Goal: Obtain resource: Download file/media

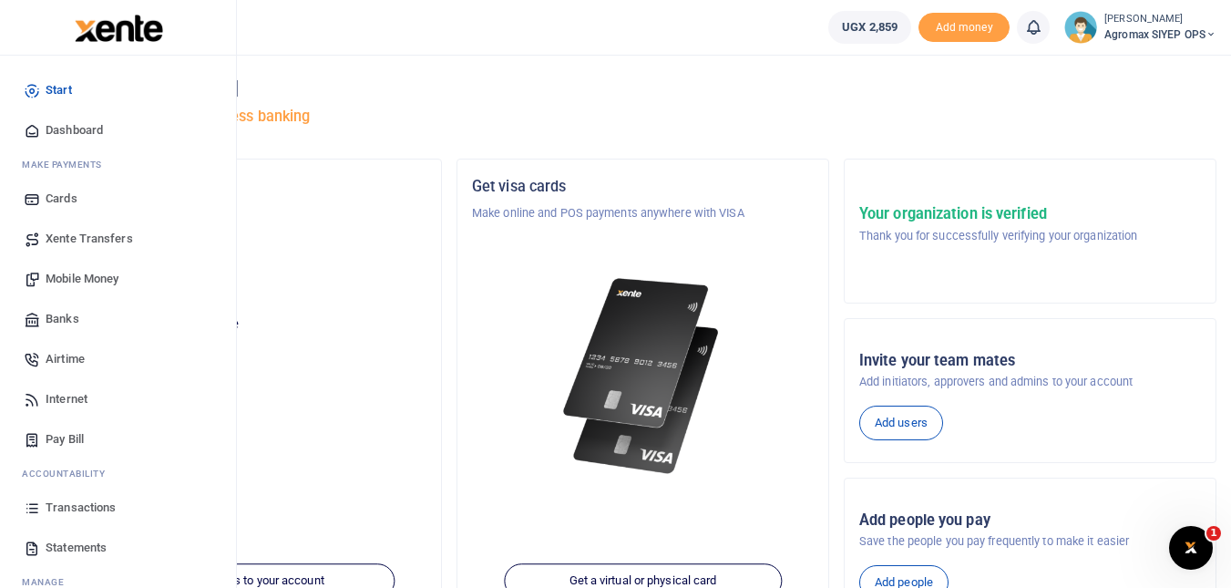
click at [62, 544] on span "Statements" at bounding box center [76, 547] width 61 height 18
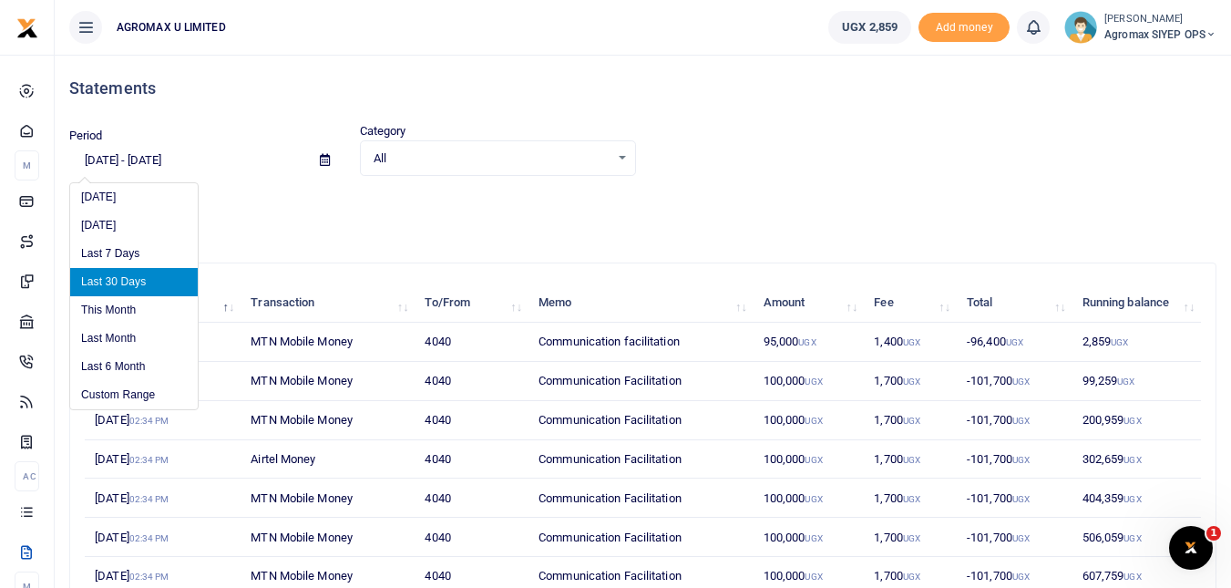
click at [149, 152] on input "[DATE] - [DATE]" at bounding box center [187, 160] width 236 height 31
click at [134, 397] on li "Custom Range" at bounding box center [134, 395] width 128 height 28
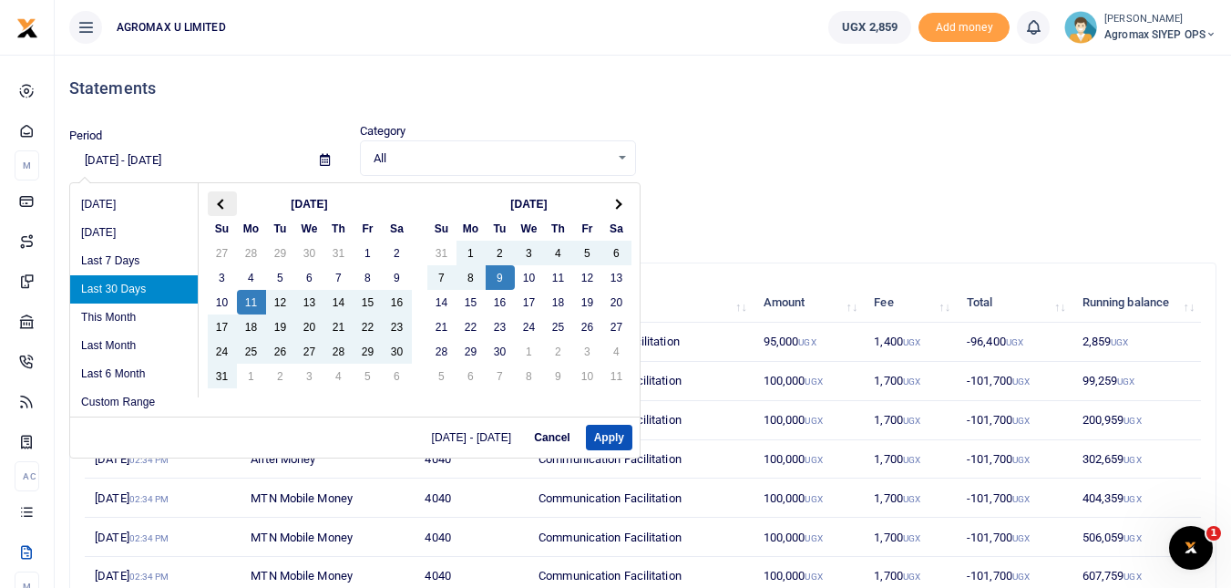
click at [223, 203] on span at bounding box center [222, 204] width 10 height 10
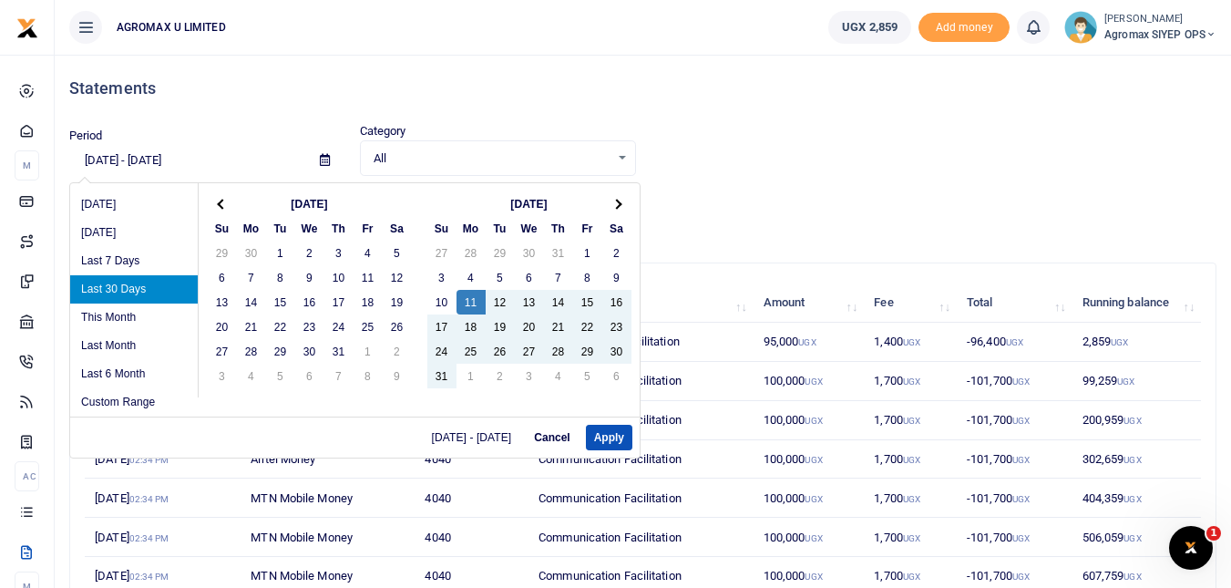
click at [223, 203] on span at bounding box center [222, 204] width 10 height 10
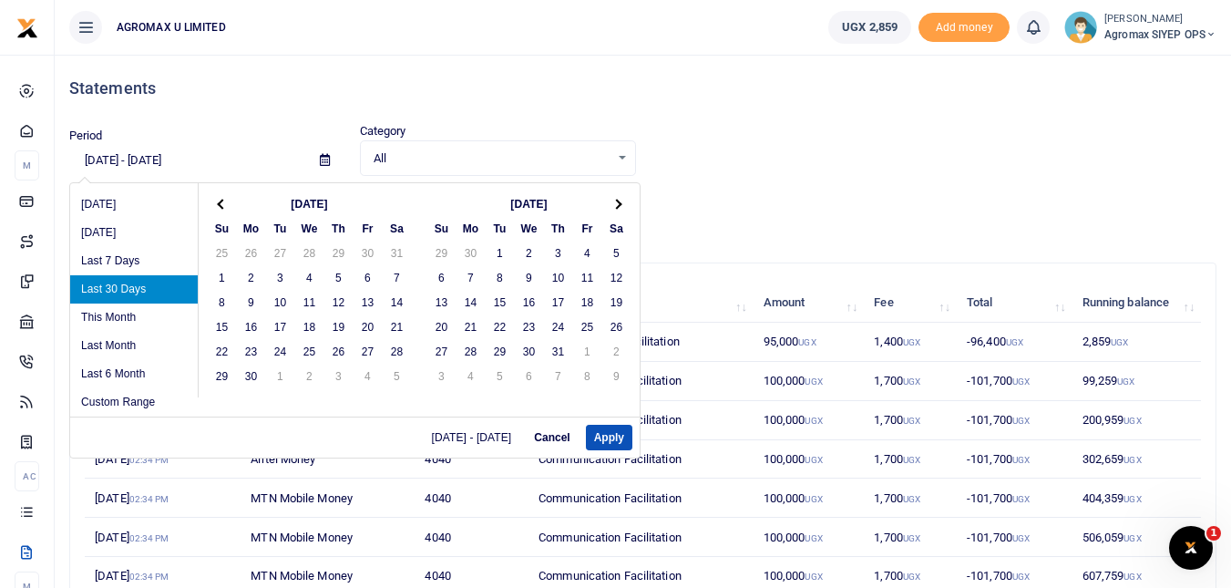
click at [223, 203] on span at bounding box center [222, 204] width 10 height 10
click at [619, 203] on span at bounding box center [616, 204] width 10 height 10
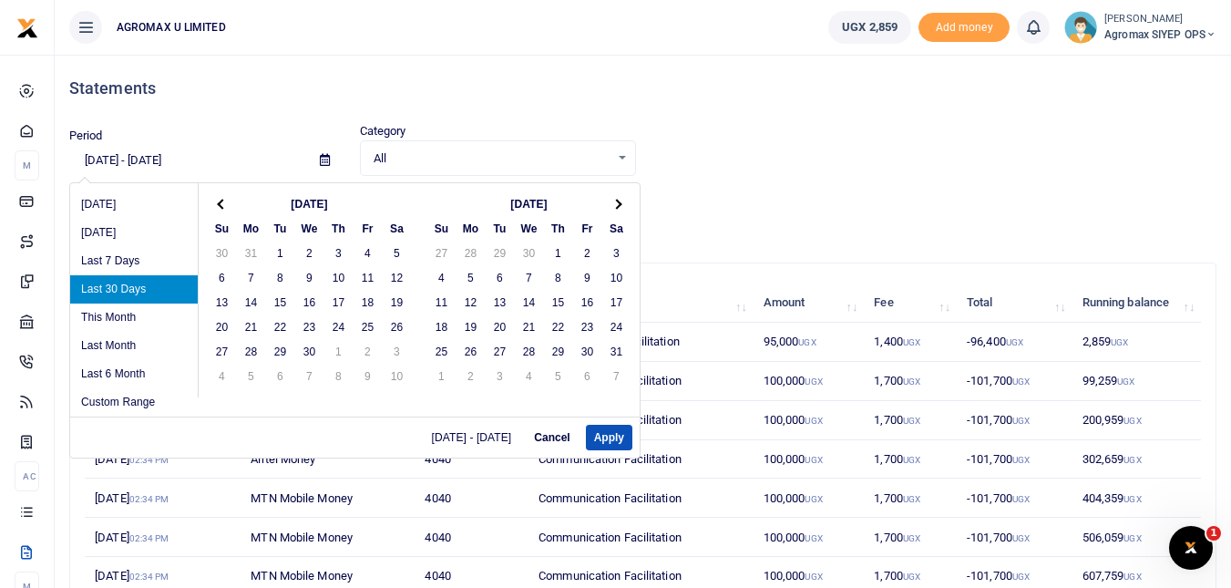
click at [619, 203] on span at bounding box center [616, 204] width 10 height 10
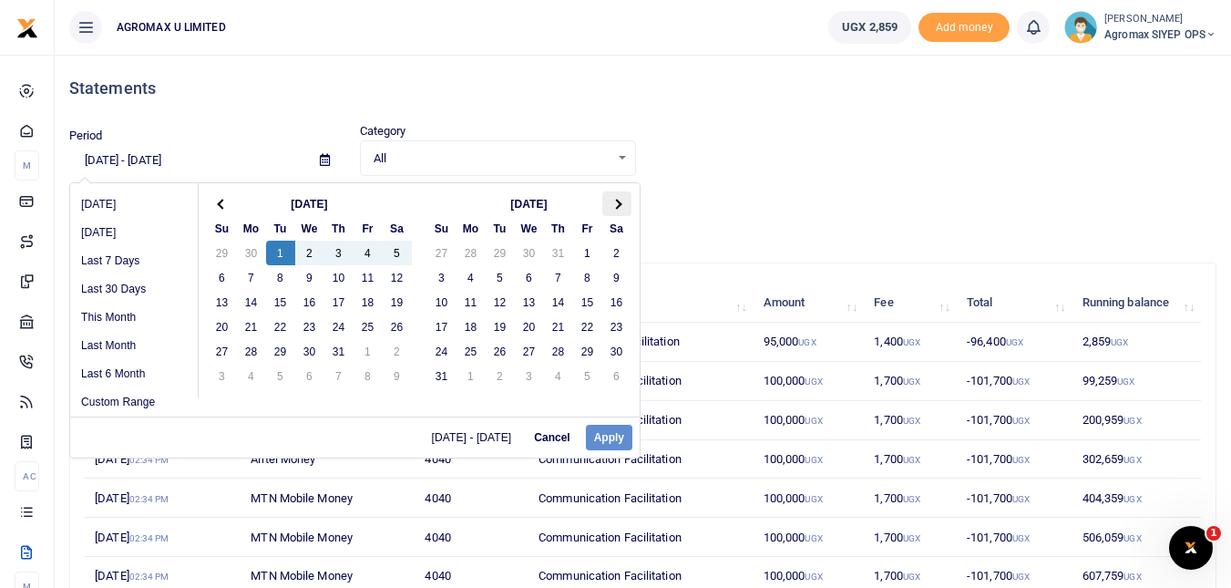
click at [621, 206] on th at bounding box center [616, 203] width 29 height 25
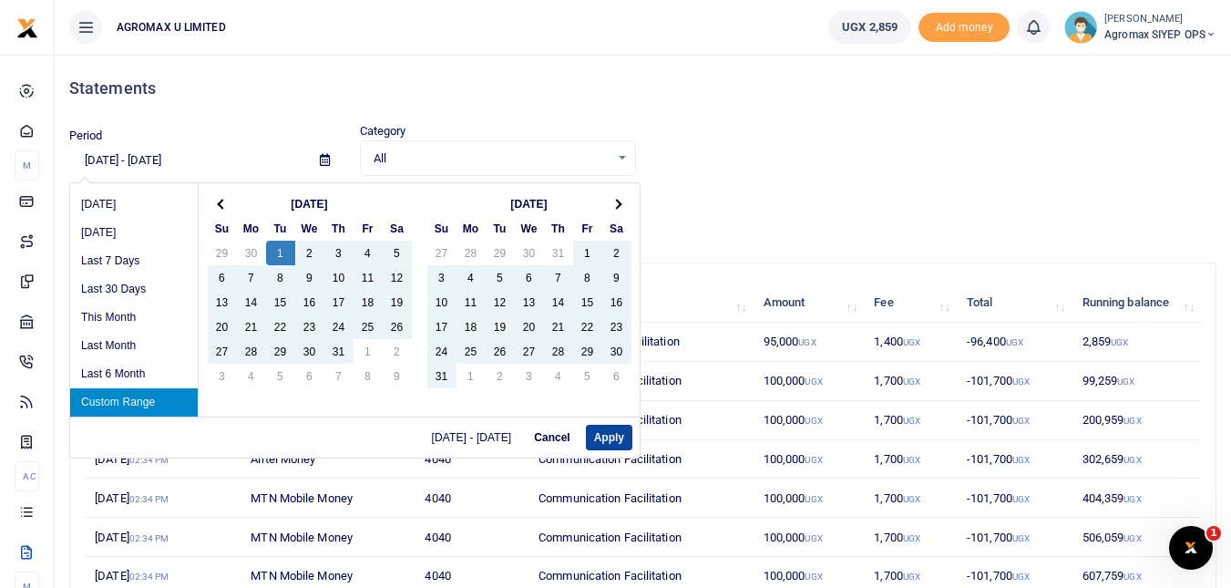
click at [616, 436] on button "Apply" at bounding box center [609, 438] width 46 height 26
type input "07/01/2025 - 11/12/2025"
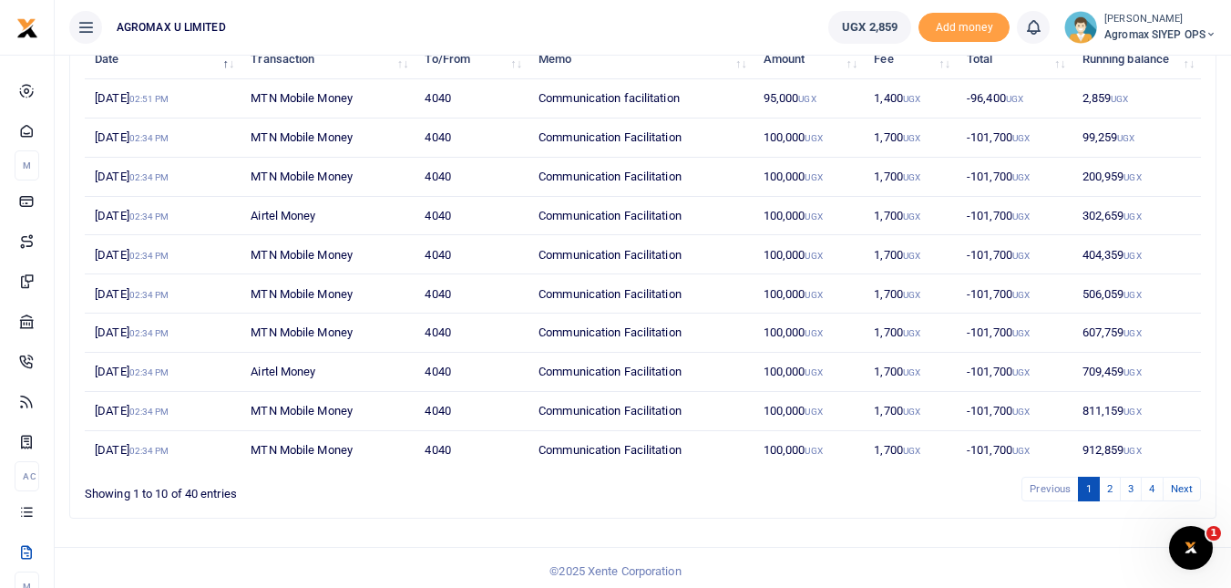
scroll to position [251, 0]
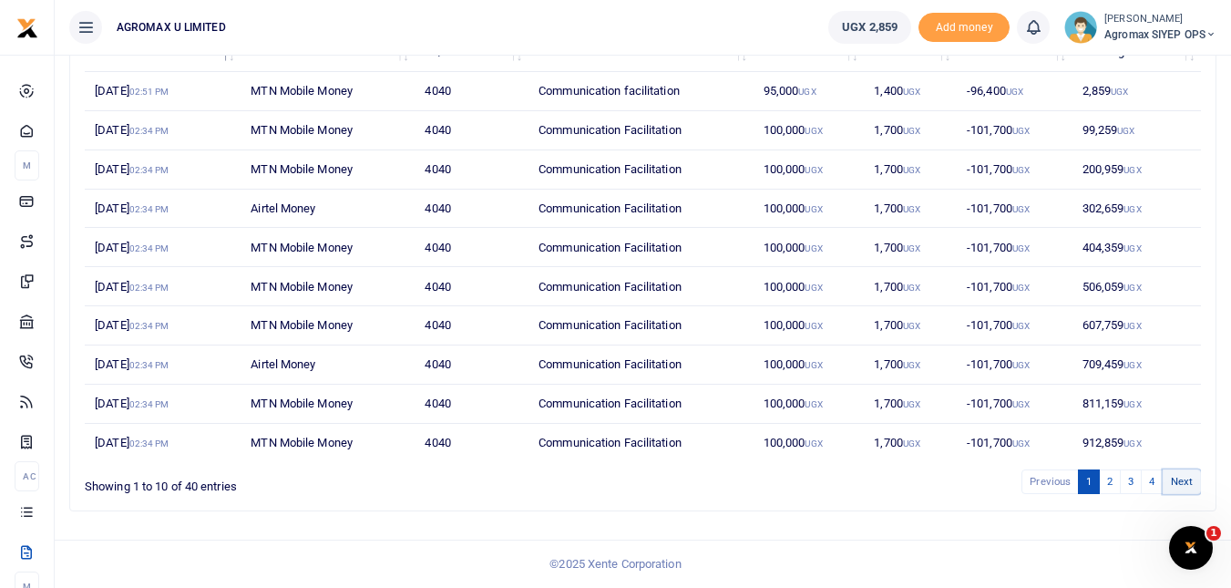
click at [1177, 477] on link "Next" at bounding box center [1182, 481] width 38 height 25
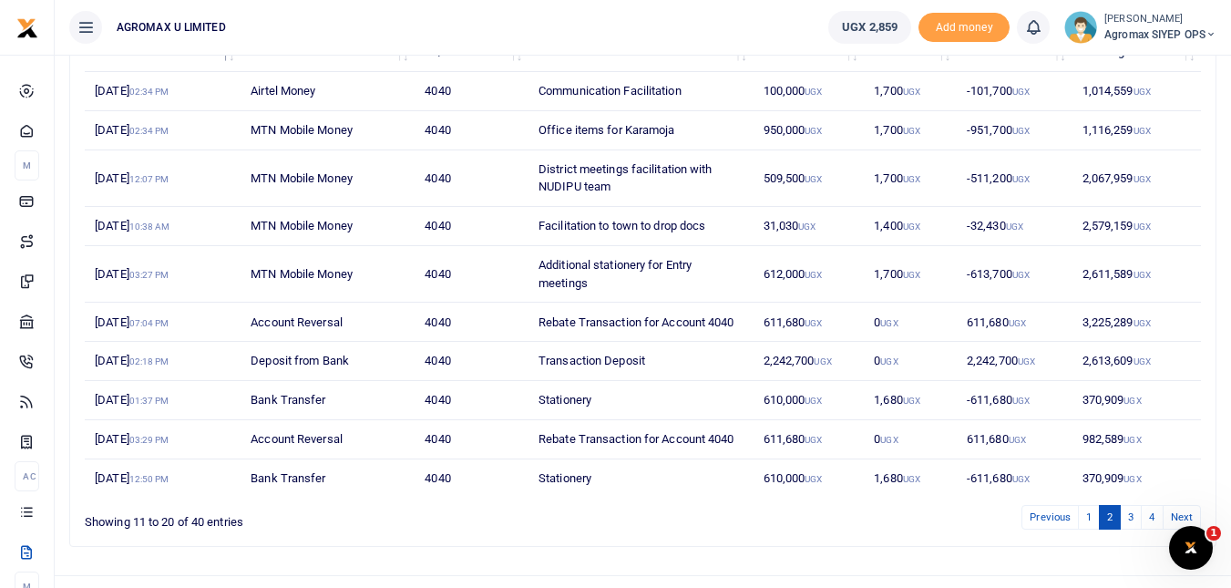
click at [1177, 477] on td "370,909 UGX" at bounding box center [1135, 478] width 129 height 38
click at [1191, 506] on link "Next" at bounding box center [1182, 517] width 38 height 25
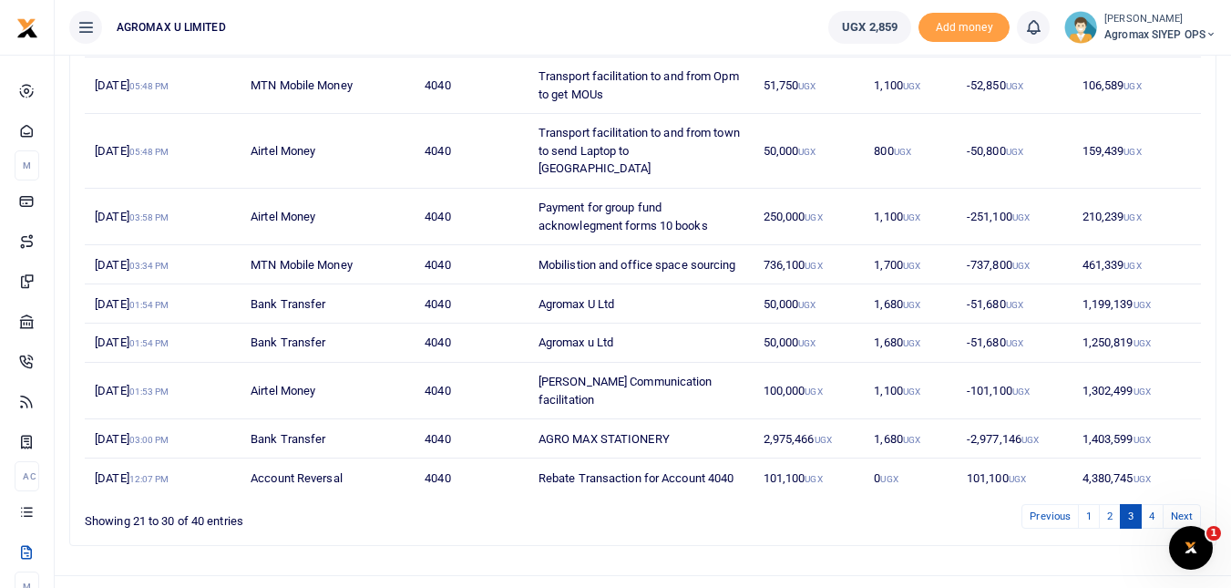
scroll to position [322, 0]
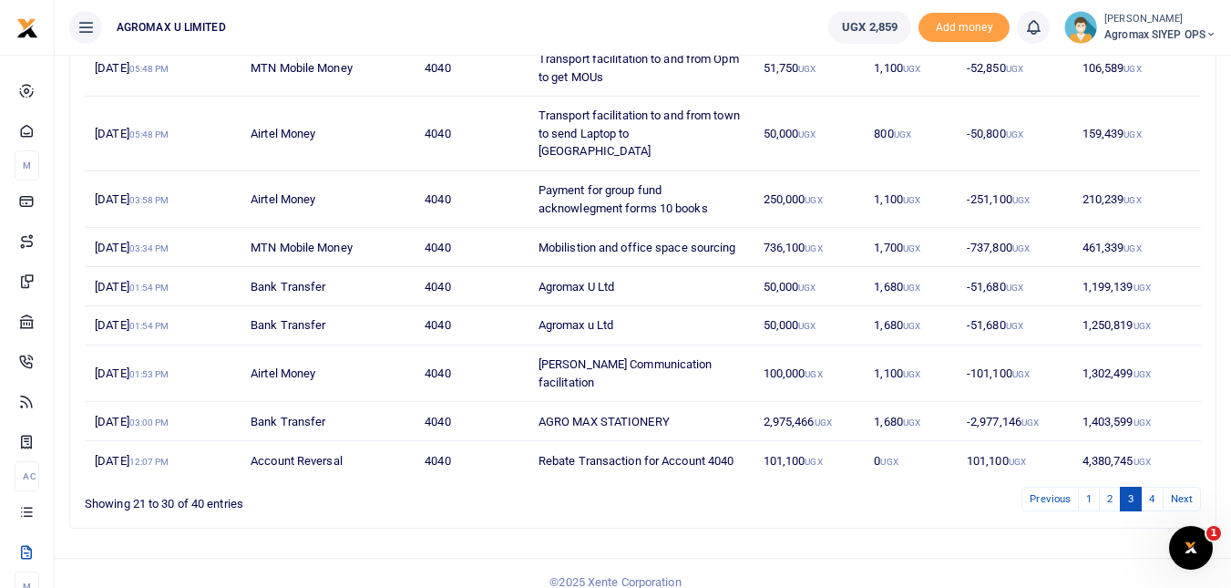
click at [1109, 445] on td "4,380,745 UGX" at bounding box center [1135, 460] width 129 height 38
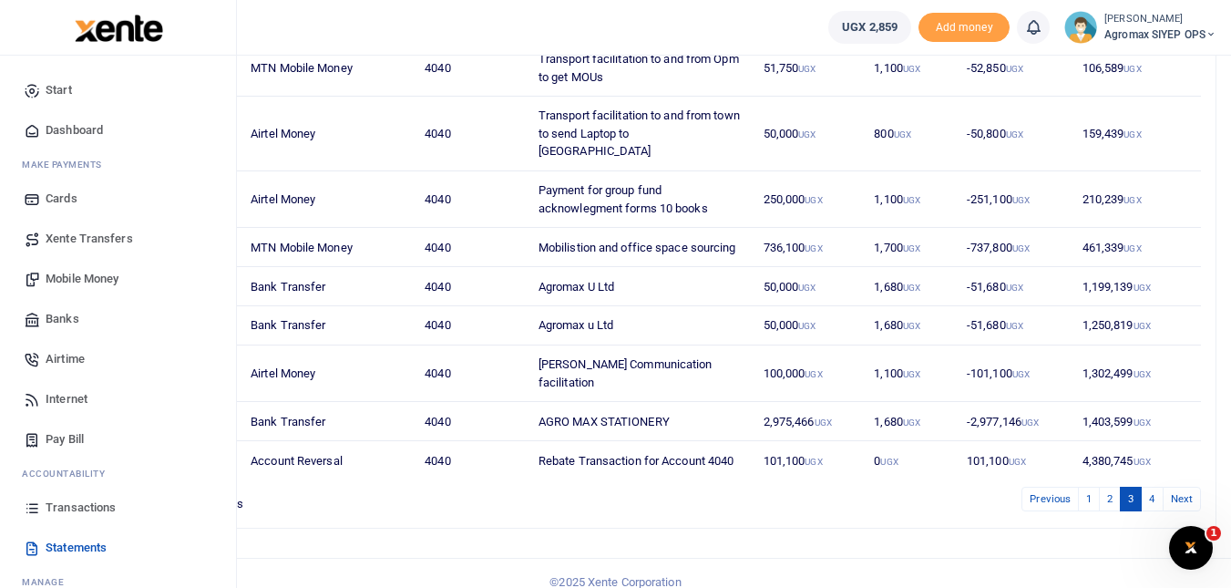
click at [71, 510] on span "Transactions" at bounding box center [81, 507] width 70 height 18
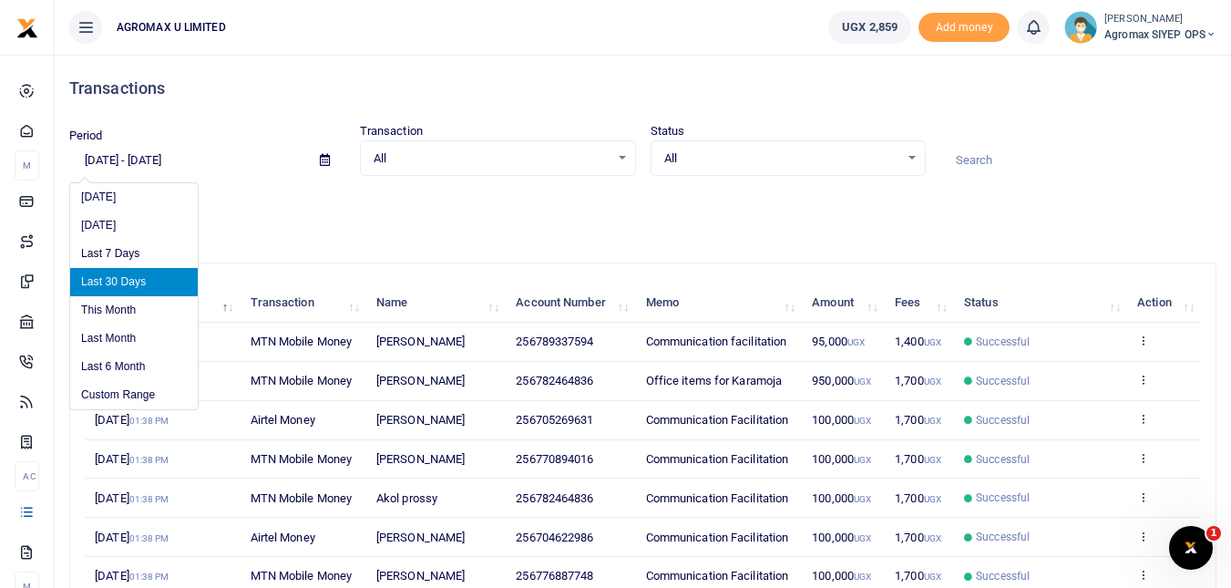
click at [149, 162] on input "[DATE] - [DATE]" at bounding box center [187, 160] width 236 height 31
click at [138, 397] on li "Custom Range" at bounding box center [134, 395] width 128 height 28
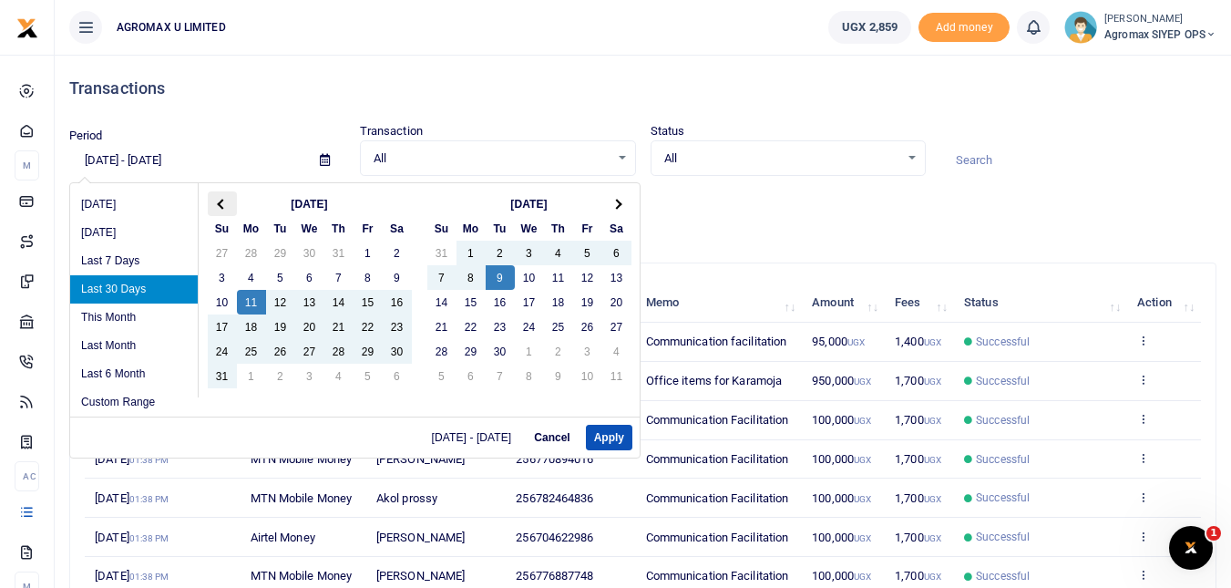
click at [221, 207] on span at bounding box center [222, 204] width 10 height 10
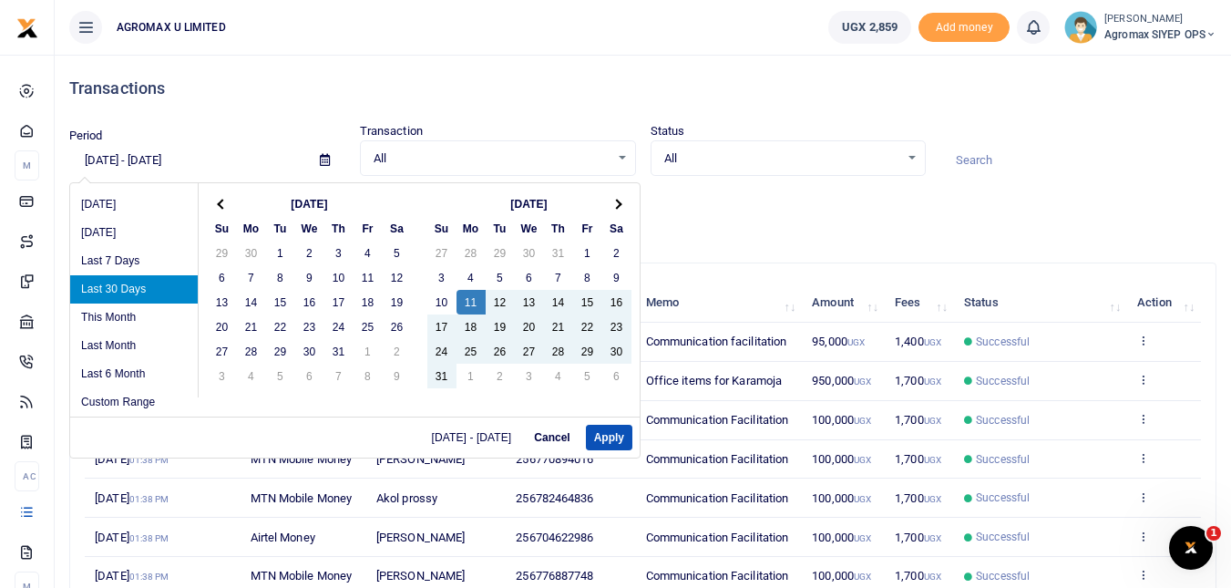
click at [221, 207] on span at bounding box center [222, 204] width 10 height 10
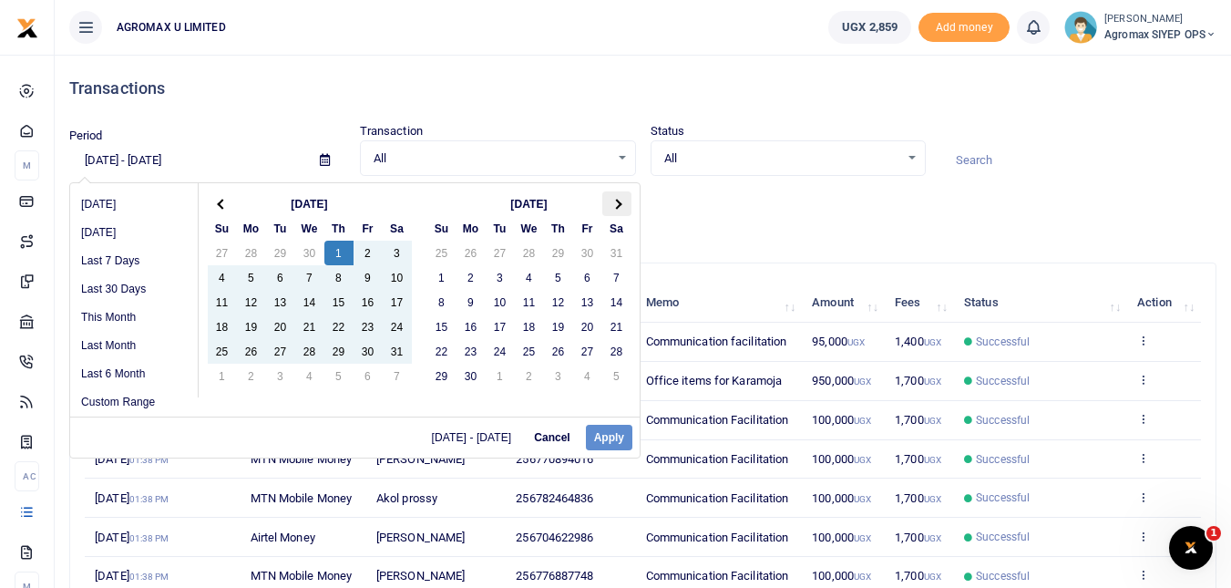
click at [615, 205] on span at bounding box center [616, 204] width 10 height 10
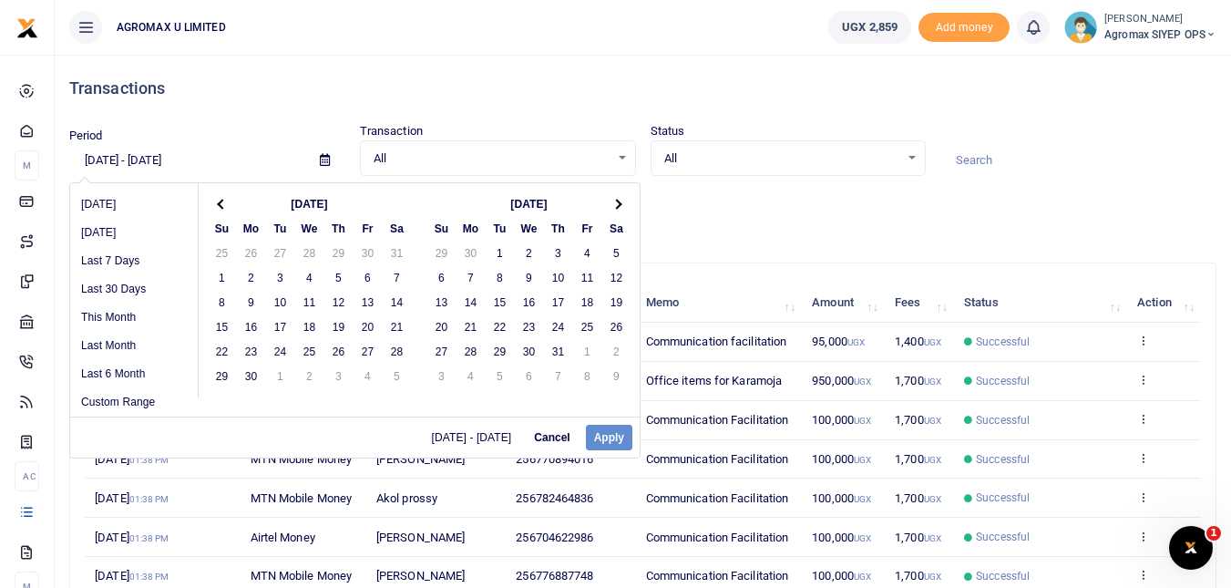
click at [615, 205] on span at bounding box center [616, 204] width 10 height 10
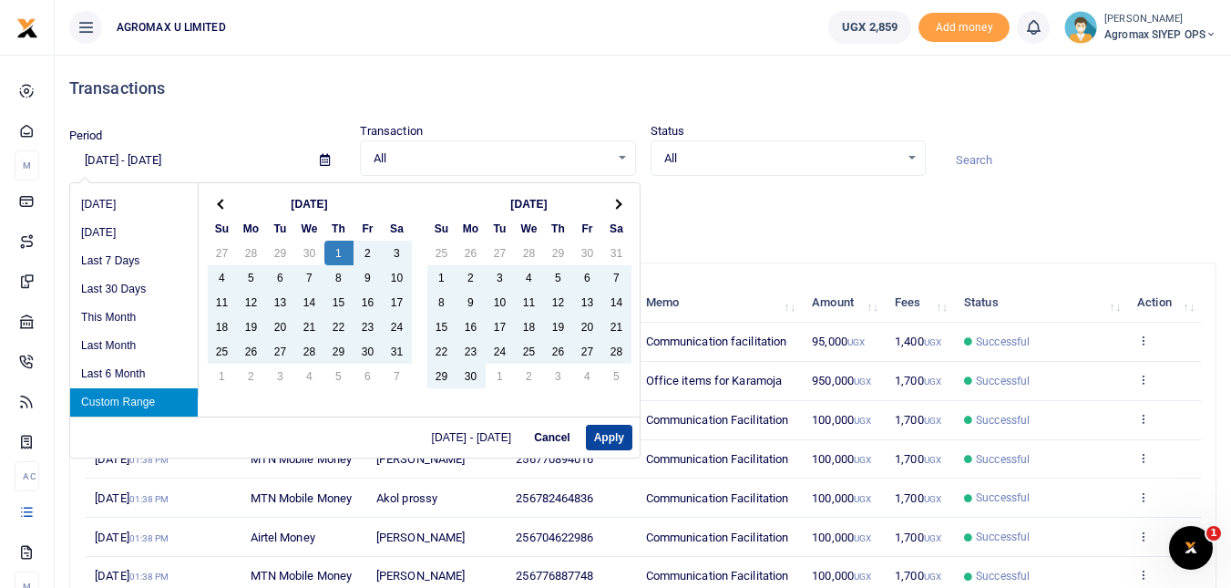
click at [623, 433] on button "Apply" at bounding box center [609, 438] width 46 height 26
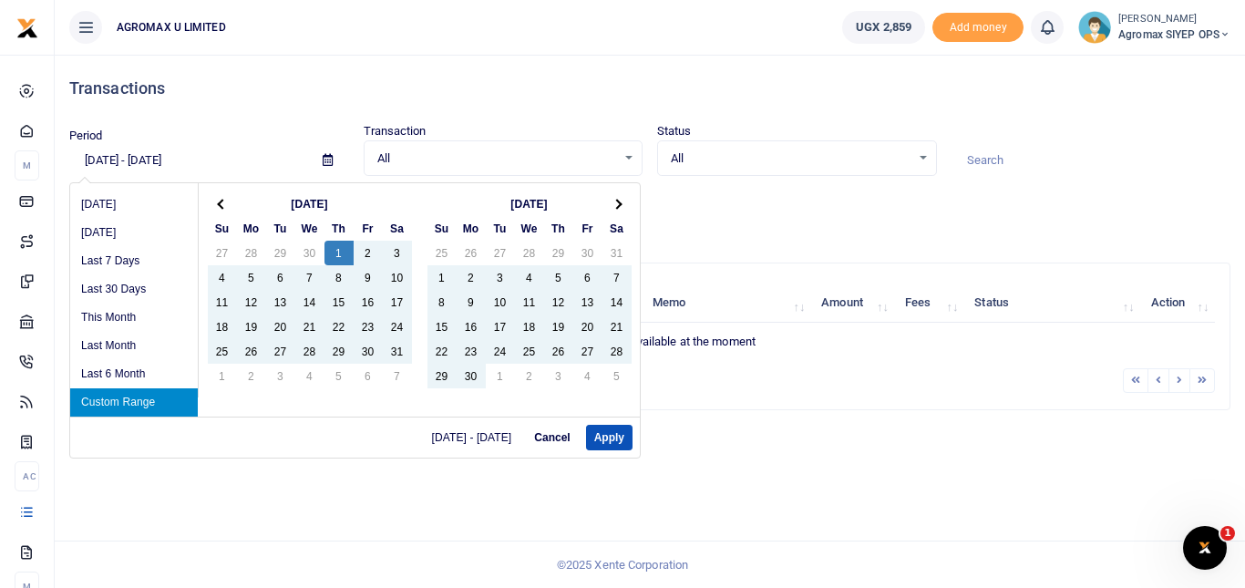
click at [118, 167] on input "05/01/2025 - 10/04/2025" at bounding box center [188, 160] width 239 height 31
click at [219, 199] on th at bounding box center [222, 203] width 29 height 25
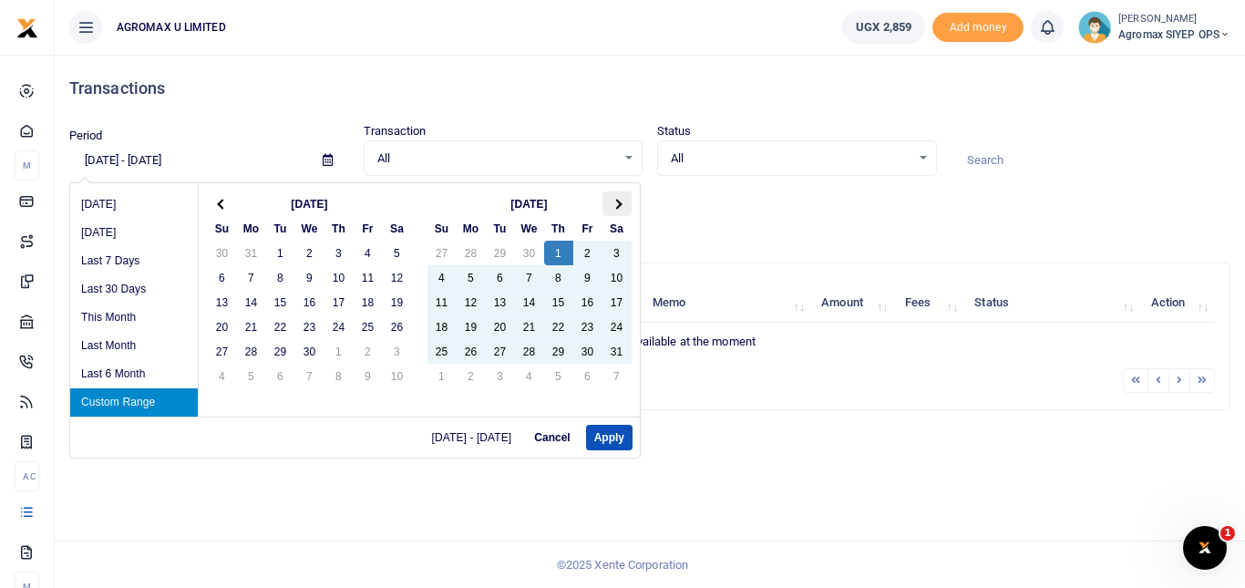
click at [619, 206] on span at bounding box center [616, 204] width 10 height 10
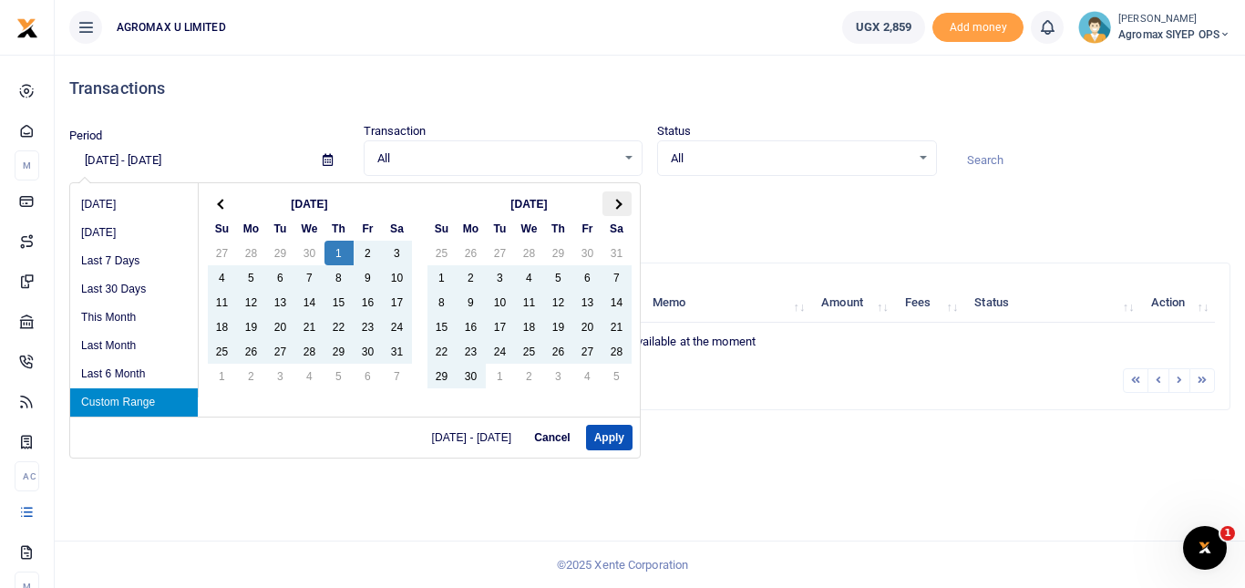
click at [619, 204] on span at bounding box center [616, 204] width 10 height 10
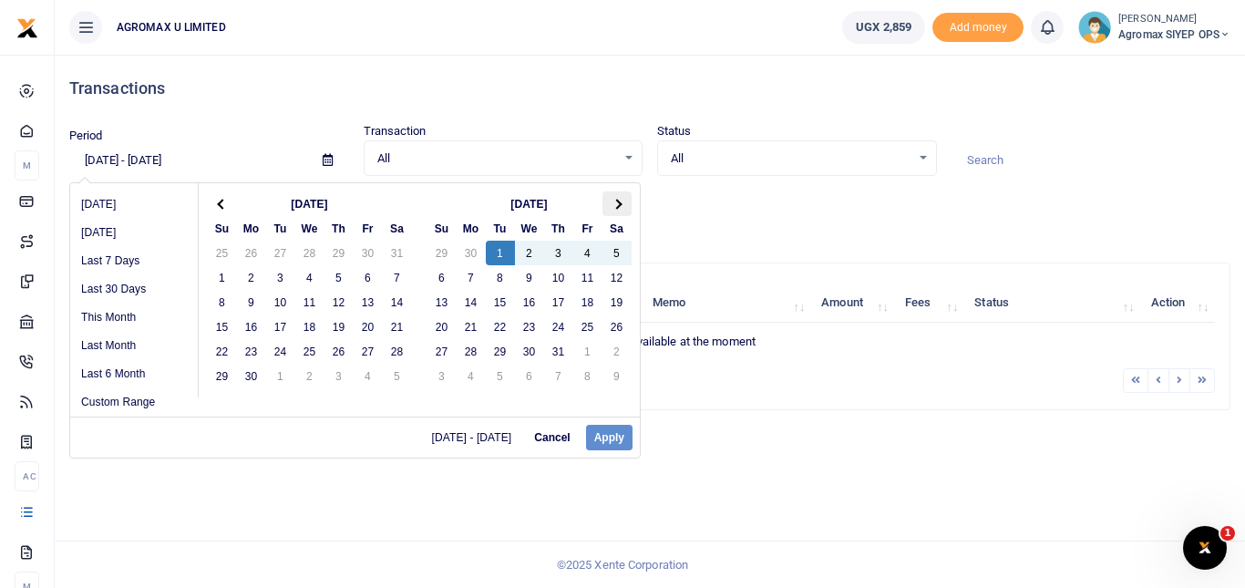
click at [623, 208] on th at bounding box center [616, 203] width 29 height 25
click at [214, 202] on th at bounding box center [222, 203] width 29 height 25
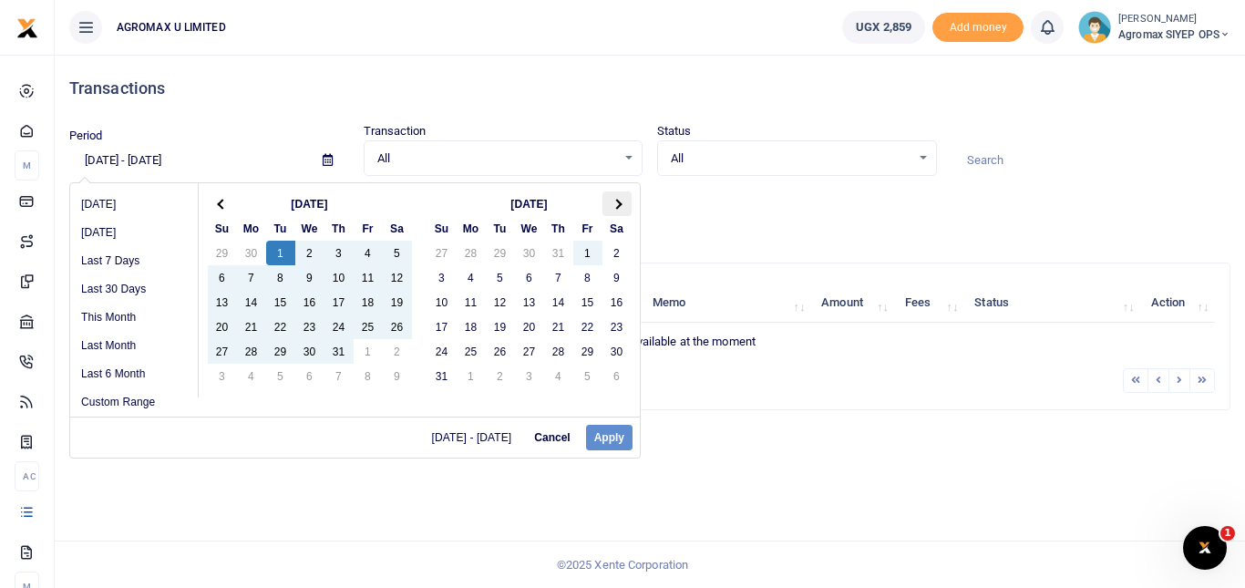
click at [620, 205] on span at bounding box center [616, 204] width 10 height 10
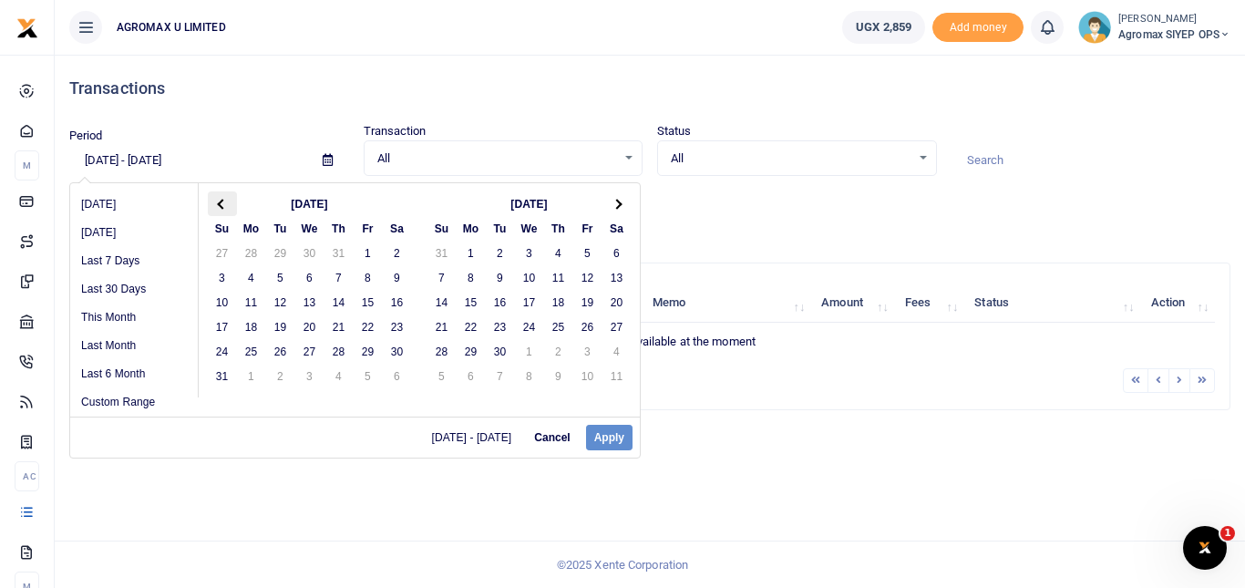
click at [224, 200] on span at bounding box center [222, 204] width 10 height 10
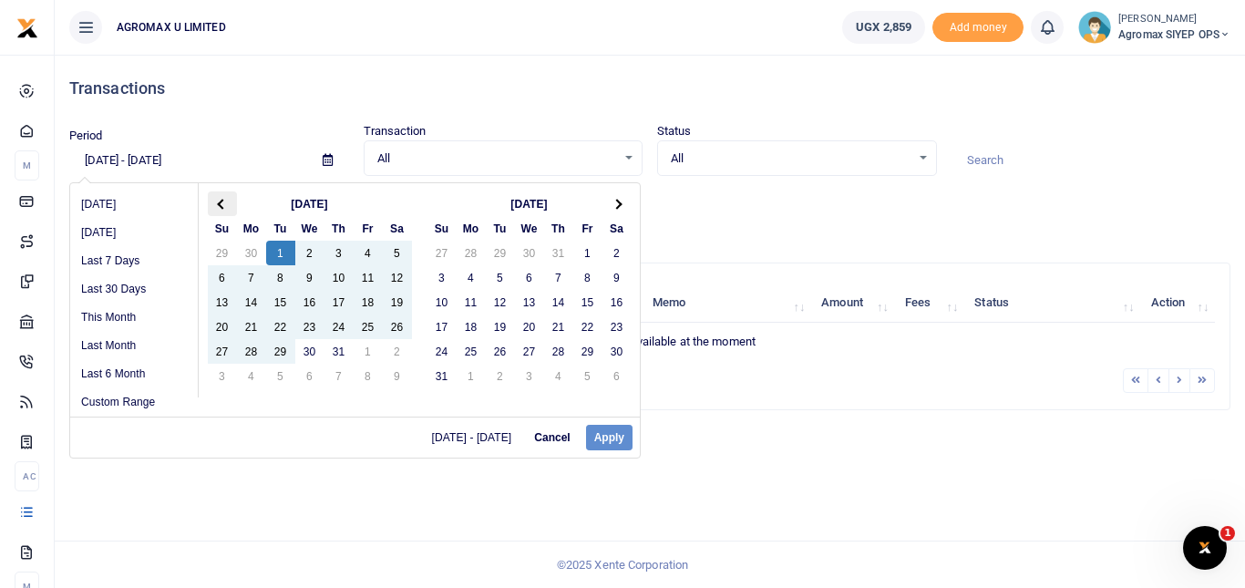
click at [217, 202] on th at bounding box center [222, 203] width 29 height 25
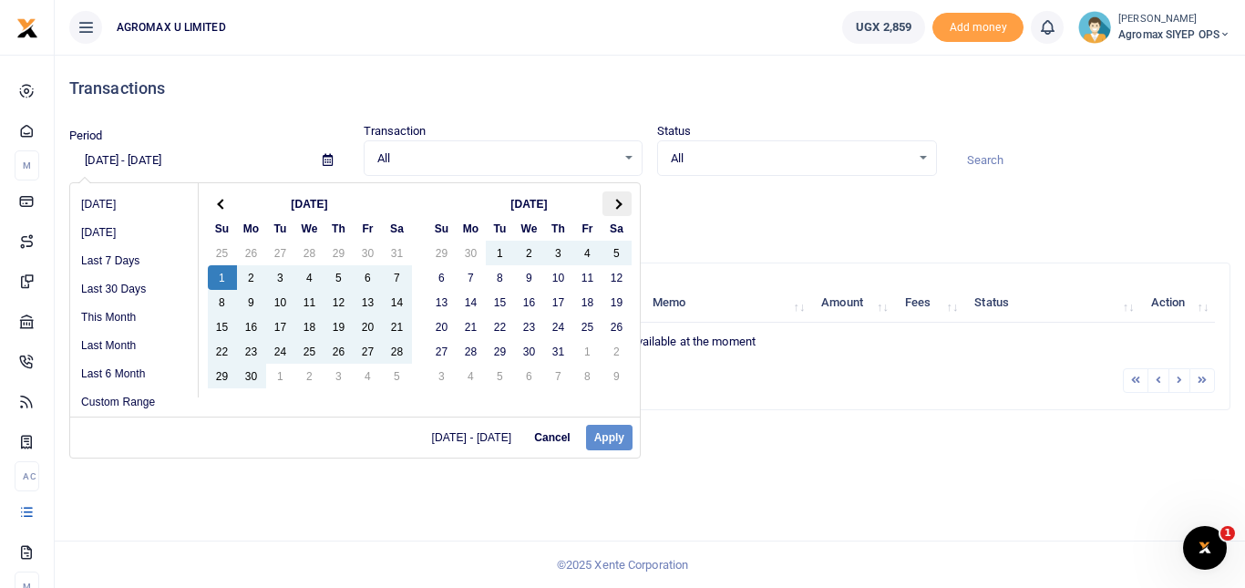
click at [620, 208] on th at bounding box center [616, 203] width 29 height 25
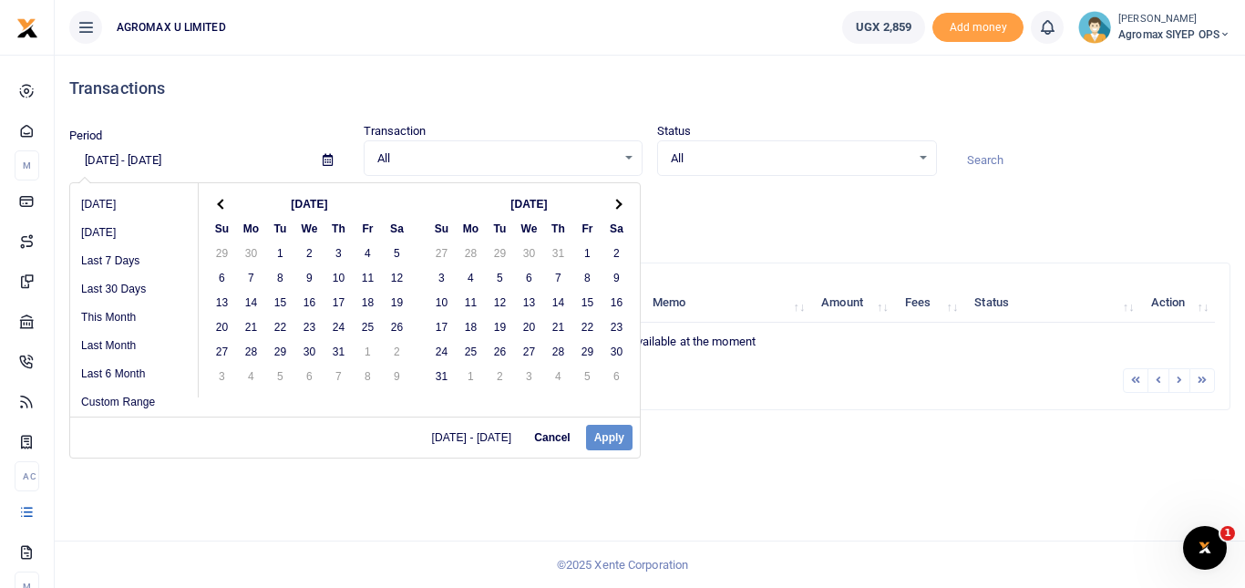
click at [620, 208] on th at bounding box center [616, 203] width 29 height 25
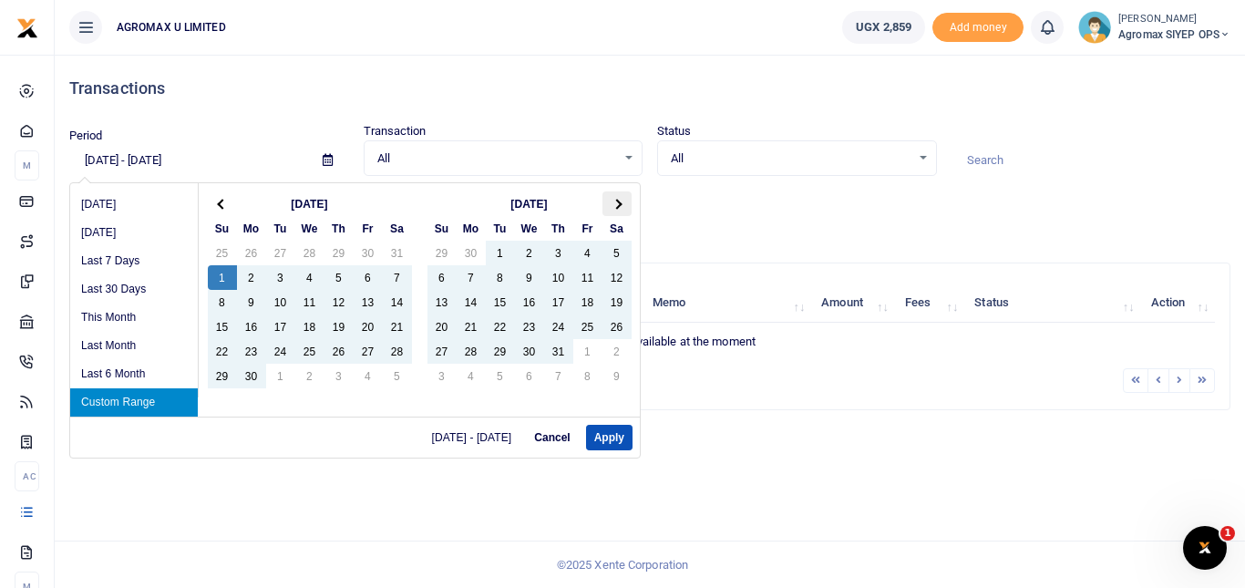
click at [616, 207] on span at bounding box center [616, 204] width 10 height 10
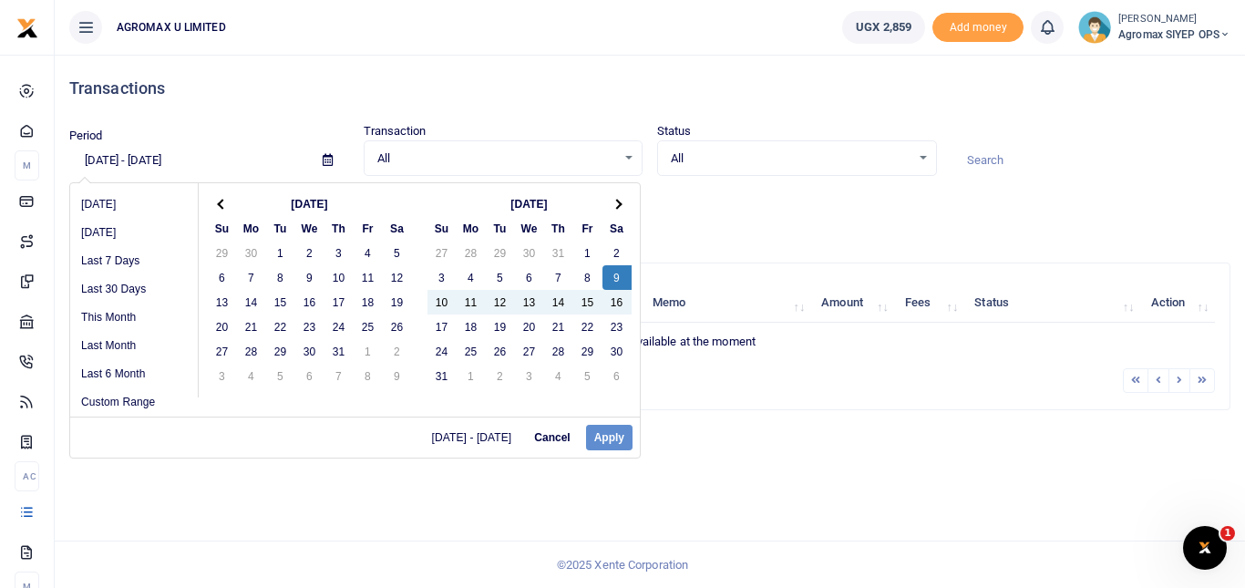
click at [608, 433] on div "06/01/2025 - 09/09/2025 Cancel Apply" at bounding box center [354, 436] width 569 height 41
click at [609, 436] on div "06/01/2025 - 09/09/2025 Cancel Apply" at bounding box center [354, 436] width 569 height 41
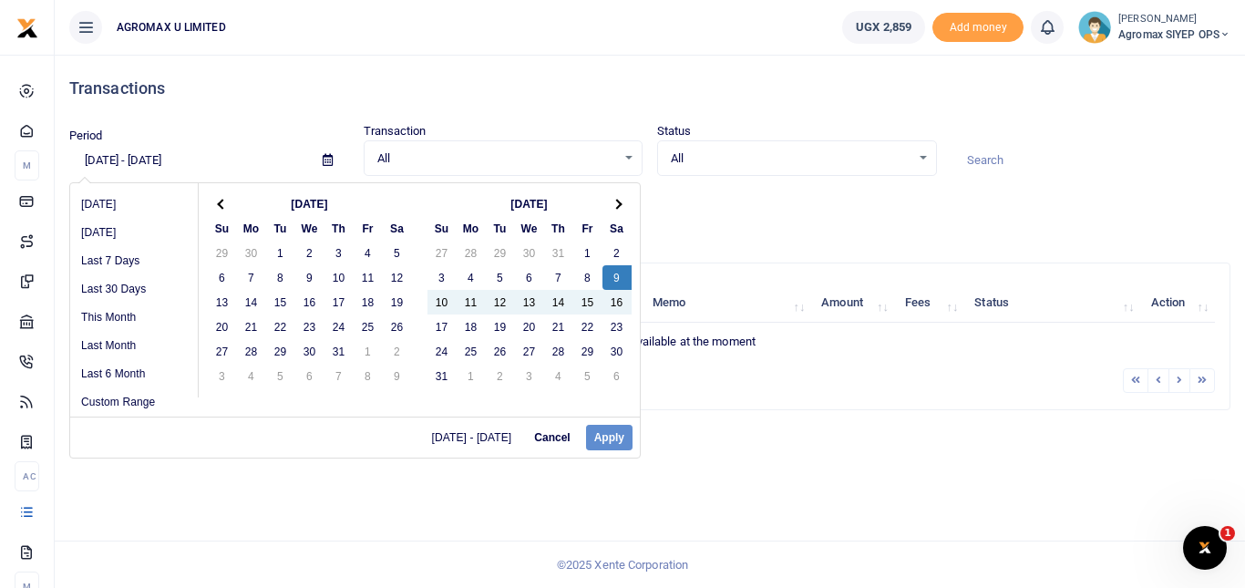
click at [603, 436] on div "06/01/2025 - 09/09/2025 Cancel Apply" at bounding box center [354, 436] width 569 height 41
click at [129, 399] on li "Custom Range" at bounding box center [134, 402] width 128 height 28
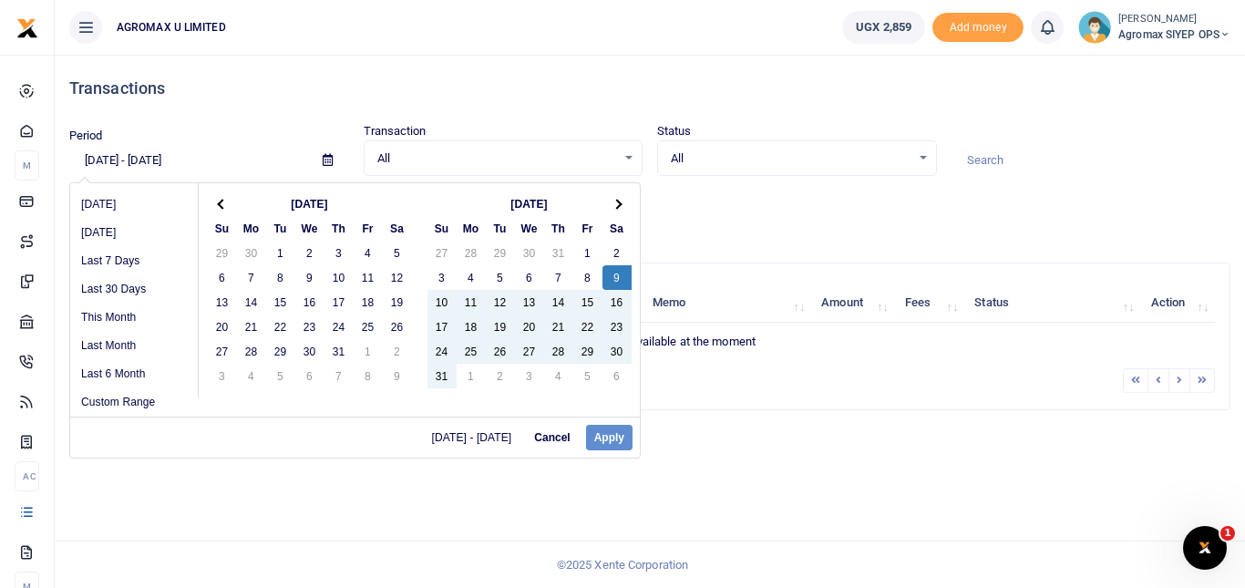
click at [619, 439] on div "06/01/2025 - 09/09/2025 Cancel Apply" at bounding box center [354, 436] width 569 height 41
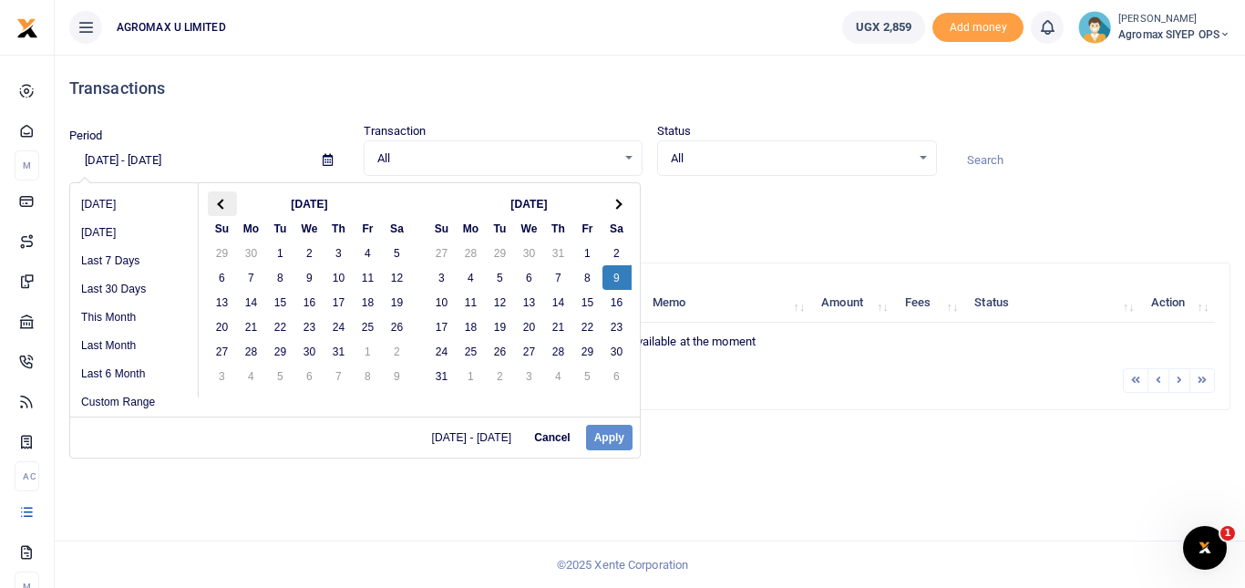
click at [216, 209] on th at bounding box center [222, 203] width 29 height 25
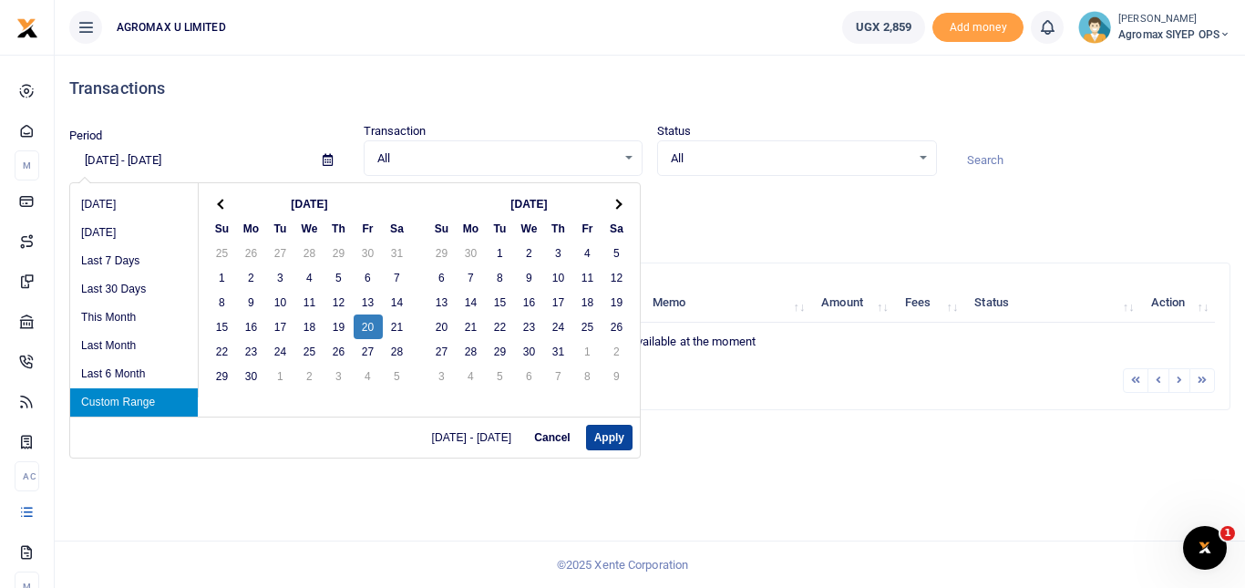
click at [610, 434] on button "Apply" at bounding box center [609, 438] width 46 height 26
click at [121, 151] on input "06/20/2025 - 06/20/2025" at bounding box center [188, 160] width 239 height 31
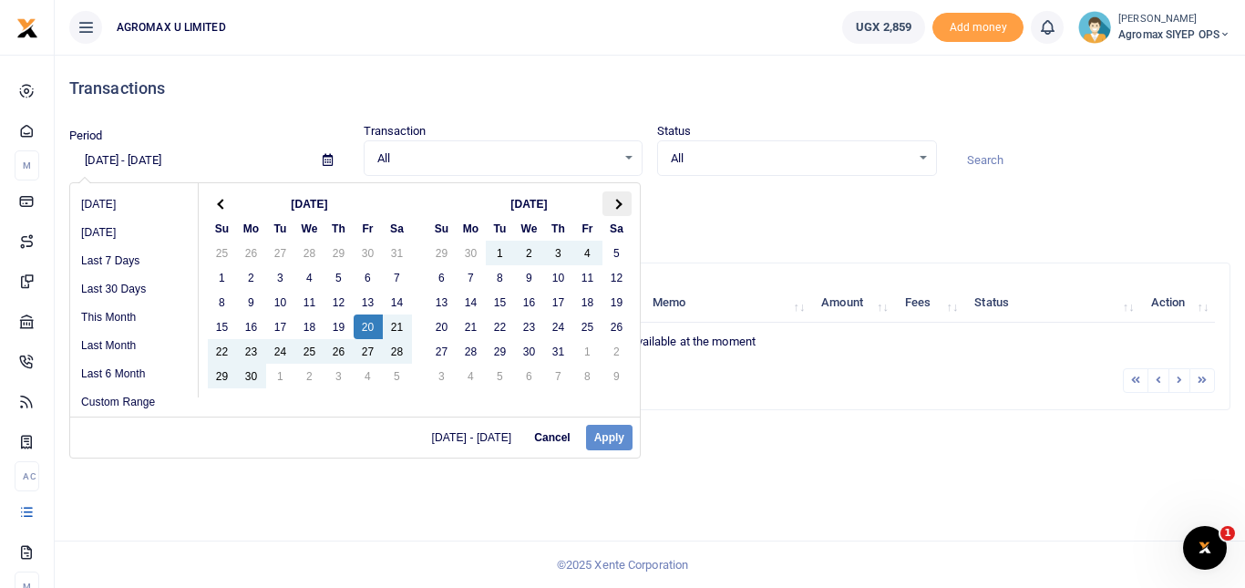
click at [616, 206] on span at bounding box center [616, 204] width 10 height 10
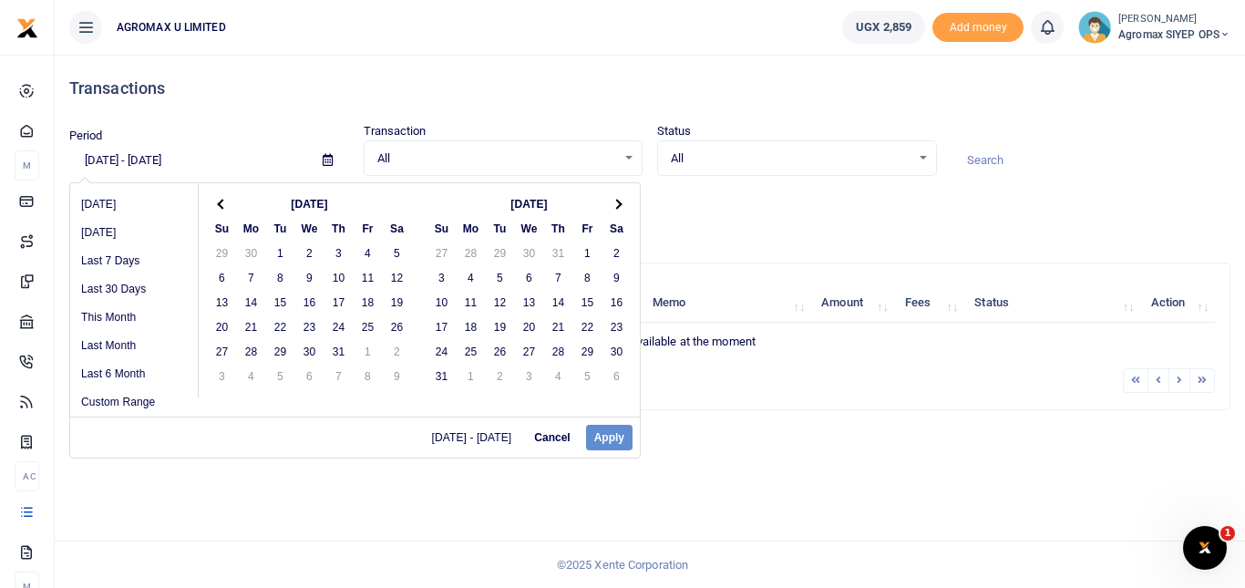
click at [616, 206] on span at bounding box center [616, 204] width 10 height 10
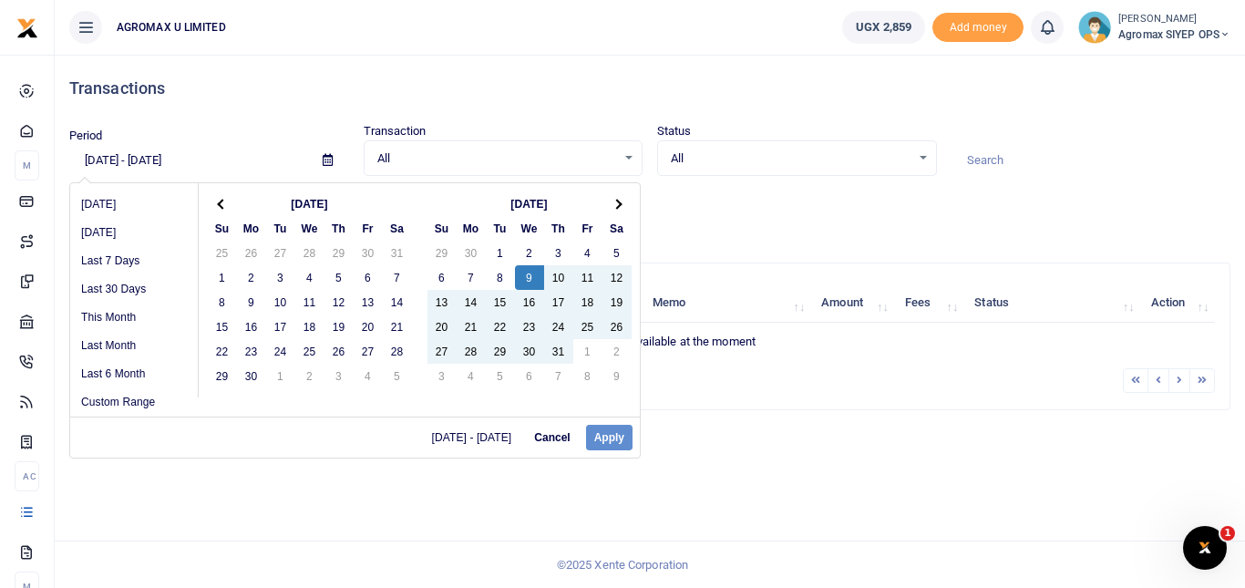
click at [618, 443] on div "06/20/2025 - 09/09/2025 Cancel Apply" at bounding box center [354, 436] width 569 height 41
click at [617, 433] on div "06/20/2025 - 09/09/2025 Cancel Apply" at bounding box center [354, 436] width 569 height 41
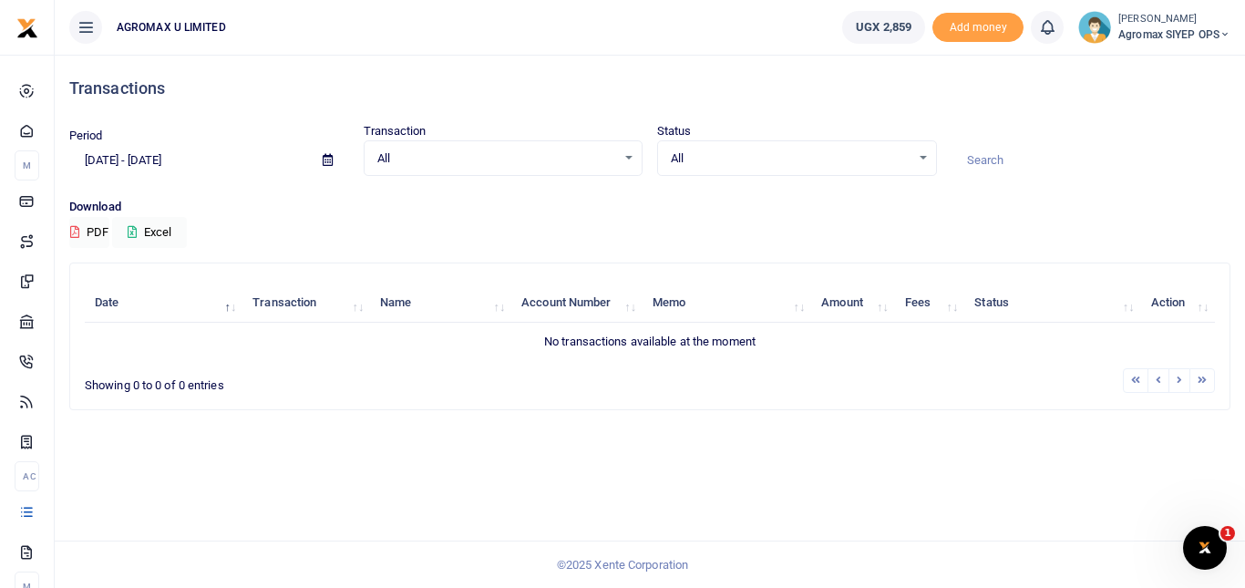
click at [768, 452] on div "Transactions Period 06/20/2025 - 06/20/2025 Transaction All Select an option...…" at bounding box center [650, 321] width 1190 height 533
click at [783, 437] on div "Transactions Period 06/20/2025 - 06/20/2025 Transaction All Select an option...…" at bounding box center [650, 321] width 1190 height 533
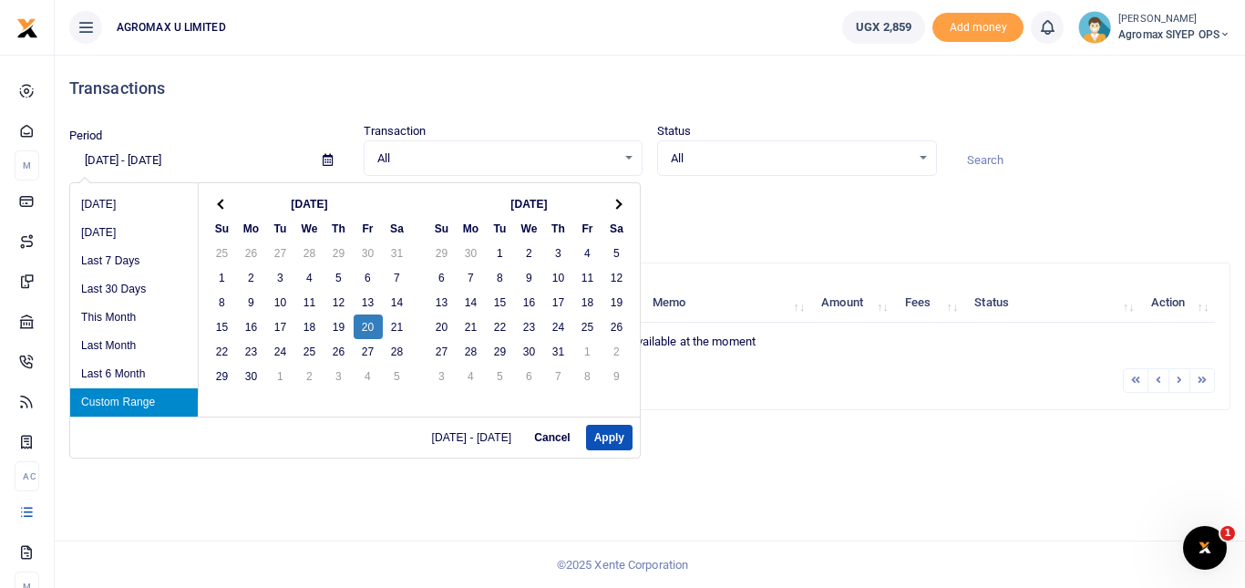
click at [158, 151] on input "06/20/2025 - 06/20/2025" at bounding box center [188, 160] width 239 height 31
click at [213, 209] on th at bounding box center [222, 203] width 29 height 25
click at [220, 207] on span at bounding box center [222, 204] width 10 height 10
click at [611, 200] on th at bounding box center [616, 203] width 29 height 25
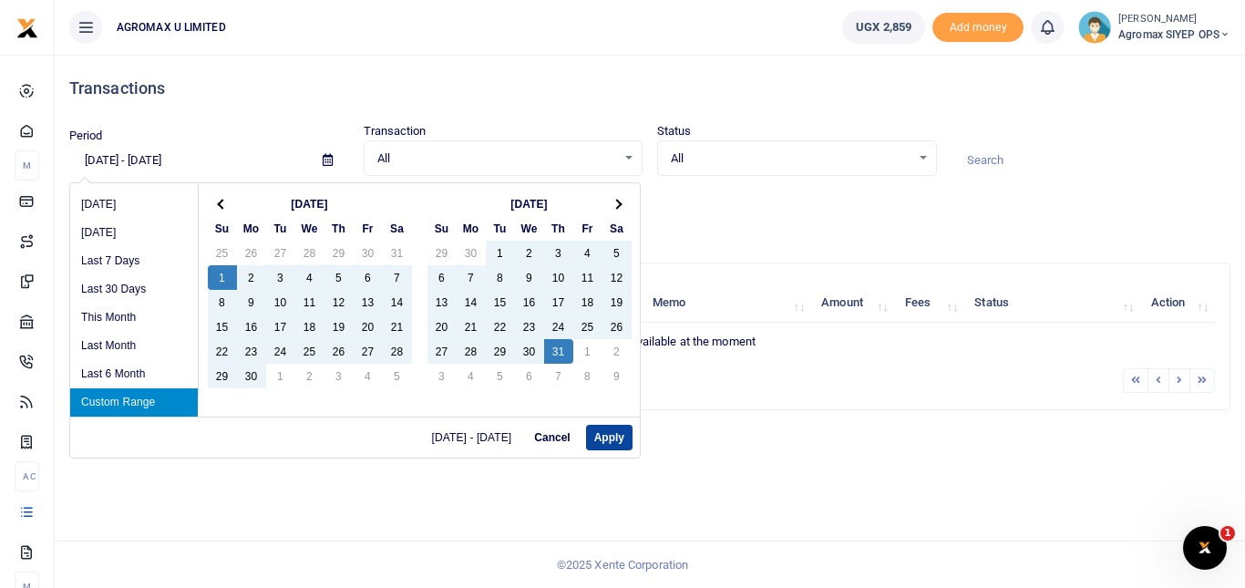
click at [620, 433] on button "Apply" at bounding box center [609, 438] width 46 height 26
type input "06/01/2025 - 07/31/2025"
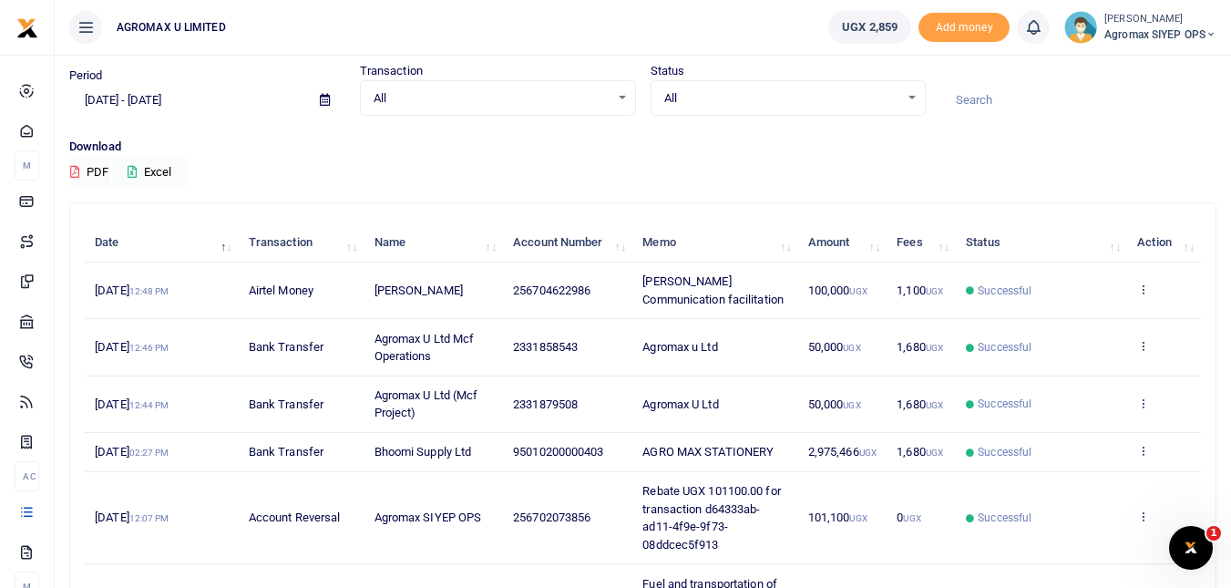
scroll to position [46, 0]
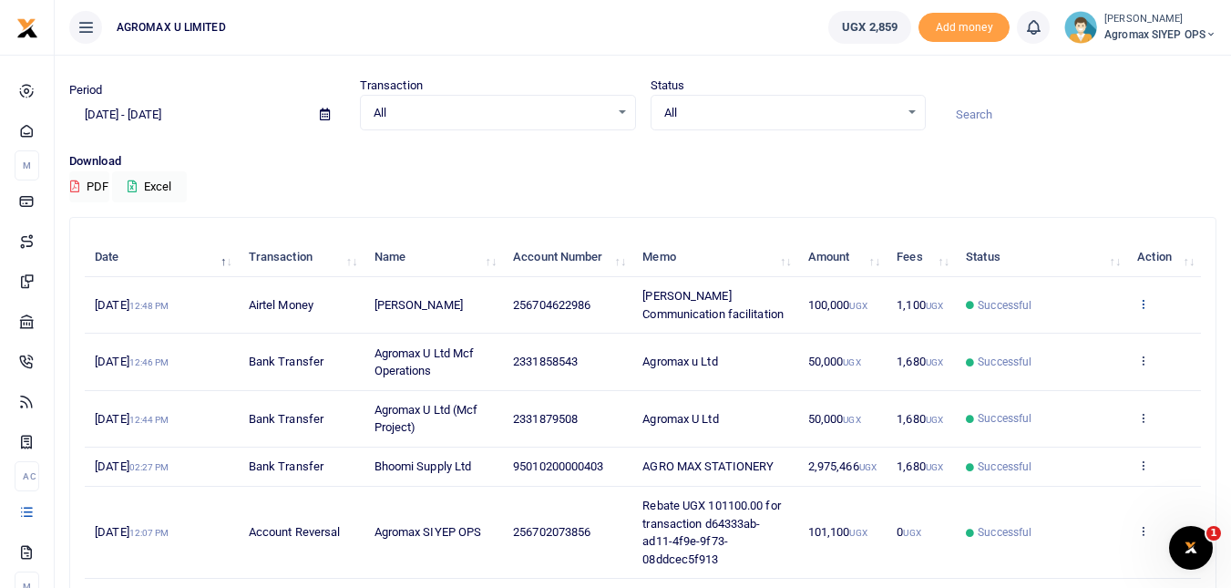
click at [1144, 310] on icon at bounding box center [1143, 303] width 12 height 13
click at [1073, 340] on link "View details" at bounding box center [1076, 344] width 144 height 26
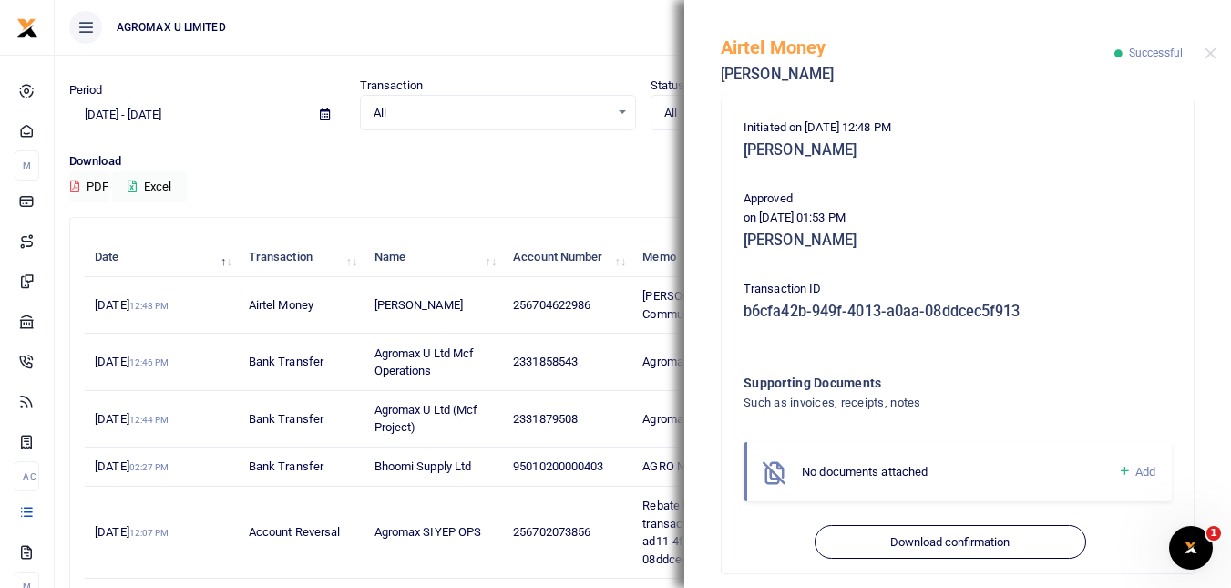
scroll to position [381, 0]
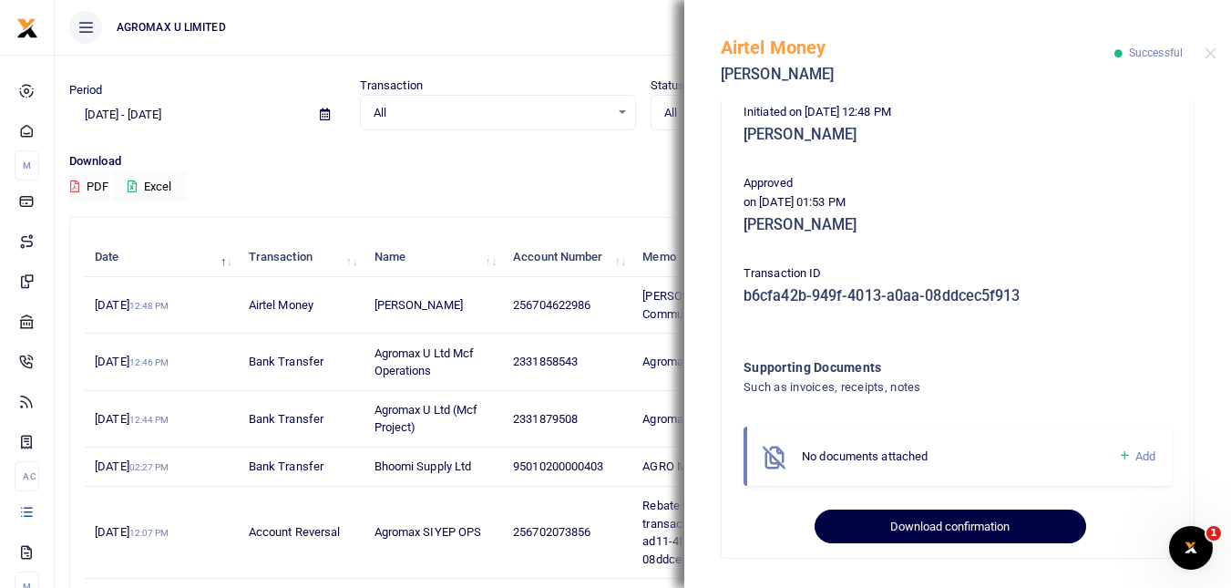
click at [926, 521] on button "Download confirmation" at bounding box center [950, 526] width 271 height 35
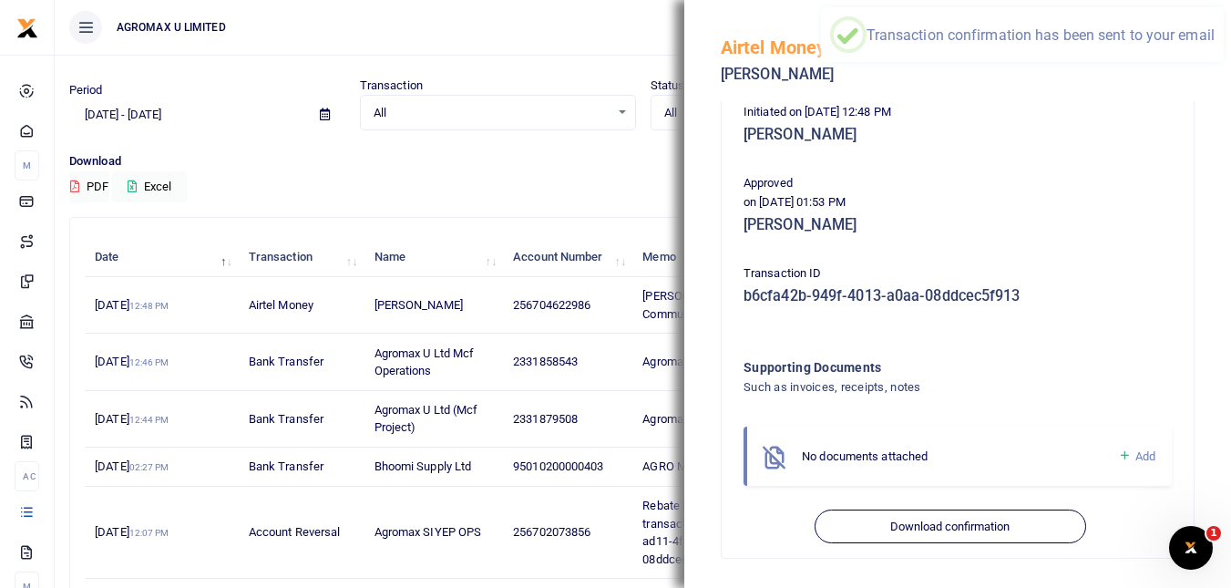
click at [483, 158] on p "Download" at bounding box center [642, 161] width 1147 height 19
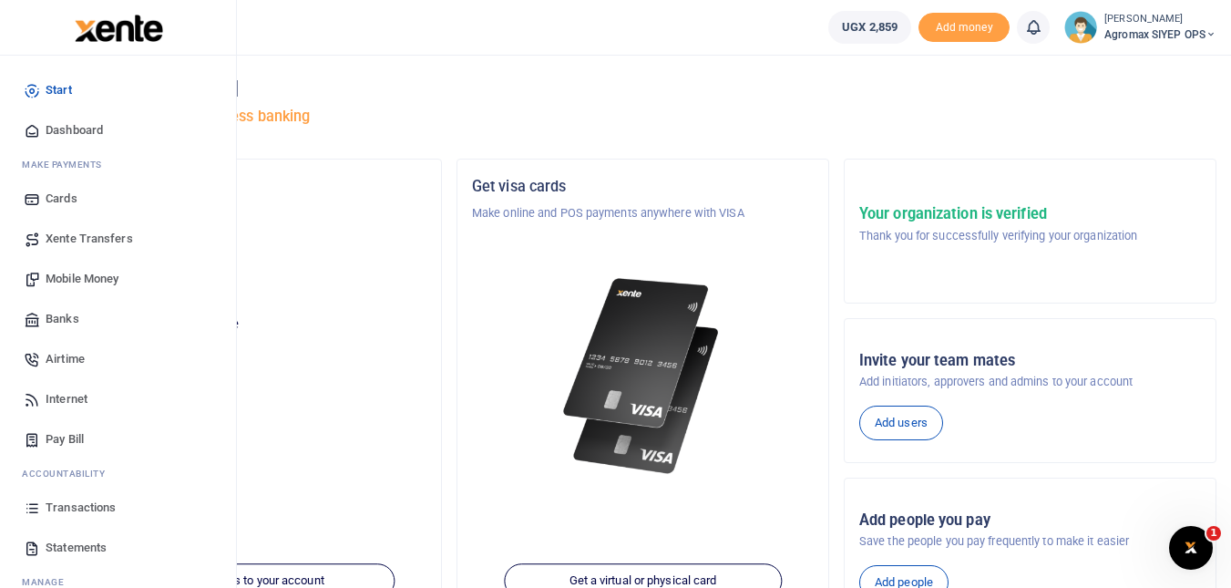
click at [86, 509] on span "Transactions" at bounding box center [81, 507] width 70 height 18
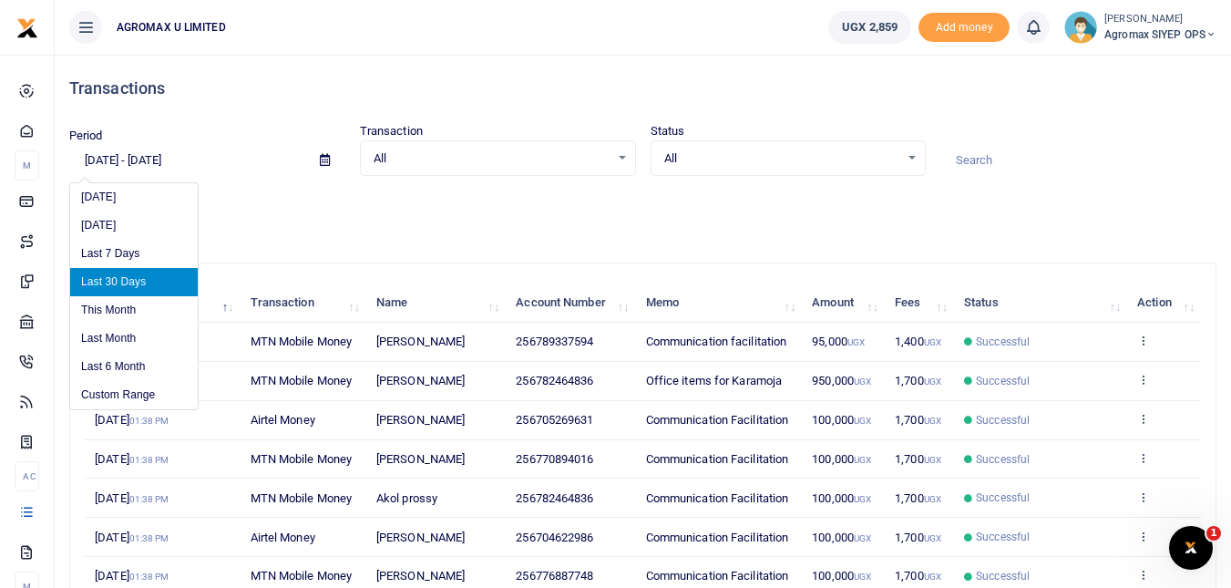
click at [124, 168] on input "[DATE] - [DATE]" at bounding box center [187, 160] width 236 height 31
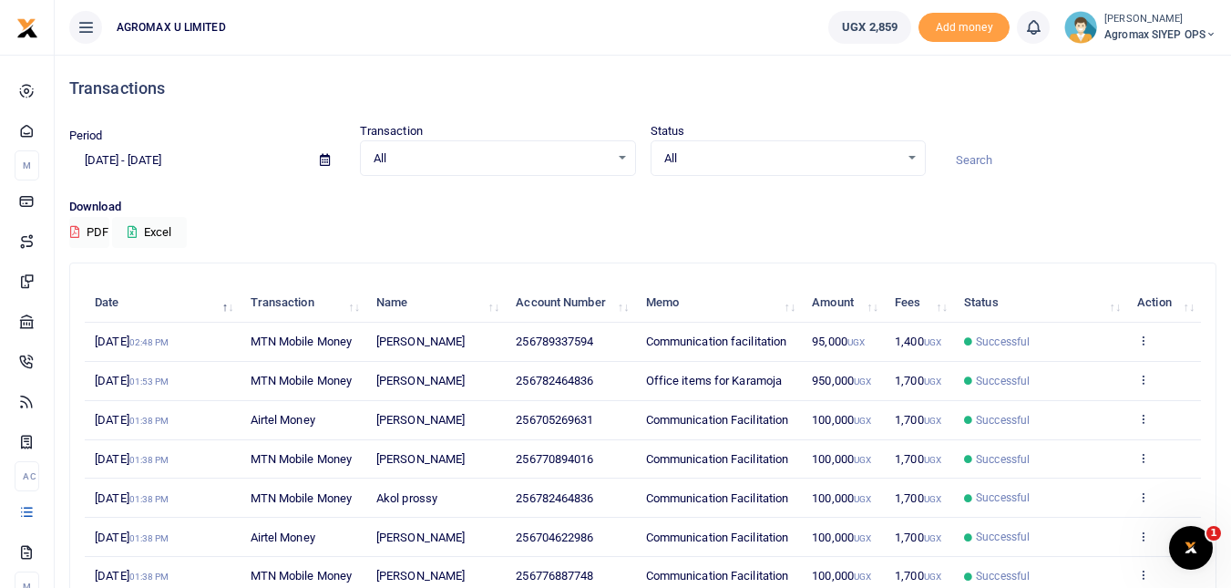
click at [323, 162] on icon at bounding box center [325, 160] width 10 height 12
click at [322, 161] on icon at bounding box center [325, 160] width 10 height 12
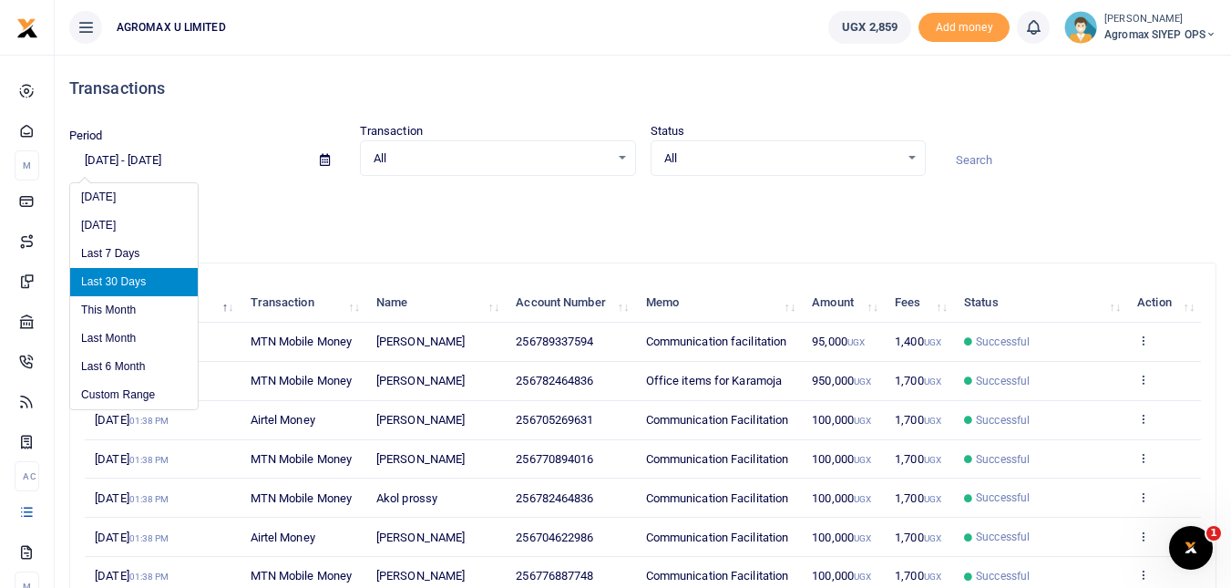
click at [129, 167] on input "08/11/2025 - 09/09/2025" at bounding box center [187, 160] width 236 height 31
click at [183, 163] on input "08/11/2025 - 09/09/2025" at bounding box center [187, 160] width 236 height 31
click at [137, 392] on li "Custom Range" at bounding box center [134, 395] width 128 height 28
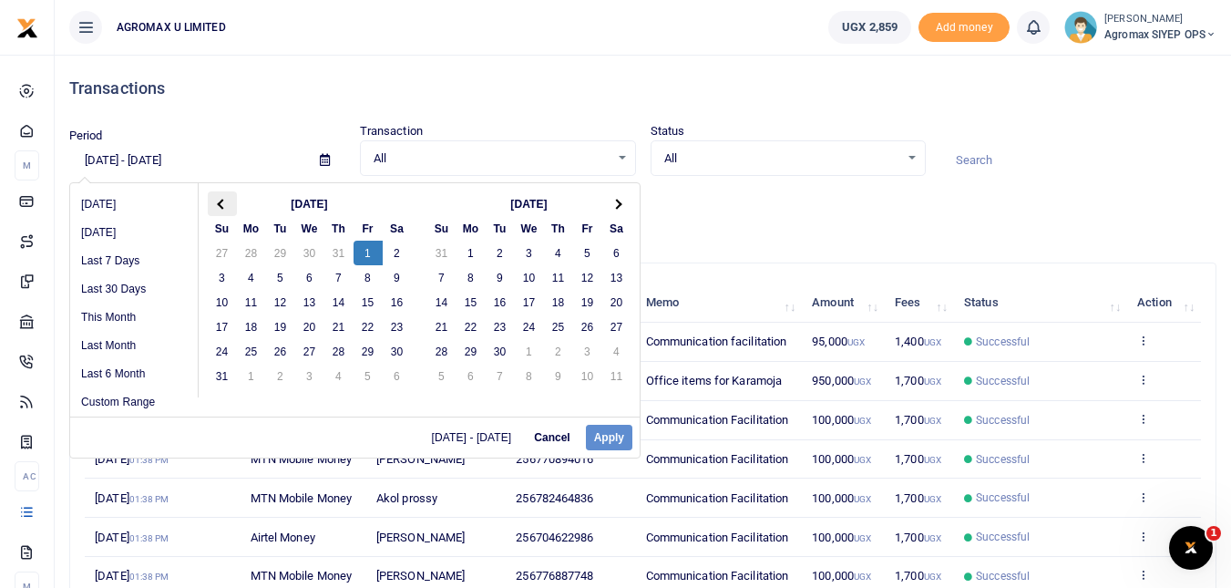
click at [218, 208] on th at bounding box center [222, 203] width 29 height 25
click at [220, 203] on span at bounding box center [222, 204] width 10 height 10
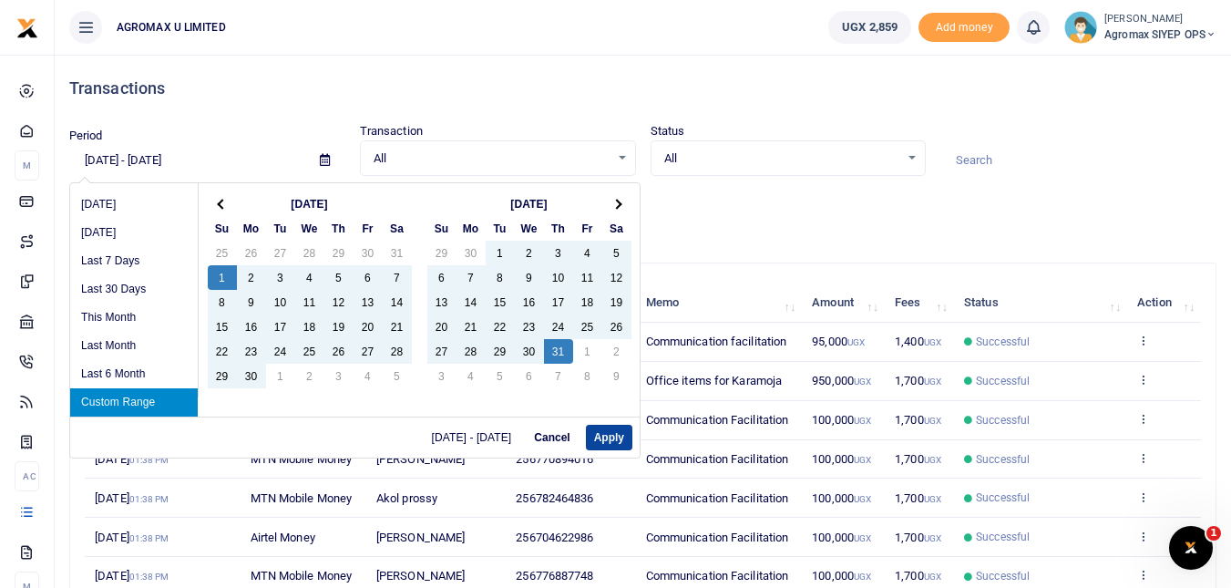
click at [608, 433] on button "Apply" at bounding box center [609, 438] width 46 height 26
type input "[DATE] - [DATE]"
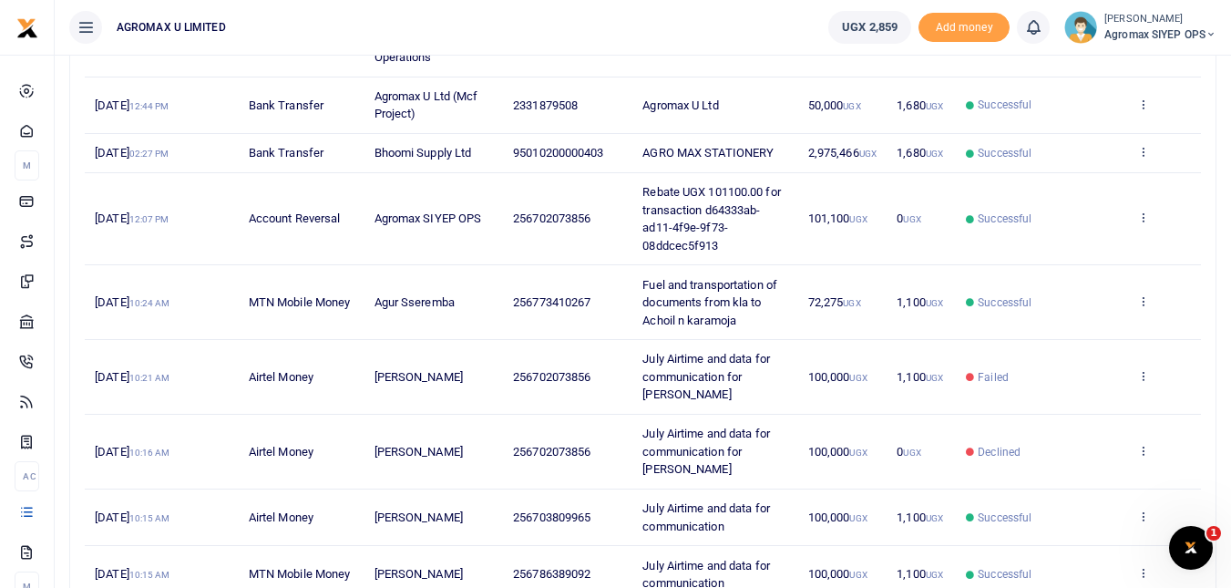
scroll to position [481, 0]
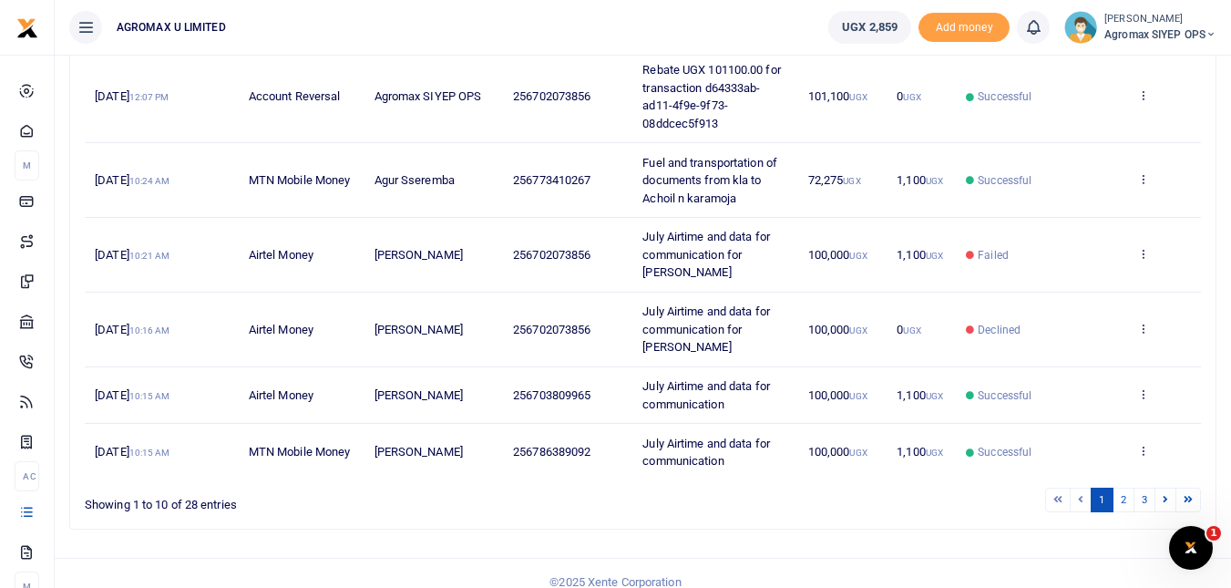
click at [1079, 487] on li at bounding box center [1081, 499] width 21 height 25
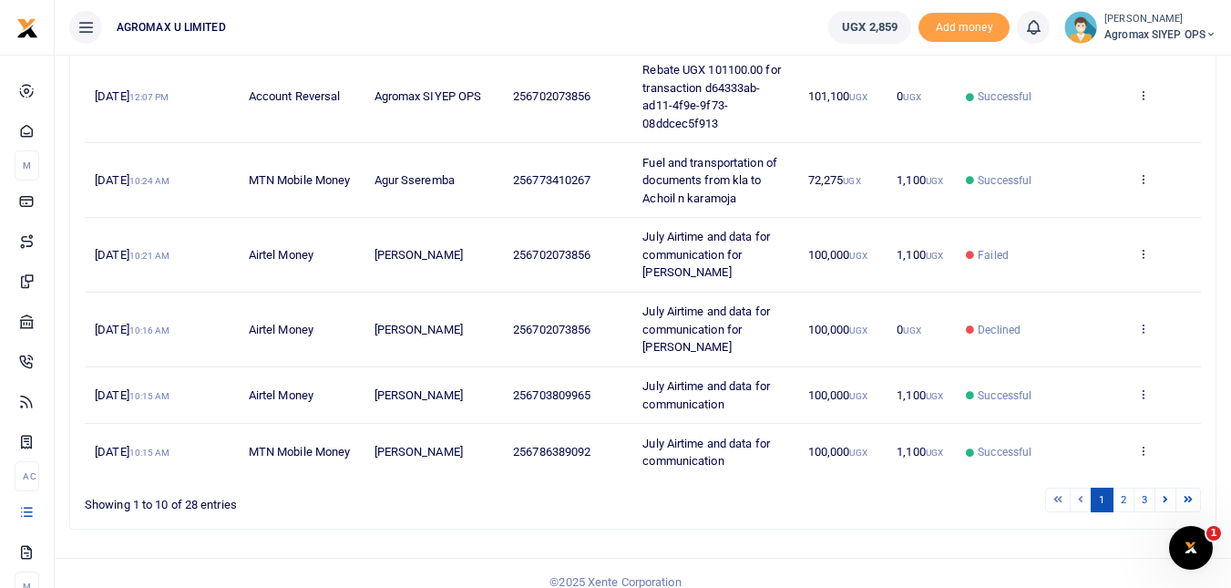
click at [1082, 487] on li at bounding box center [1081, 499] width 21 height 25
click at [1056, 487] on li at bounding box center [1058, 499] width 26 height 25
click at [1060, 487] on li at bounding box center [1058, 499] width 26 height 25
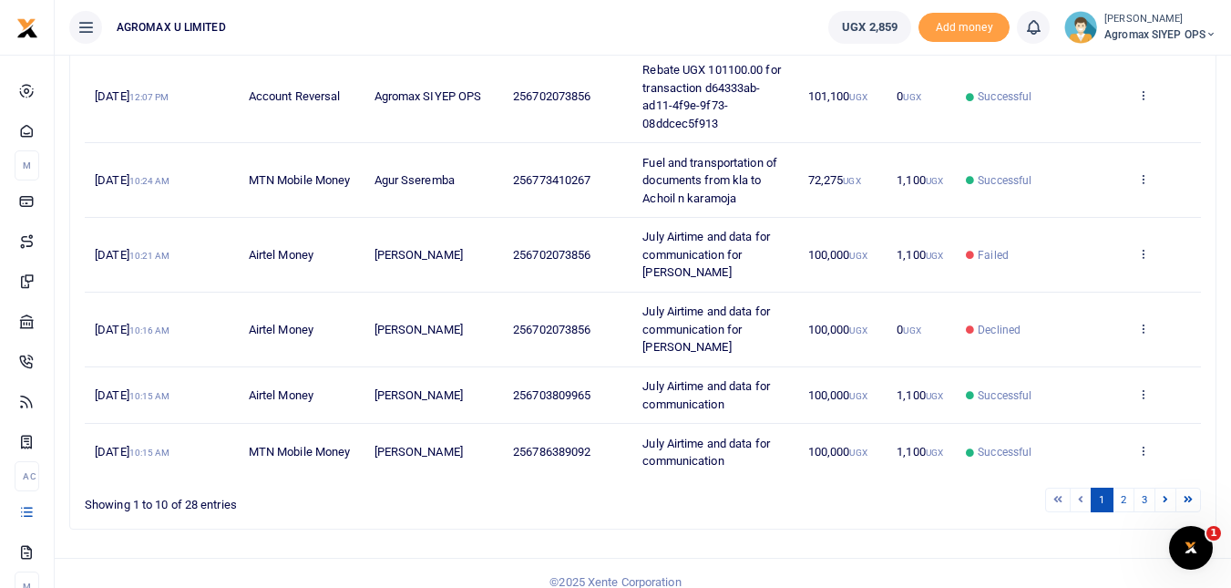
click at [1060, 487] on li at bounding box center [1058, 499] width 26 height 25
click at [1164, 494] on icon at bounding box center [1165, 499] width 5 height 10
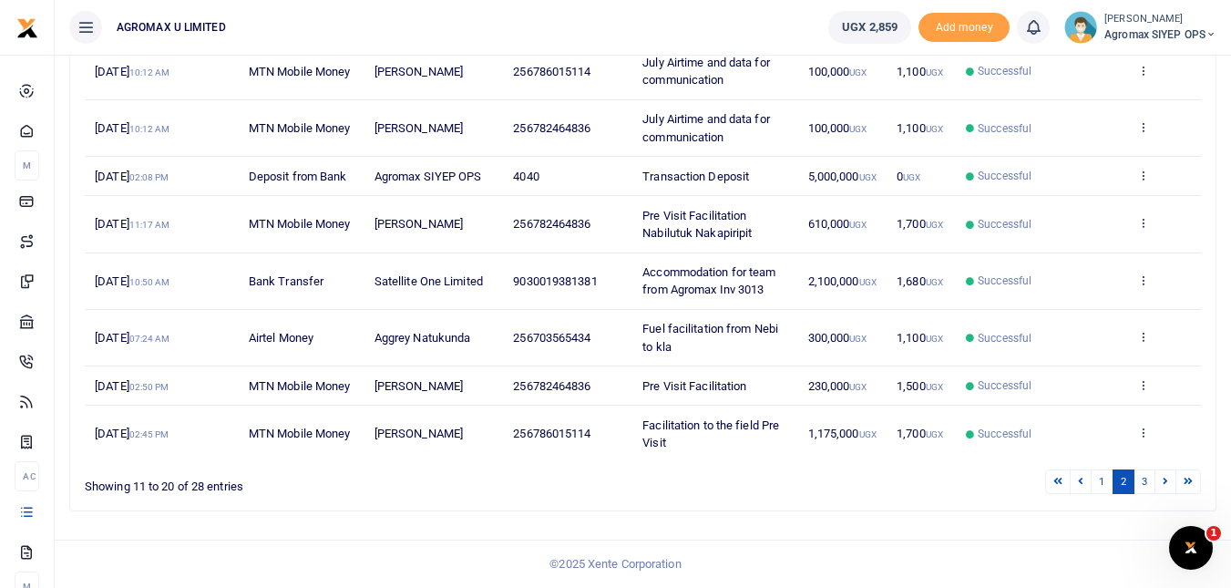
scroll to position [393, 0]
click at [1164, 479] on icon at bounding box center [1165, 481] width 5 height 10
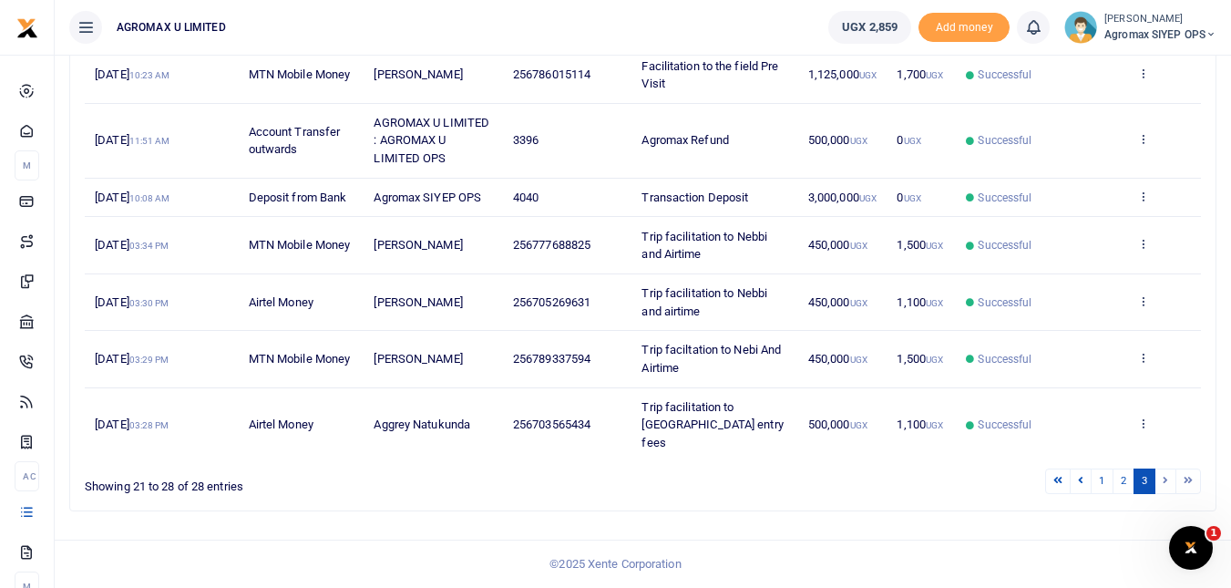
scroll to position [314, 0]
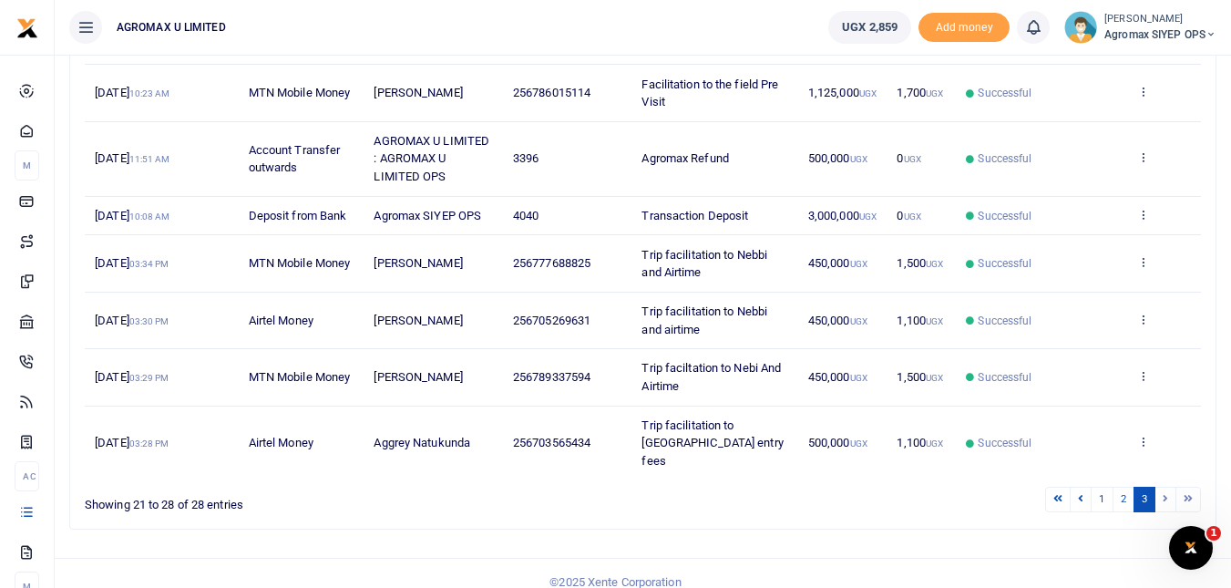
click at [1164, 487] on li at bounding box center [1165, 499] width 21 height 25
click at [1160, 487] on li at bounding box center [1165, 499] width 21 height 25
click at [1142, 435] on icon at bounding box center [1143, 441] width 12 height 13
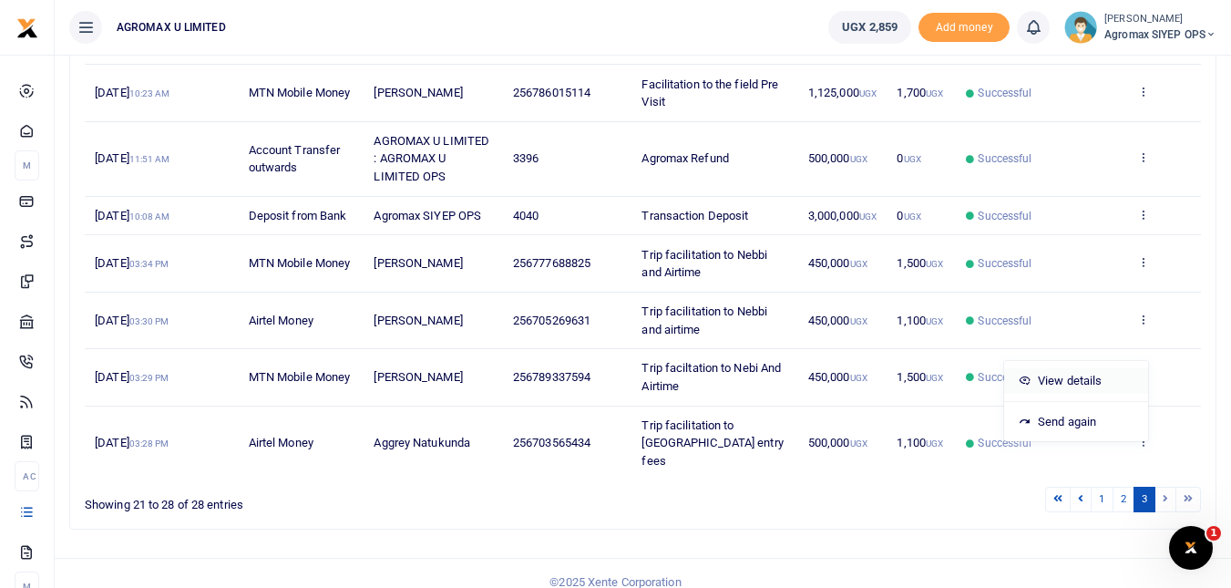
click at [1071, 368] on link "View details" at bounding box center [1076, 381] width 144 height 26
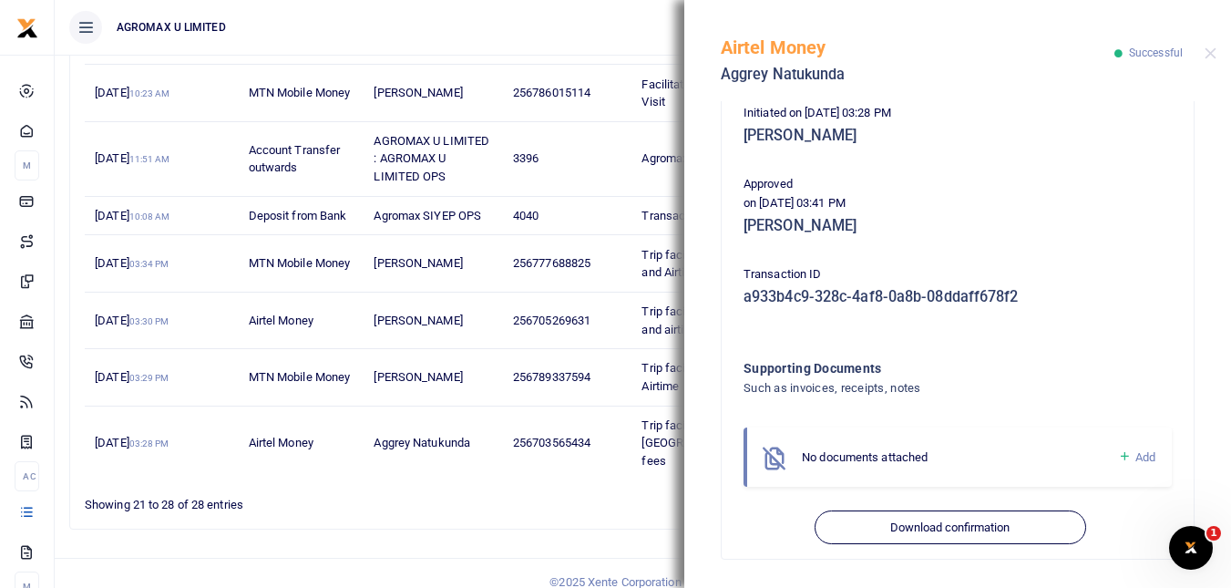
scroll to position [381, 0]
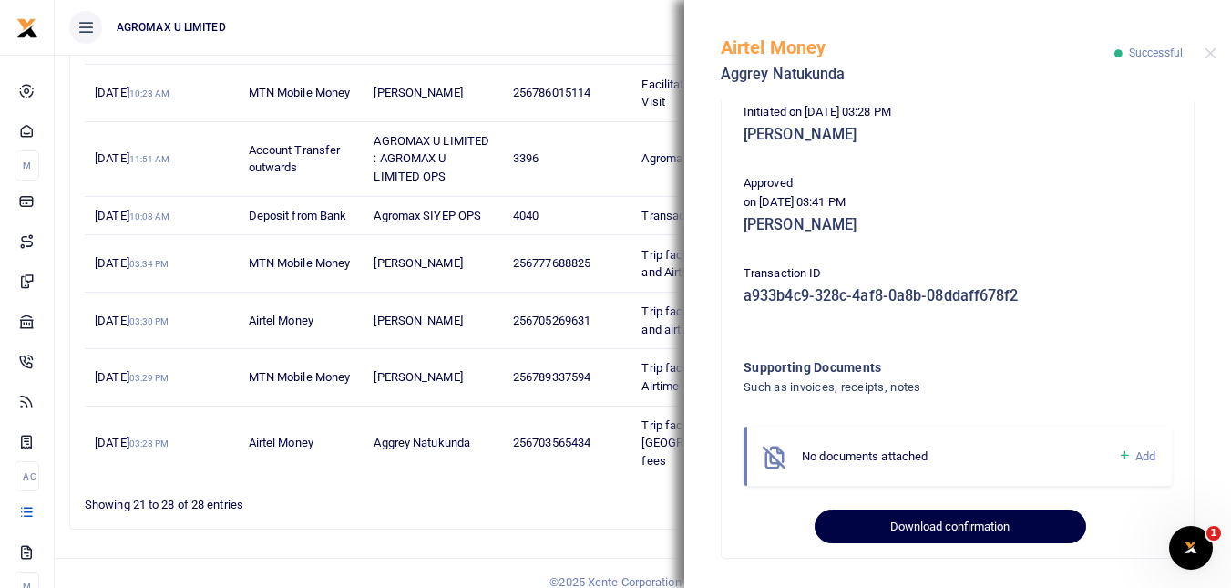
click at [961, 528] on button "Download confirmation" at bounding box center [950, 526] width 271 height 35
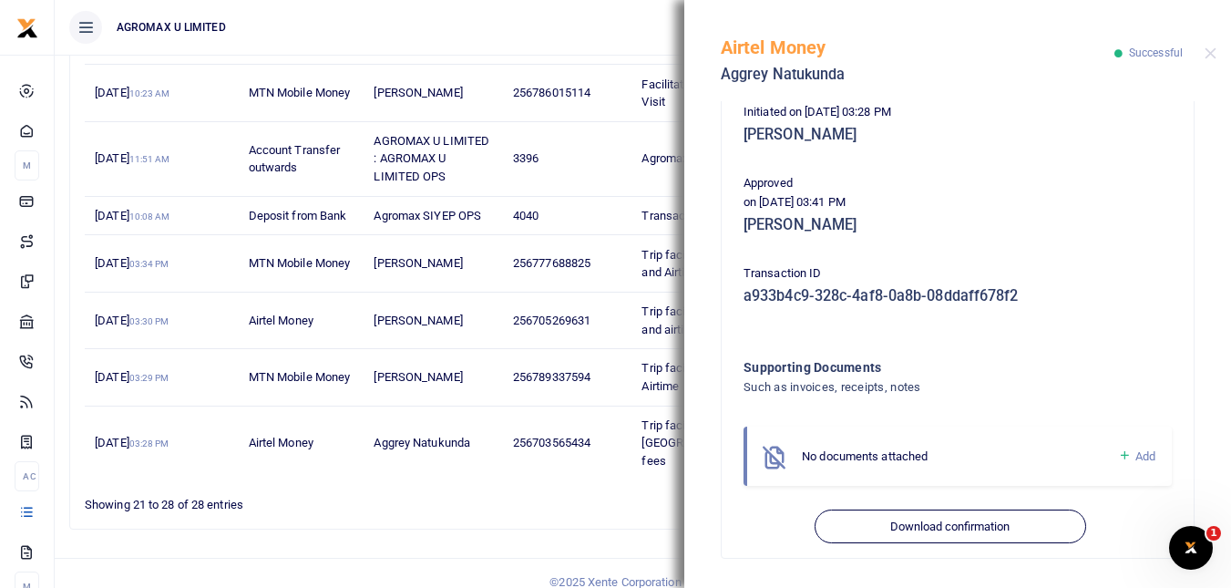
click at [553, 374] on span "256789337594" at bounding box center [551, 377] width 77 height 14
click at [553, 373] on span "256789337594" at bounding box center [551, 377] width 77 height 14
click at [560, 376] on span "256789337594" at bounding box center [551, 377] width 77 height 14
click at [554, 366] on td "256789337594" at bounding box center [567, 377] width 129 height 56
click at [1208, 52] on button "Close" at bounding box center [1211, 53] width 12 height 12
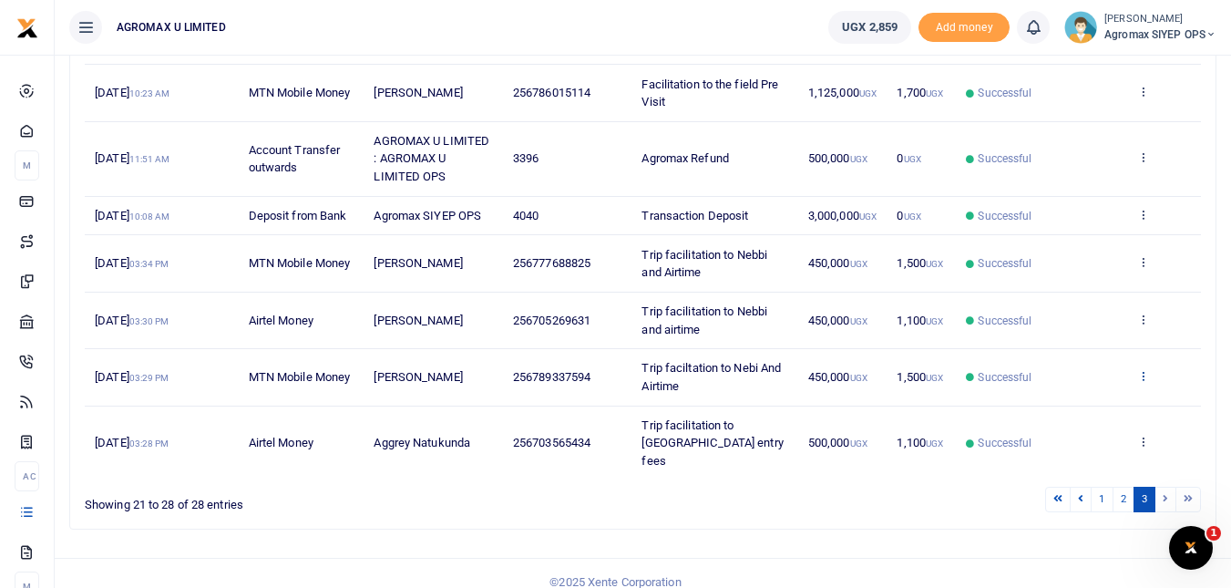
click at [1142, 375] on icon at bounding box center [1143, 375] width 12 height 13
click at [1071, 405] on link "View details" at bounding box center [1076, 407] width 144 height 26
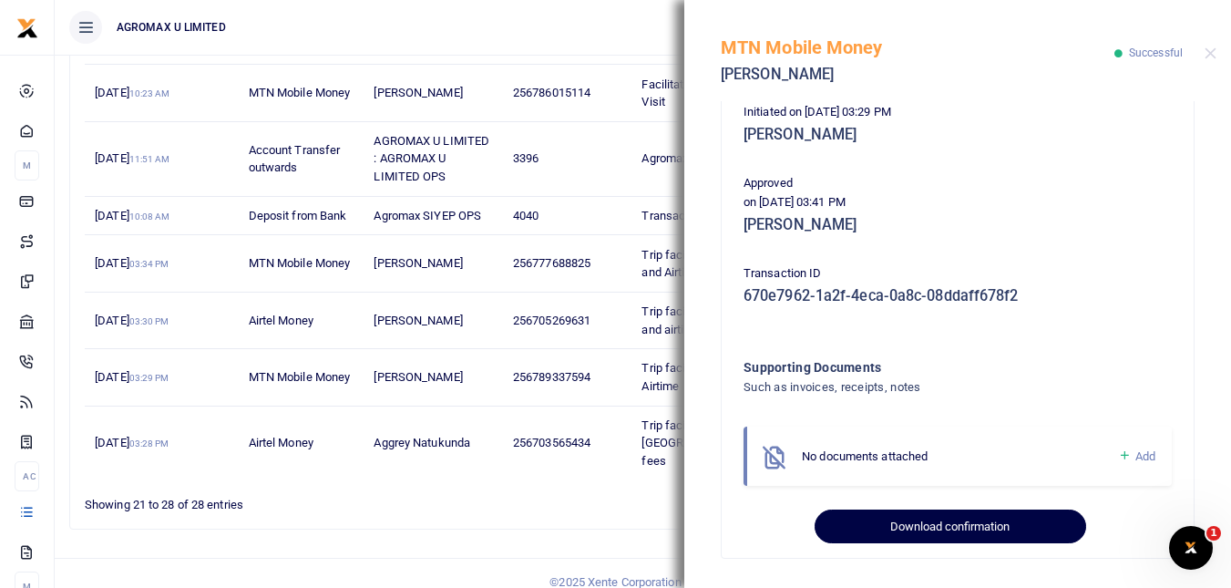
click at [966, 518] on button "Download confirmation" at bounding box center [950, 526] width 271 height 35
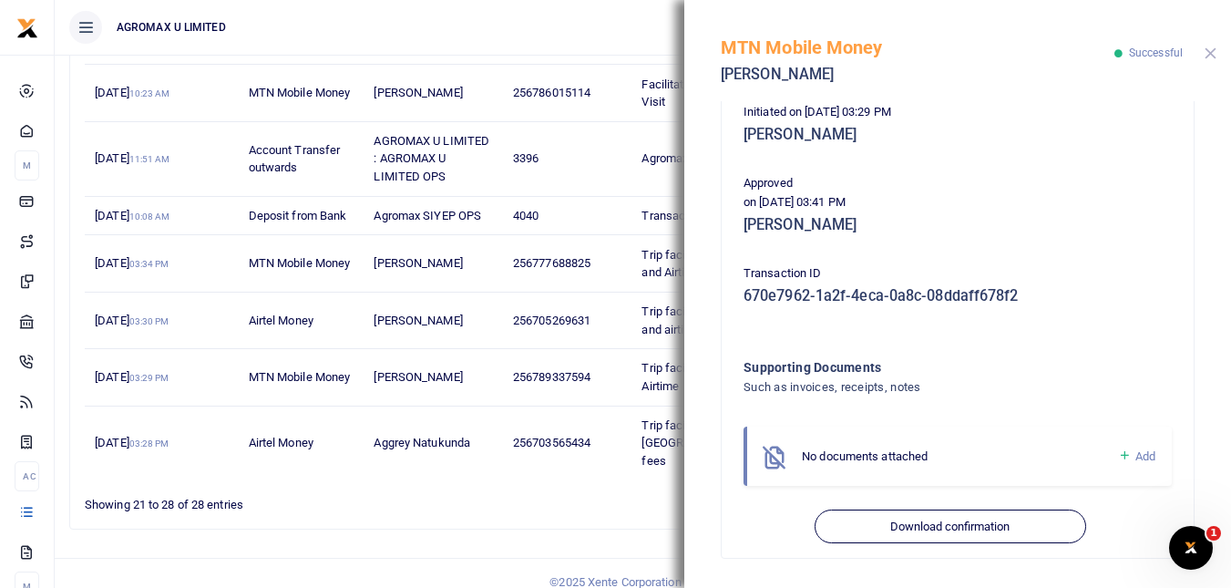
click at [1208, 52] on button "Close" at bounding box center [1211, 53] width 12 height 12
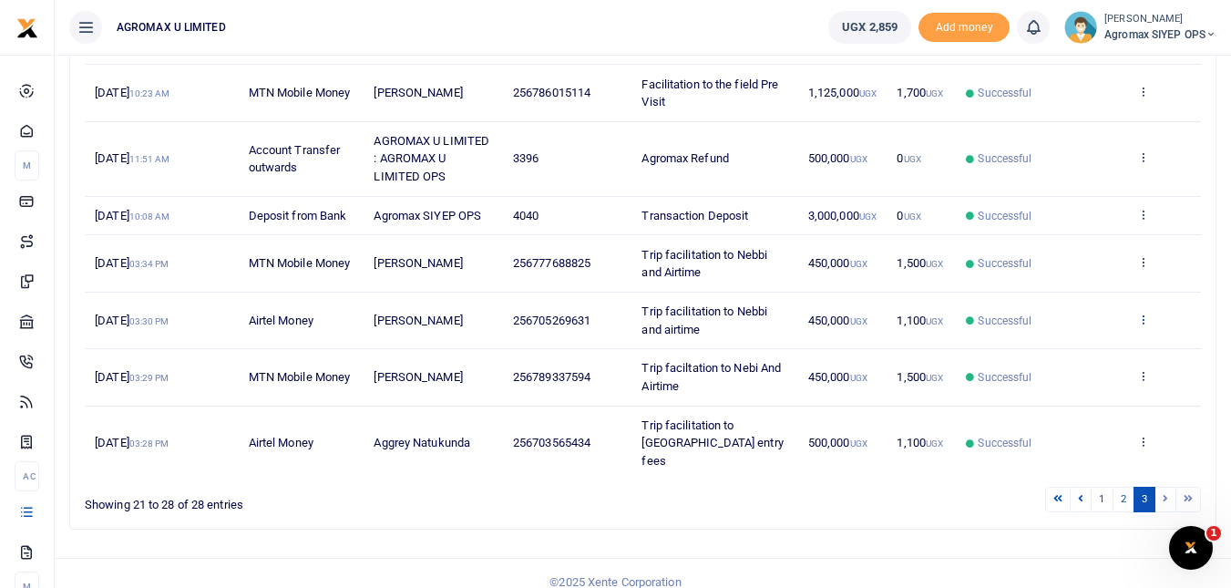
click at [1143, 318] on icon at bounding box center [1143, 319] width 12 height 13
click at [1075, 349] on link "View details" at bounding box center [1076, 350] width 144 height 26
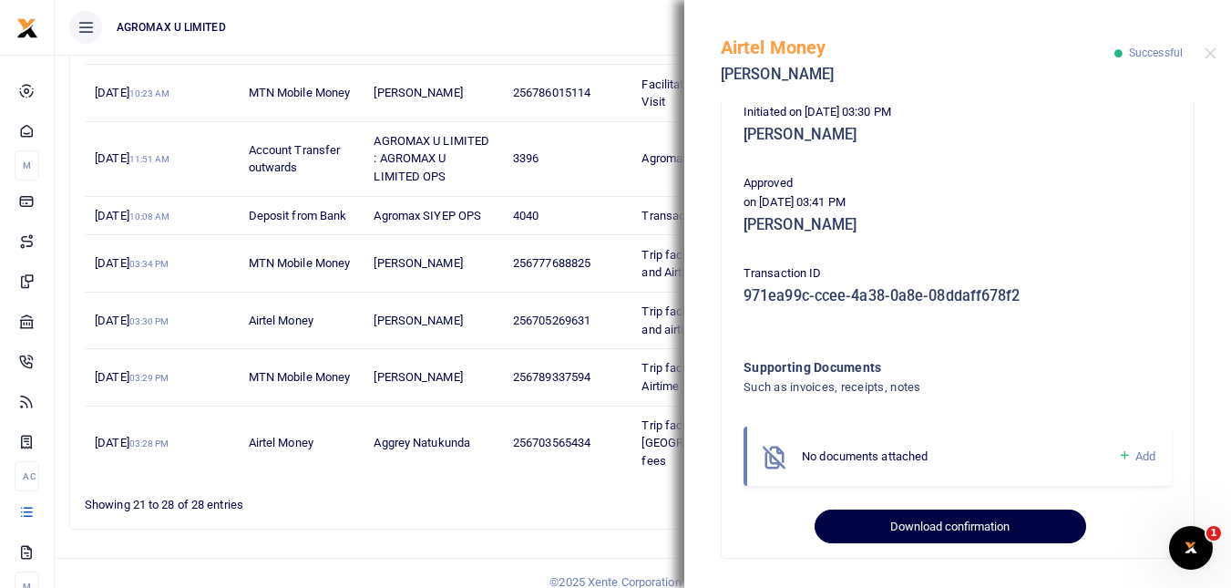
click at [968, 527] on button "Download confirmation" at bounding box center [950, 526] width 271 height 35
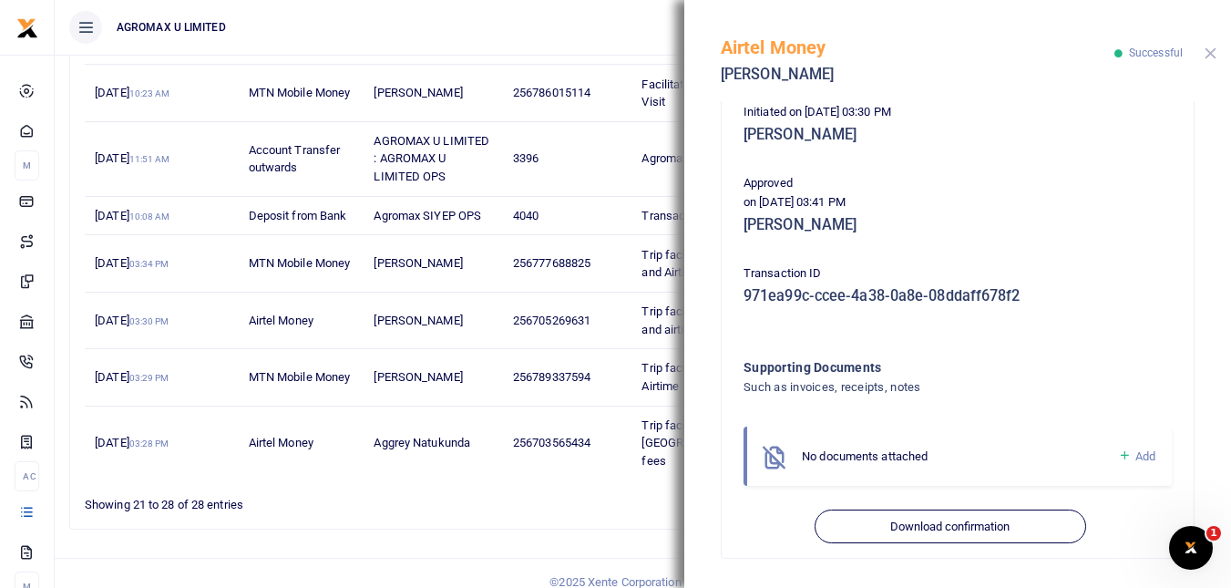
click at [1210, 53] on button "Close" at bounding box center [1211, 53] width 12 height 12
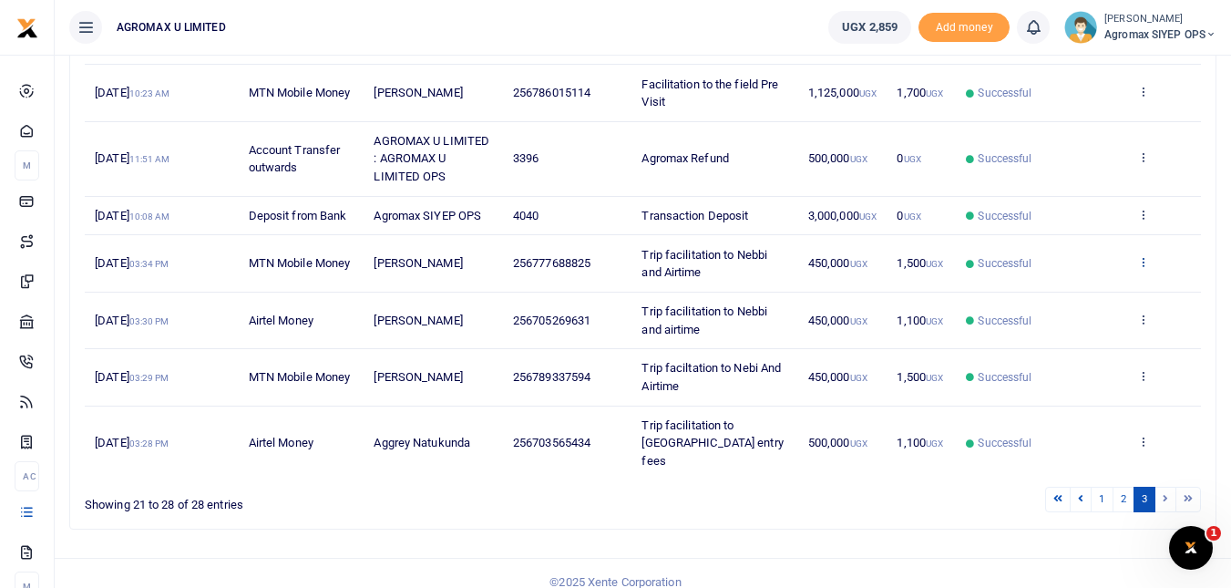
click at [1144, 262] on icon at bounding box center [1143, 261] width 12 height 13
click at [1078, 290] on link "View details" at bounding box center [1076, 293] width 144 height 26
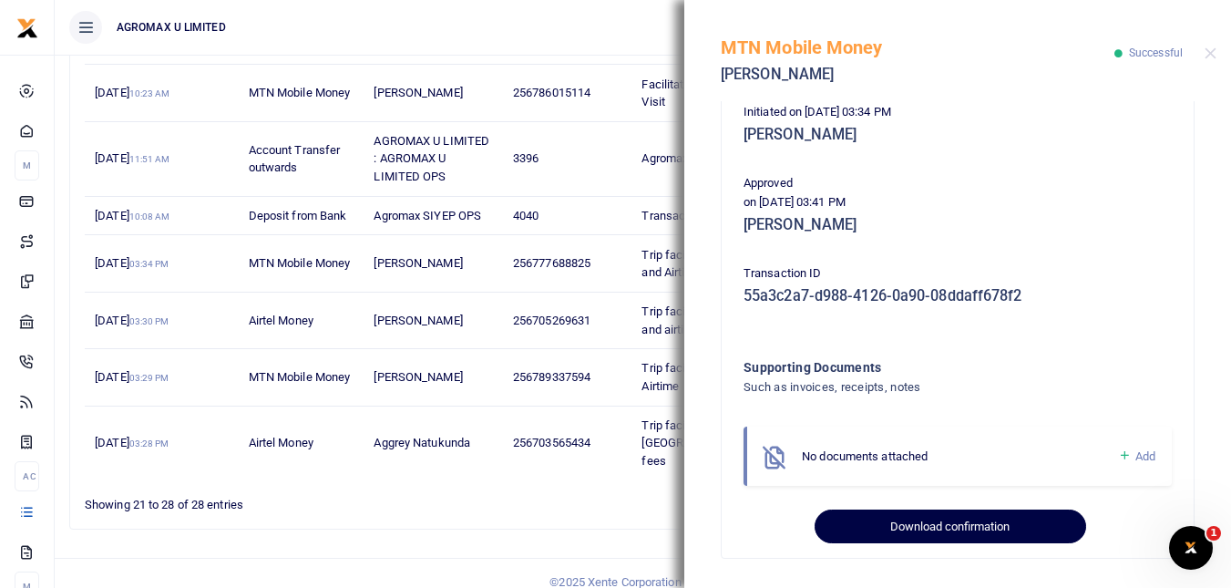
click at [996, 518] on button "Download confirmation" at bounding box center [950, 526] width 271 height 35
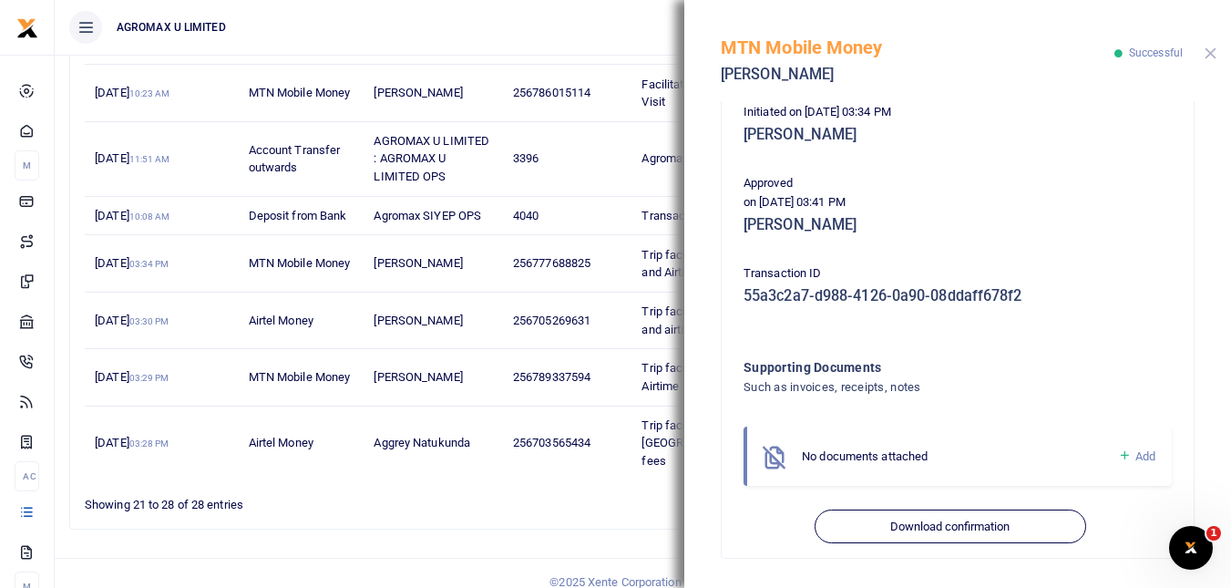
click at [1208, 51] on button "Close" at bounding box center [1211, 53] width 12 height 12
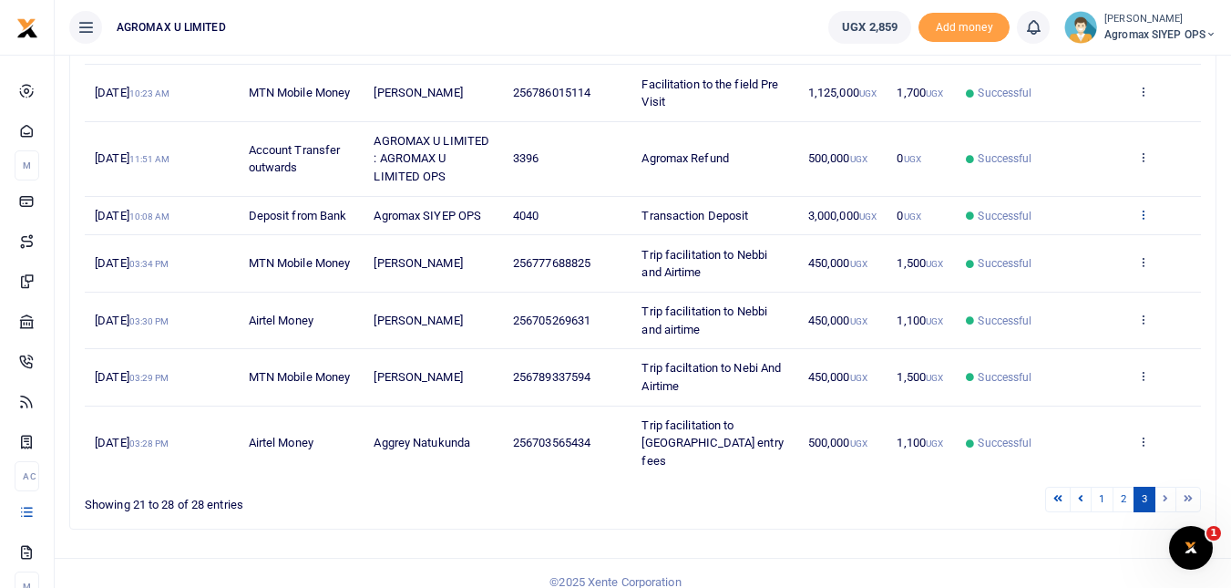
click at [1144, 214] on icon at bounding box center [1143, 214] width 12 height 13
click at [1082, 241] on link "View details" at bounding box center [1076, 245] width 144 height 26
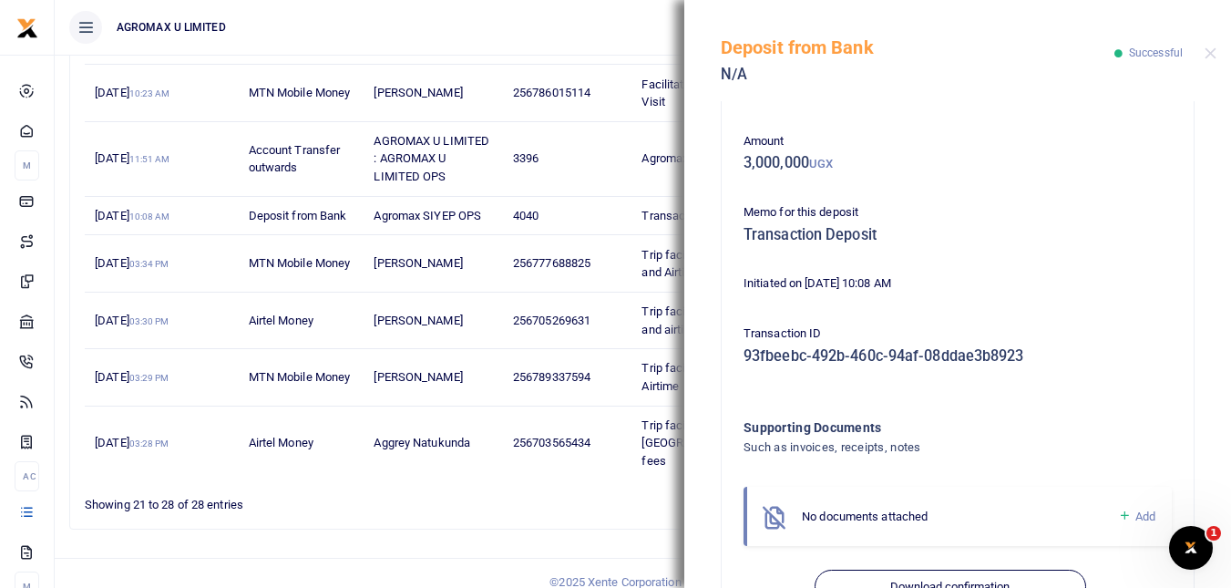
scroll to position [127, 0]
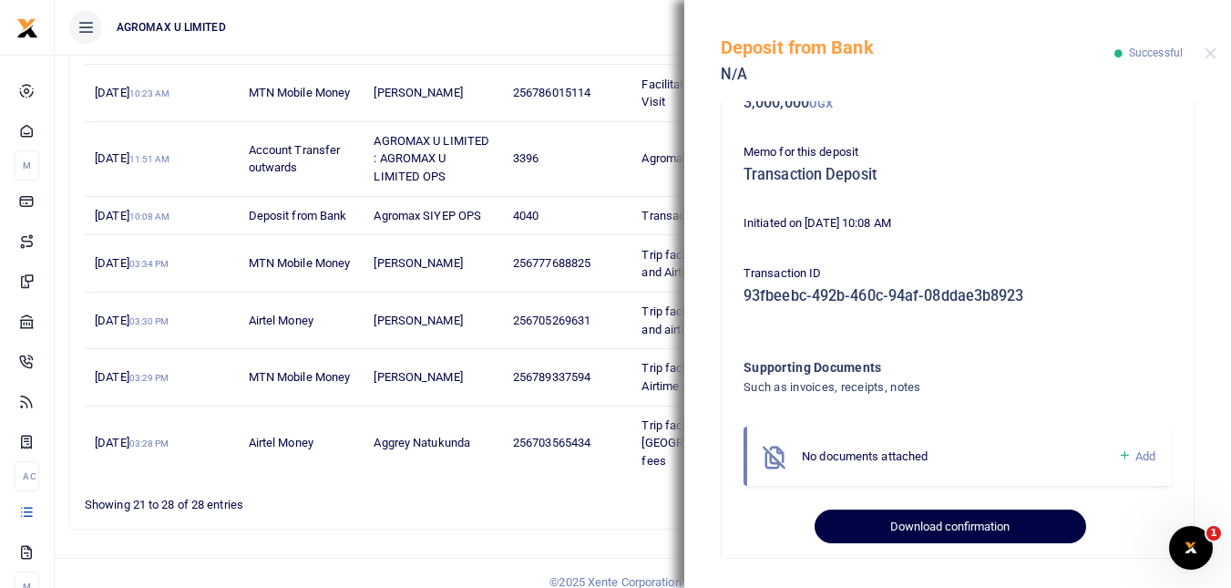
click at [972, 528] on button "Download confirmation" at bounding box center [950, 526] width 271 height 35
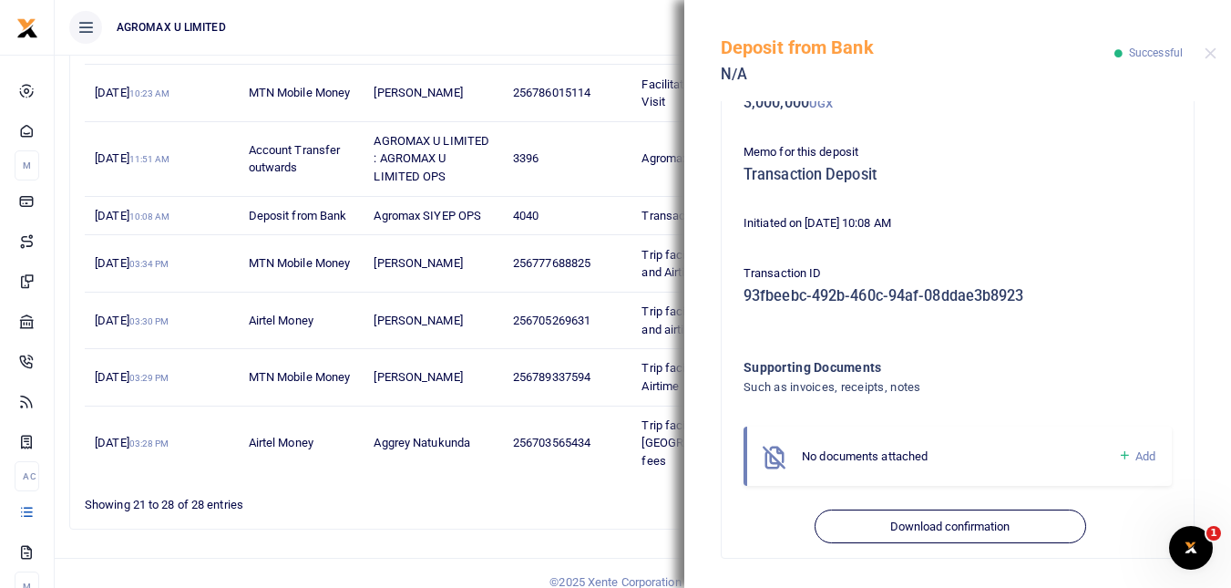
click at [1206, 61] on div "Deposit from Bank N/A Successful" at bounding box center [957, 50] width 547 height 101
click at [1207, 54] on button "Close" at bounding box center [1211, 53] width 12 height 12
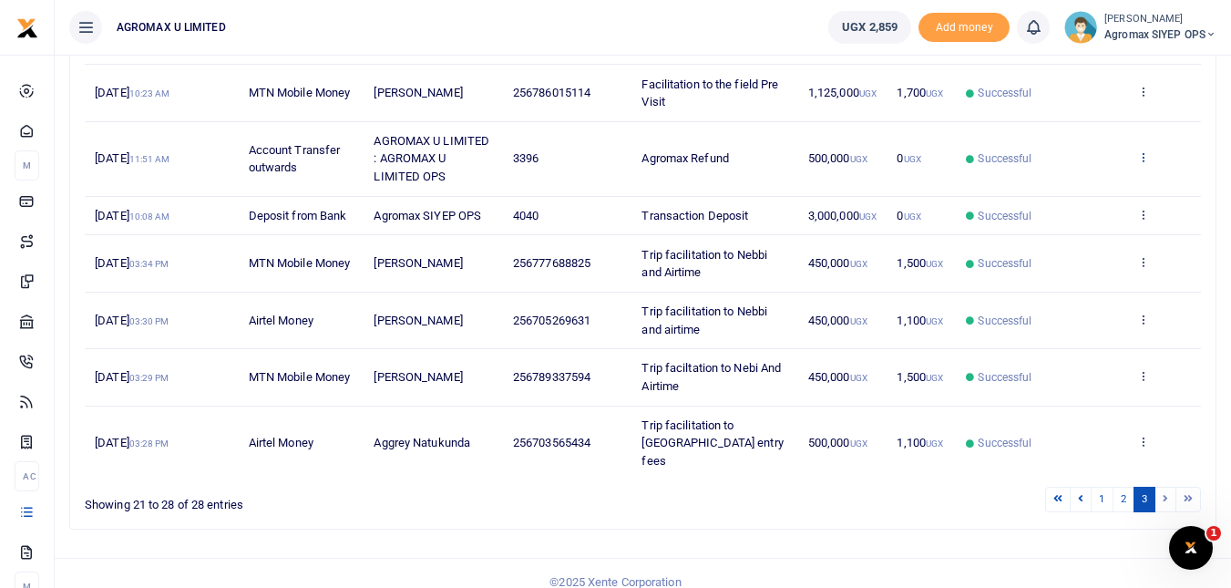
click at [1143, 156] on icon at bounding box center [1143, 156] width 12 height 13
click at [1081, 186] on link "View details" at bounding box center [1076, 188] width 144 height 26
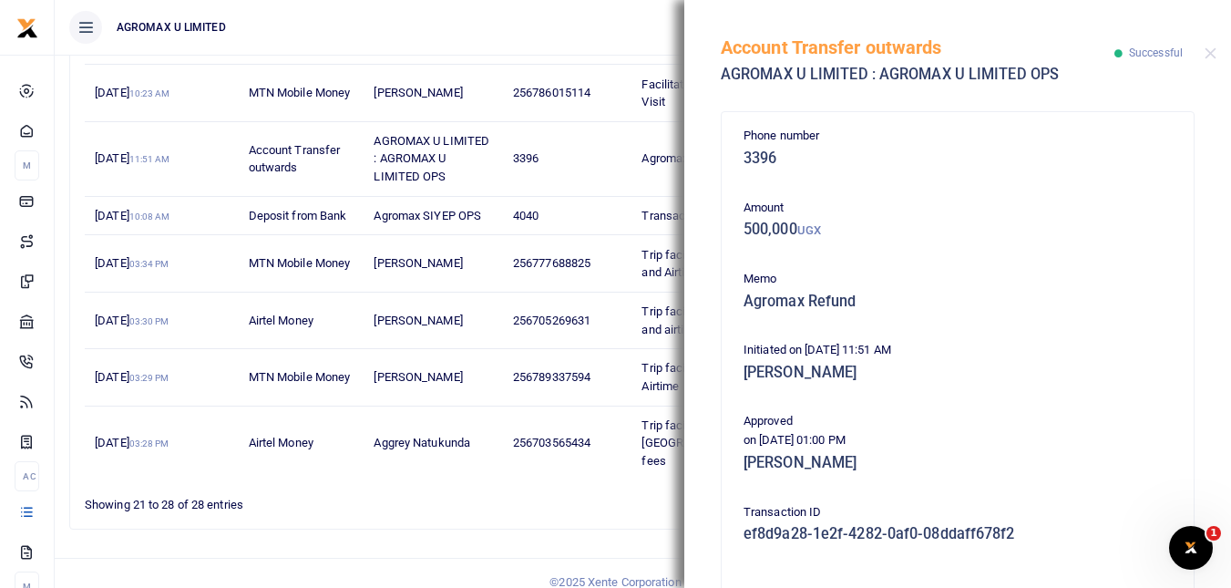
scroll to position [239, 0]
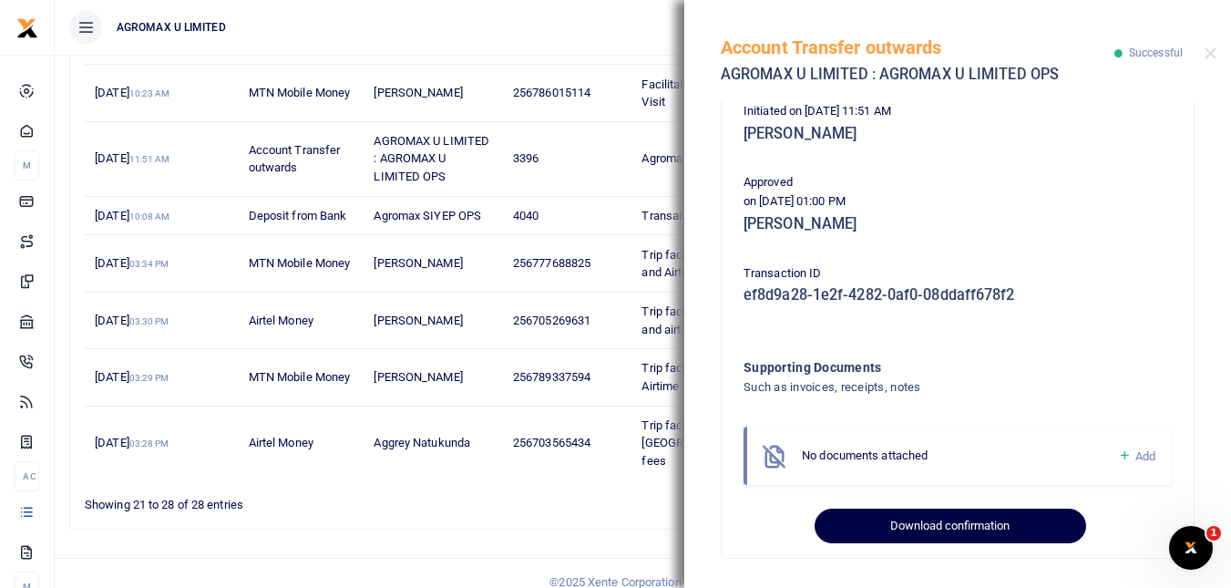
click at [979, 522] on button "Download confirmation" at bounding box center [950, 525] width 271 height 35
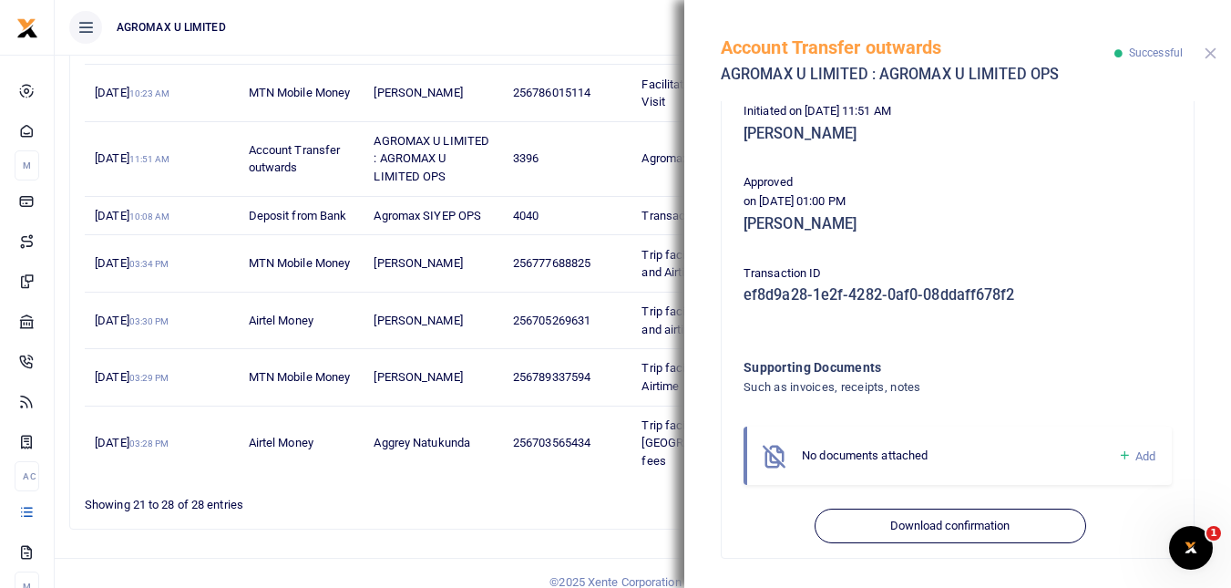
click at [1211, 54] on button "Close" at bounding box center [1211, 53] width 12 height 12
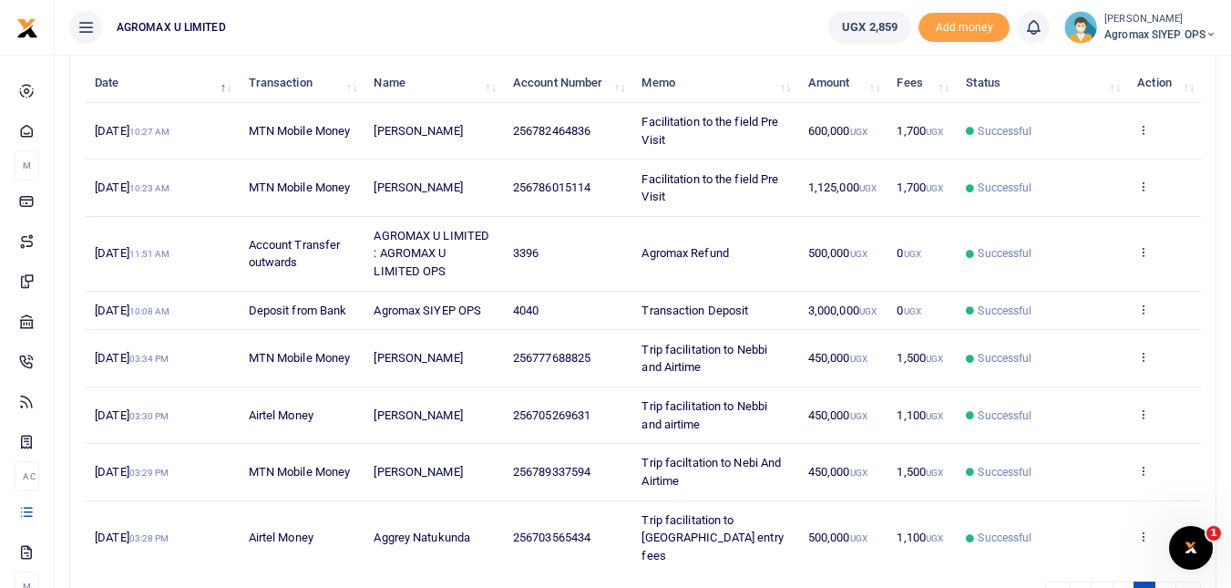
scroll to position [132, 0]
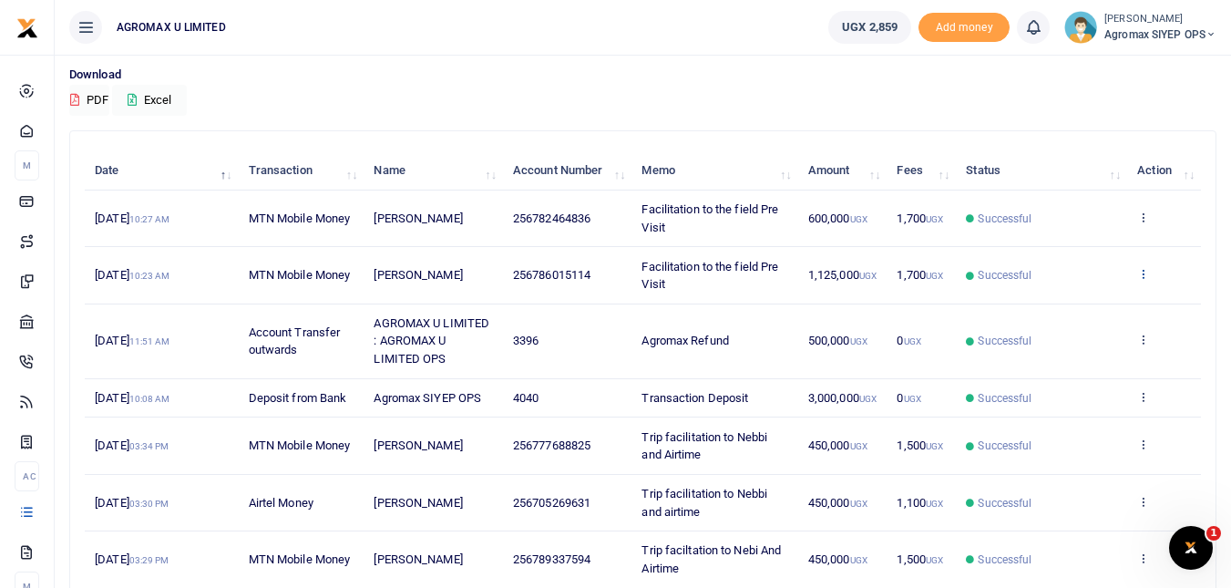
click at [1145, 278] on icon at bounding box center [1143, 273] width 12 height 13
click at [1105, 304] on link "View details" at bounding box center [1076, 305] width 144 height 26
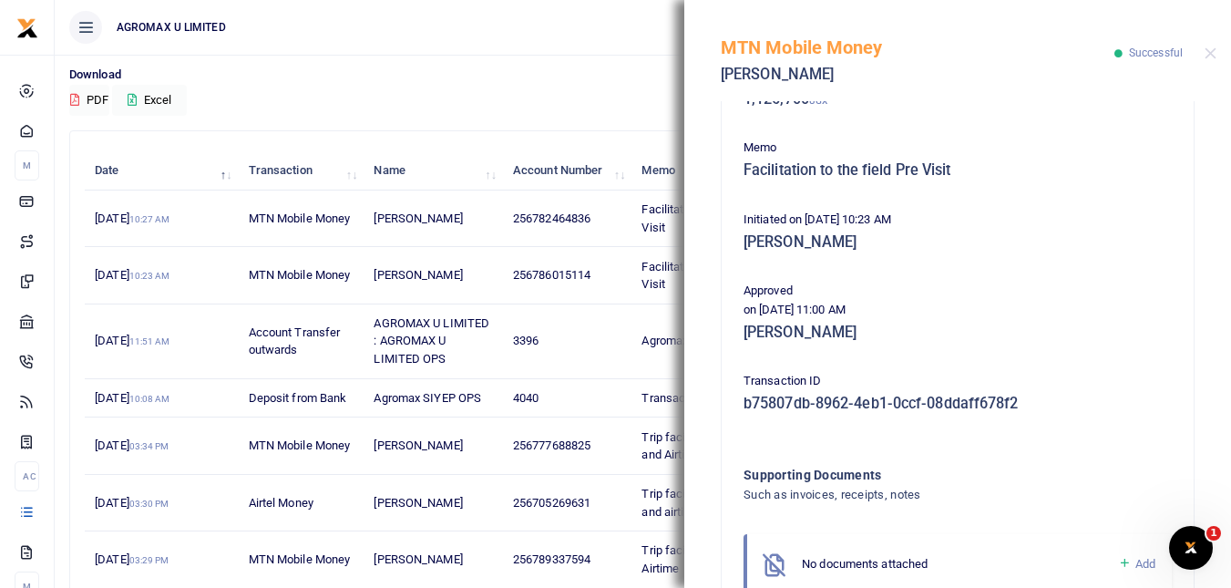
scroll to position [381, 0]
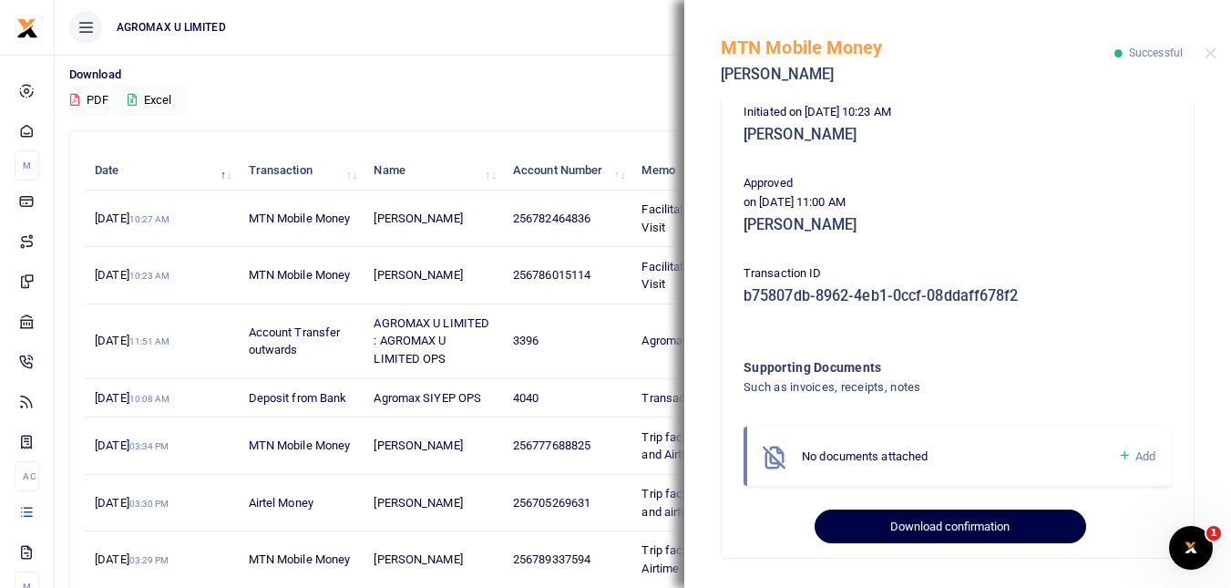
click at [975, 527] on button "Download confirmation" at bounding box center [950, 526] width 271 height 35
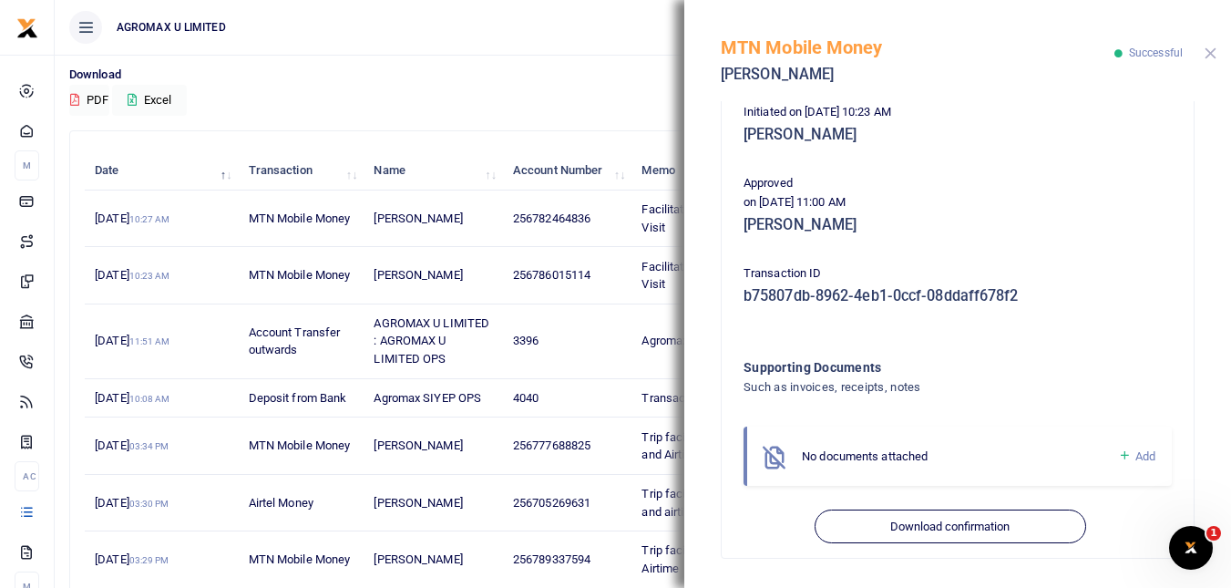
click at [1211, 51] on button "Close" at bounding box center [1211, 53] width 12 height 12
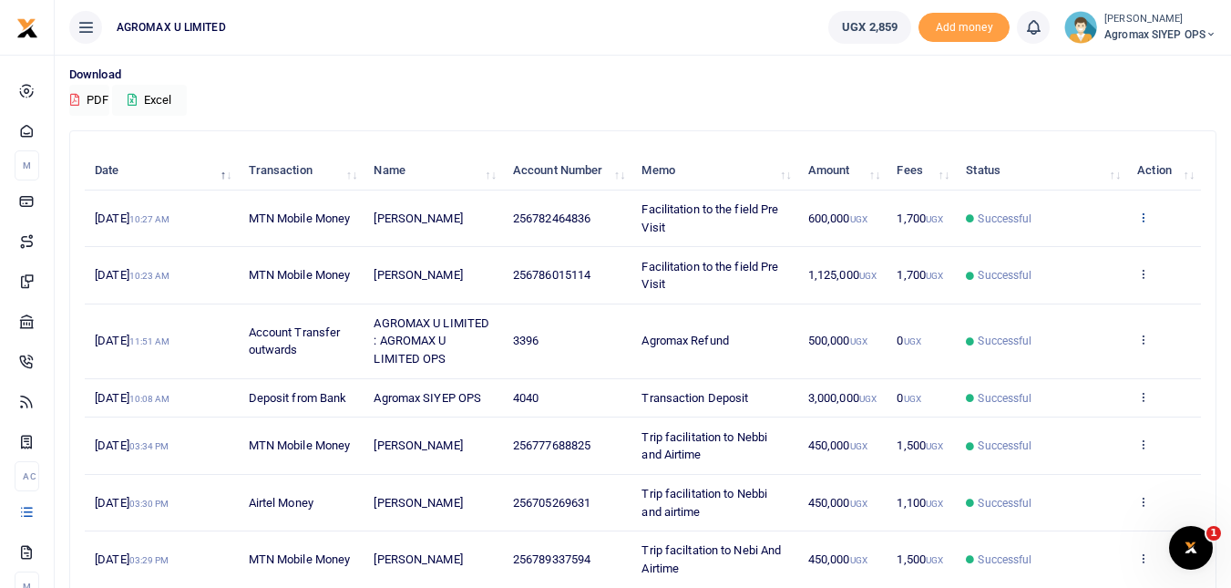
click at [1144, 220] on icon at bounding box center [1143, 216] width 12 height 13
click at [1092, 245] on link "View details" at bounding box center [1076, 248] width 144 height 26
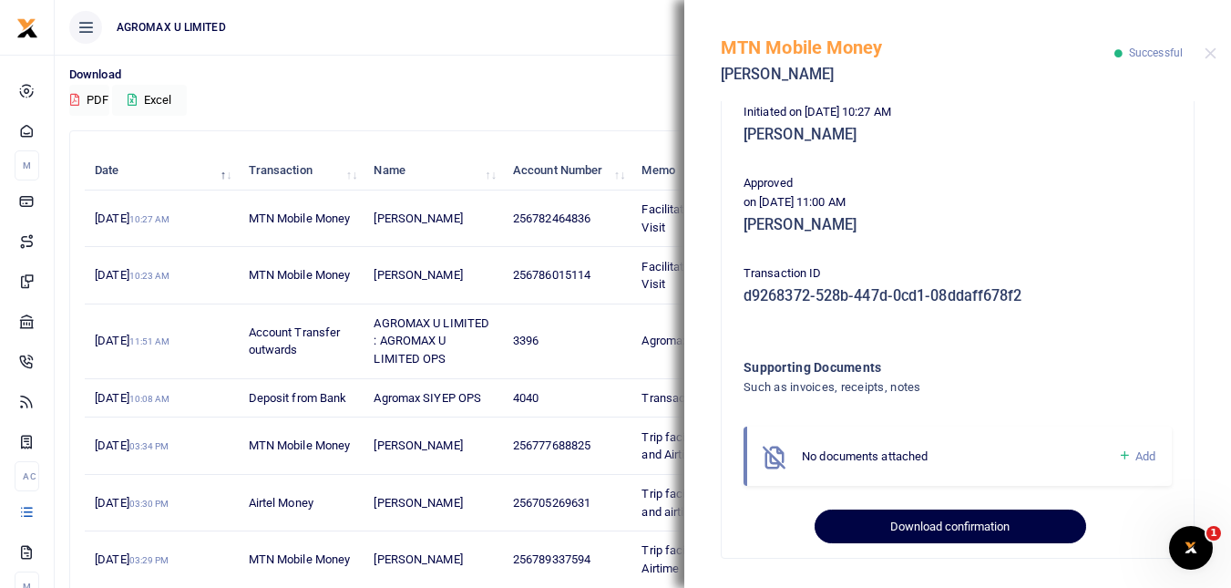
click at [989, 522] on button "Download confirmation" at bounding box center [950, 526] width 271 height 35
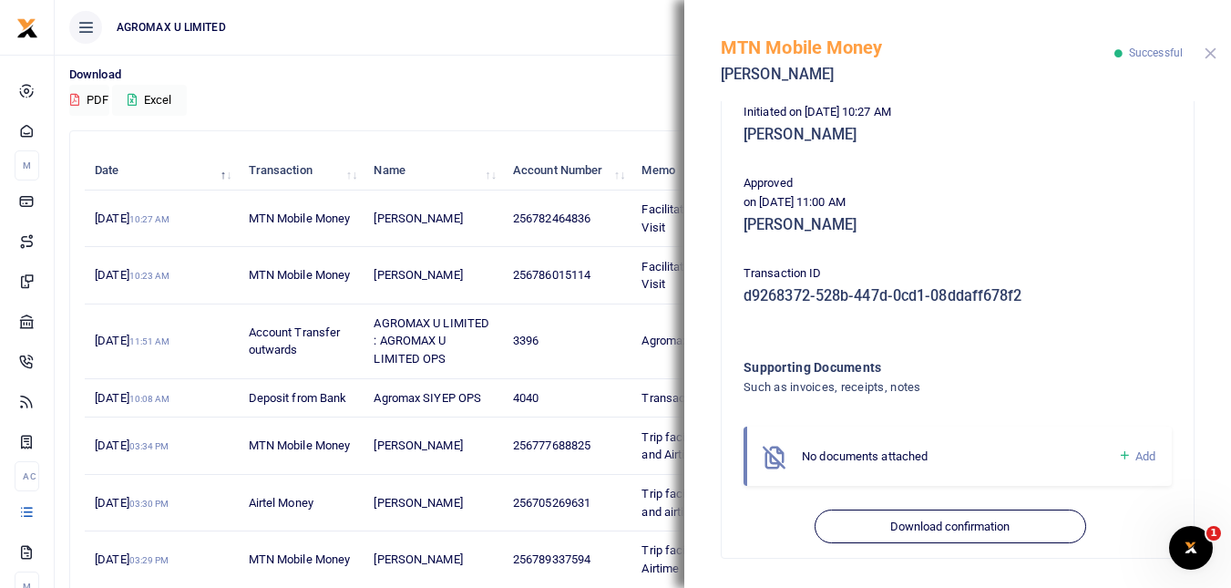
click at [1212, 54] on button "Close" at bounding box center [1211, 53] width 12 height 12
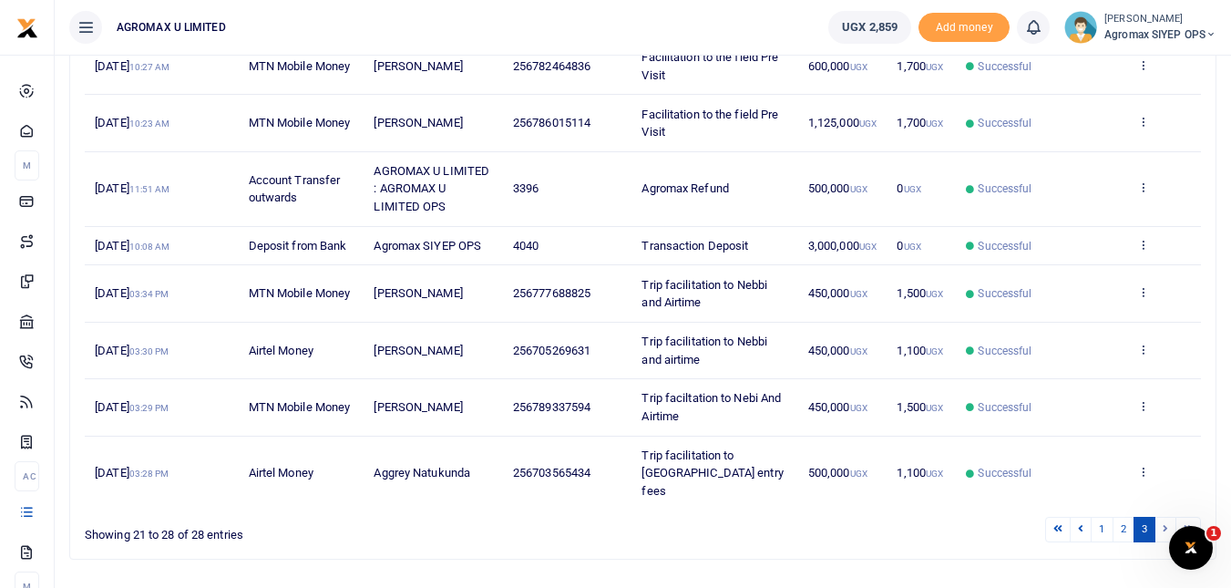
scroll to position [314, 0]
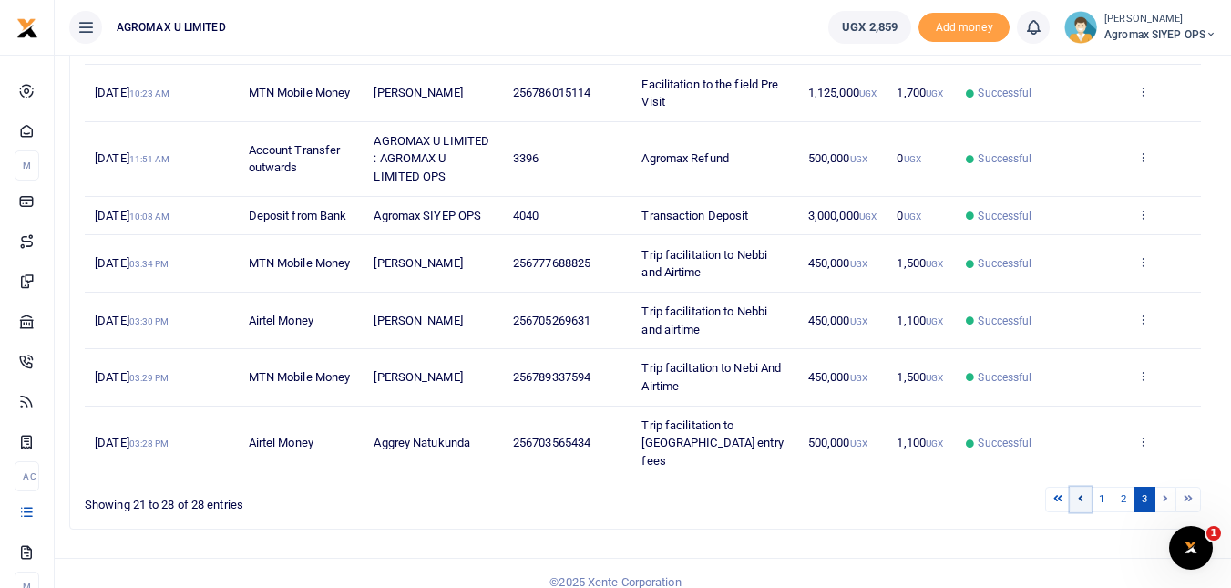
click at [1080, 493] on icon at bounding box center [1080, 498] width 5 height 10
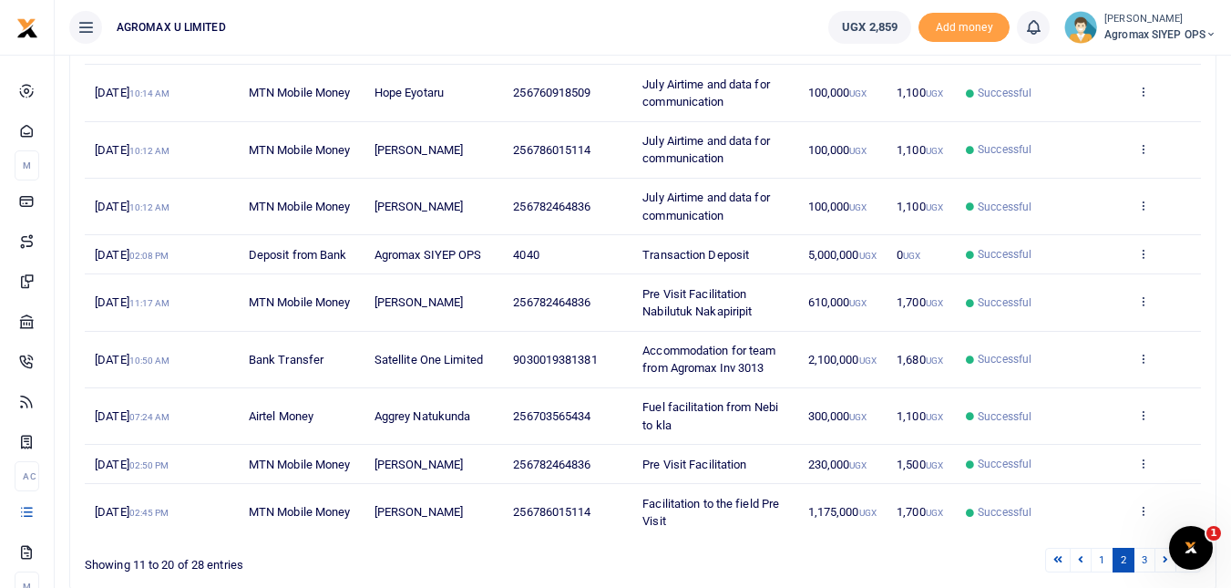
scroll to position [393, 0]
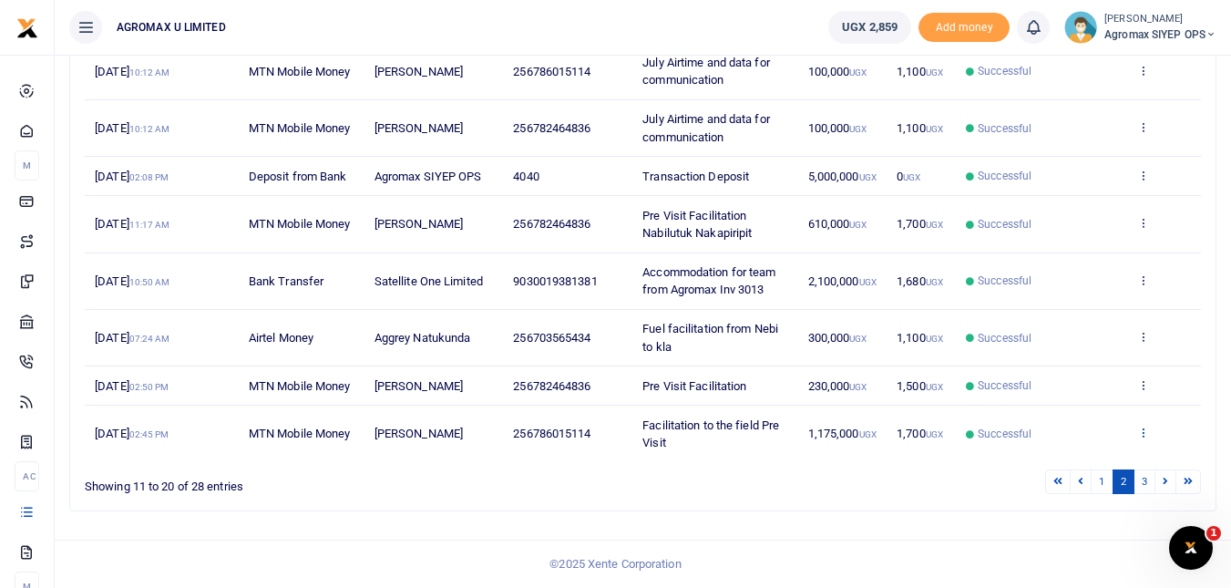
click at [1144, 432] on icon at bounding box center [1143, 432] width 12 height 13
click at [1150, 431] on td "View details Send again" at bounding box center [1164, 433] width 74 height 56
click at [1145, 431] on icon at bounding box center [1143, 432] width 12 height 13
click at [1076, 367] on link "View details" at bounding box center [1076, 364] width 144 height 26
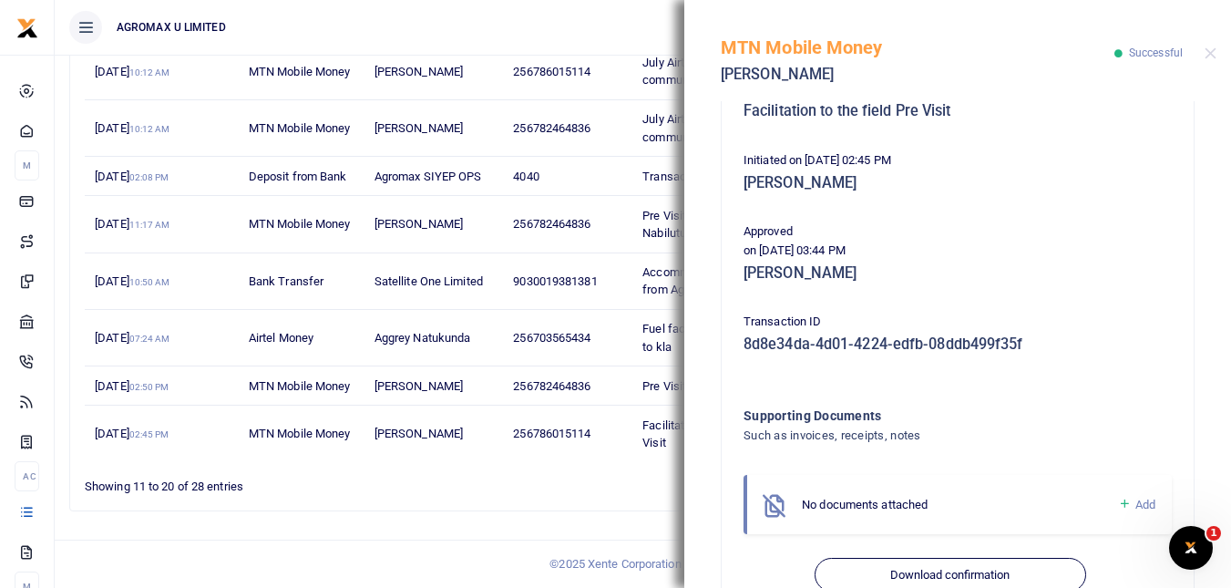
scroll to position [381, 0]
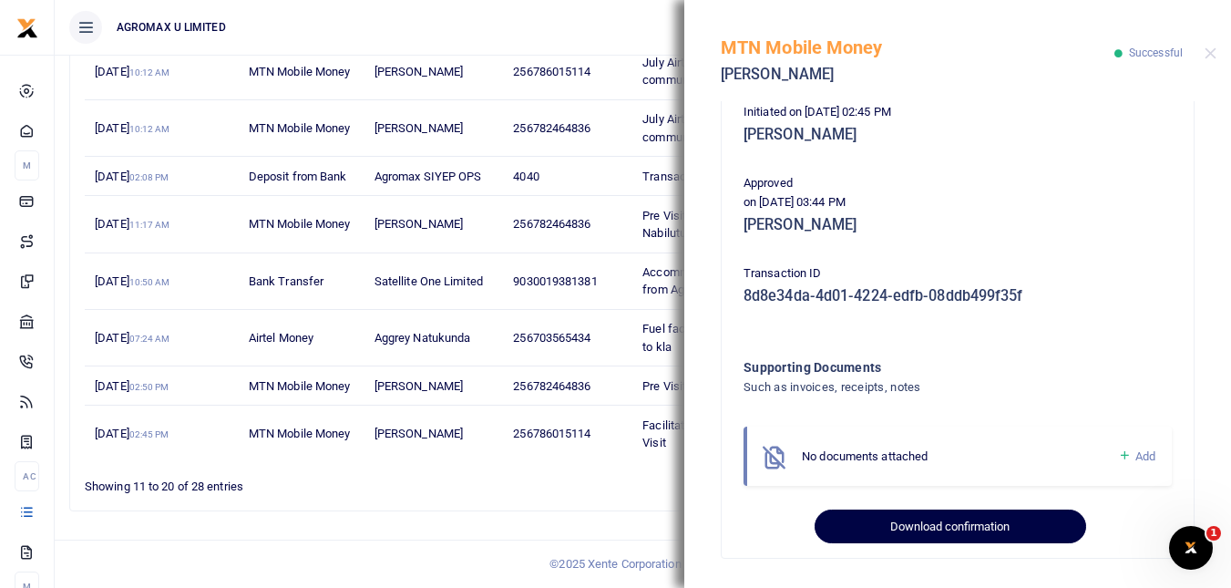
click at [967, 522] on button "Download confirmation" at bounding box center [950, 526] width 271 height 35
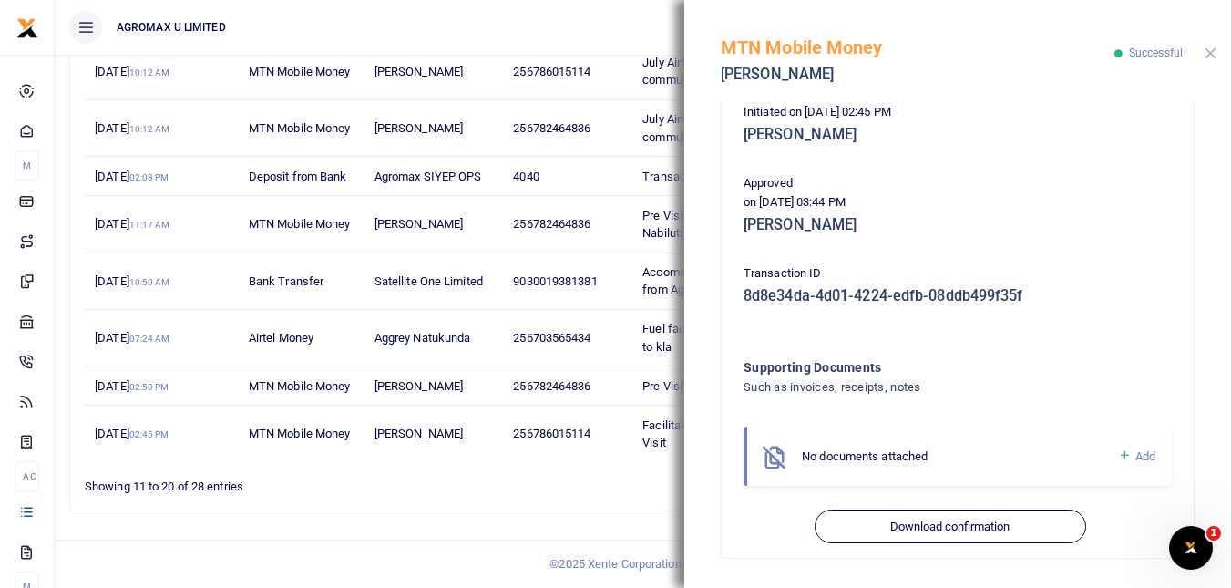
click at [1211, 56] on button "Close" at bounding box center [1211, 53] width 12 height 12
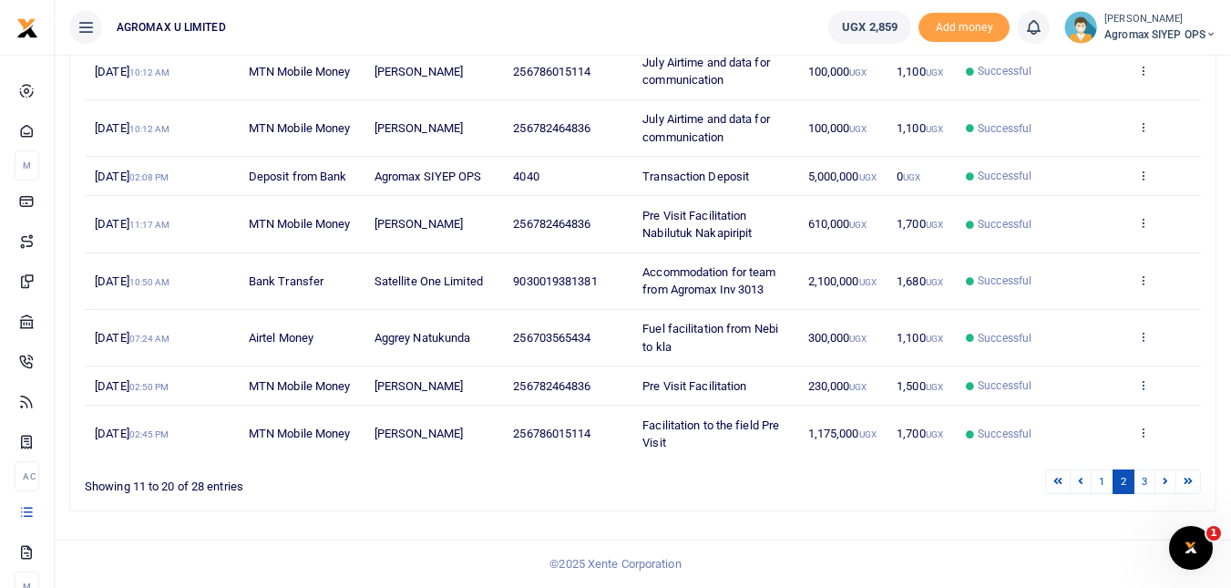
click at [1144, 384] on icon at bounding box center [1143, 384] width 12 height 13
click at [1076, 414] on link "View details" at bounding box center [1076, 416] width 144 height 26
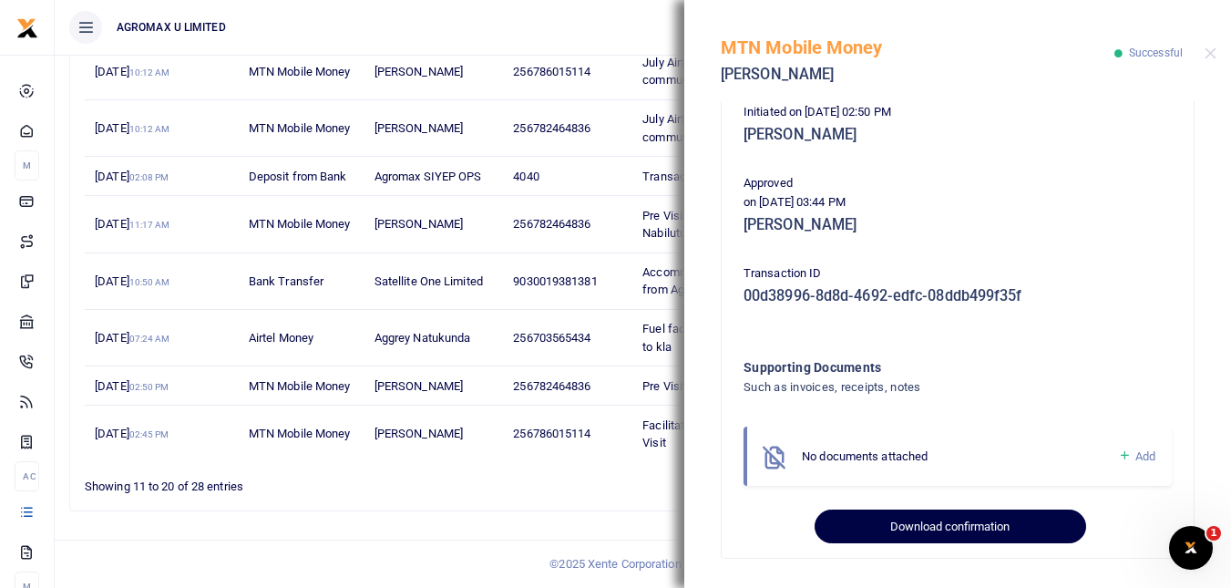
click at [951, 518] on button "Download confirmation" at bounding box center [950, 526] width 271 height 35
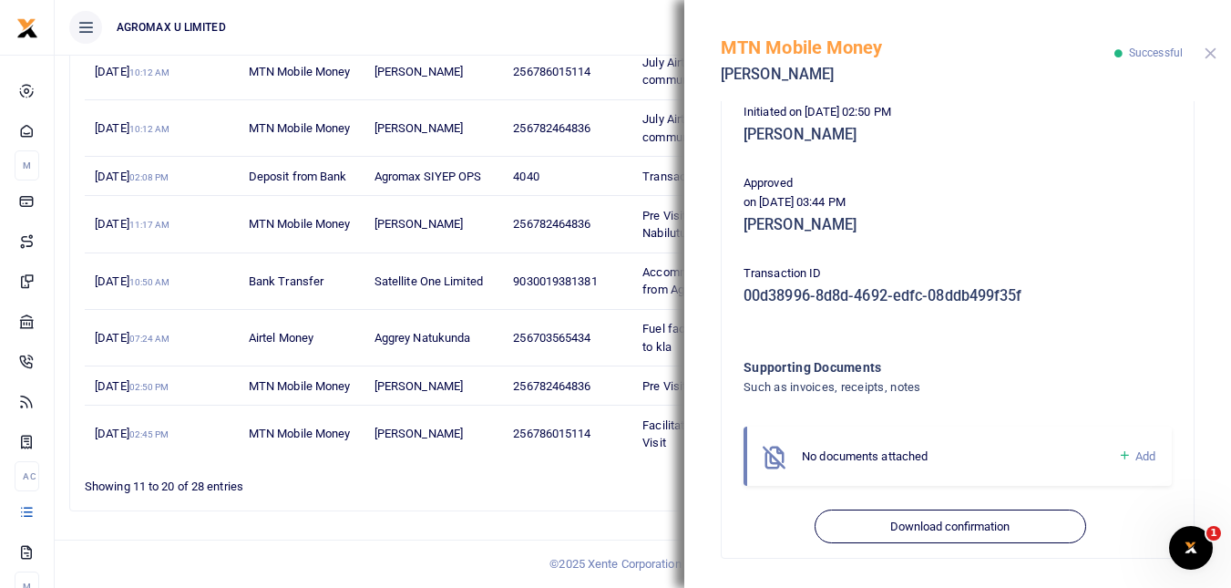
click at [1213, 55] on button "Close" at bounding box center [1211, 53] width 12 height 12
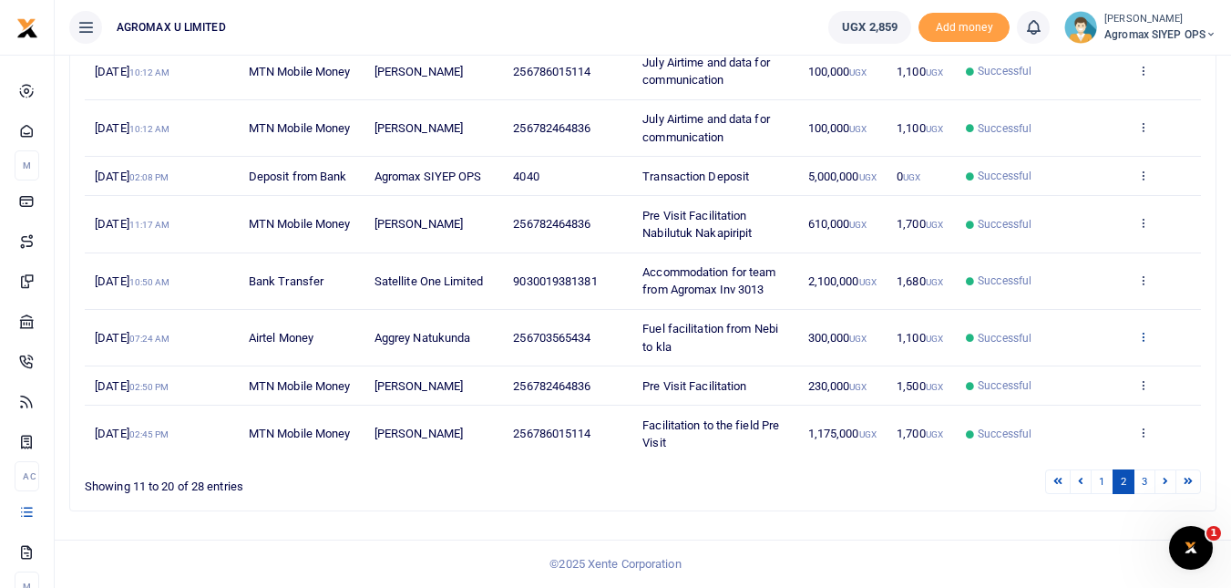
click at [1142, 336] on icon at bounding box center [1143, 336] width 12 height 13
click at [1070, 371] on link "View details" at bounding box center [1076, 367] width 144 height 26
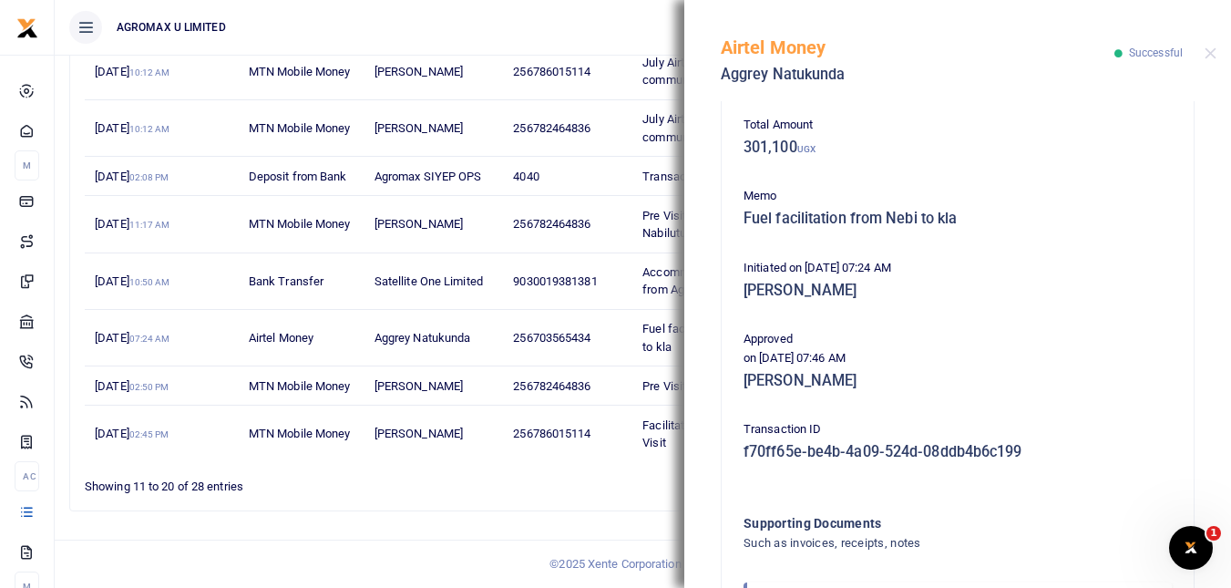
scroll to position [364, 0]
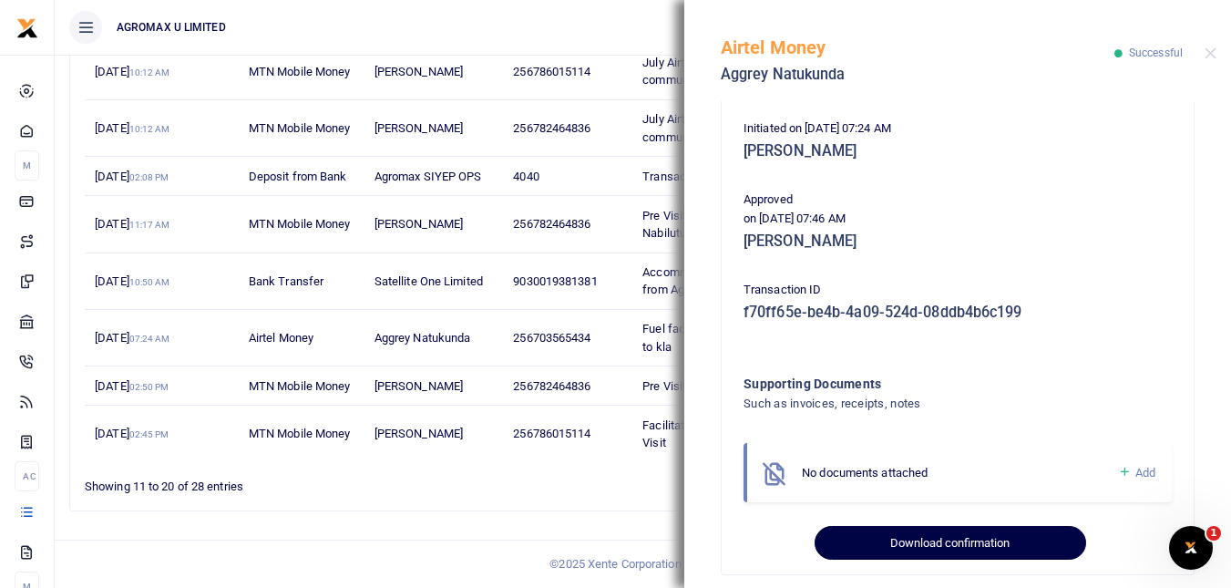
click at [954, 539] on button "Download confirmation" at bounding box center [950, 543] width 271 height 35
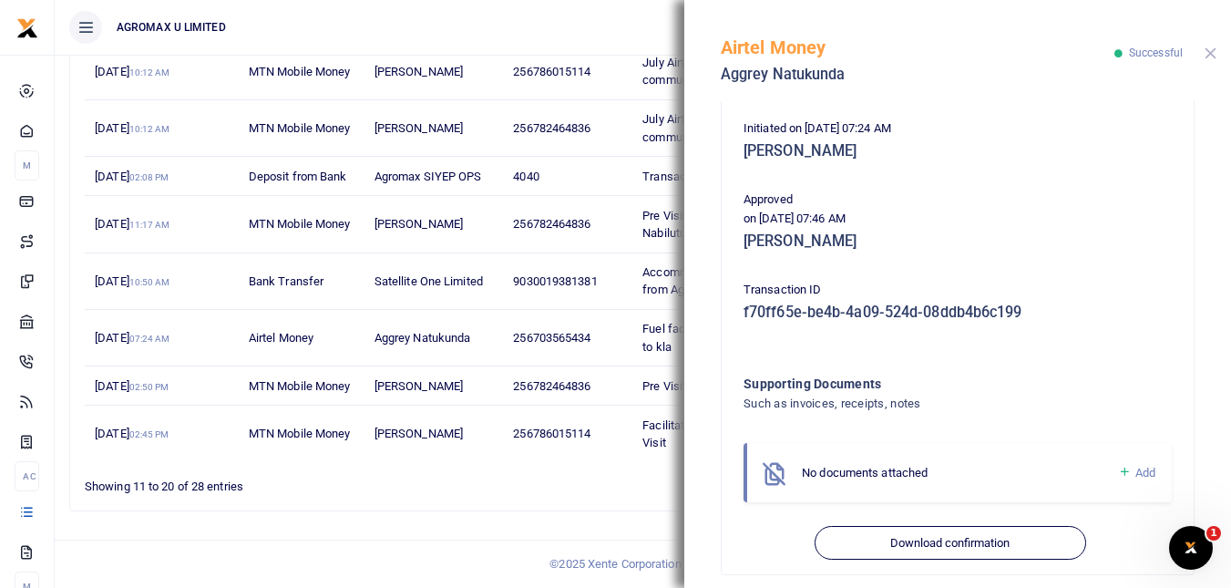
click at [1215, 51] on button "Close" at bounding box center [1211, 53] width 12 height 12
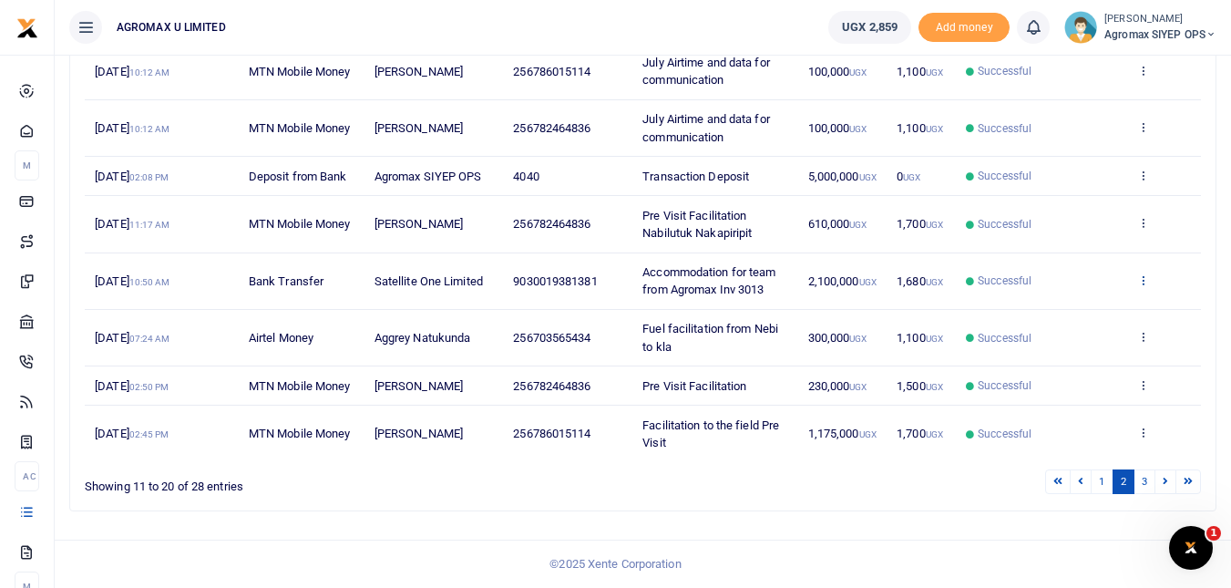
click at [1146, 280] on icon at bounding box center [1143, 279] width 12 height 13
click at [1083, 310] on link "View details" at bounding box center [1076, 311] width 144 height 26
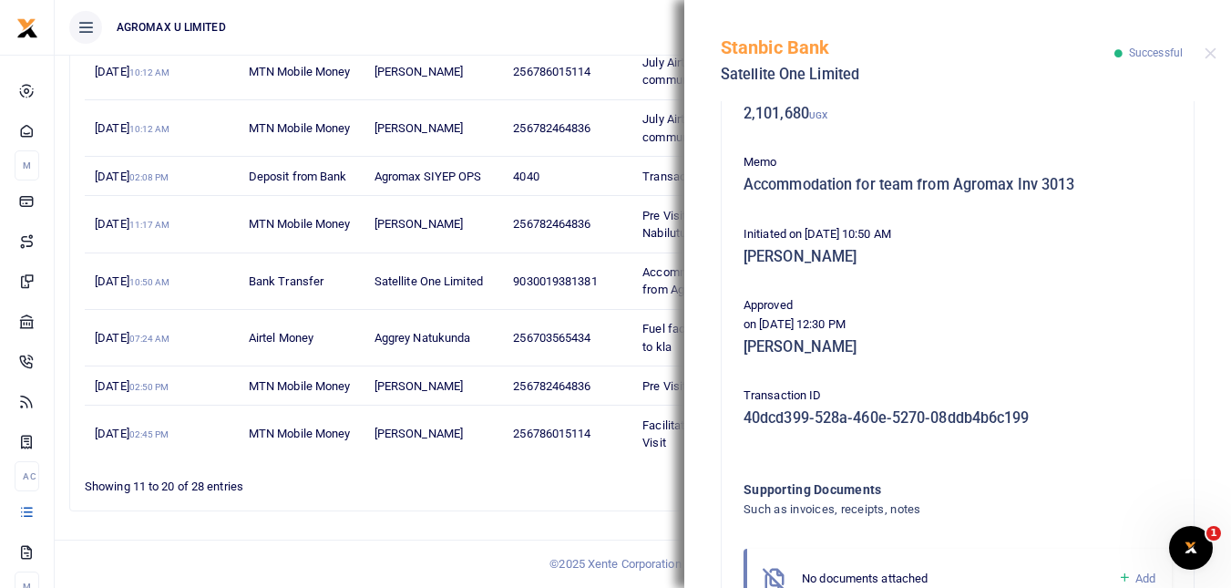
scroll to position [381, 0]
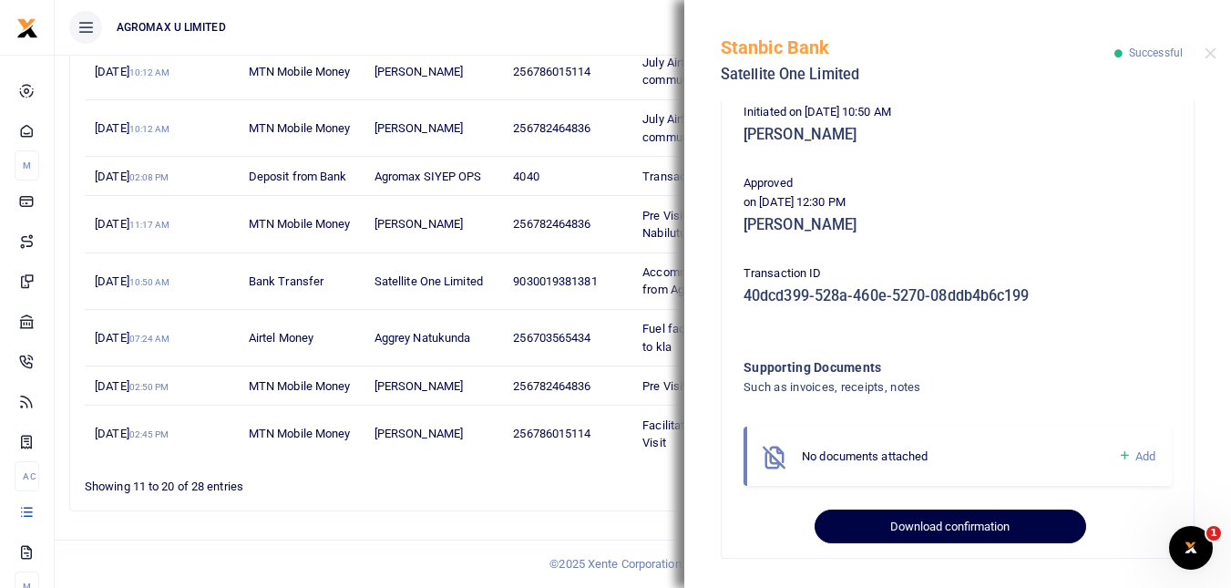
click at [949, 525] on button "Download confirmation" at bounding box center [950, 526] width 271 height 35
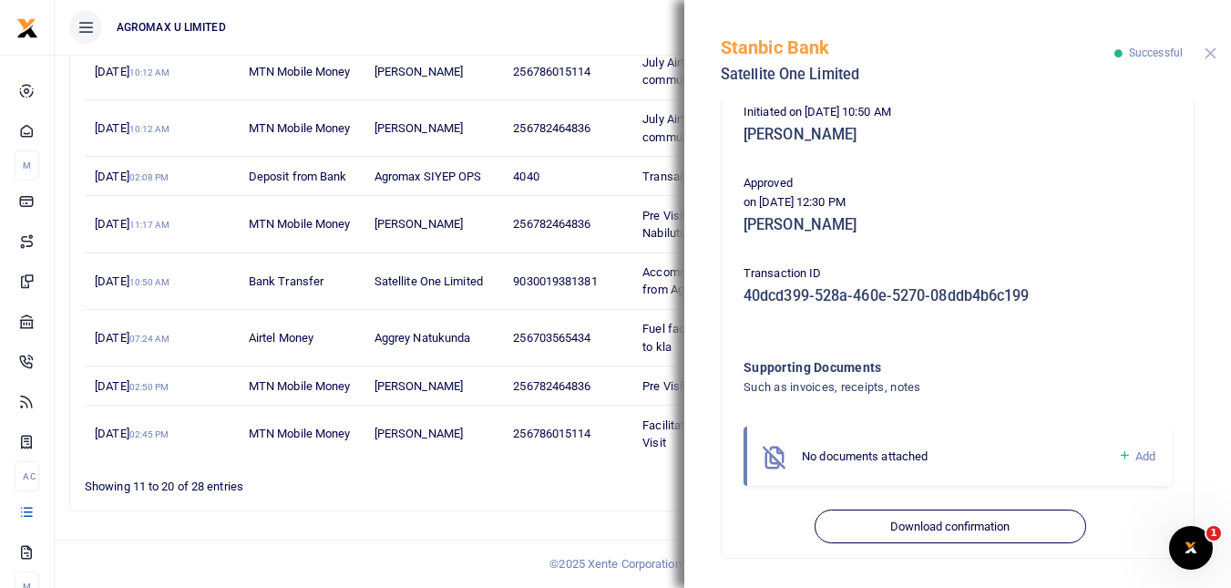
click at [1214, 50] on button "Close" at bounding box center [1211, 53] width 12 height 12
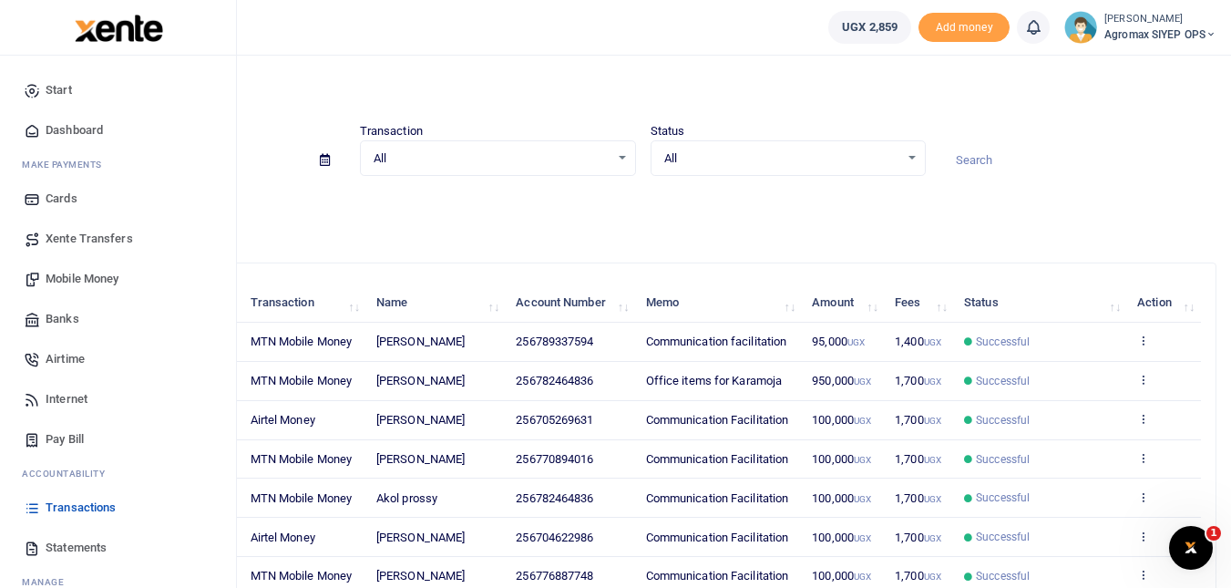
click at [77, 508] on span "Transactions" at bounding box center [81, 507] width 70 height 18
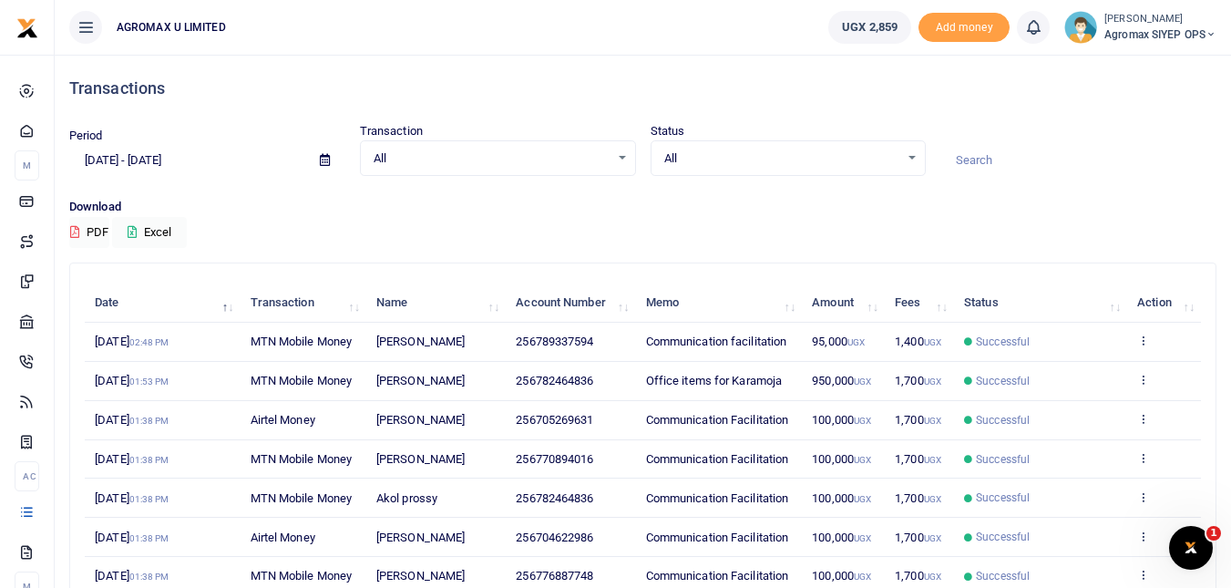
click at [179, 161] on input "[DATE] - [DATE]" at bounding box center [187, 160] width 236 height 31
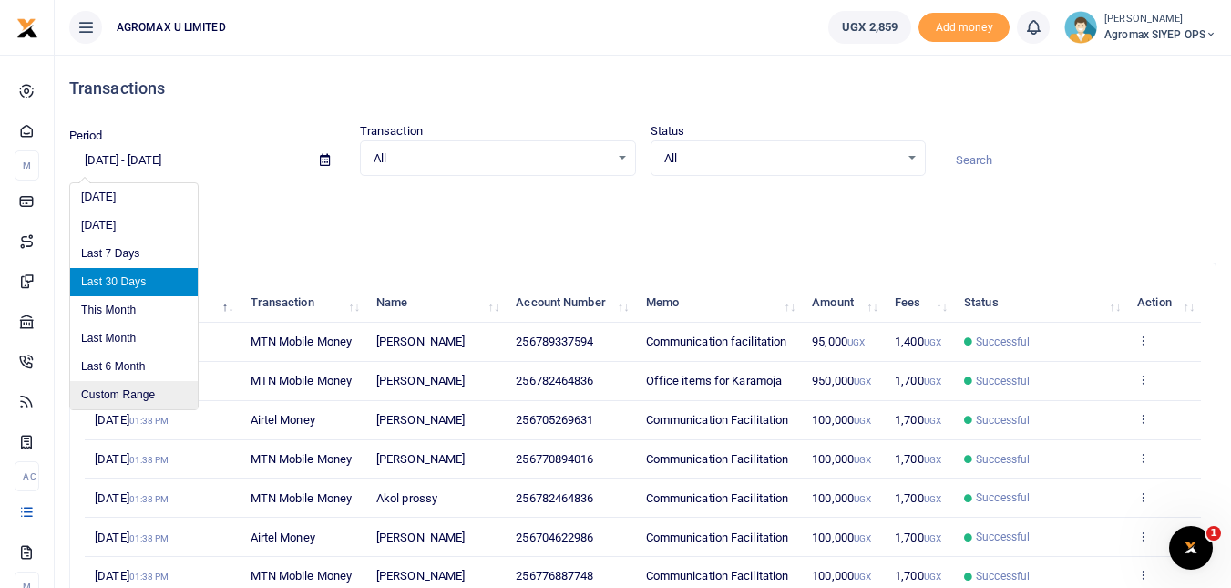
click at [115, 394] on li "Custom Range" at bounding box center [134, 395] width 128 height 28
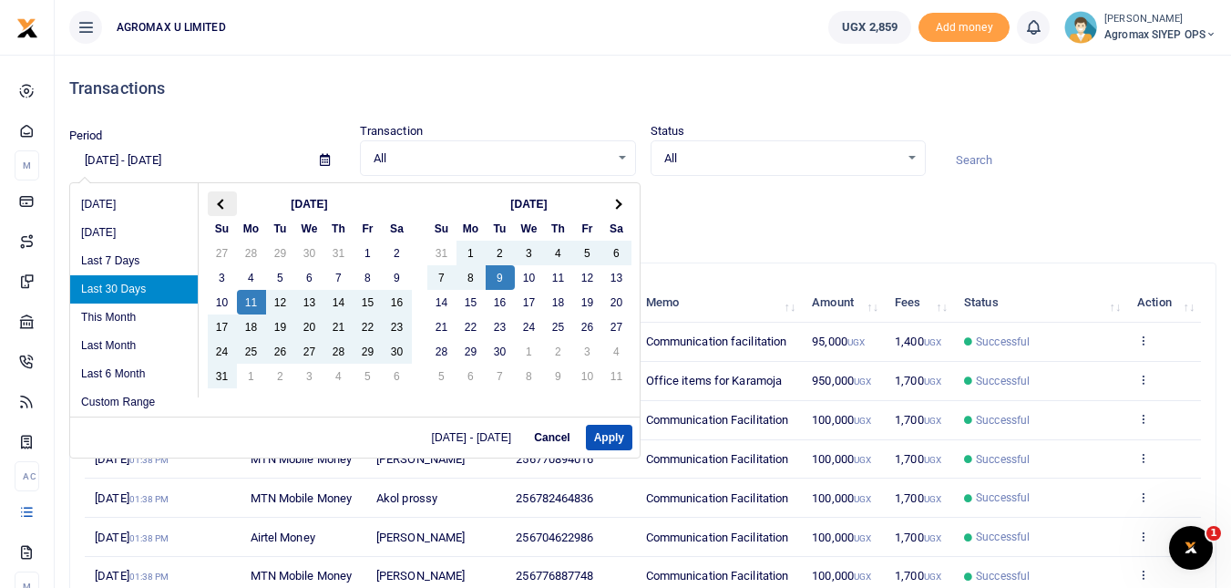
click at [222, 206] on span at bounding box center [222, 204] width 10 height 10
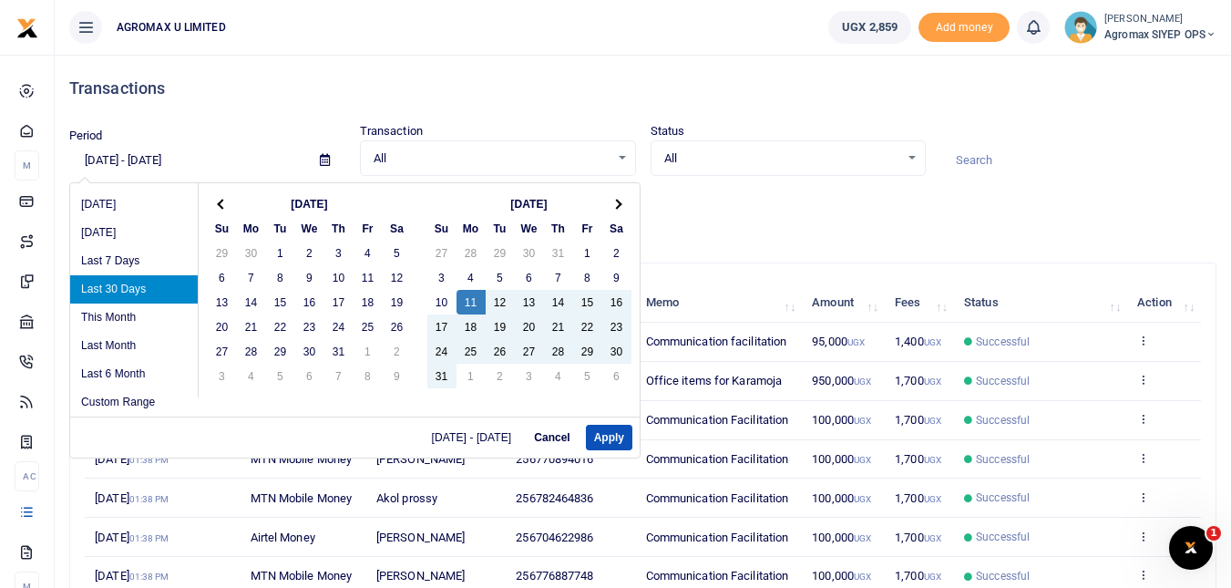
click at [222, 206] on span at bounding box center [222, 204] width 10 height 10
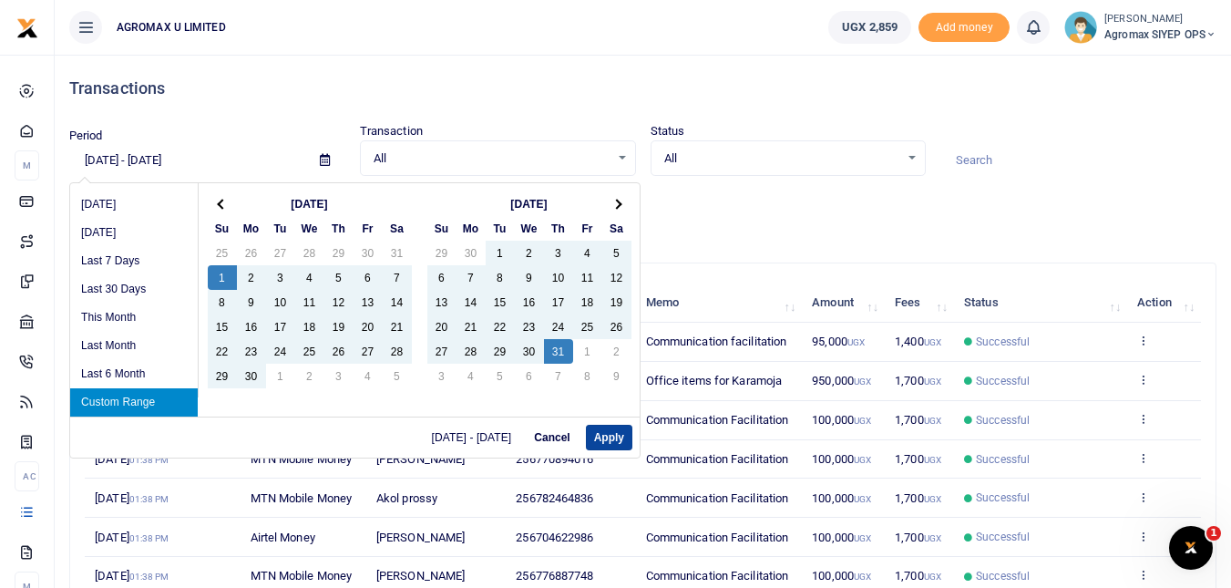
click at [616, 439] on button "Apply" at bounding box center [609, 438] width 46 height 26
type input "[DATE] - [DATE]"
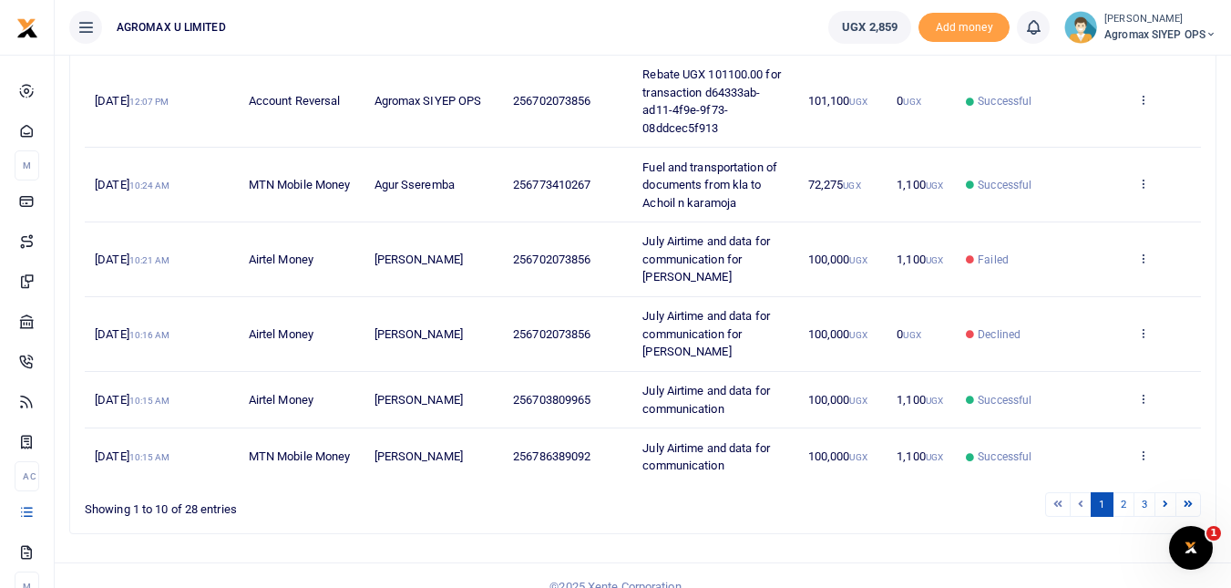
scroll to position [481, 0]
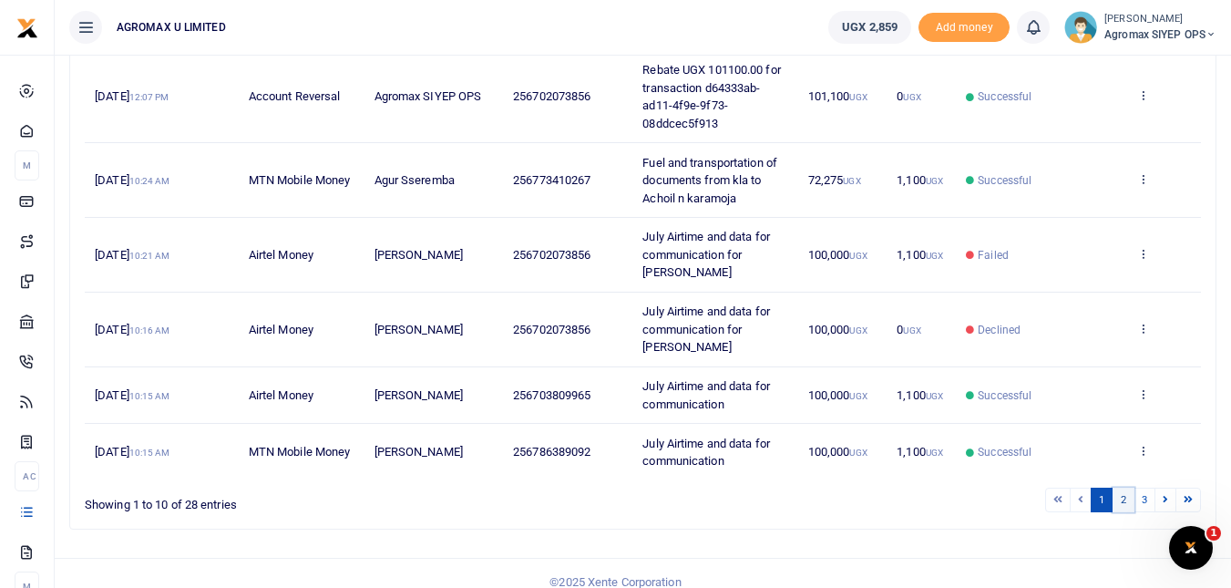
click at [1123, 487] on link "2" at bounding box center [1123, 499] width 22 height 25
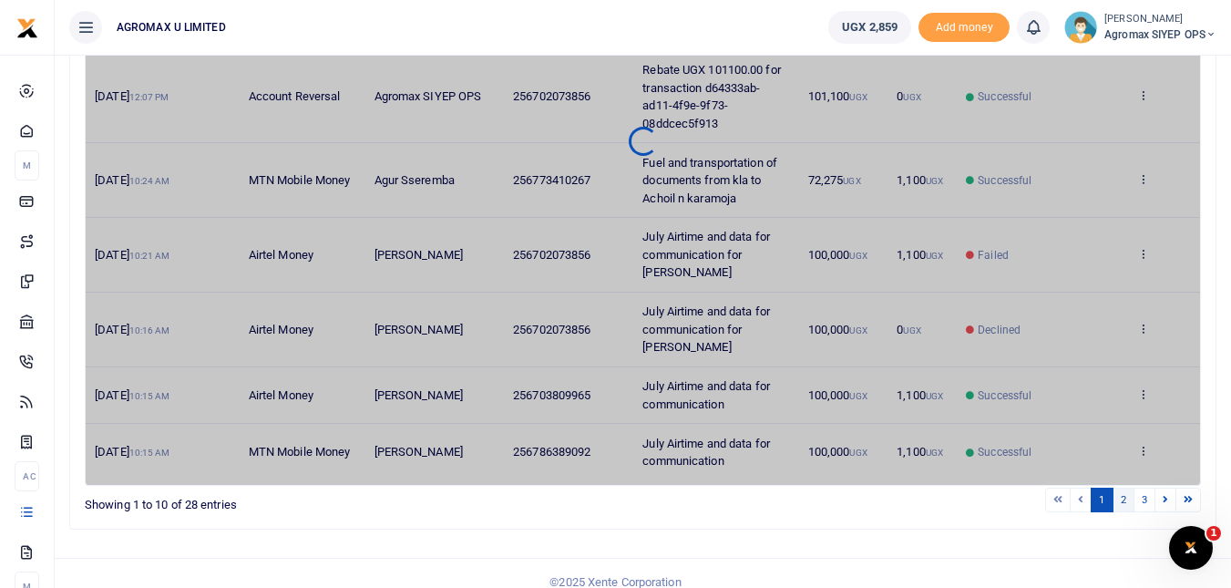
scroll to position [393, 0]
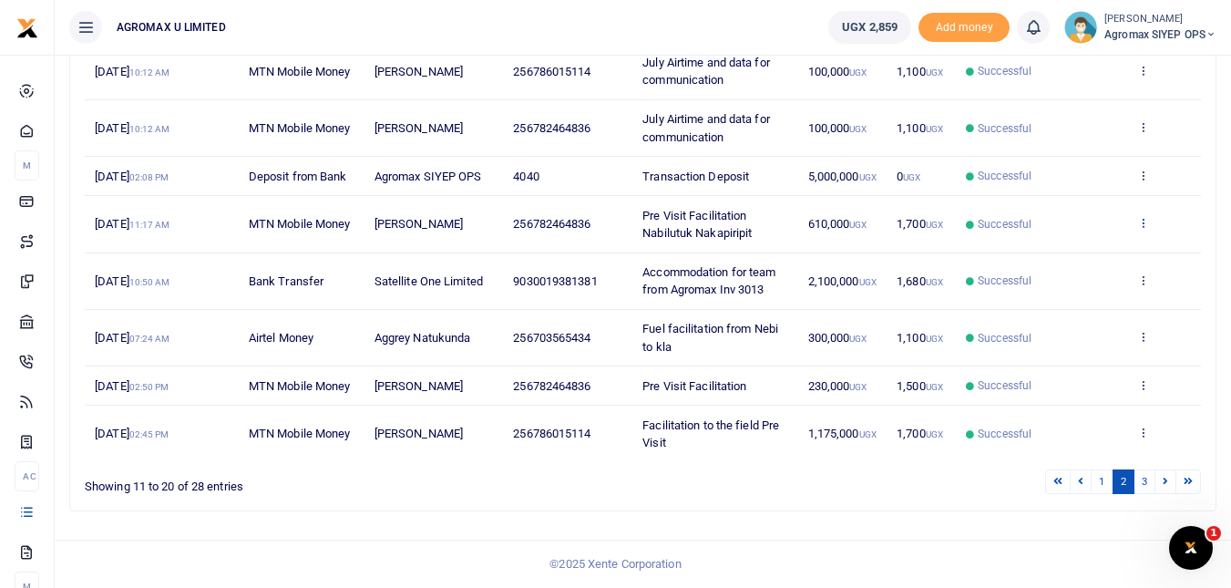
click at [1143, 219] on icon at bounding box center [1143, 222] width 12 height 13
click at [1076, 249] on link "View details" at bounding box center [1076, 254] width 144 height 26
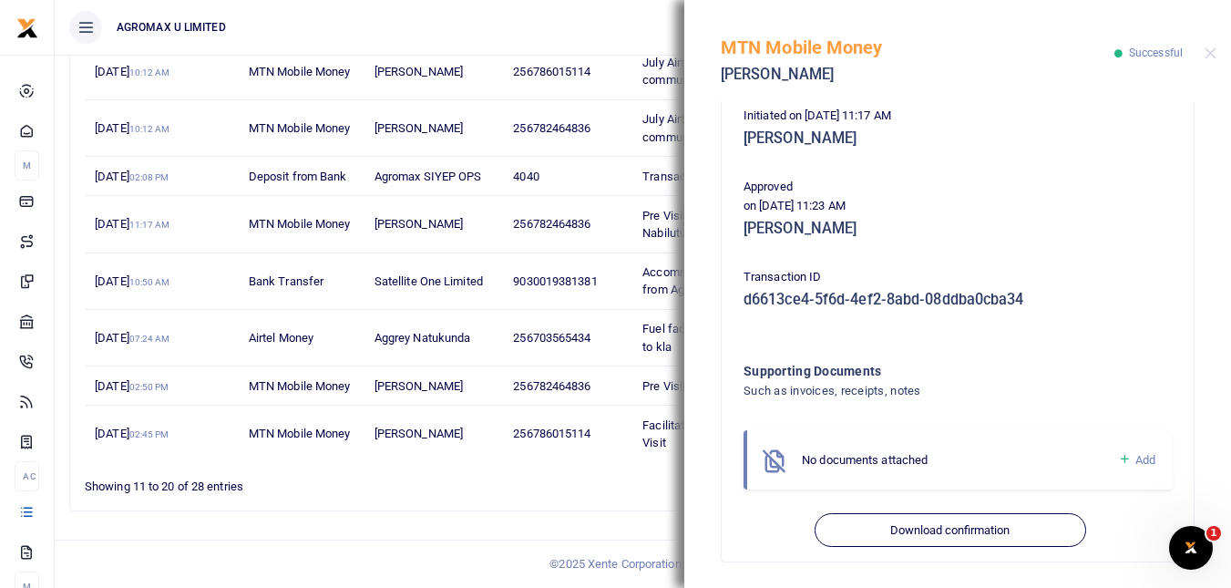
scroll to position [381, 0]
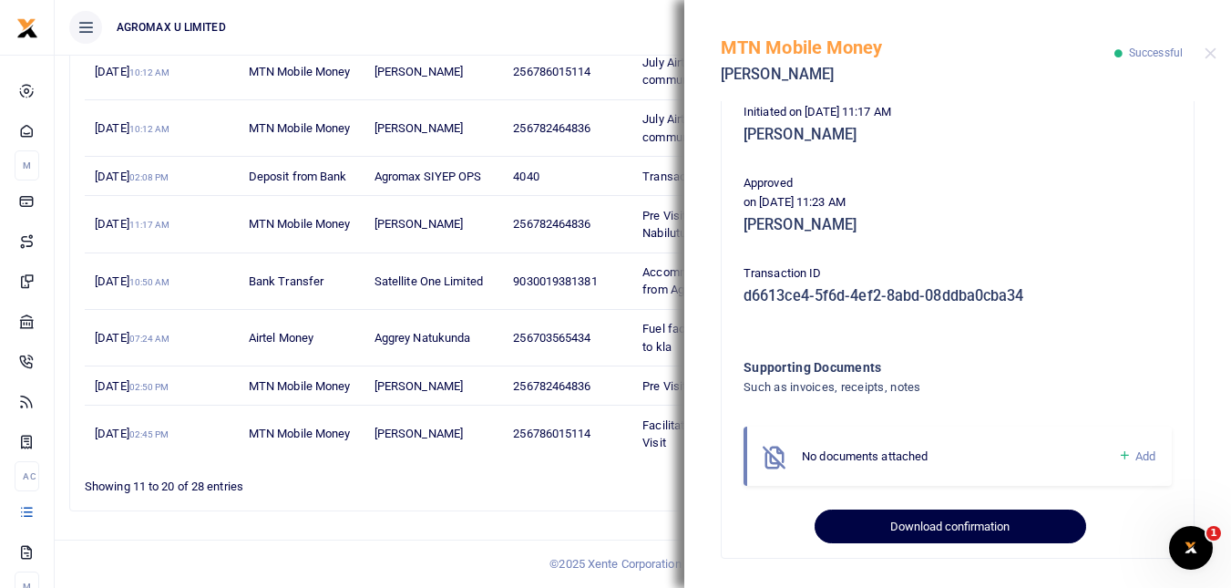
click at [986, 530] on button "Download confirmation" at bounding box center [950, 526] width 271 height 35
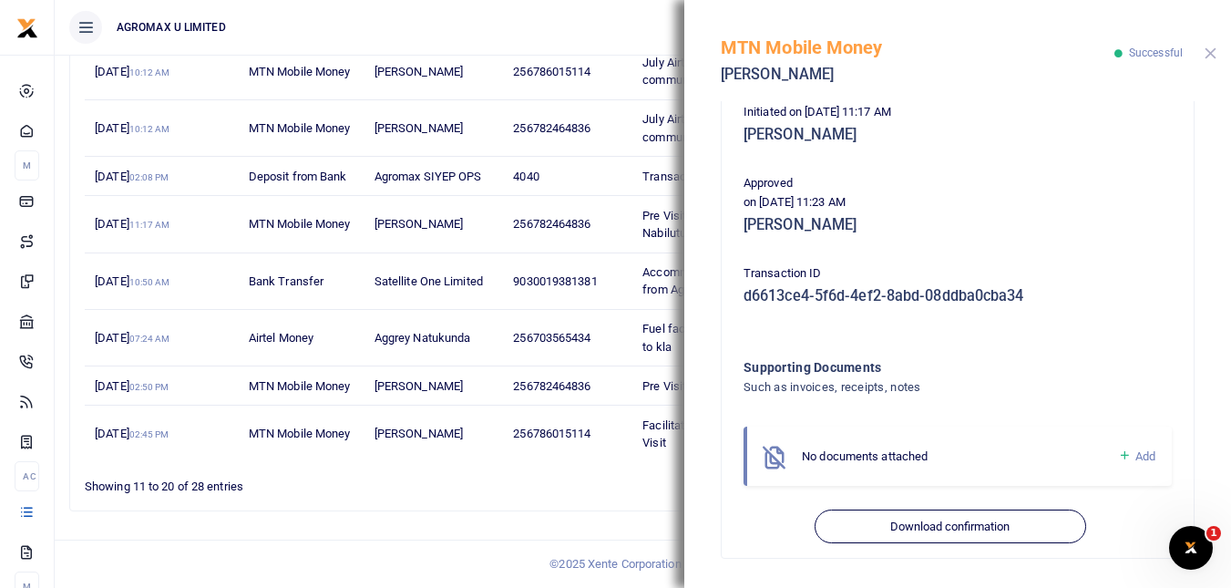
click at [1215, 53] on button "Close" at bounding box center [1211, 53] width 12 height 12
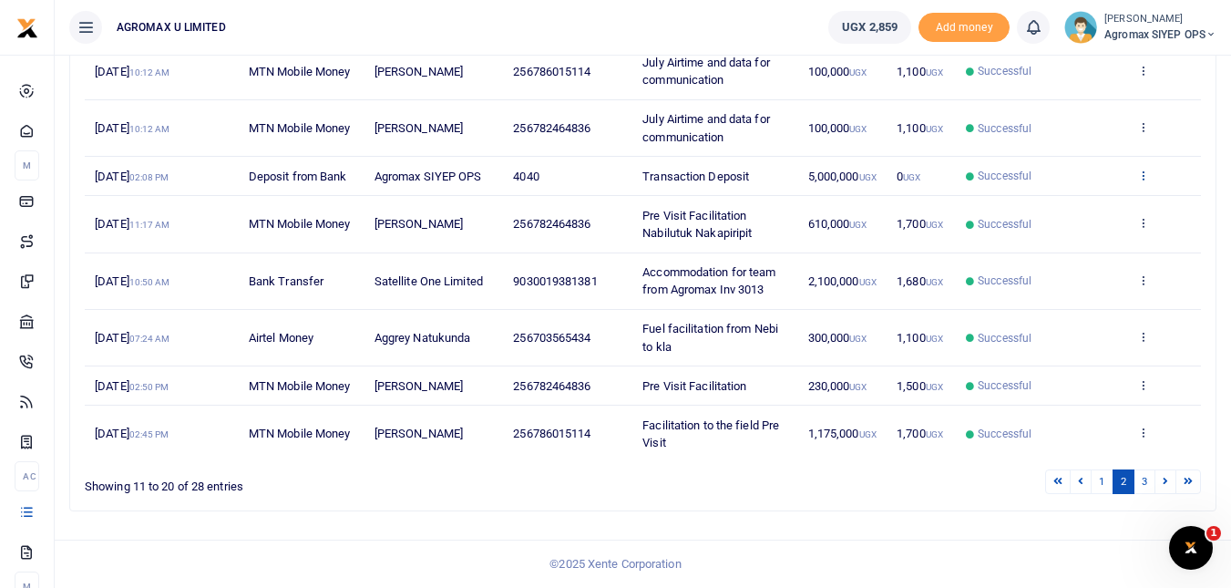
click at [1143, 179] on icon at bounding box center [1143, 175] width 12 height 13
click at [1078, 204] on link "View details" at bounding box center [1076, 206] width 144 height 26
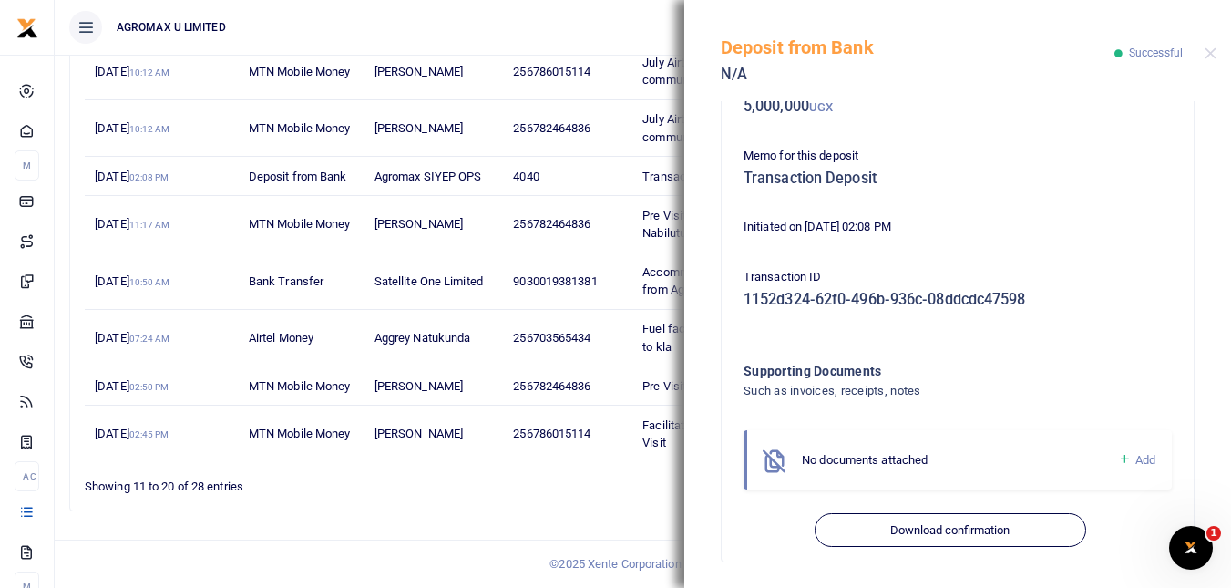
scroll to position [127, 0]
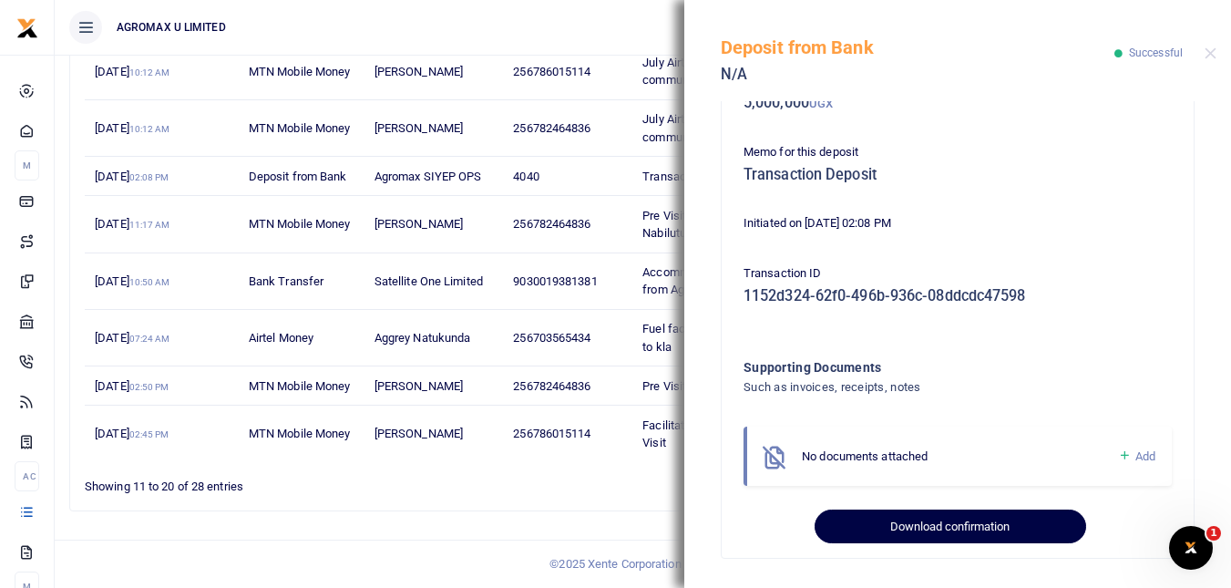
click at [997, 525] on button "Download confirmation" at bounding box center [950, 526] width 271 height 35
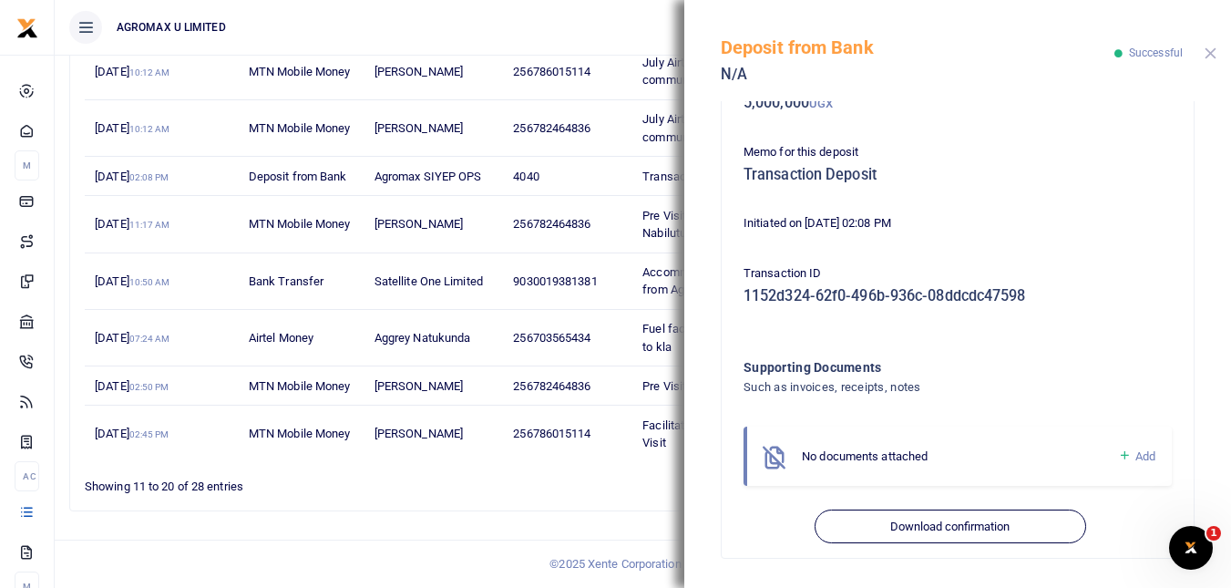
click at [1207, 56] on button "Close" at bounding box center [1211, 53] width 12 height 12
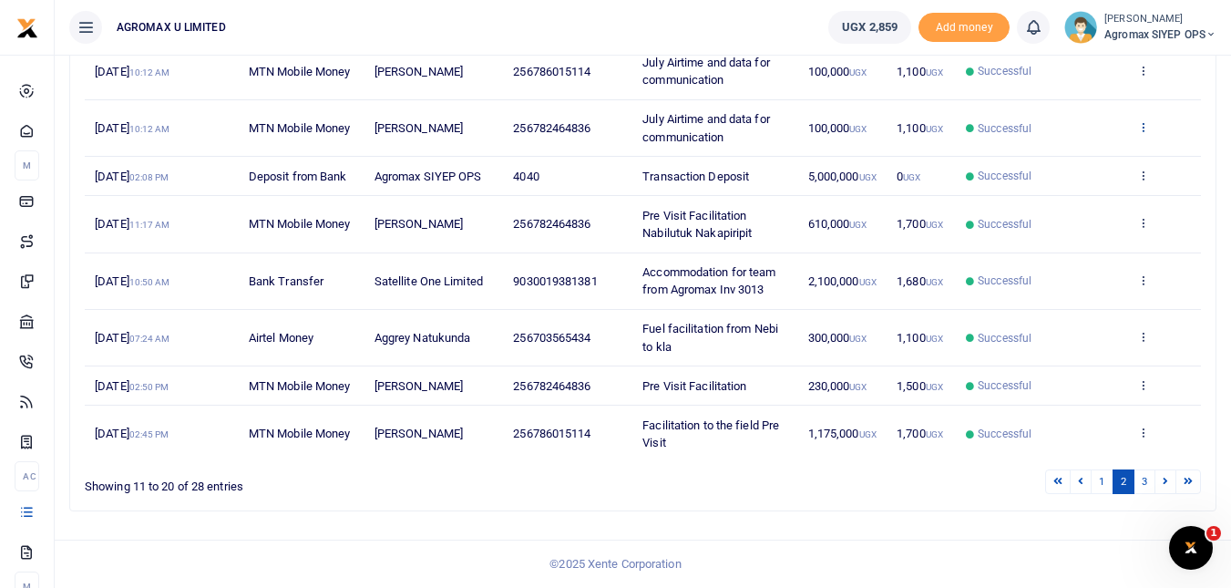
click at [1142, 126] on icon at bounding box center [1143, 126] width 12 height 13
click at [1100, 159] on link "View details" at bounding box center [1076, 158] width 144 height 26
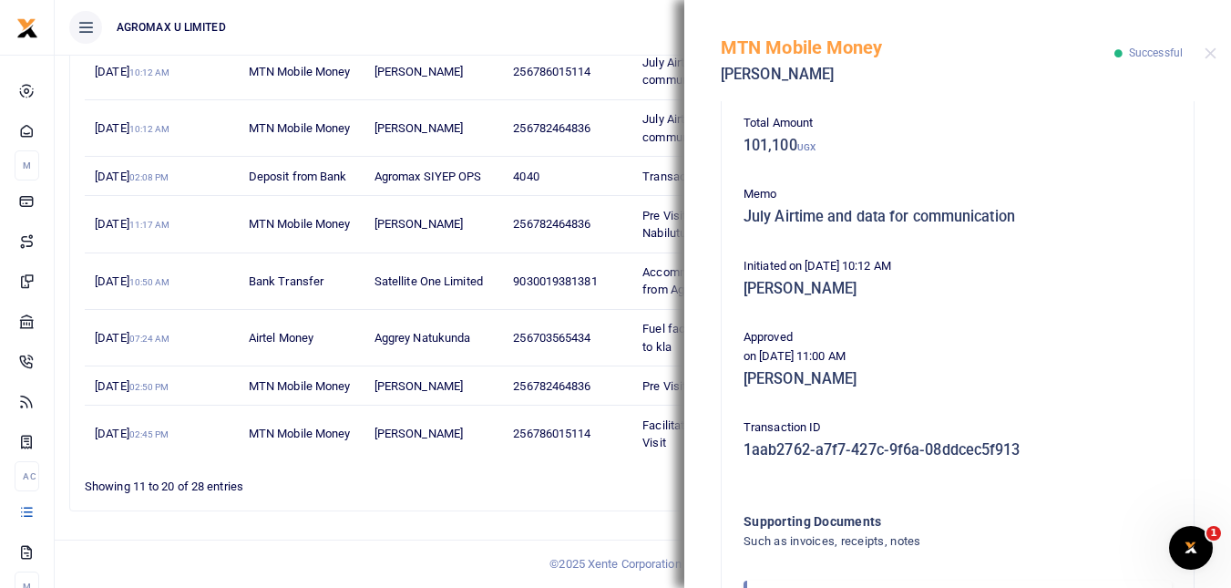
scroll to position [364, 0]
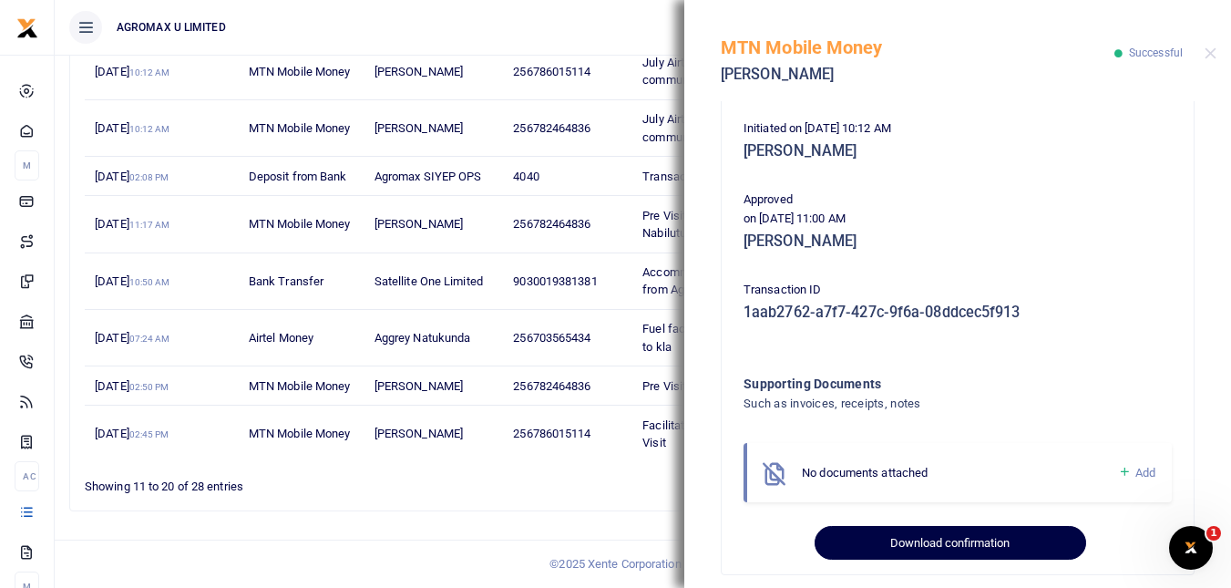
click at [999, 538] on button "Download confirmation" at bounding box center [950, 543] width 271 height 35
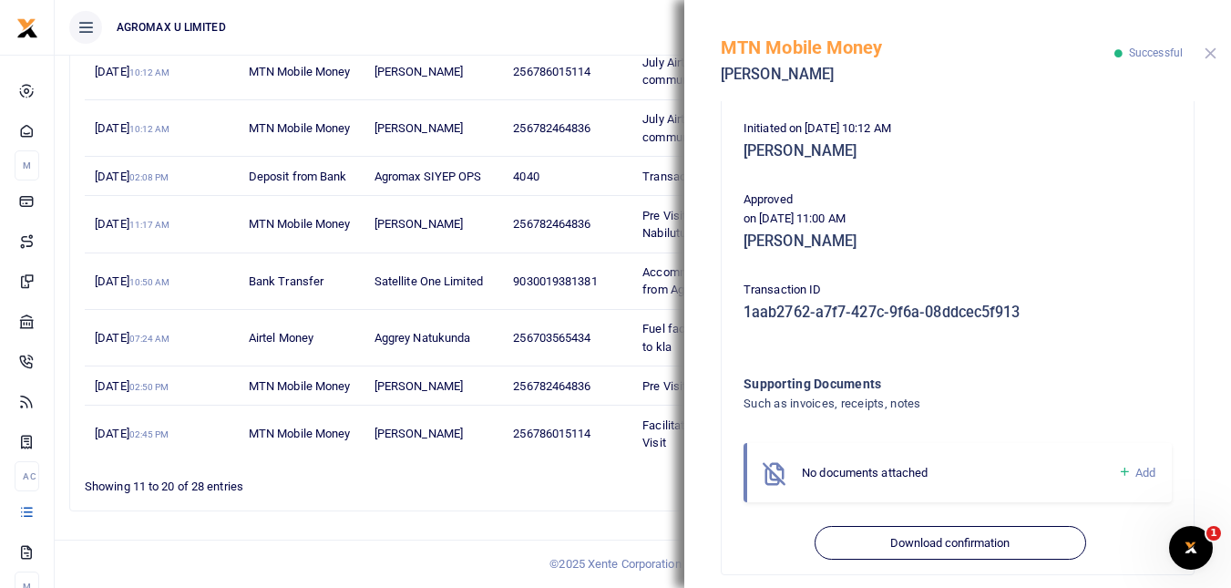
click at [1209, 52] on button "Close" at bounding box center [1211, 53] width 12 height 12
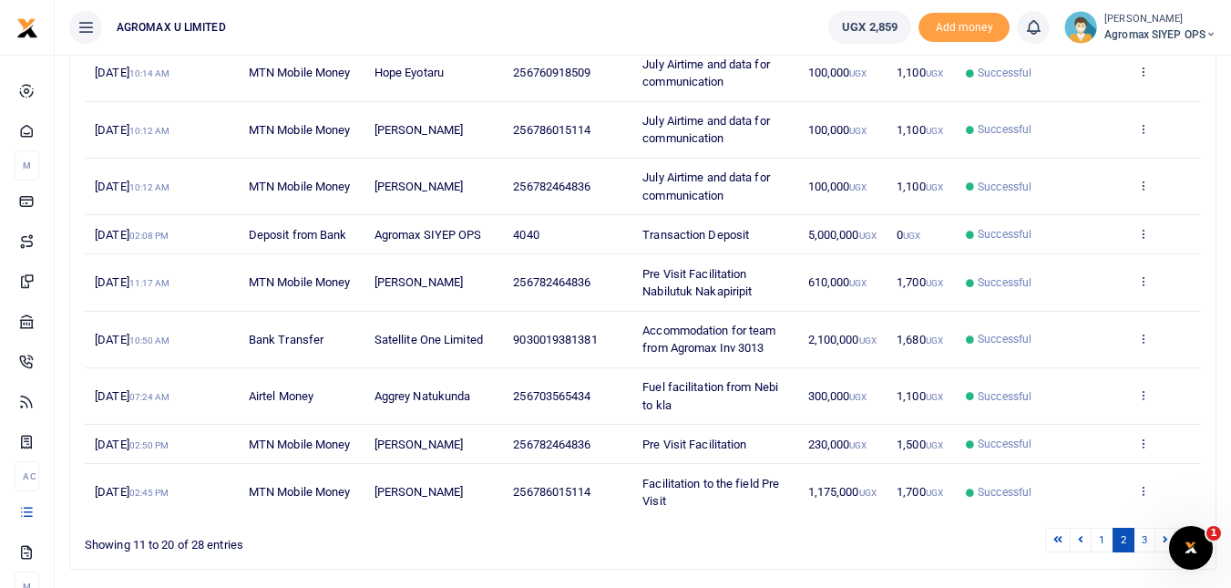
scroll to position [302, 0]
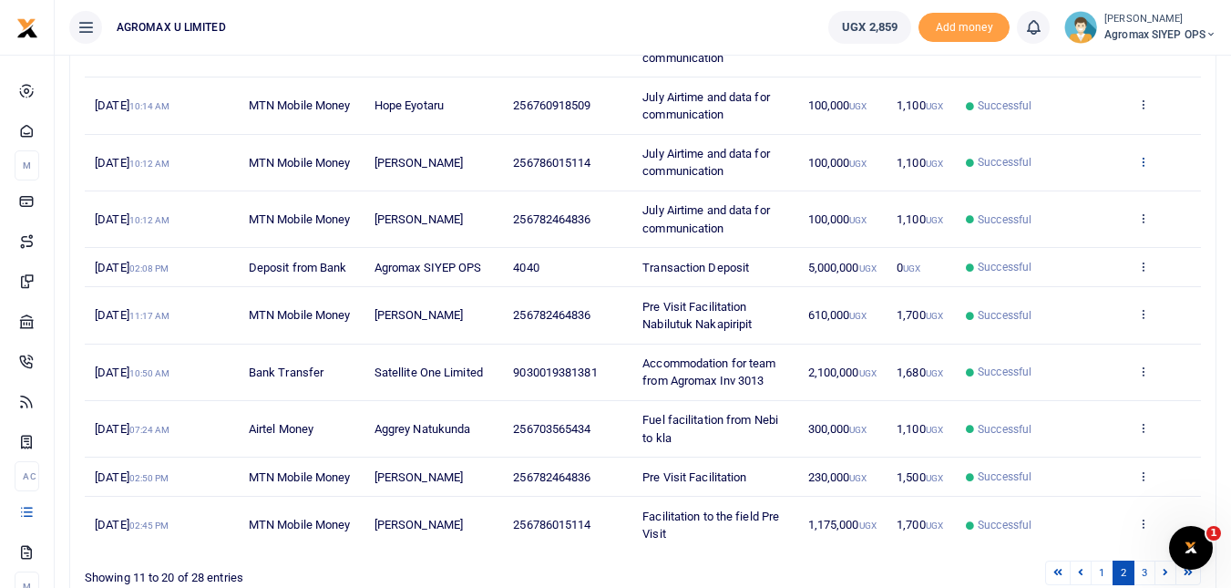
click at [1143, 163] on icon at bounding box center [1143, 161] width 12 height 13
click at [1088, 190] on link "View details" at bounding box center [1076, 192] width 144 height 26
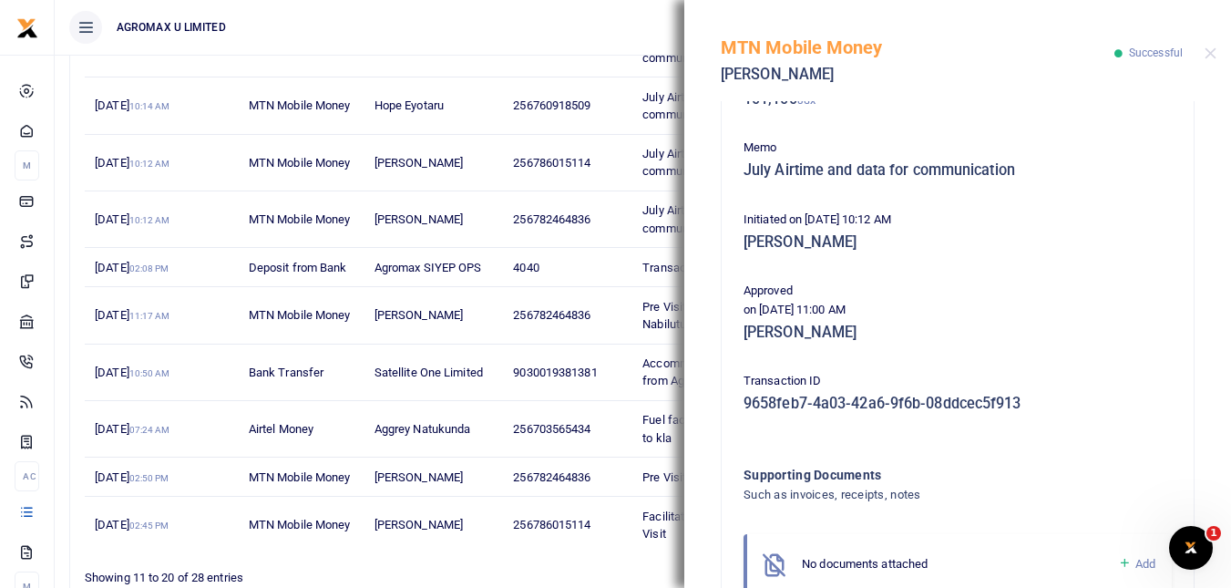
scroll to position [381, 0]
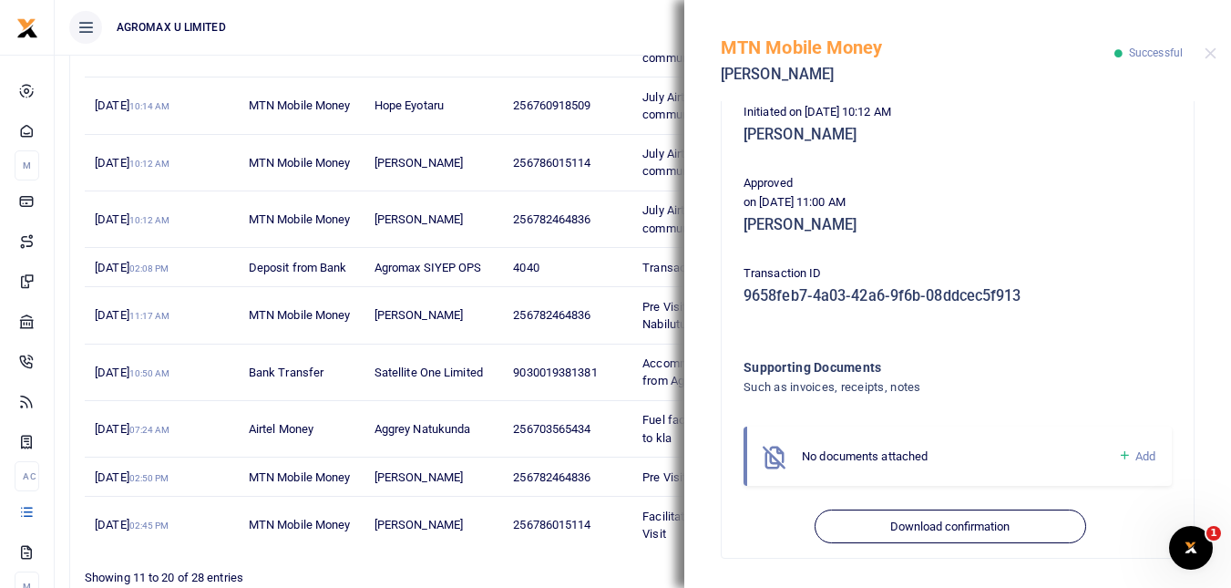
click at [984, 526] on button "Download confirmation" at bounding box center [950, 526] width 271 height 35
click at [1210, 54] on button "Close" at bounding box center [1211, 53] width 12 height 12
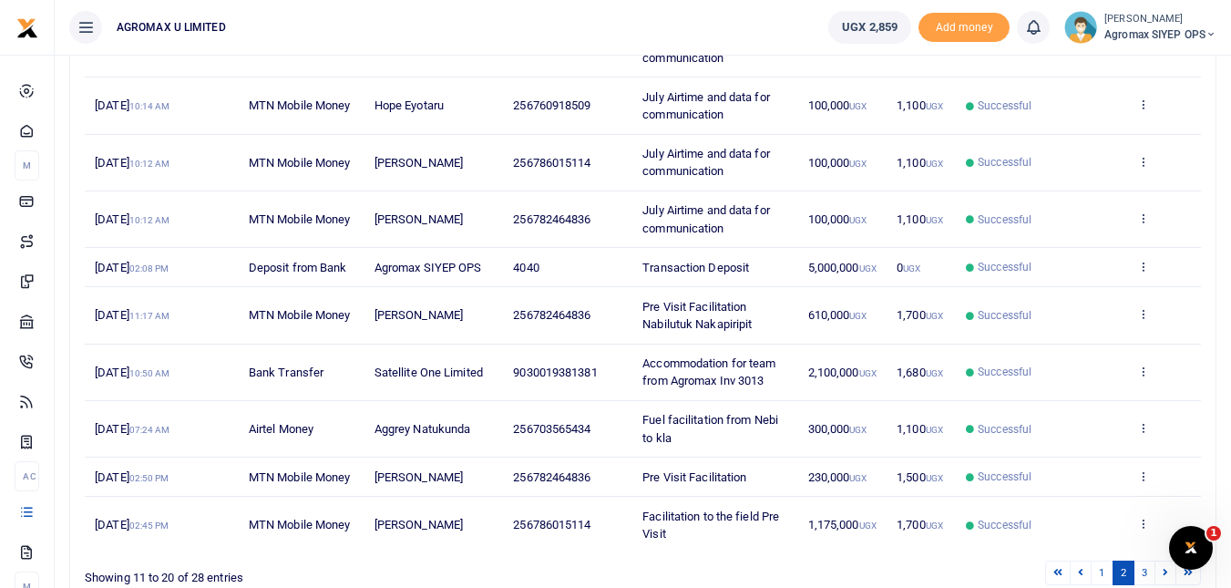
scroll to position [210, 0]
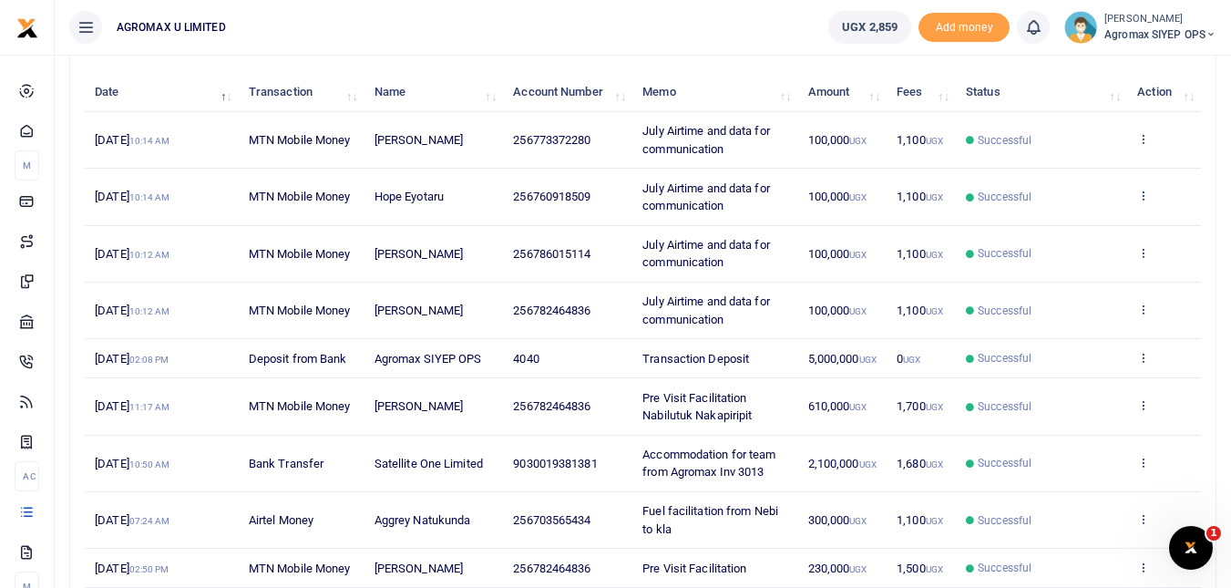
click at [1142, 195] on icon at bounding box center [1143, 195] width 12 height 13
click at [1092, 222] on link "View details" at bounding box center [1076, 226] width 144 height 26
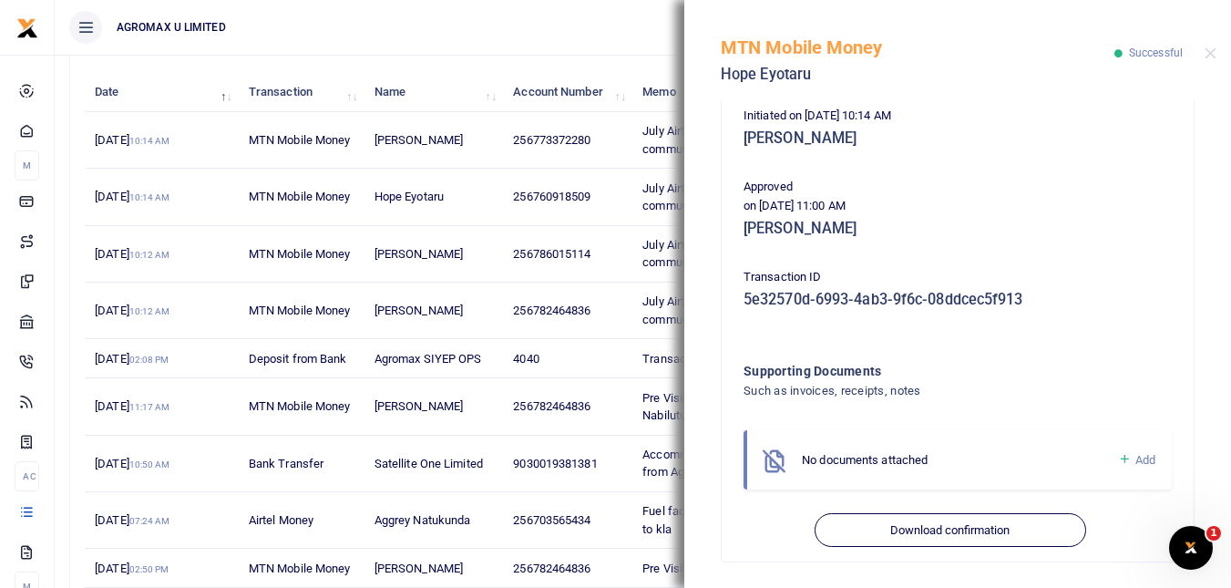
scroll to position [381, 0]
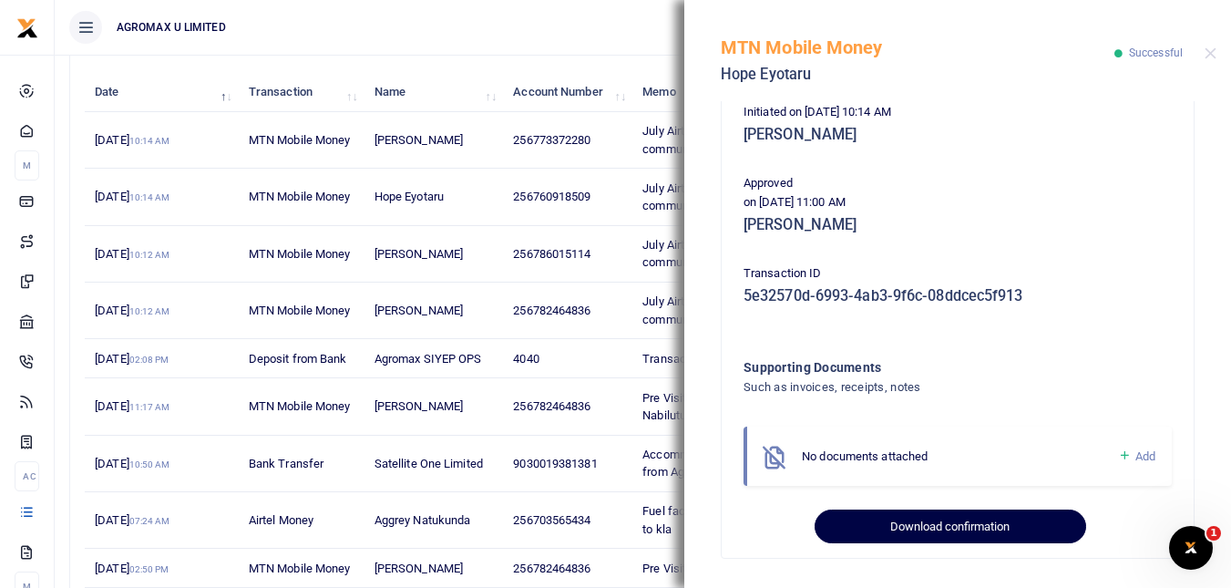
click at [982, 526] on button "Download confirmation" at bounding box center [950, 526] width 271 height 35
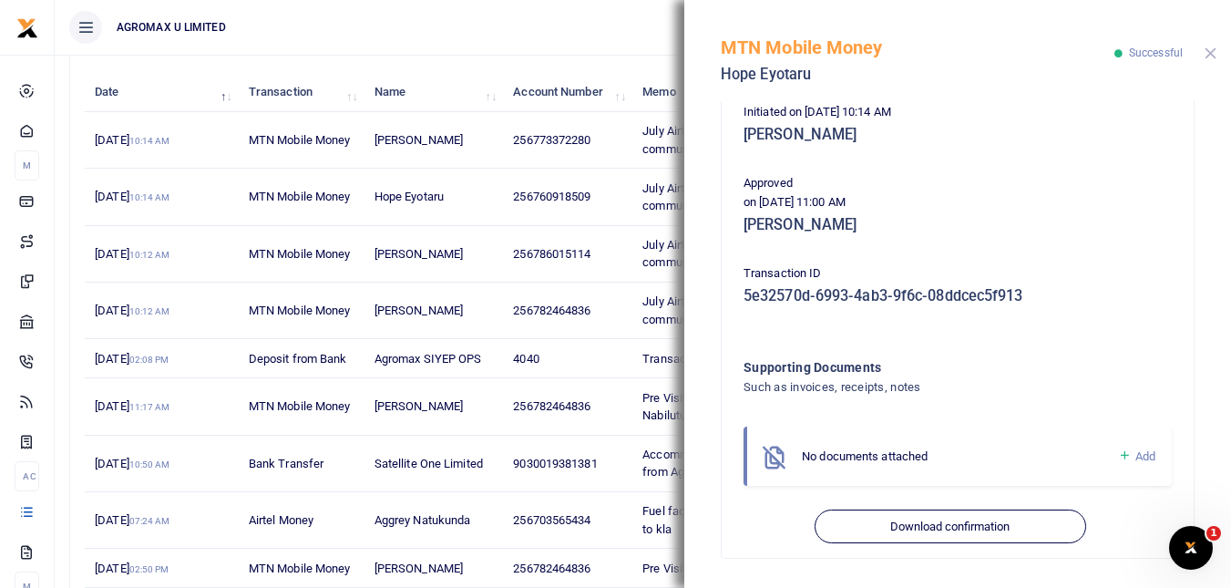
click at [1210, 53] on button "Close" at bounding box center [1211, 53] width 12 height 12
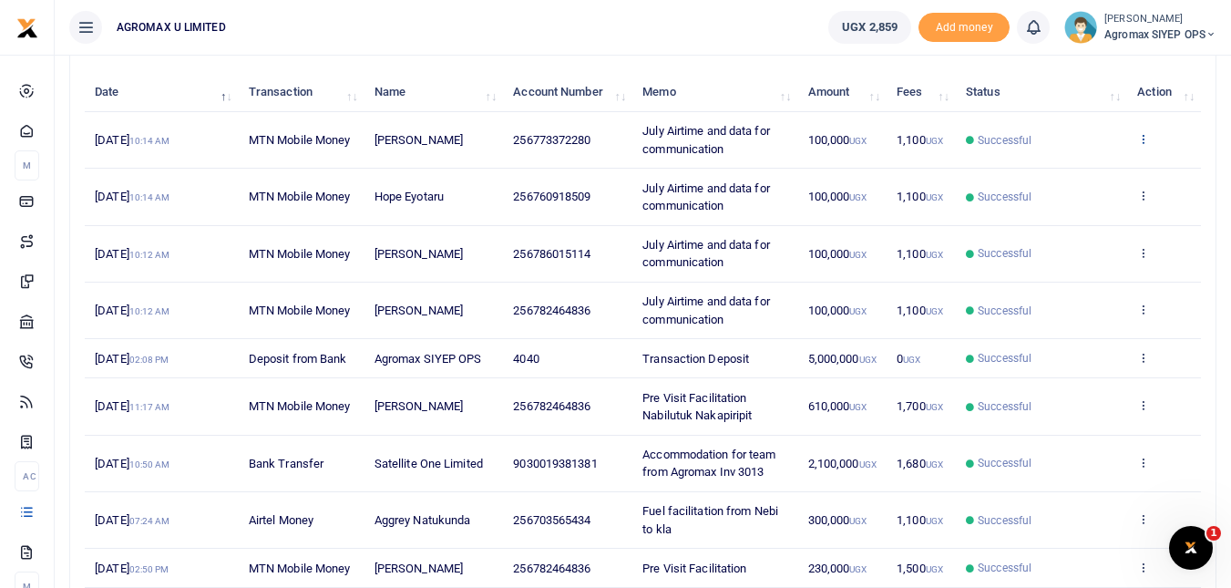
click at [1142, 136] on icon at bounding box center [1143, 138] width 12 height 13
click at [1079, 170] on link "View details" at bounding box center [1076, 170] width 144 height 26
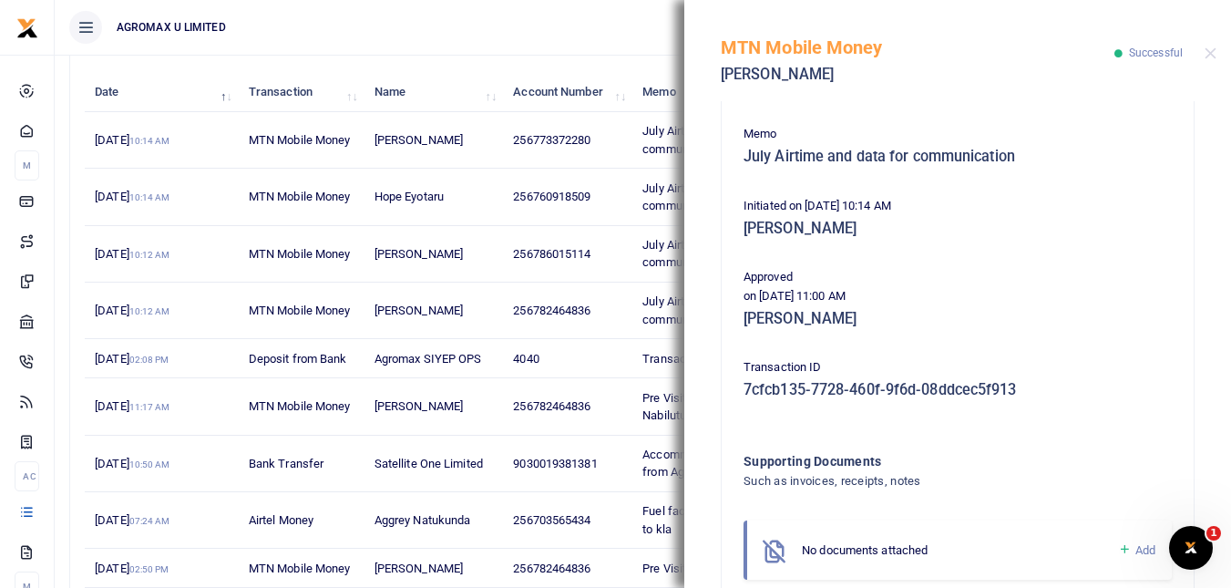
scroll to position [364, 0]
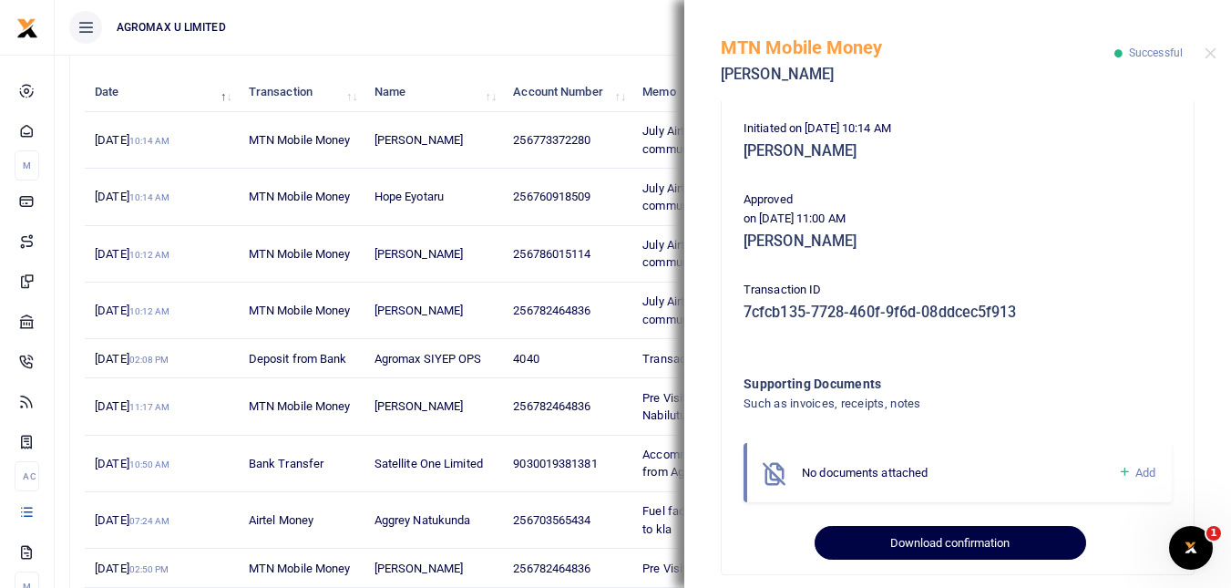
click at [962, 535] on button "Download confirmation" at bounding box center [950, 543] width 271 height 35
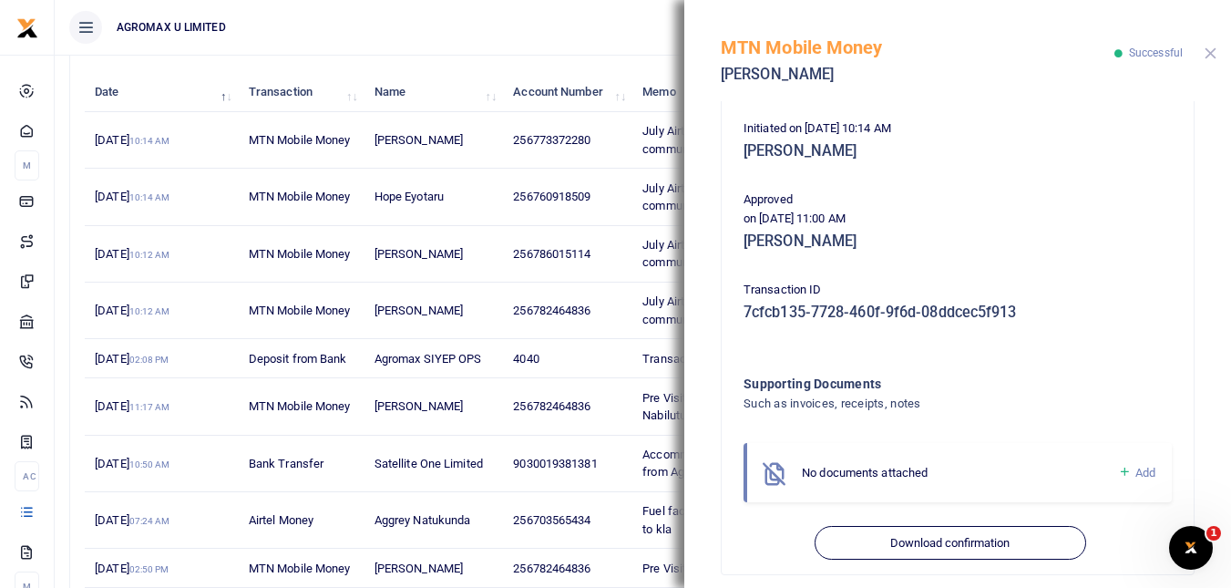
click at [1210, 56] on button "Close" at bounding box center [1211, 53] width 12 height 12
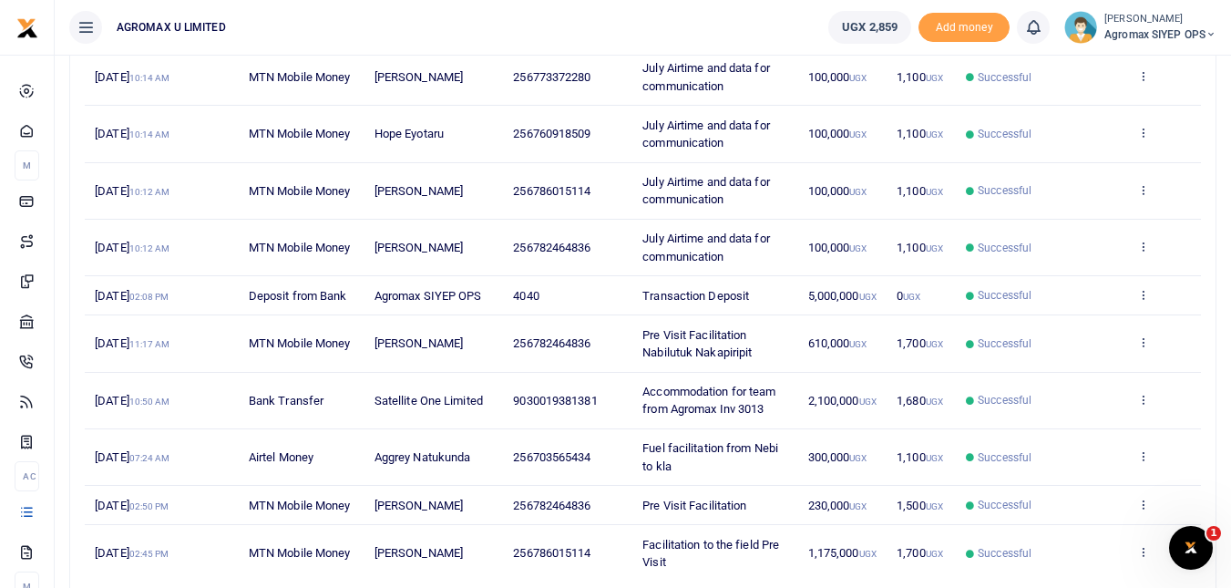
scroll to position [393, 0]
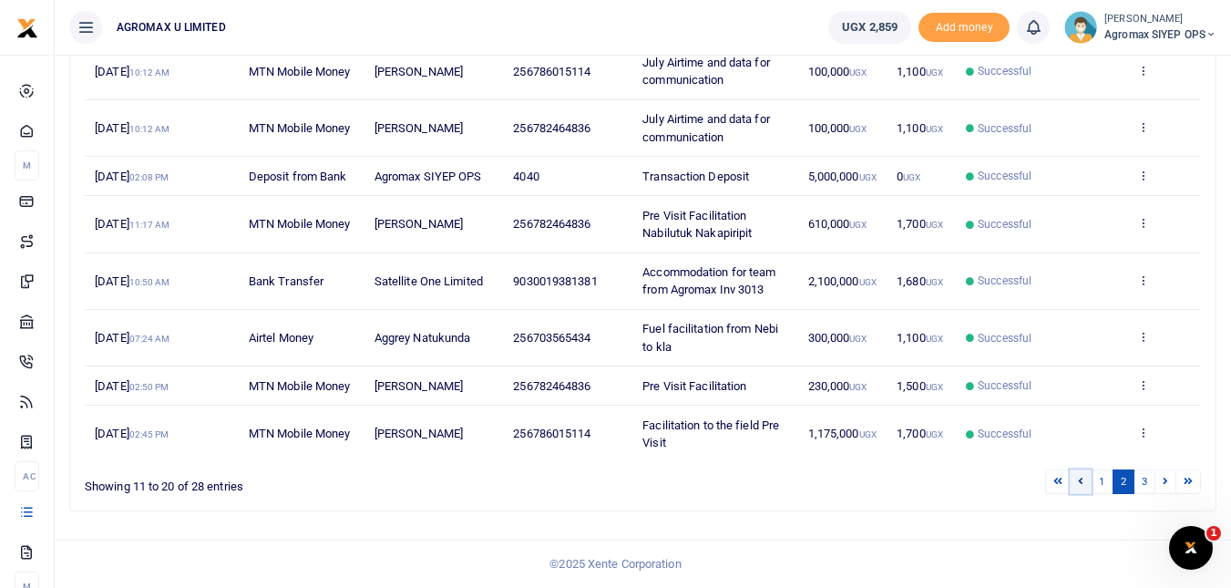
click at [1079, 479] on icon at bounding box center [1080, 481] width 5 height 10
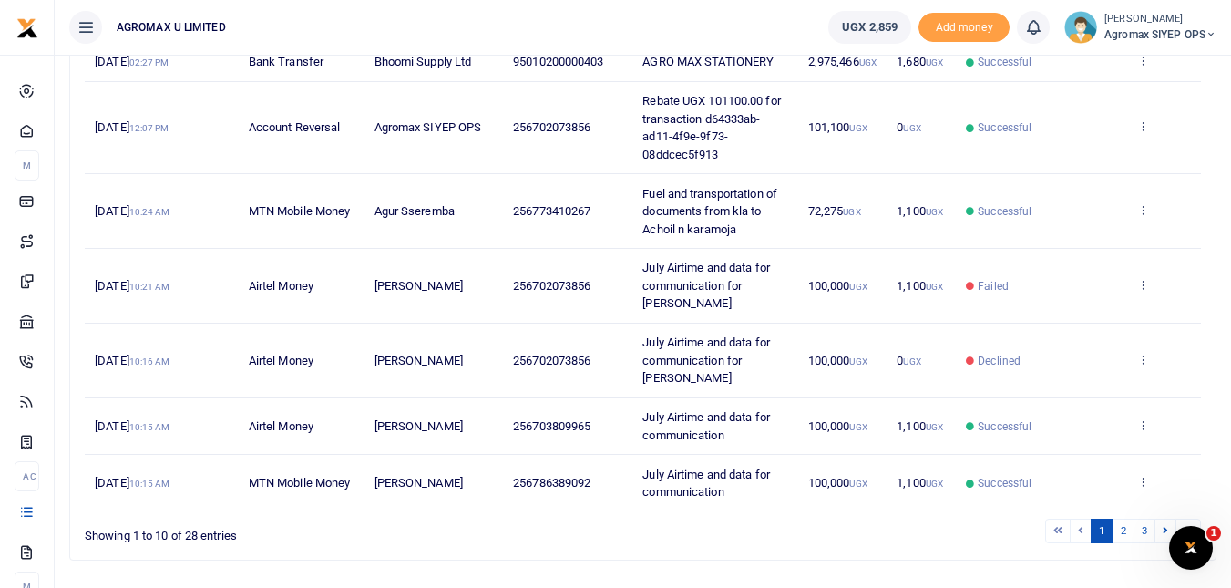
scroll to position [481, 0]
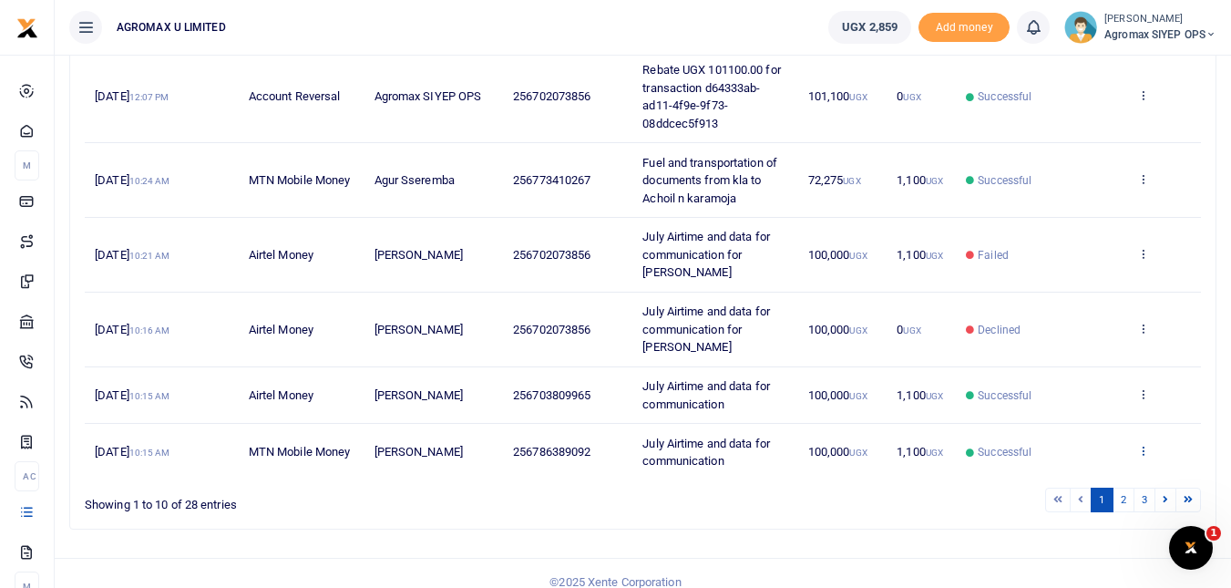
click at [1143, 444] on icon at bounding box center [1143, 450] width 12 height 13
click at [1082, 370] on link "View details" at bounding box center [1076, 383] width 144 height 26
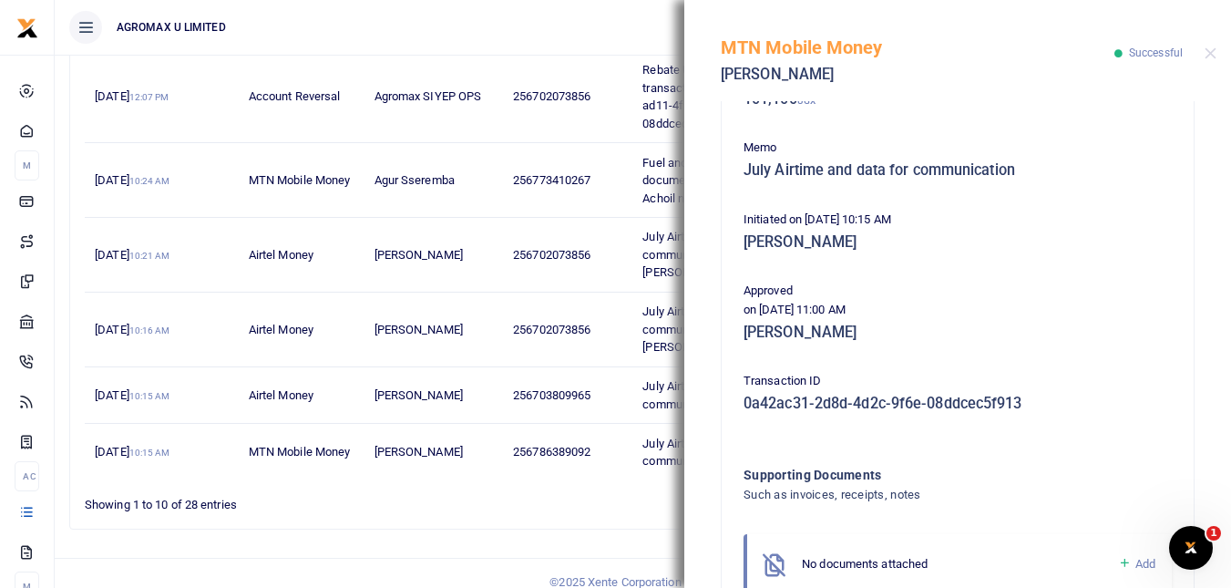
scroll to position [381, 0]
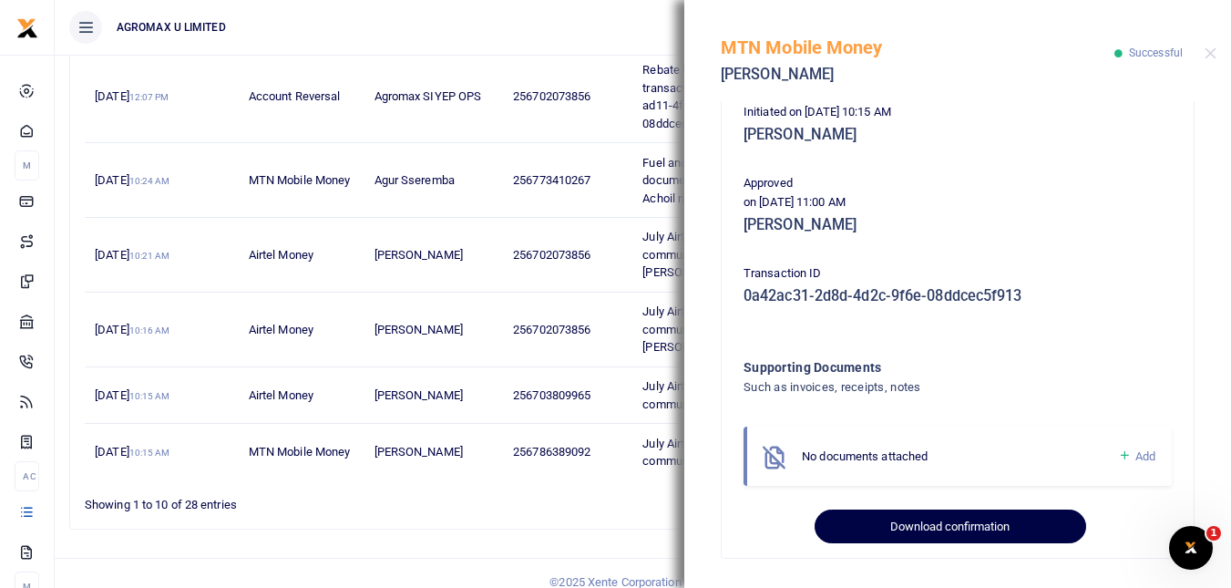
click at [957, 520] on button "Download confirmation" at bounding box center [950, 526] width 271 height 35
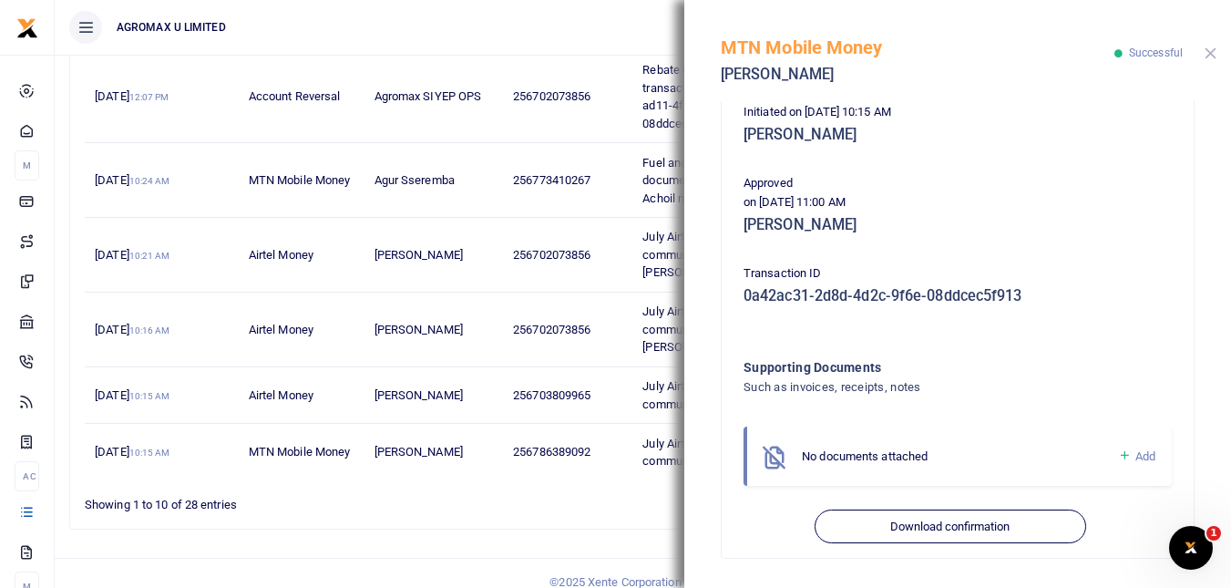
click at [1210, 53] on button "Close" at bounding box center [1211, 53] width 12 height 12
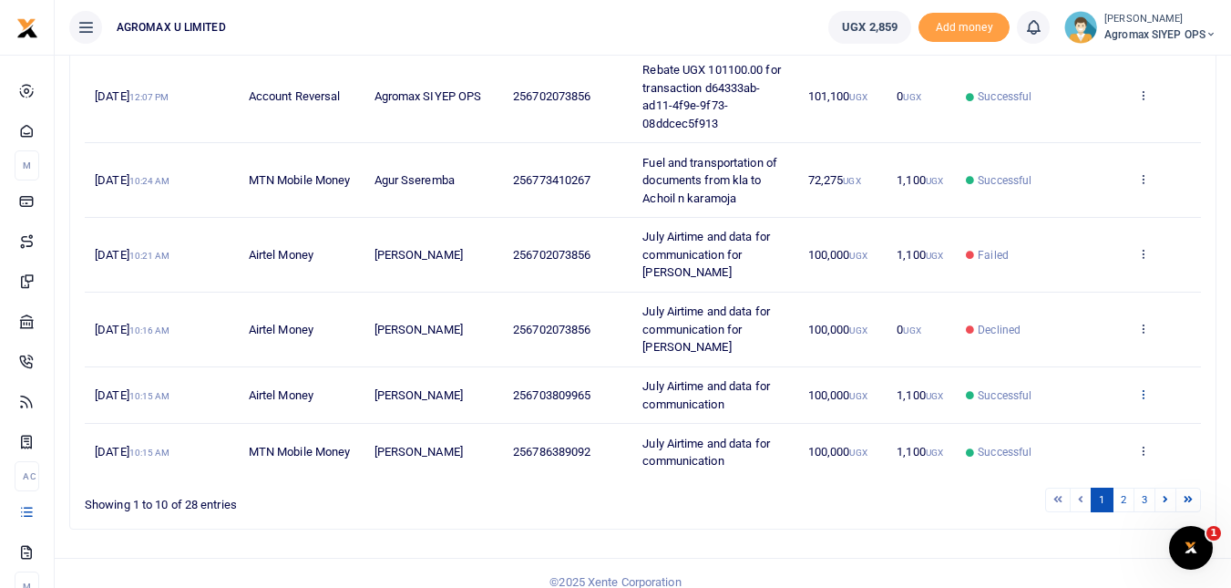
click at [1144, 387] on icon at bounding box center [1143, 393] width 12 height 13
click at [1087, 407] on link "View details" at bounding box center [1076, 407] width 144 height 26
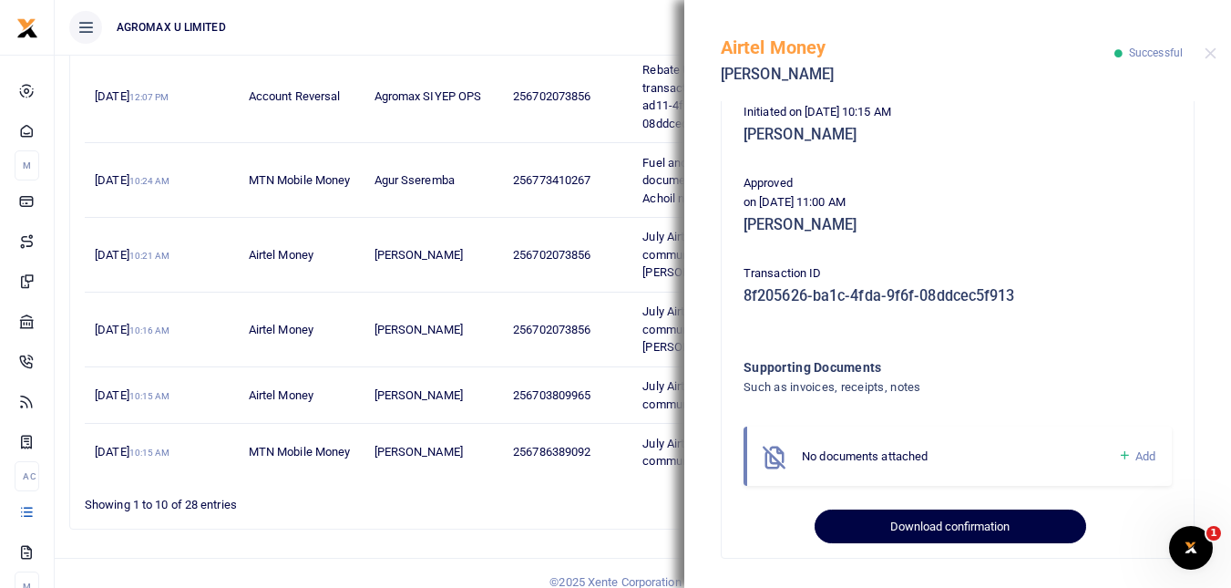
click at [999, 521] on button "Download confirmation" at bounding box center [950, 526] width 271 height 35
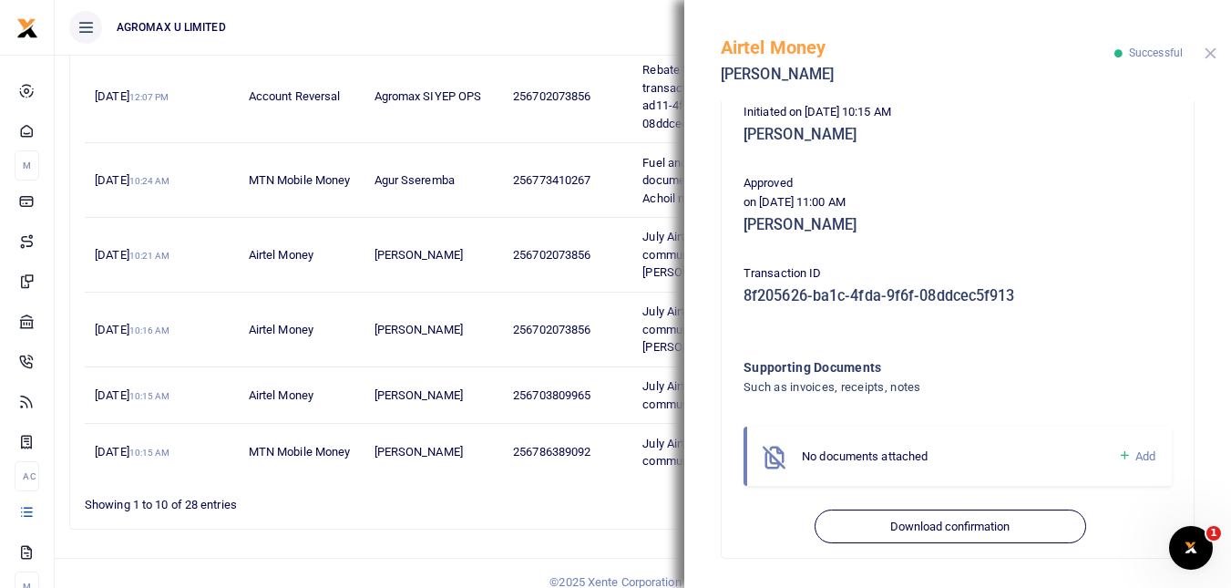
click at [1211, 55] on button "Close" at bounding box center [1211, 53] width 12 height 12
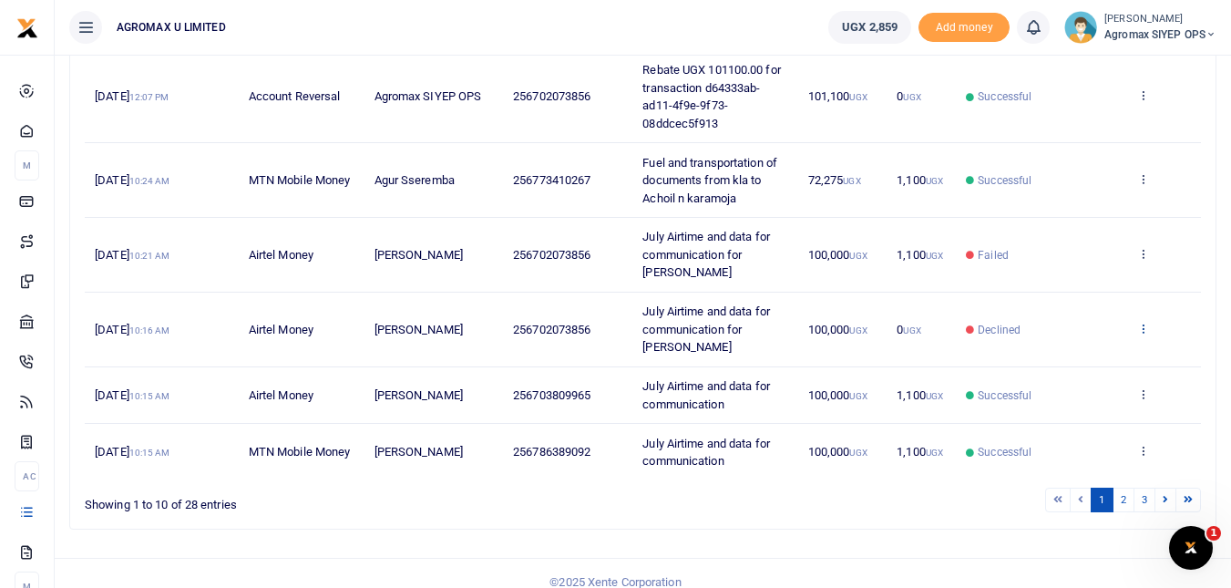
click at [1142, 322] on icon at bounding box center [1143, 328] width 12 height 13
click at [1079, 351] on link "View details" at bounding box center [1076, 350] width 144 height 26
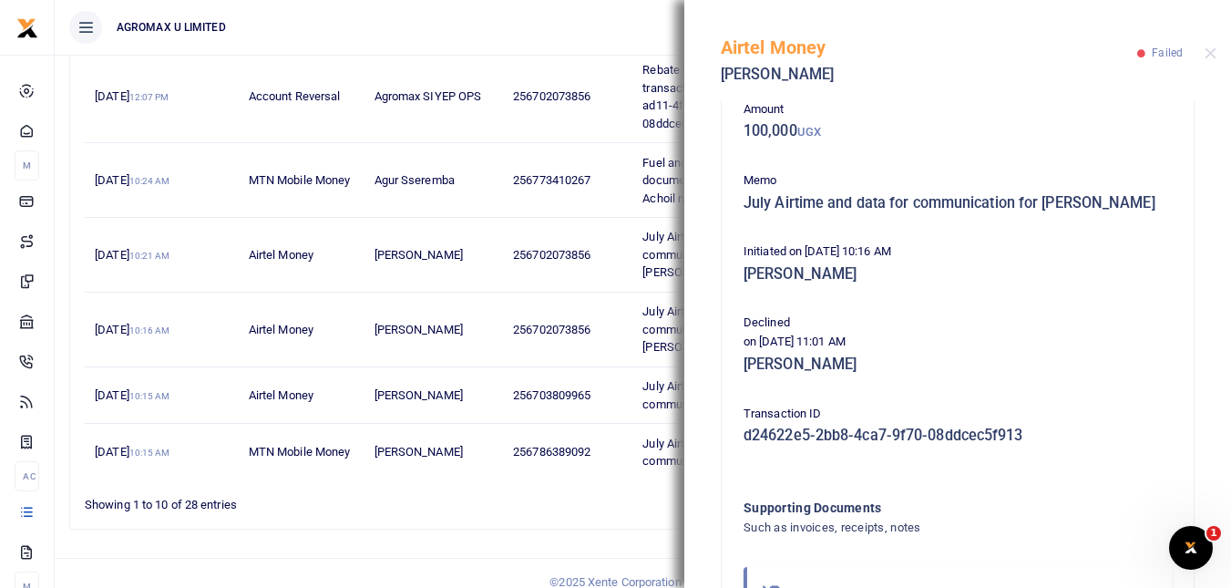
scroll to position [239, 0]
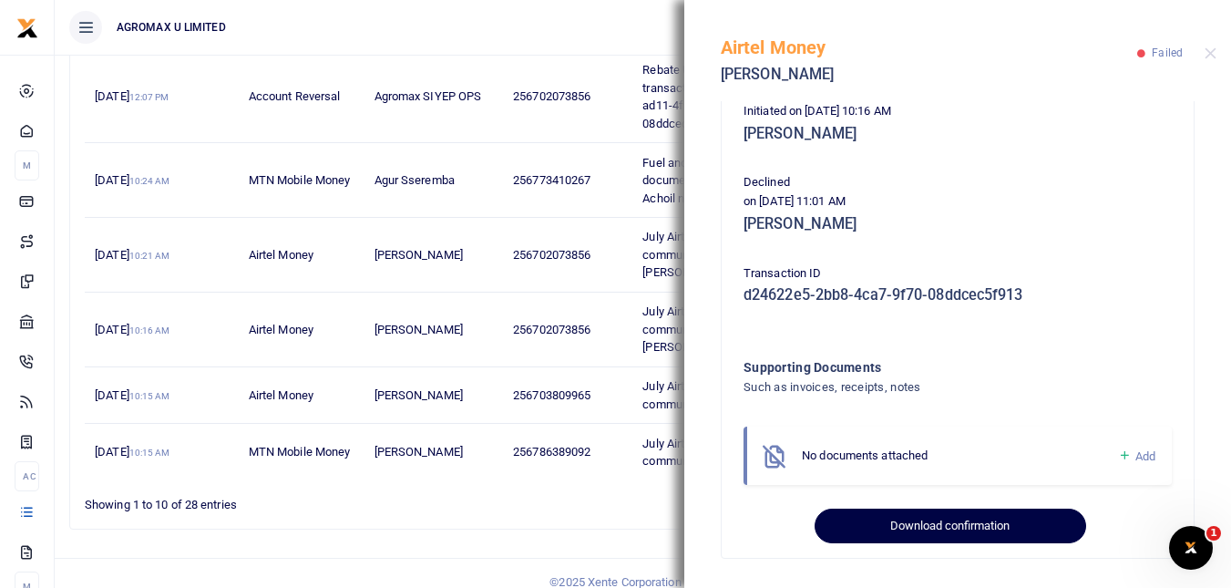
click at [975, 524] on button "Download confirmation" at bounding box center [950, 525] width 271 height 35
click at [938, 518] on button "Download confirmation" at bounding box center [950, 525] width 271 height 35
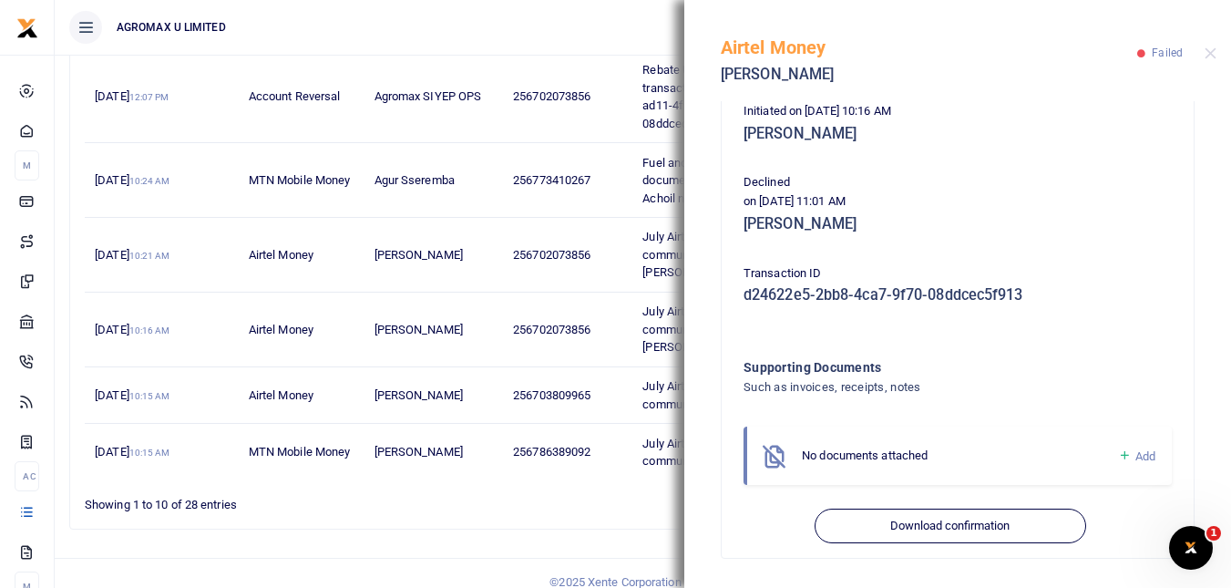
click at [607, 346] on td "256702073856" at bounding box center [567, 329] width 129 height 75
click at [1211, 56] on button "Close" at bounding box center [1211, 53] width 12 height 12
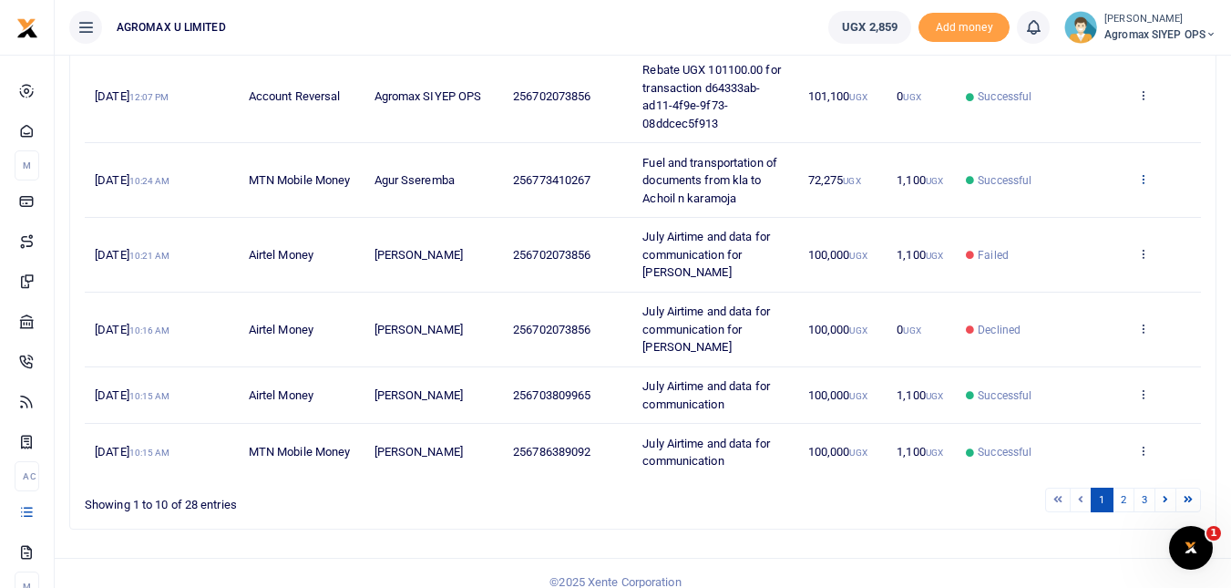
click at [1142, 185] on icon at bounding box center [1143, 178] width 12 height 13
click at [1081, 230] on link "View details" at bounding box center [1076, 227] width 144 height 26
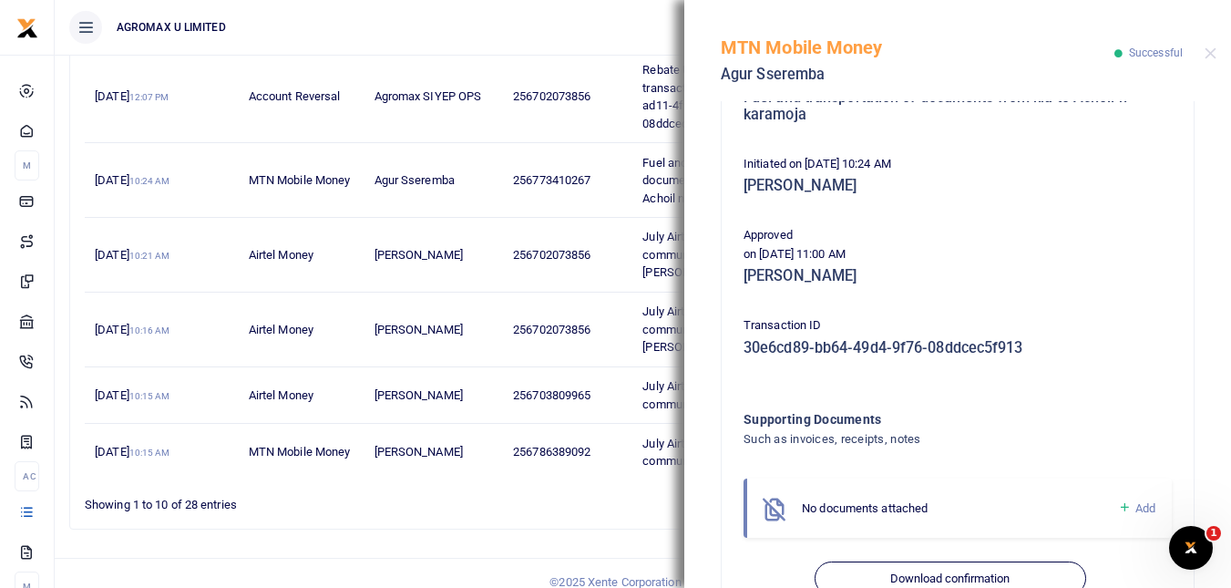
scroll to position [470, 0]
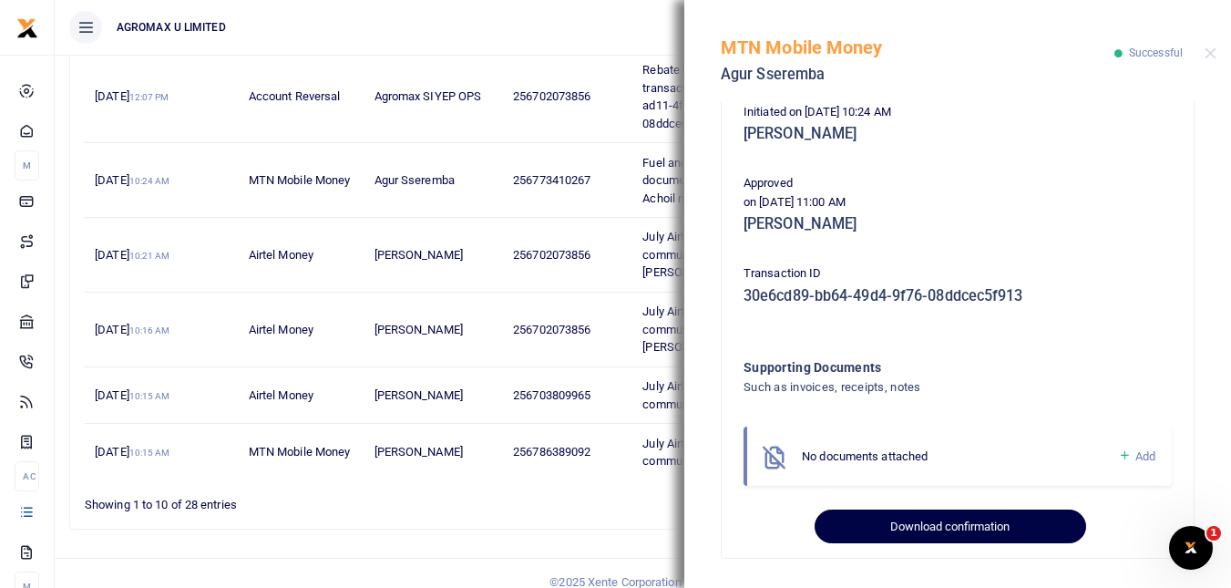
click at [953, 523] on button "Download confirmation" at bounding box center [950, 526] width 271 height 35
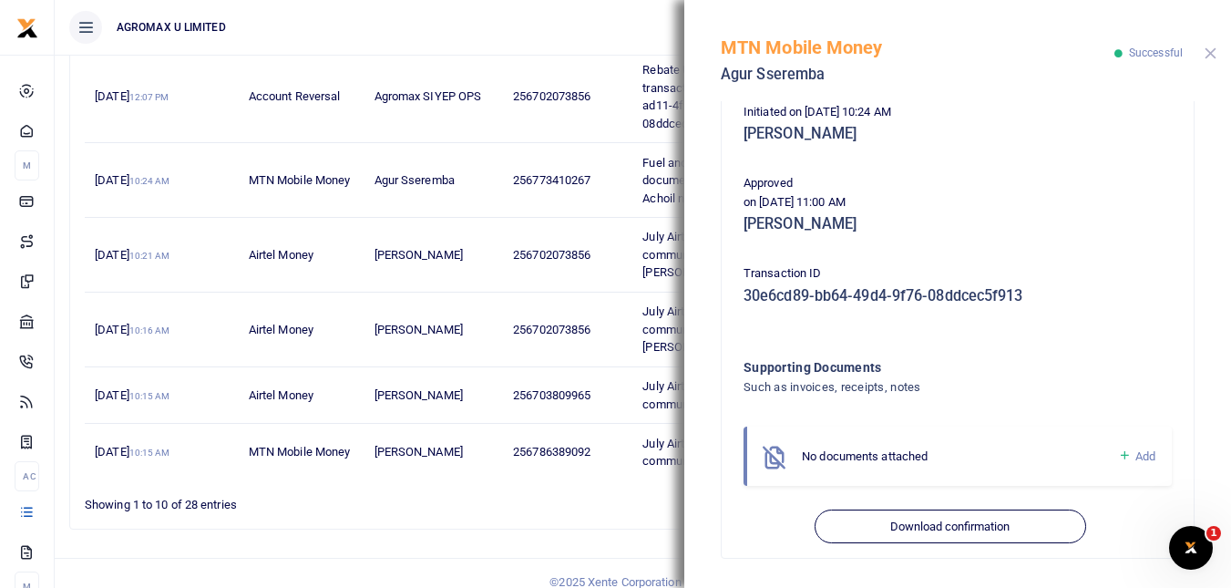
click at [1211, 50] on button "Close" at bounding box center [1211, 53] width 12 height 12
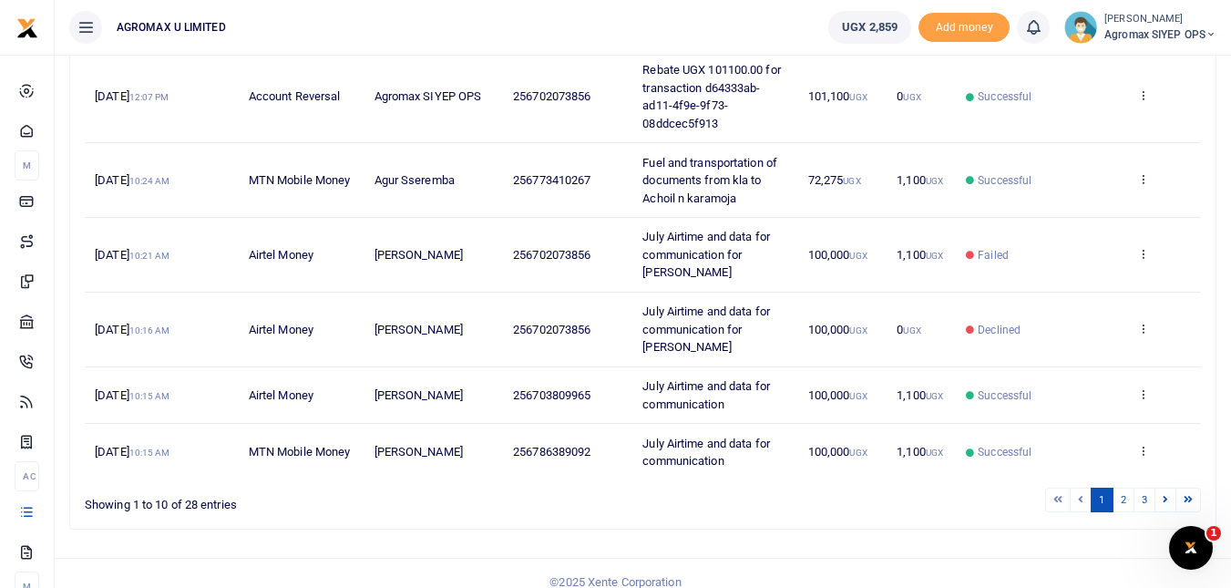
click at [1056, 322] on span "Declined" at bounding box center [1041, 330] width 151 height 16
click at [1141, 322] on icon at bounding box center [1143, 328] width 12 height 13
click at [1071, 350] on link "View details" at bounding box center [1076, 350] width 144 height 26
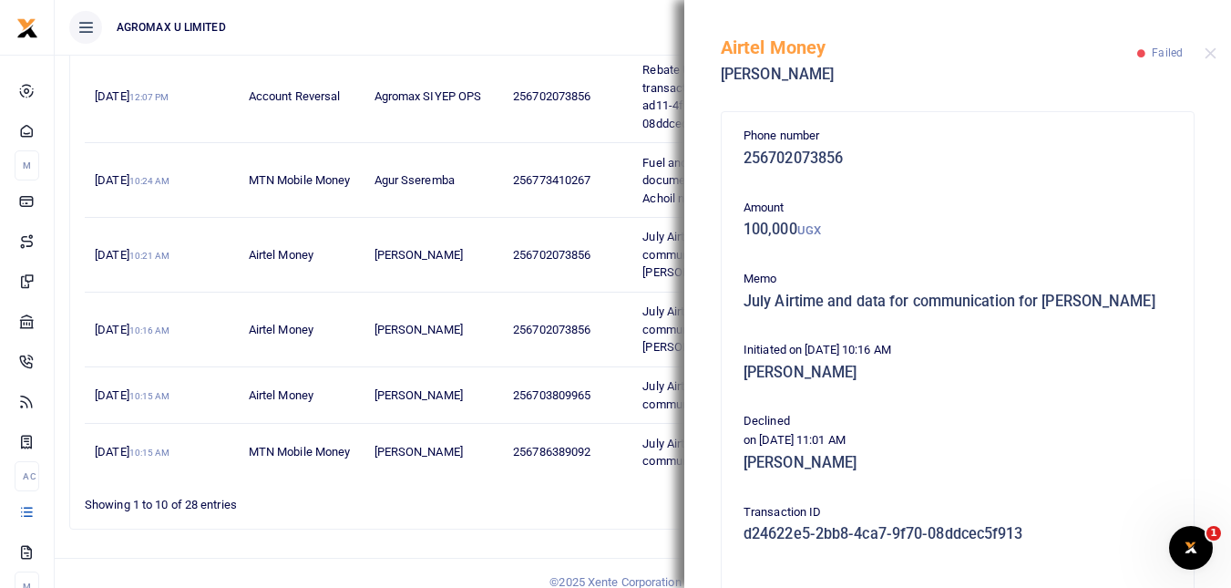
scroll to position [239, 0]
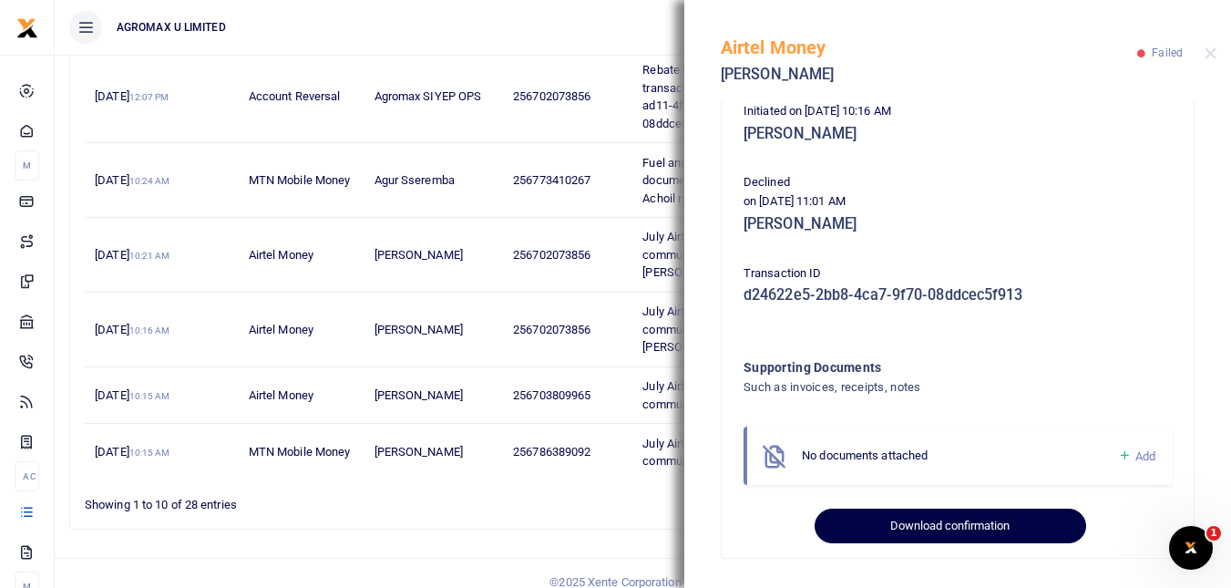
click at [966, 517] on button "Download confirmation" at bounding box center [950, 525] width 271 height 35
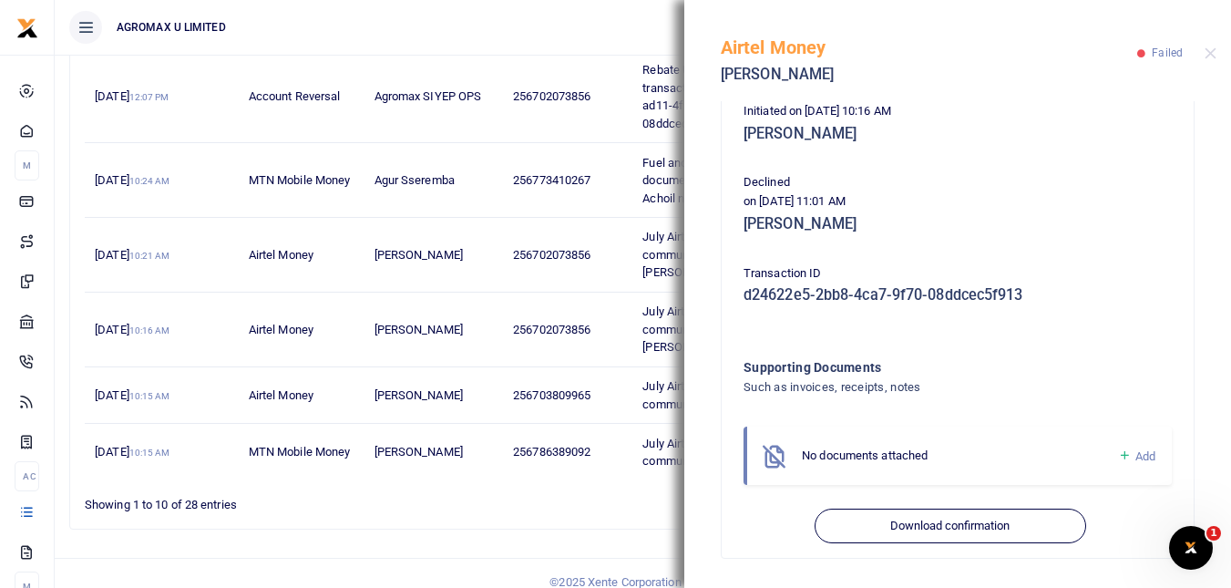
click at [1214, 46] on div "Airtel Money Gilbert Arinaitwe Failed" at bounding box center [957, 50] width 547 height 101
click at [1211, 54] on button "Close" at bounding box center [1211, 53] width 12 height 12
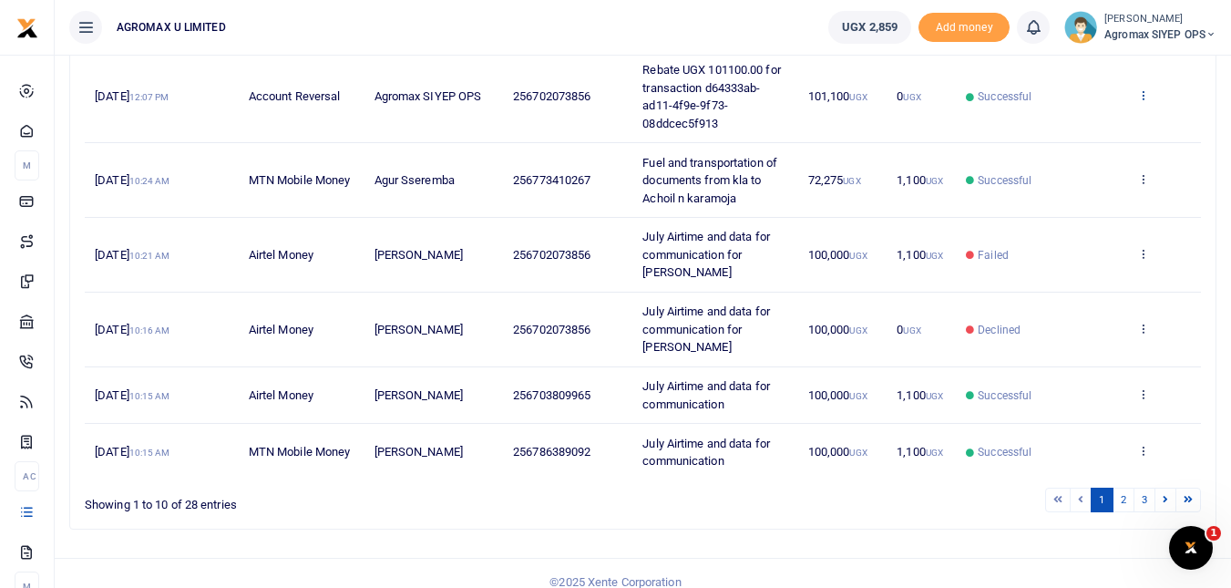
click at [1143, 101] on icon at bounding box center [1143, 94] width 12 height 13
click at [1072, 148] on link "View details" at bounding box center [1076, 144] width 144 height 26
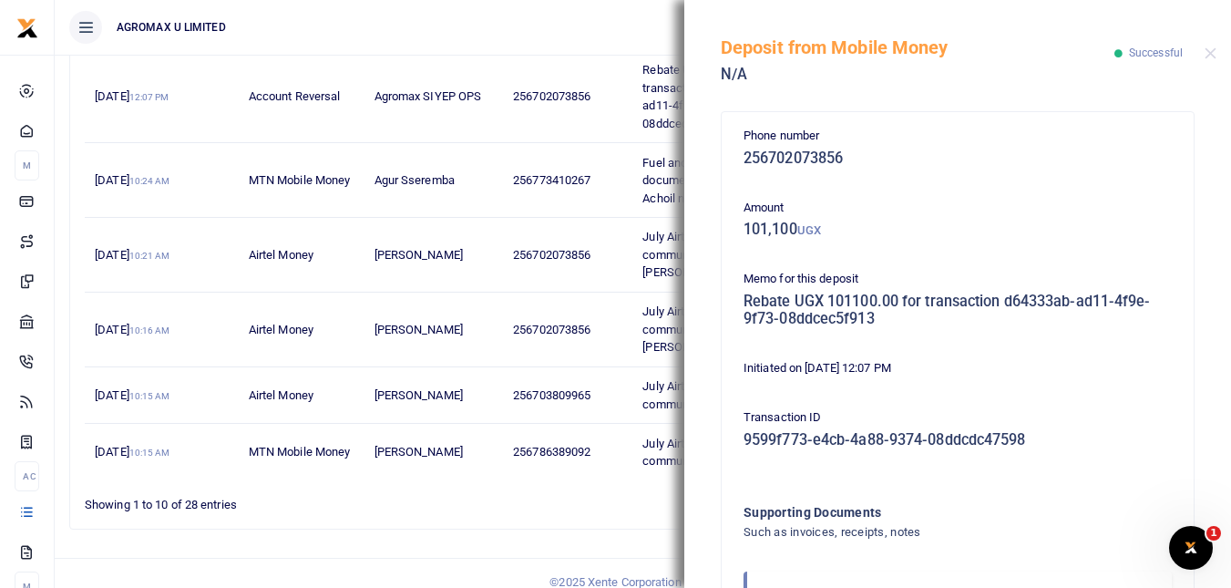
scroll to position [145, 0]
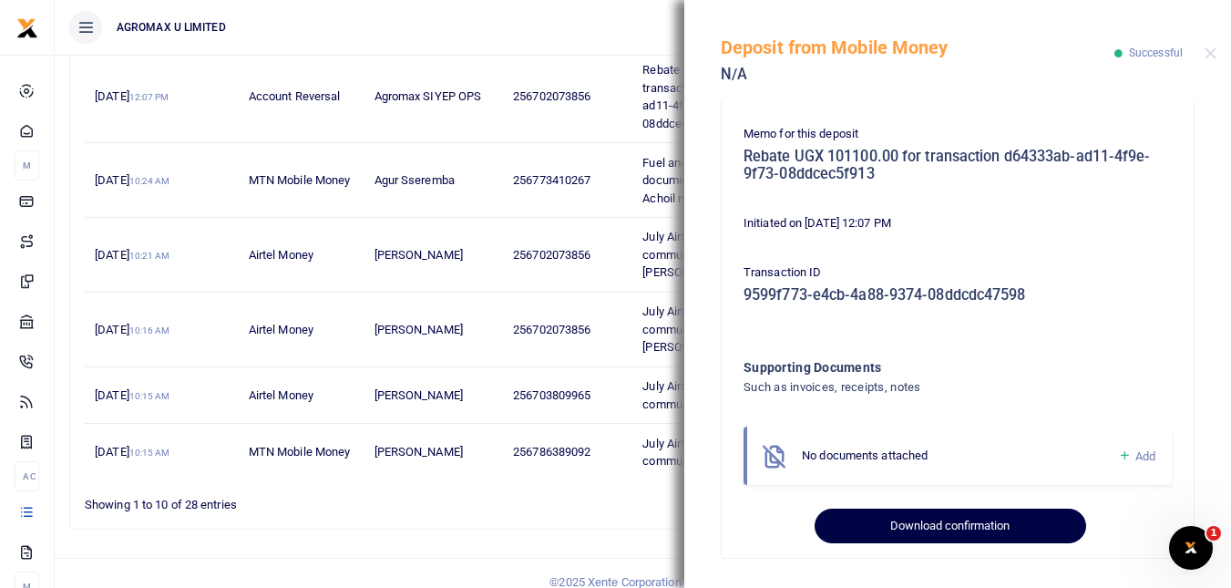
click at [956, 527] on button "Download confirmation" at bounding box center [950, 525] width 271 height 35
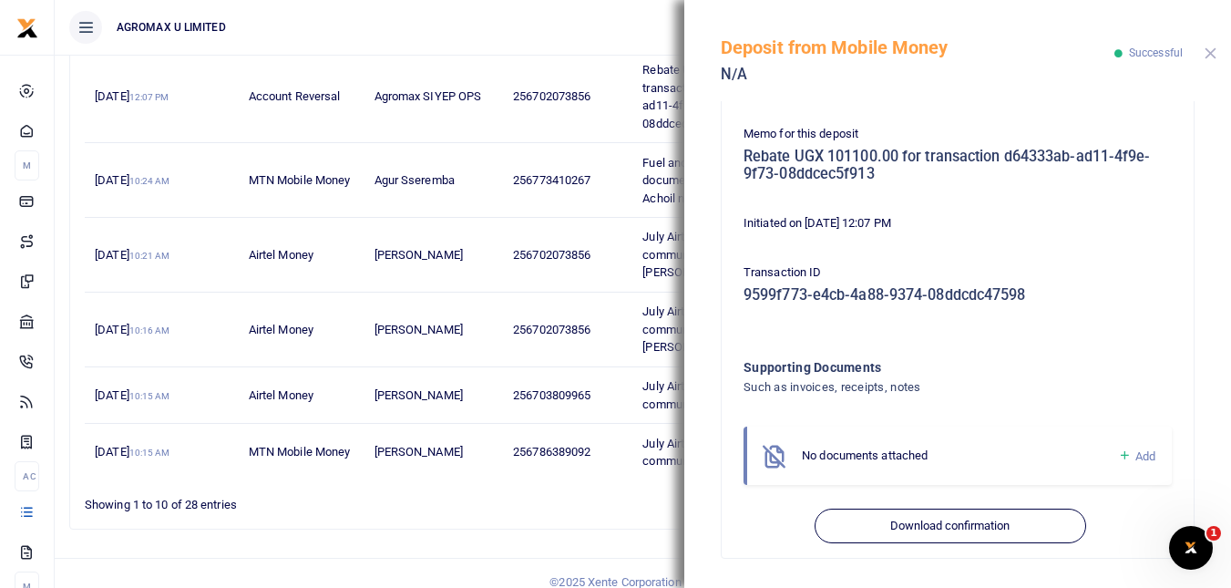
click at [1207, 50] on button "Close" at bounding box center [1211, 53] width 12 height 12
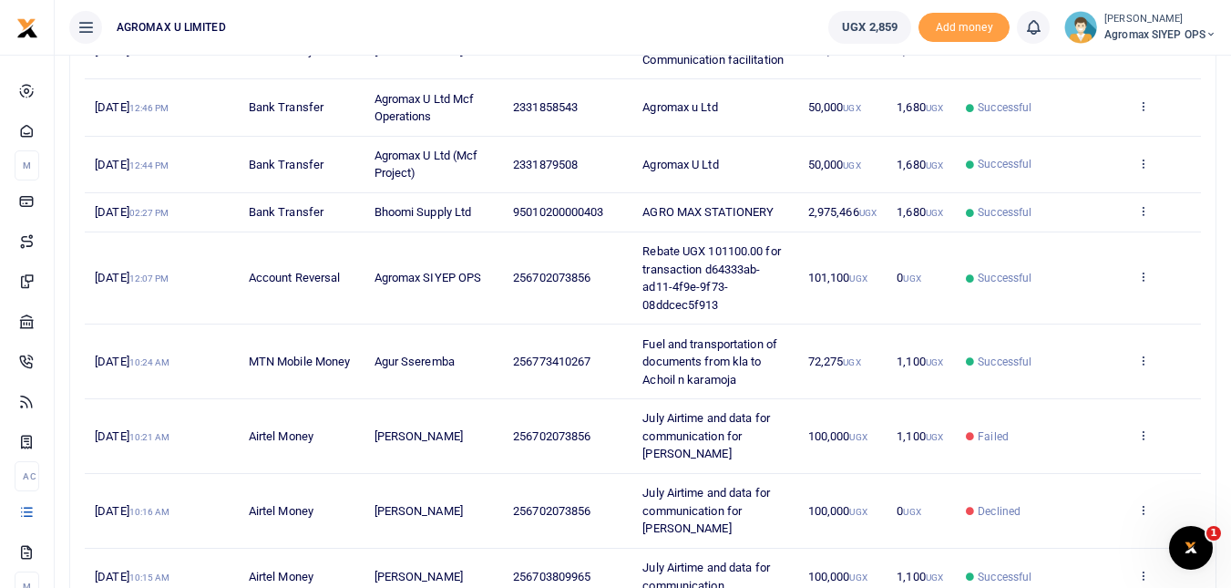
scroll to position [299, 0]
click at [1147, 218] on icon at bounding box center [1143, 211] width 12 height 13
click at [1082, 260] on link "View details" at bounding box center [1076, 261] width 144 height 26
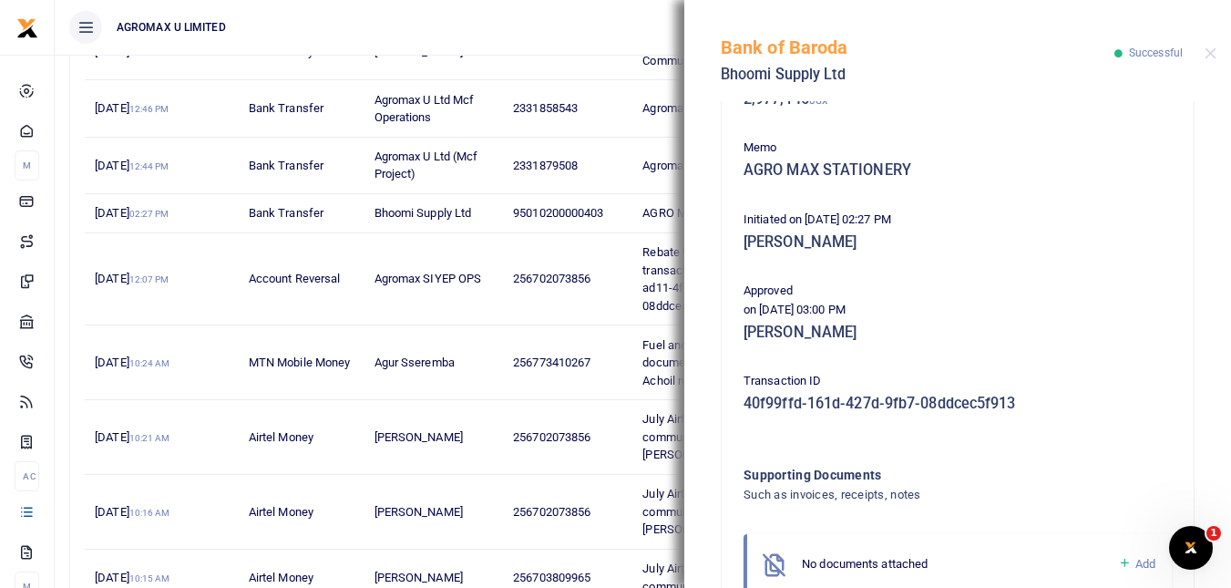
scroll to position [381, 0]
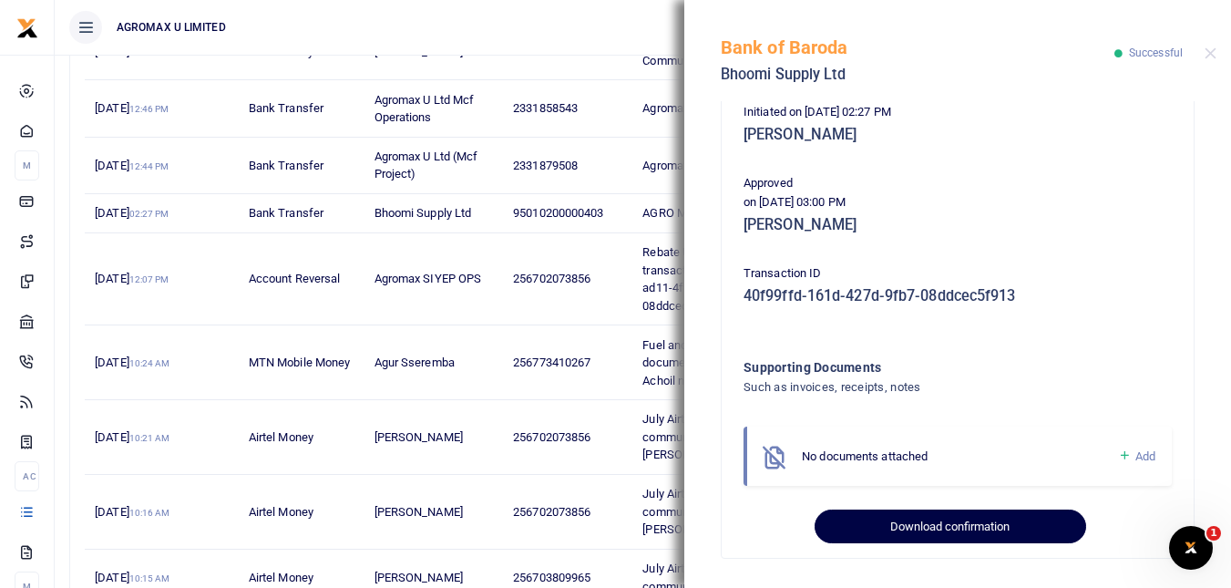
click at [960, 521] on button "Download confirmation" at bounding box center [950, 526] width 271 height 35
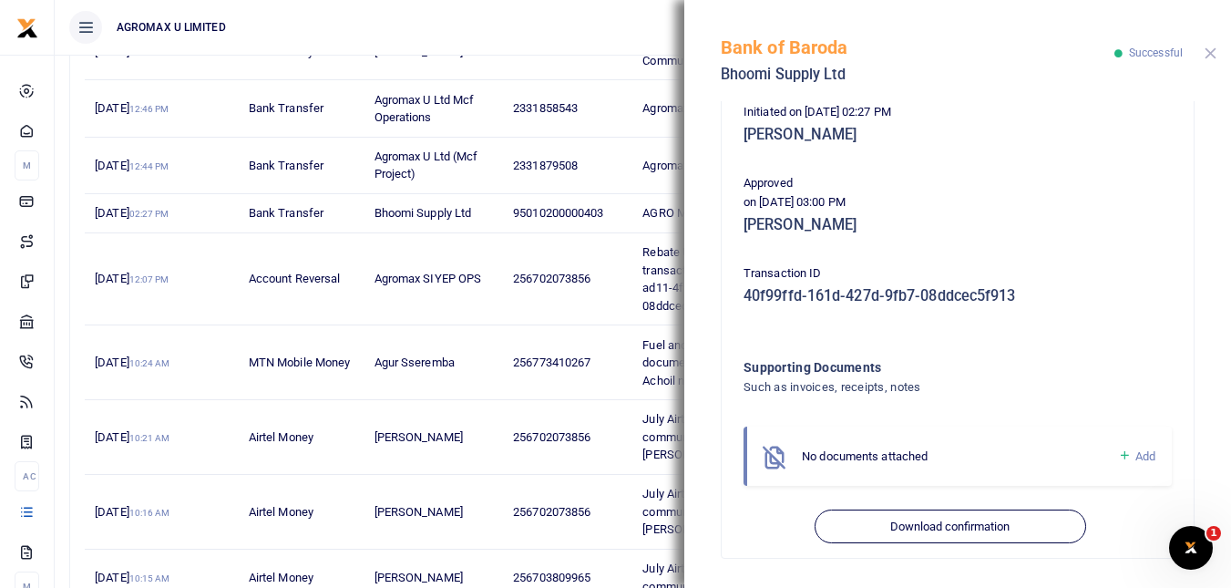
click at [1210, 55] on button "Close" at bounding box center [1211, 53] width 12 height 12
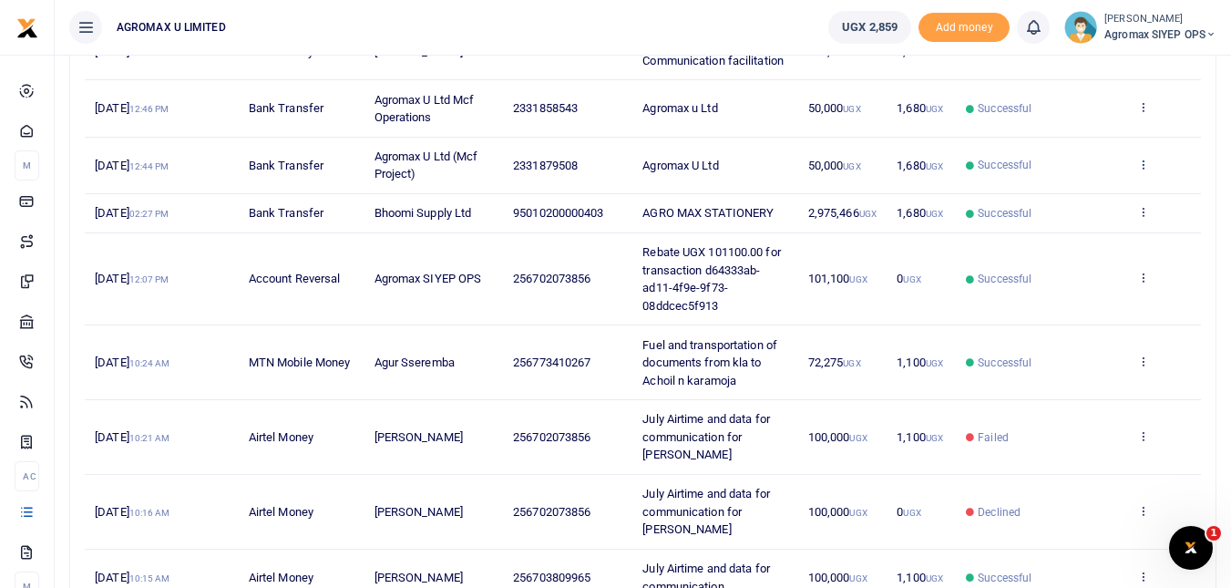
click at [1146, 170] on icon at bounding box center [1143, 164] width 12 height 13
click at [1083, 213] on link "View details" at bounding box center [1076, 213] width 144 height 26
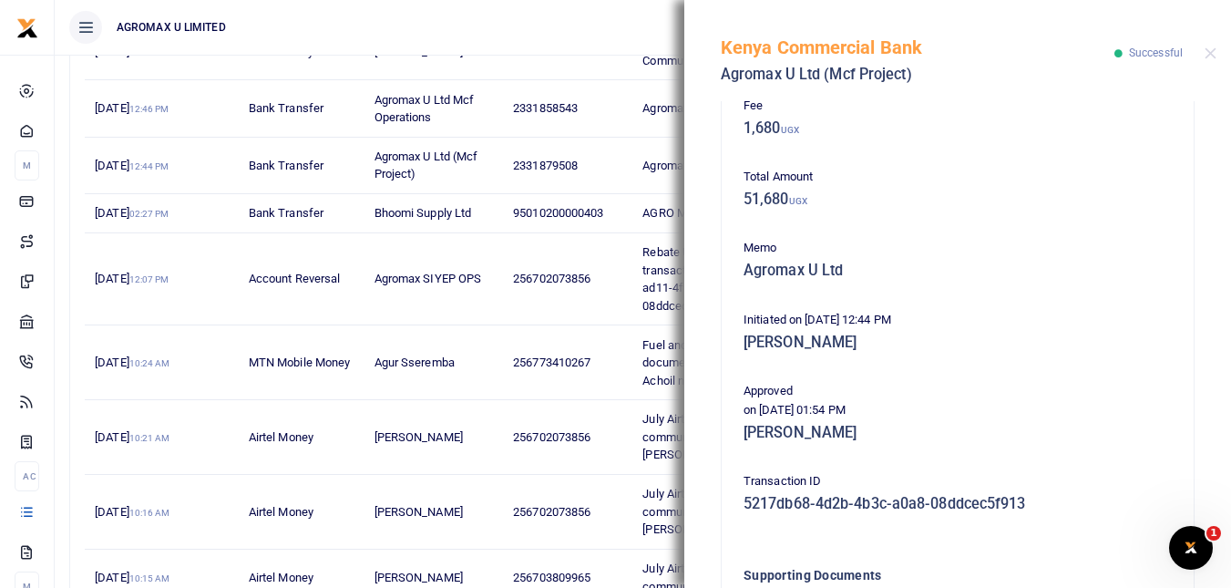
scroll to position [364, 0]
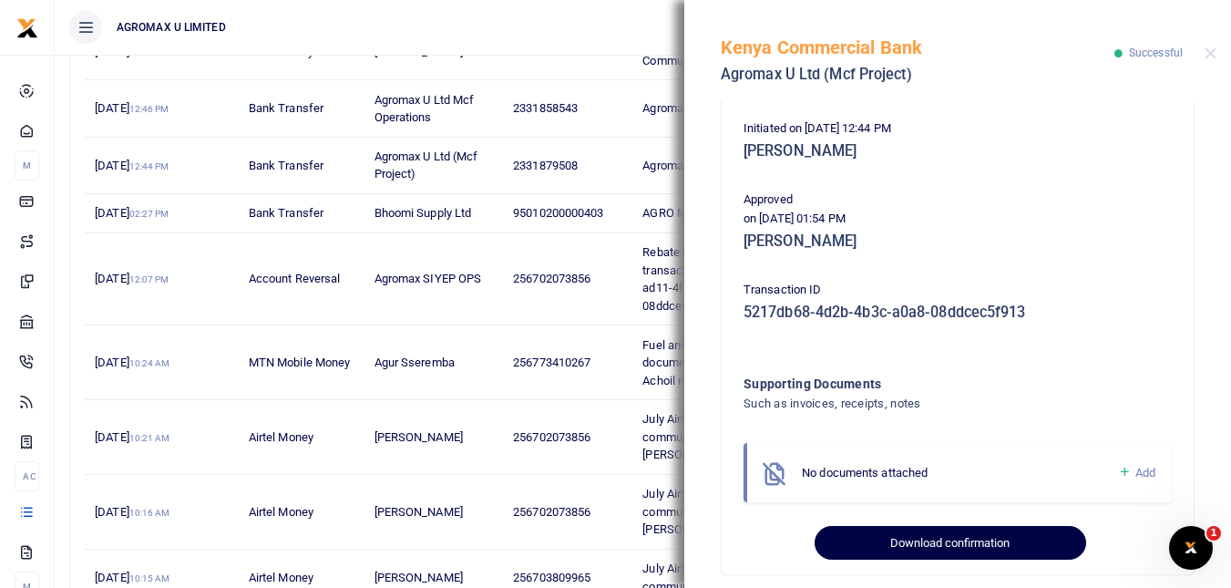
click at [934, 536] on button "Download confirmation" at bounding box center [950, 543] width 271 height 35
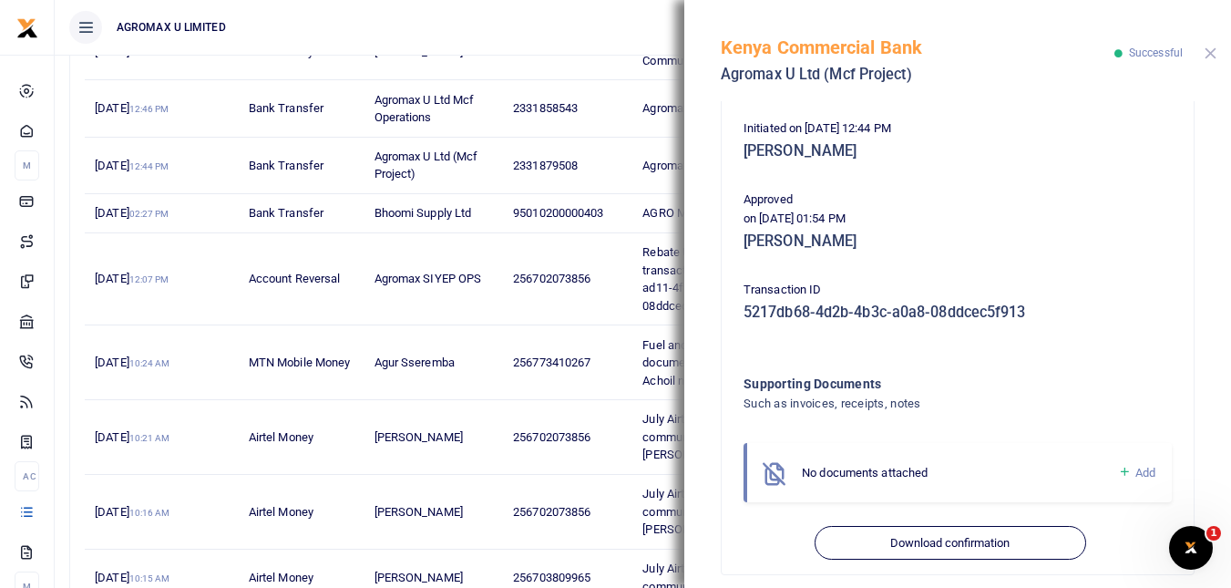
click at [1210, 54] on button "Close" at bounding box center [1211, 53] width 12 height 12
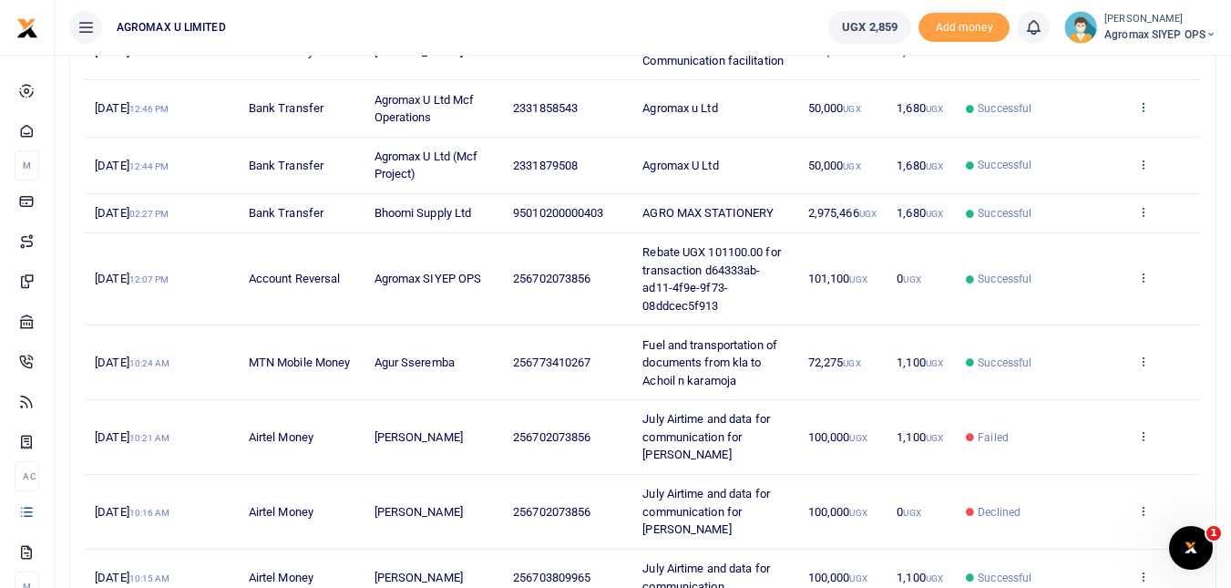
click at [1143, 113] on icon at bounding box center [1143, 106] width 12 height 13
click at [1075, 155] on link "View details" at bounding box center [1076, 156] width 144 height 26
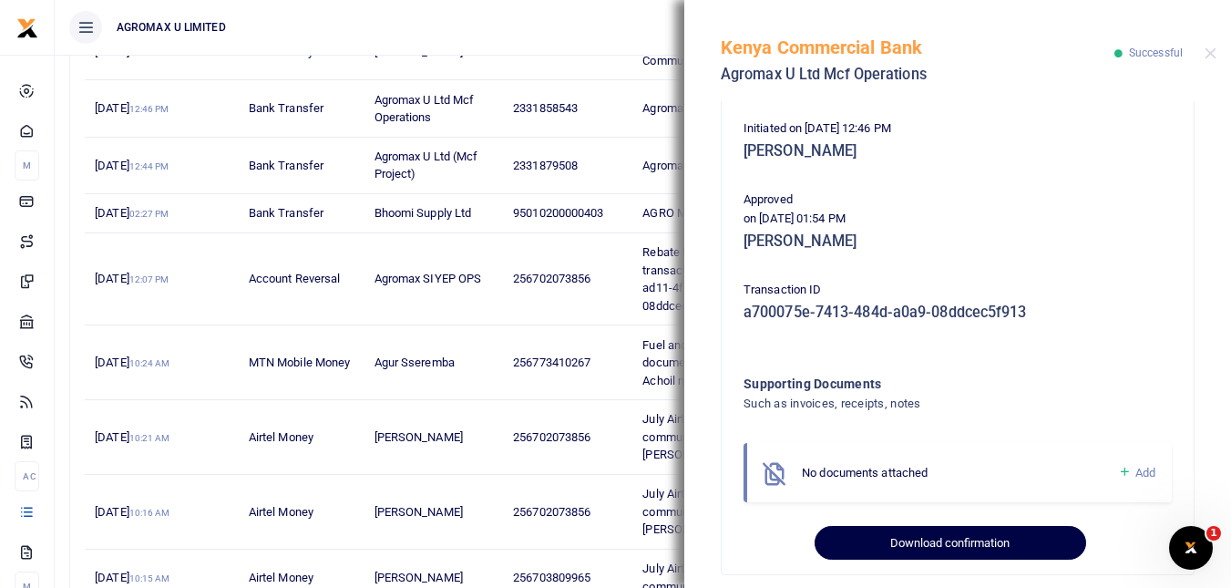
click at [933, 538] on button "Download confirmation" at bounding box center [950, 543] width 271 height 35
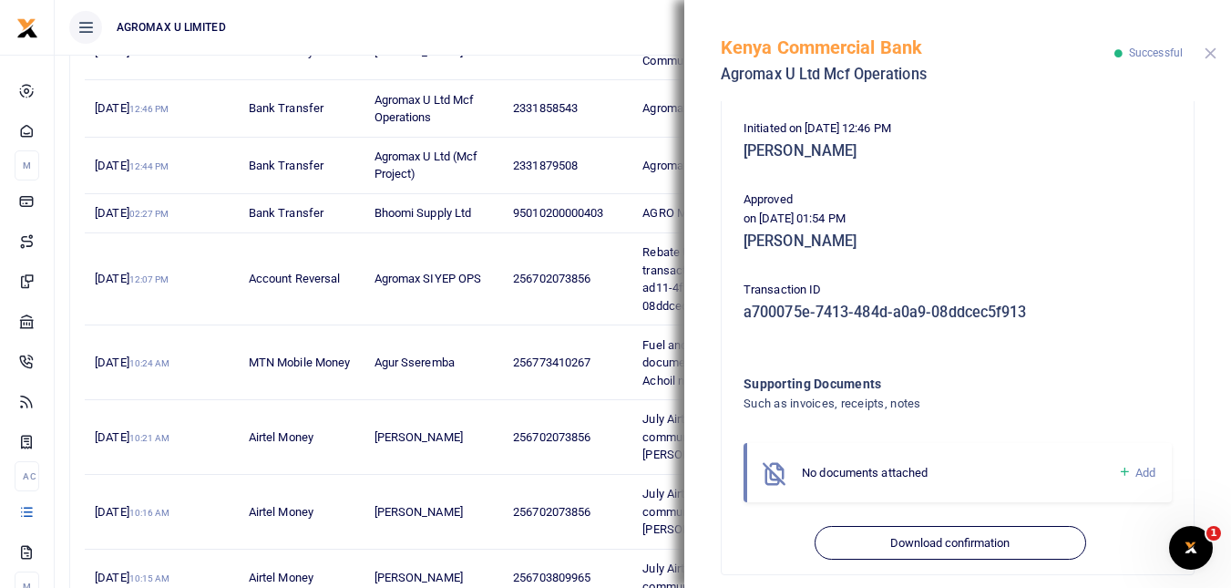
click at [1212, 52] on button "Close" at bounding box center [1211, 53] width 12 height 12
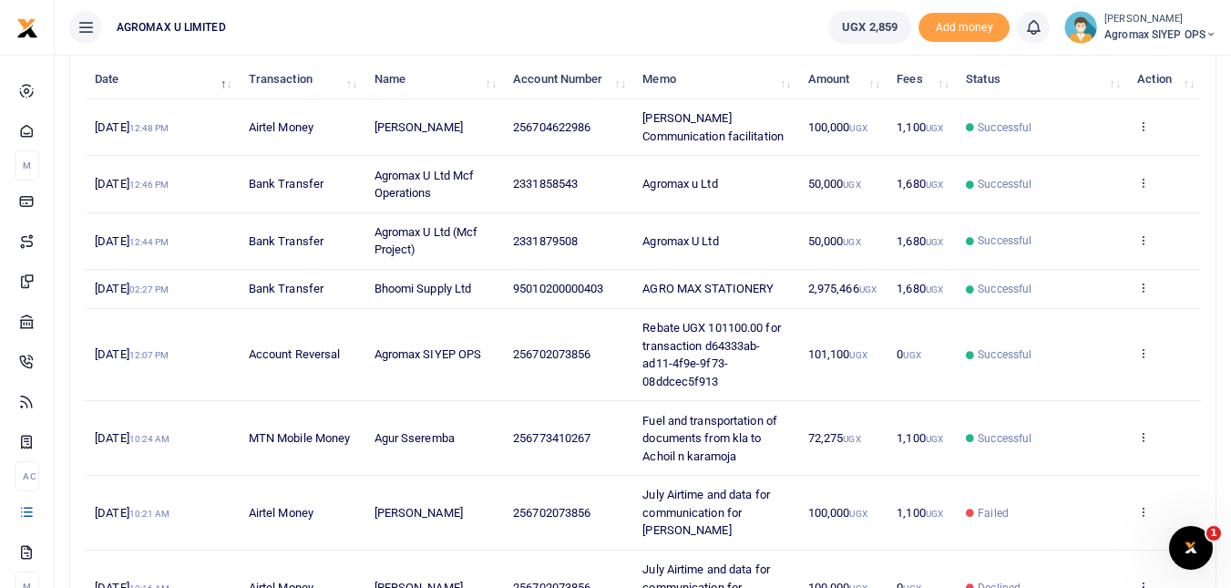
scroll to position [221, 0]
click at [1143, 133] on icon at bounding box center [1143, 127] width 12 height 13
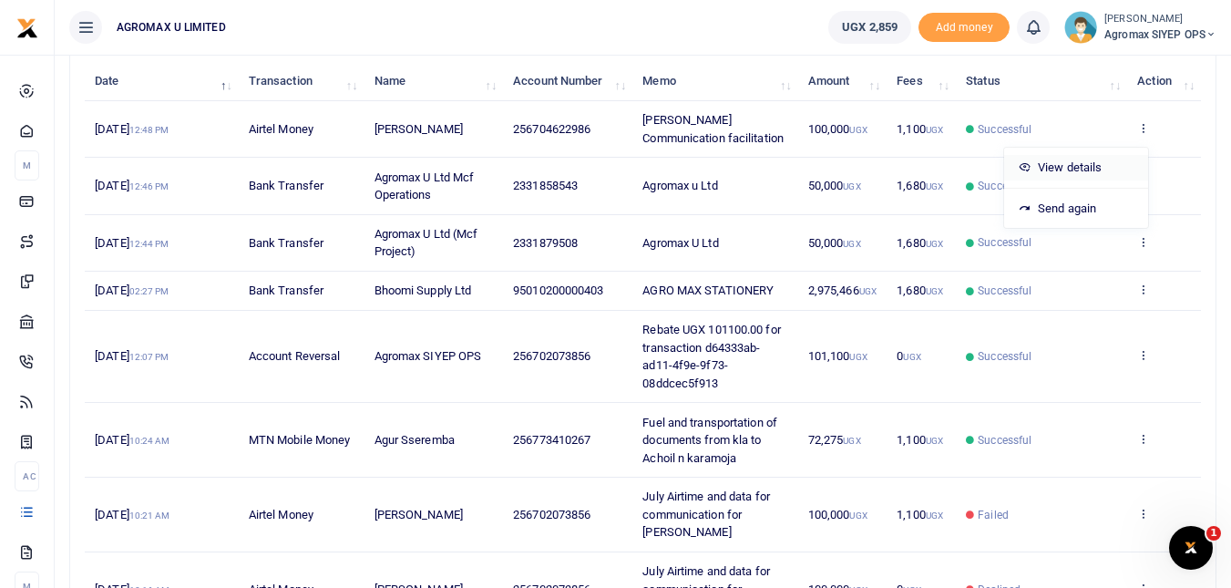
click at [1077, 164] on link "View details" at bounding box center [1076, 168] width 144 height 26
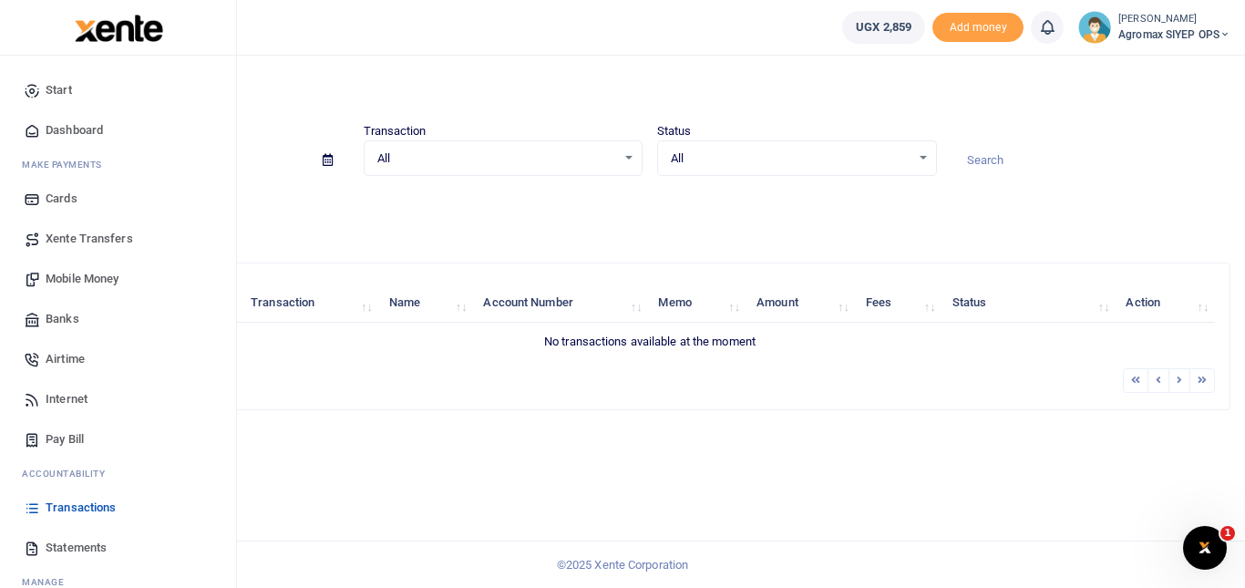
click at [76, 503] on span "Transactions" at bounding box center [81, 507] width 70 height 18
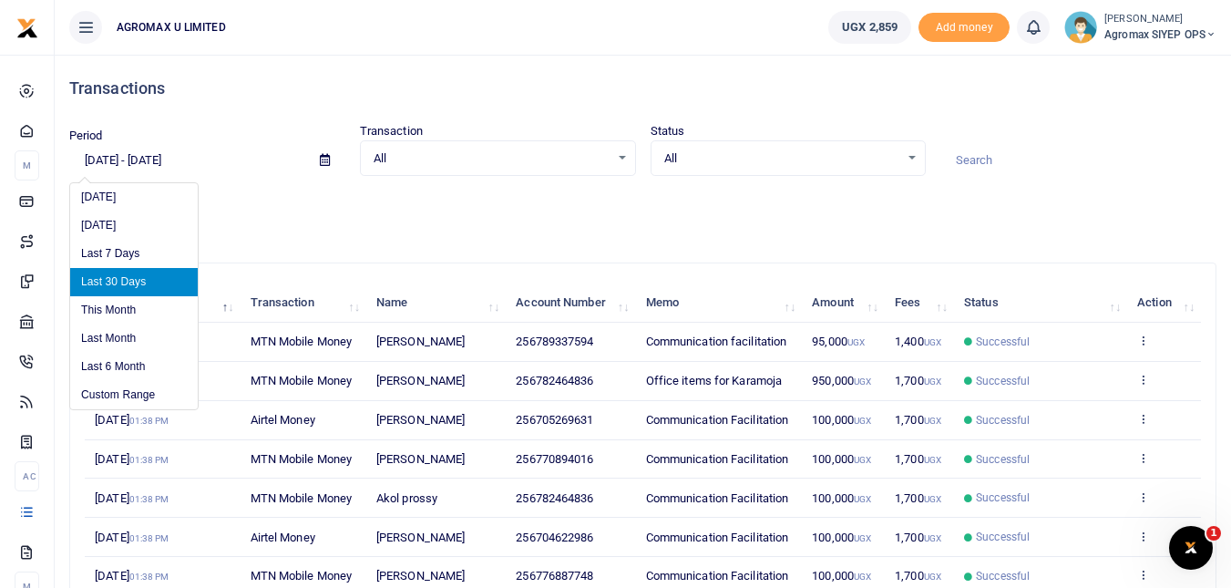
click at [113, 163] on input "[DATE] - [DATE]" at bounding box center [187, 160] width 236 height 31
click at [125, 395] on li "Custom Range" at bounding box center [134, 395] width 128 height 28
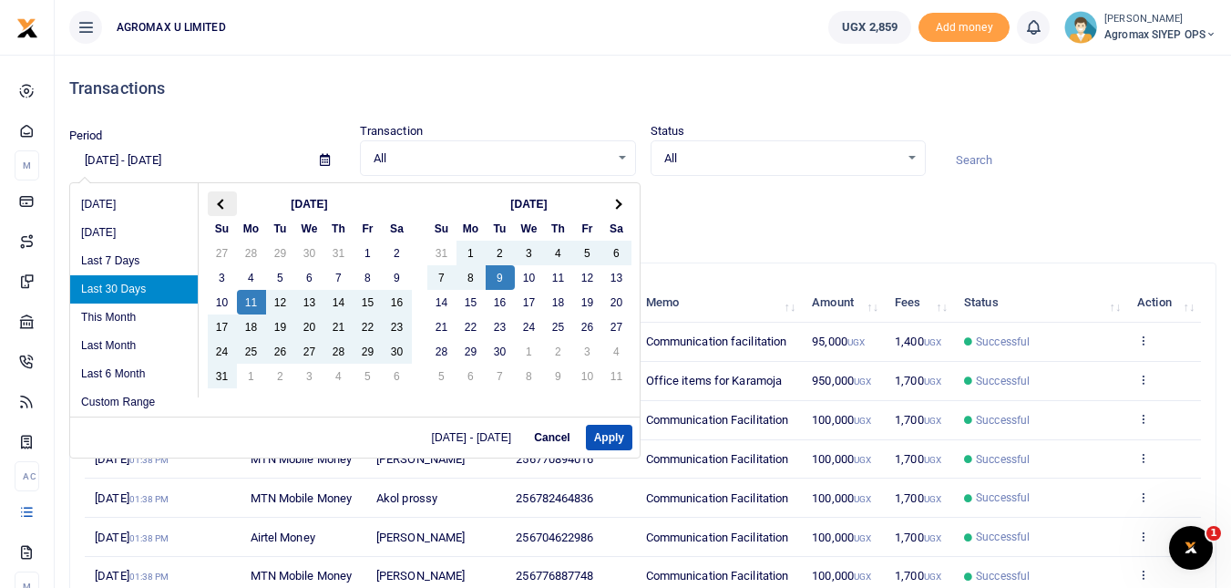
click at [221, 207] on span at bounding box center [222, 204] width 10 height 10
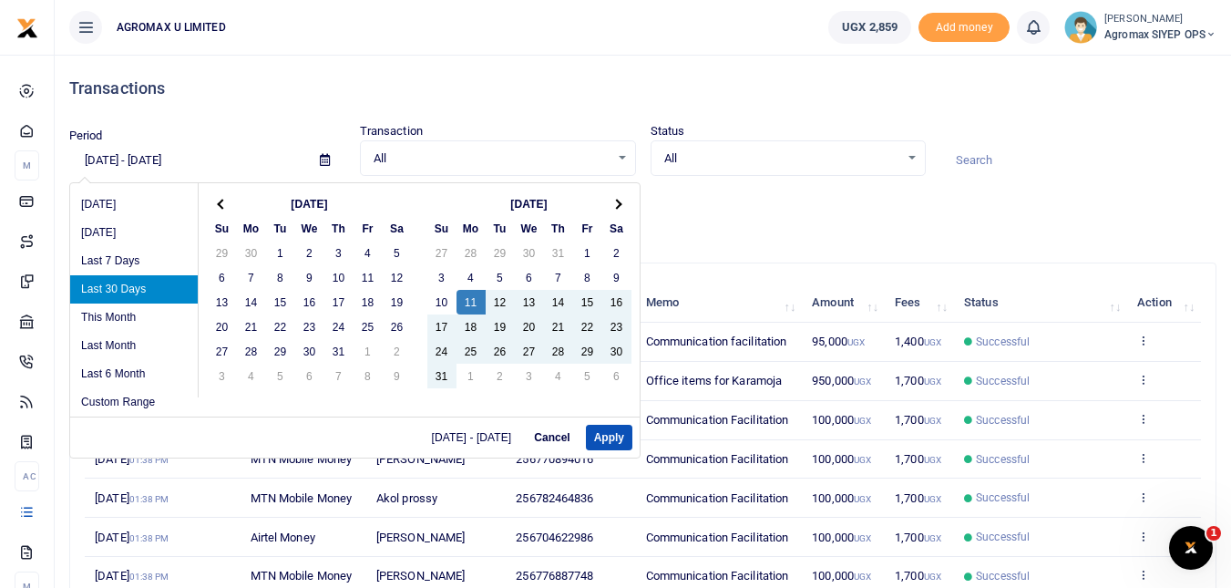
click at [221, 207] on span at bounding box center [222, 204] width 10 height 10
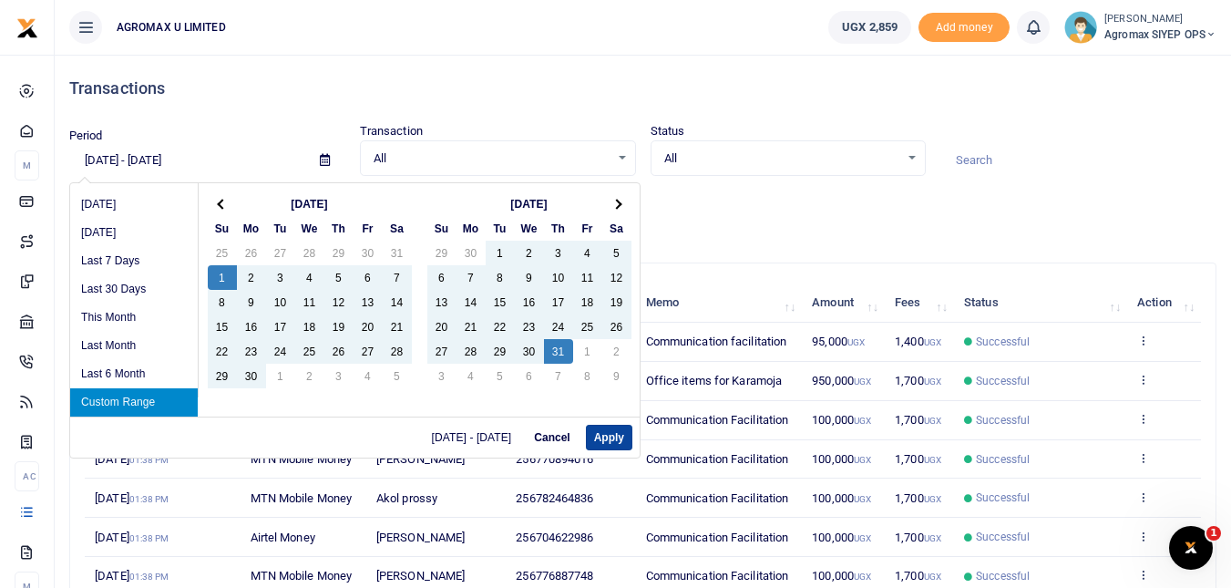
click at [609, 437] on button "Apply" at bounding box center [609, 438] width 46 height 26
type input "06/01/2025 - 07/31/2025"
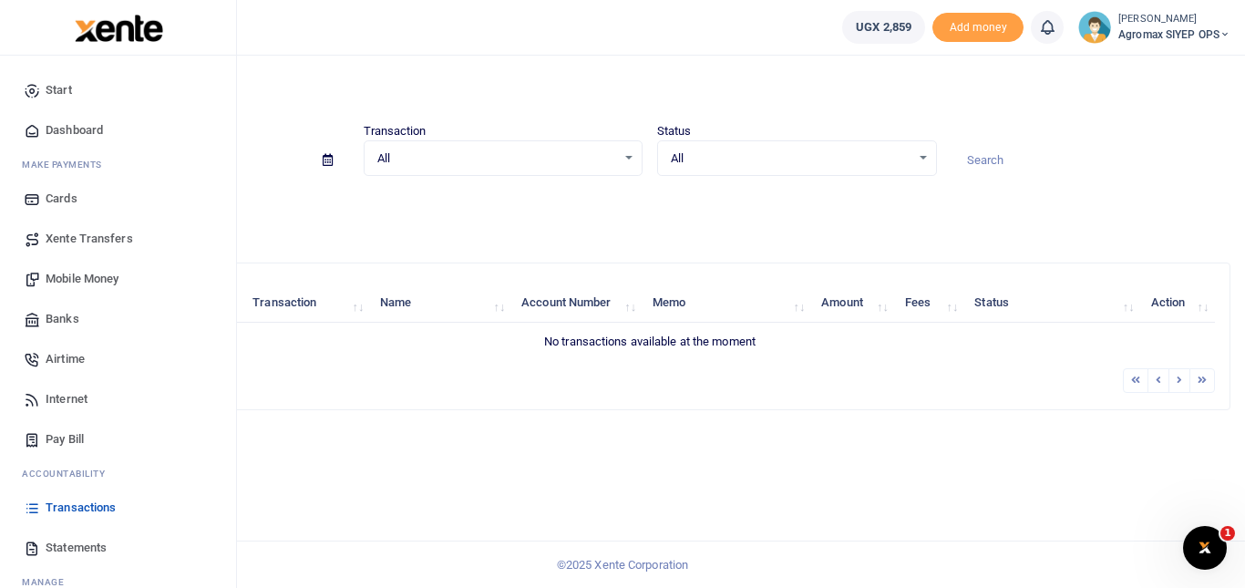
click at [72, 509] on span "Transactions" at bounding box center [81, 507] width 70 height 18
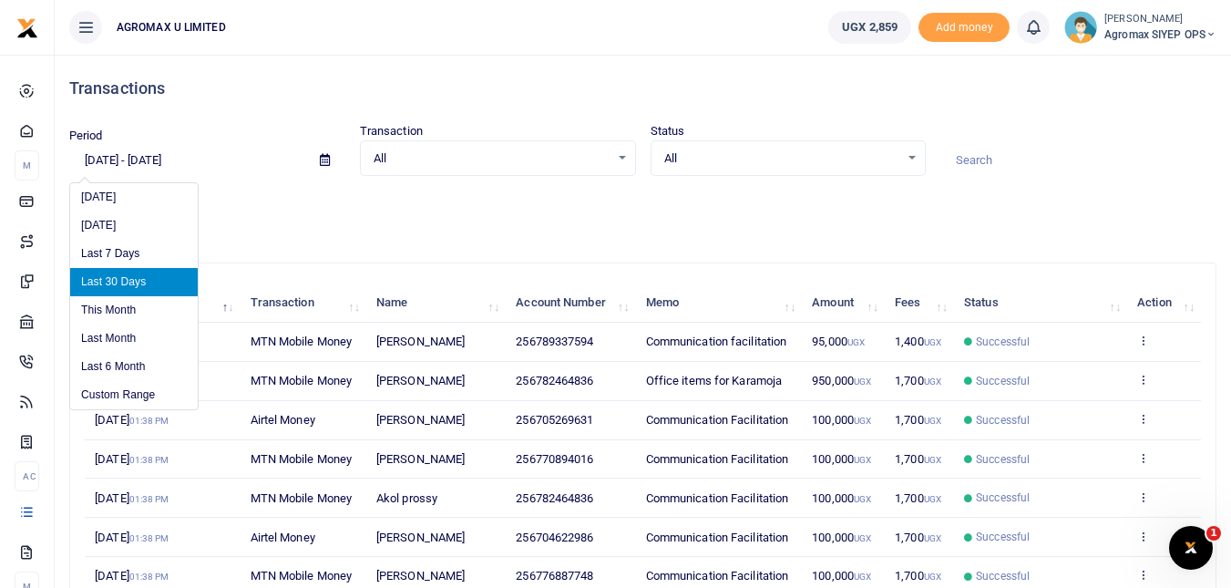
click at [152, 162] on input "[DATE] - [DATE]" at bounding box center [187, 160] width 236 height 31
click at [126, 389] on li "Custom Range" at bounding box center [134, 395] width 128 height 28
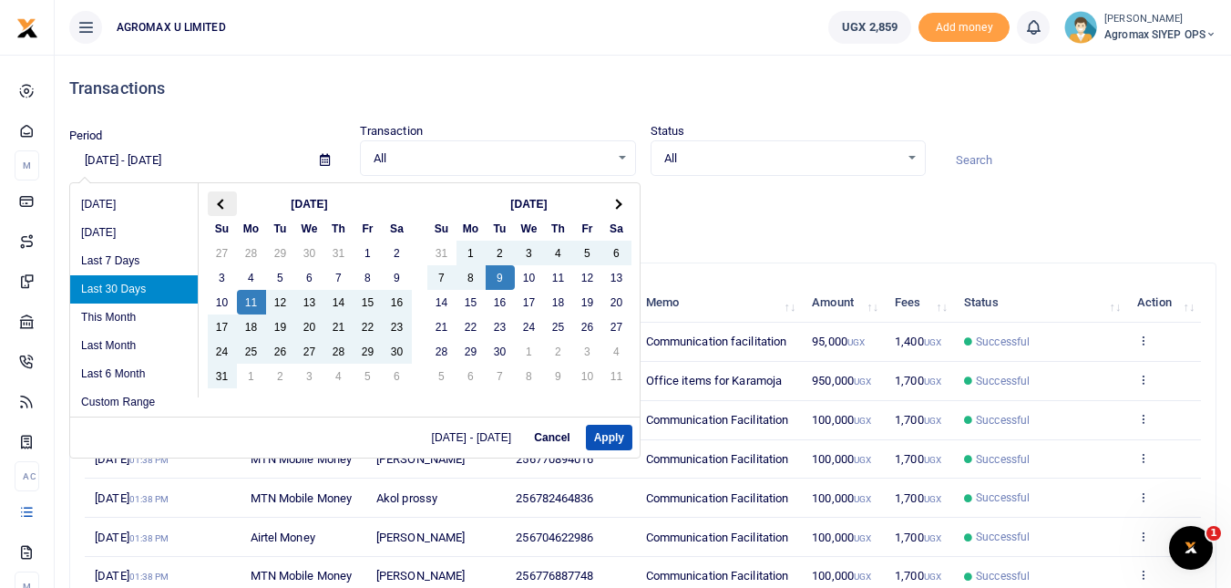
click at [217, 201] on th at bounding box center [222, 203] width 29 height 25
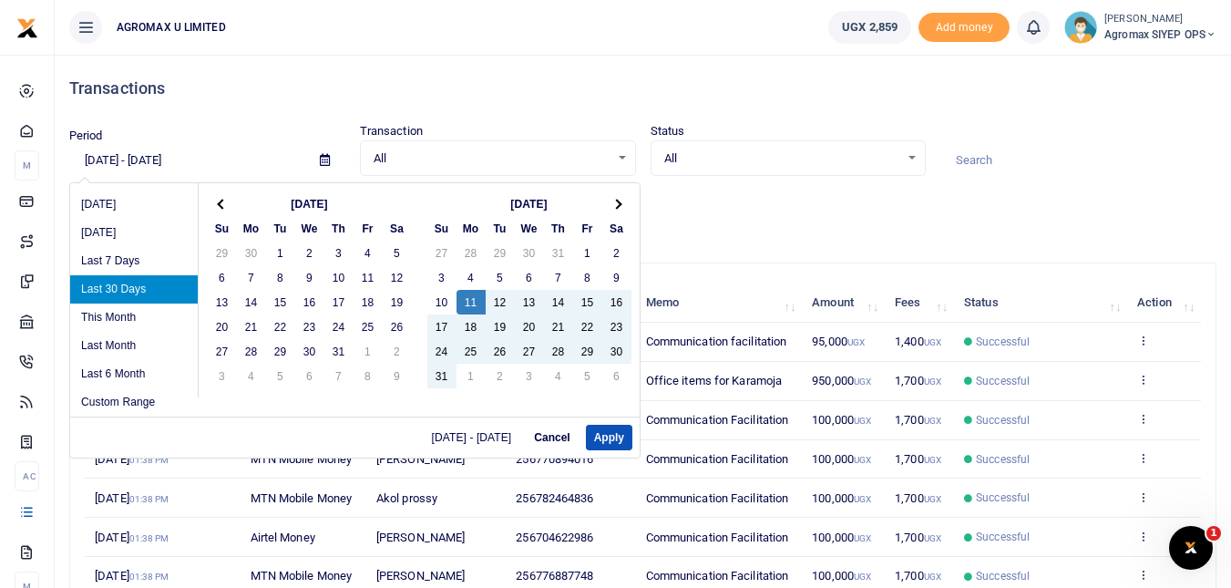
click at [217, 201] on th at bounding box center [222, 203] width 29 height 25
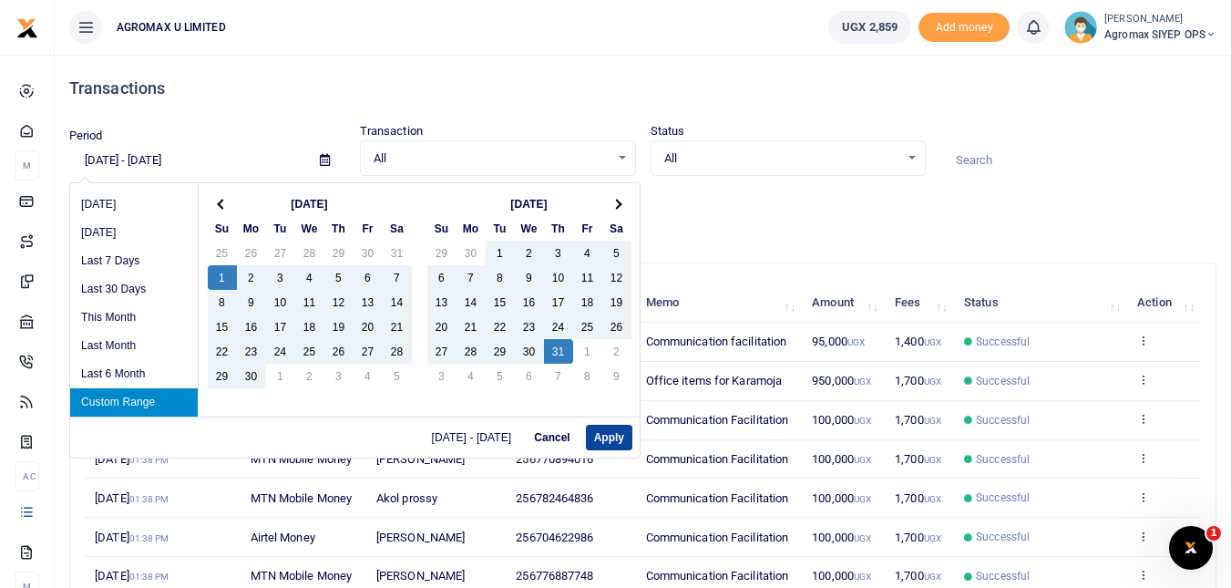
click at [604, 431] on button "Apply" at bounding box center [609, 438] width 46 height 26
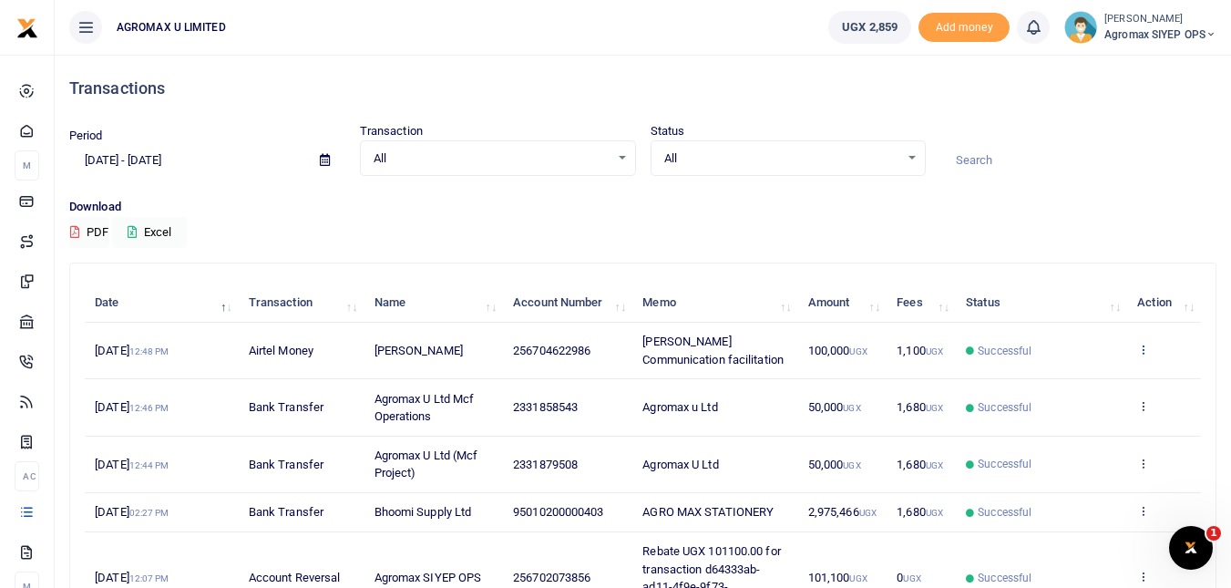
click at [1143, 355] on icon at bounding box center [1143, 349] width 12 height 13
click at [1067, 388] on link "View details" at bounding box center [1076, 389] width 144 height 26
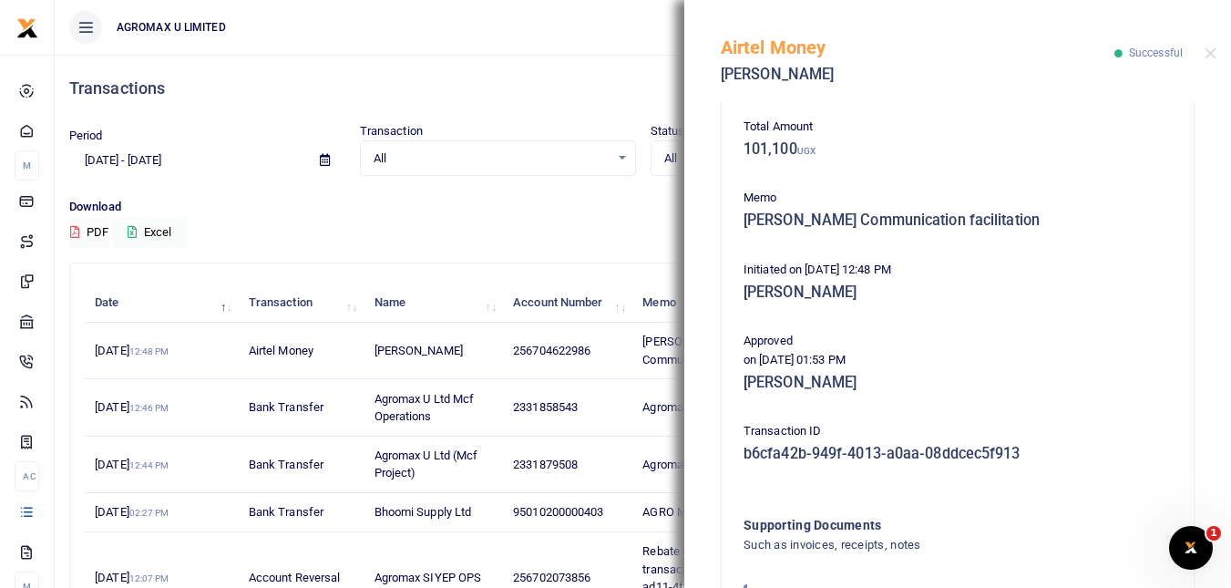
scroll to position [364, 0]
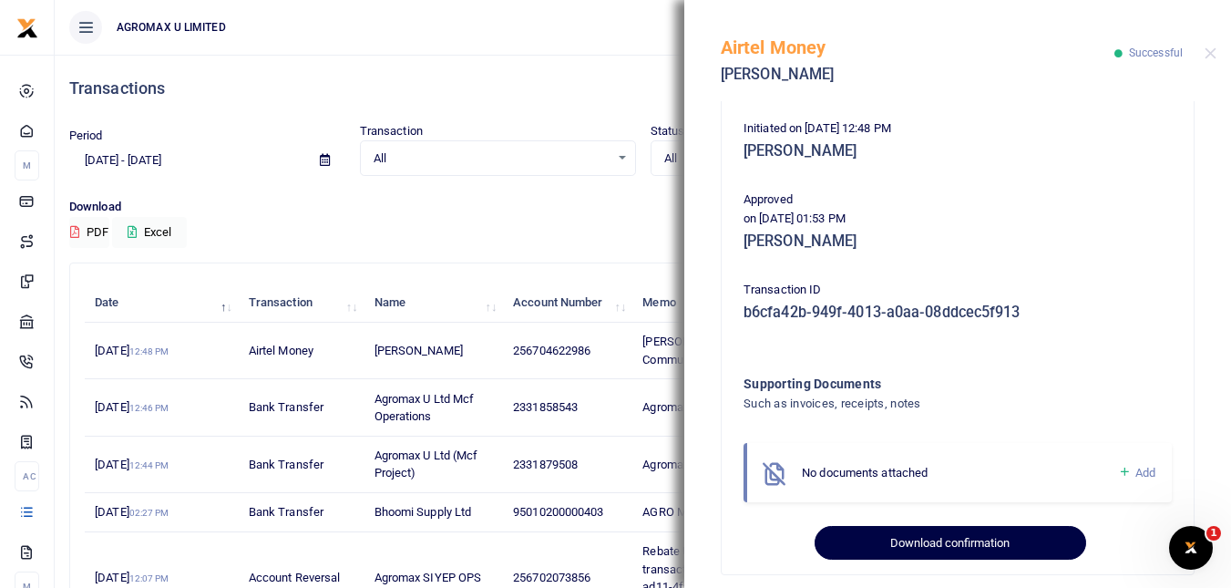
click at [962, 541] on button "Download confirmation" at bounding box center [950, 543] width 271 height 35
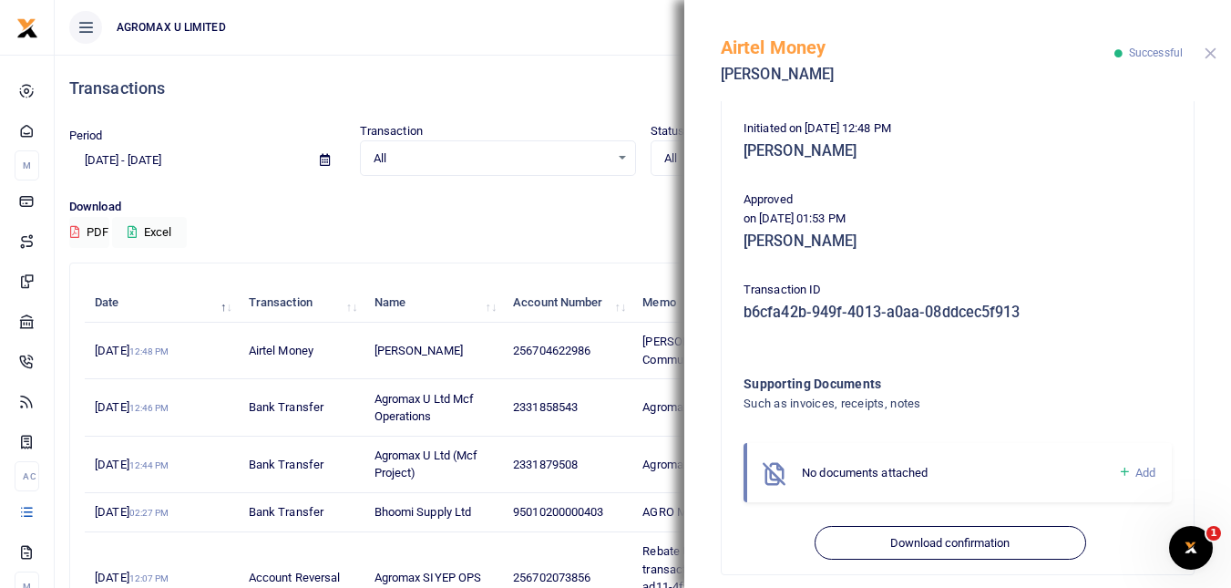
click at [1213, 54] on button "Close" at bounding box center [1211, 53] width 12 height 12
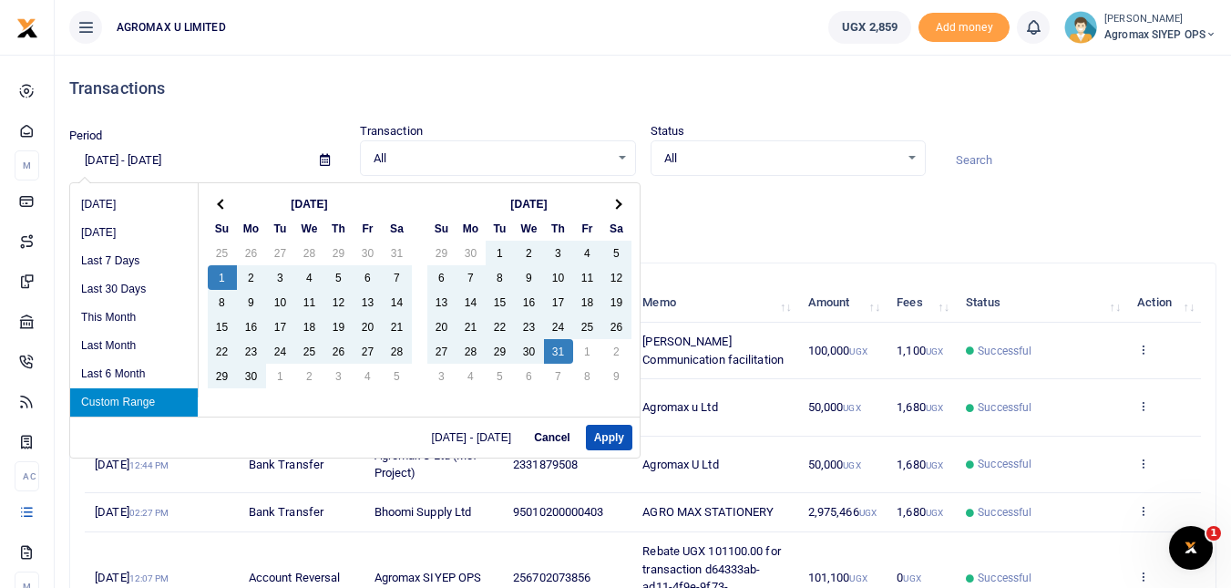
click at [161, 161] on input "[DATE] - [DATE]" at bounding box center [187, 160] width 236 height 31
click at [219, 206] on span at bounding box center [222, 204] width 10 height 10
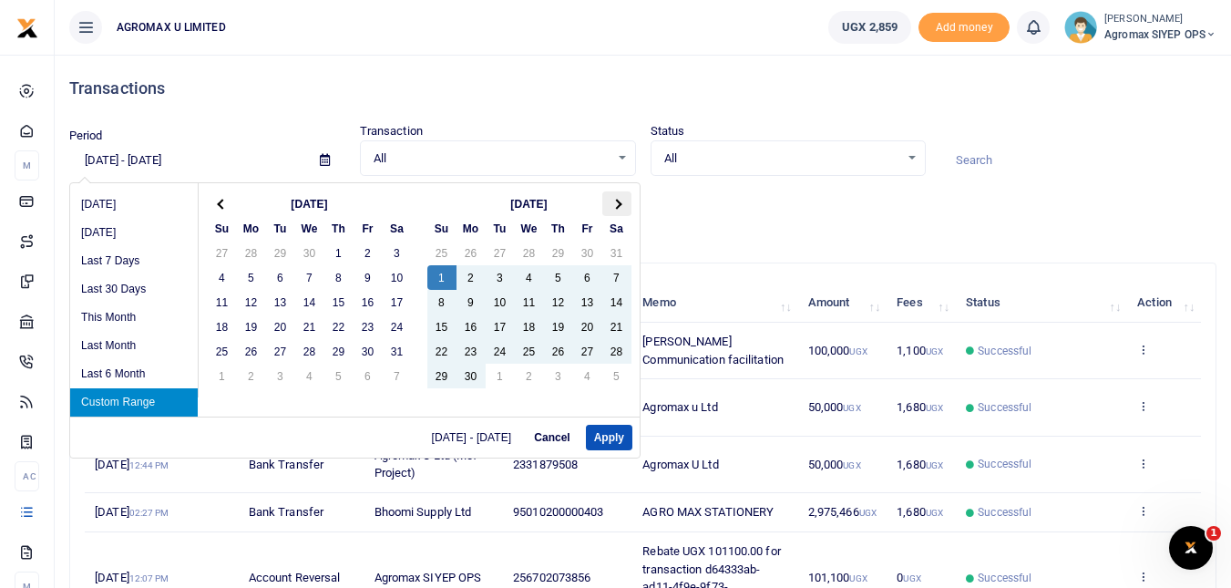
click at [620, 200] on th at bounding box center [616, 203] width 29 height 25
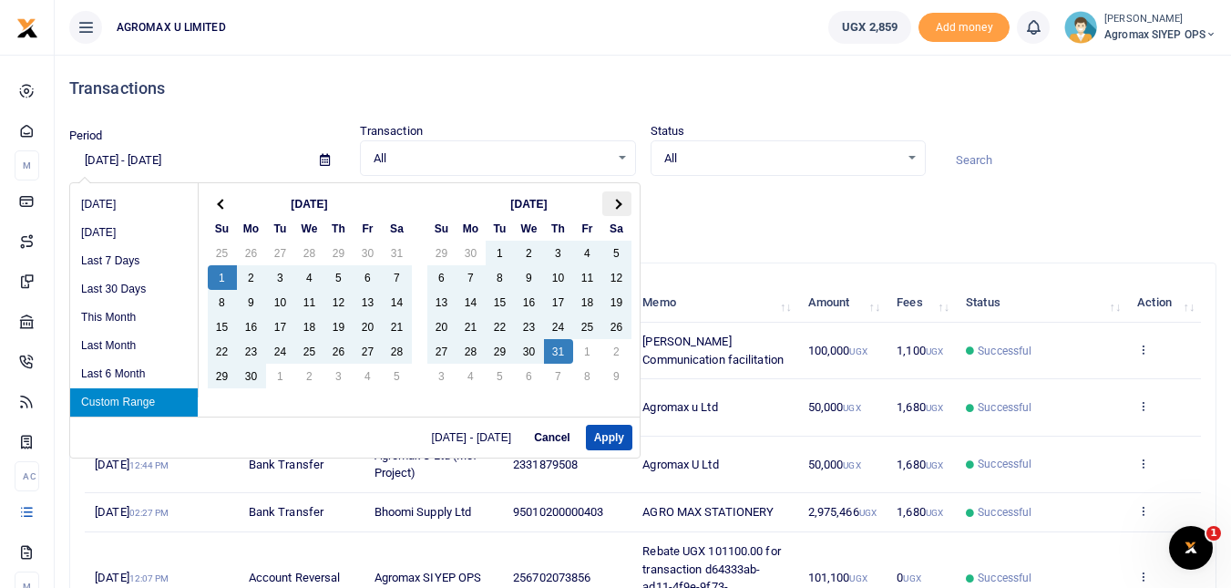
click at [621, 200] on th at bounding box center [616, 203] width 29 height 25
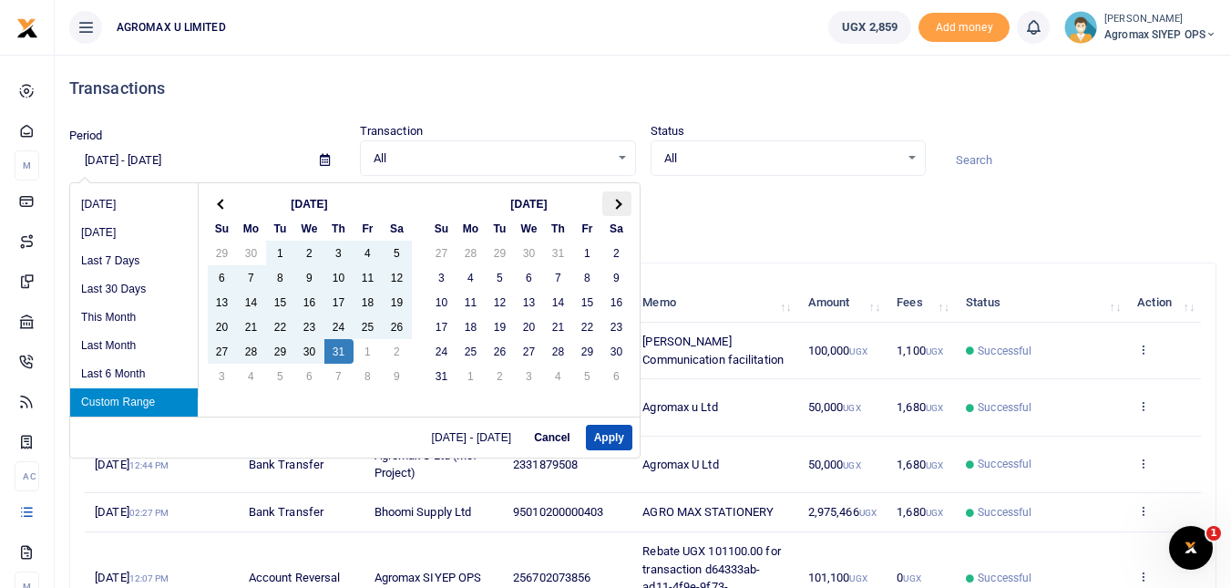
click at [621, 200] on th at bounding box center [616, 203] width 29 height 25
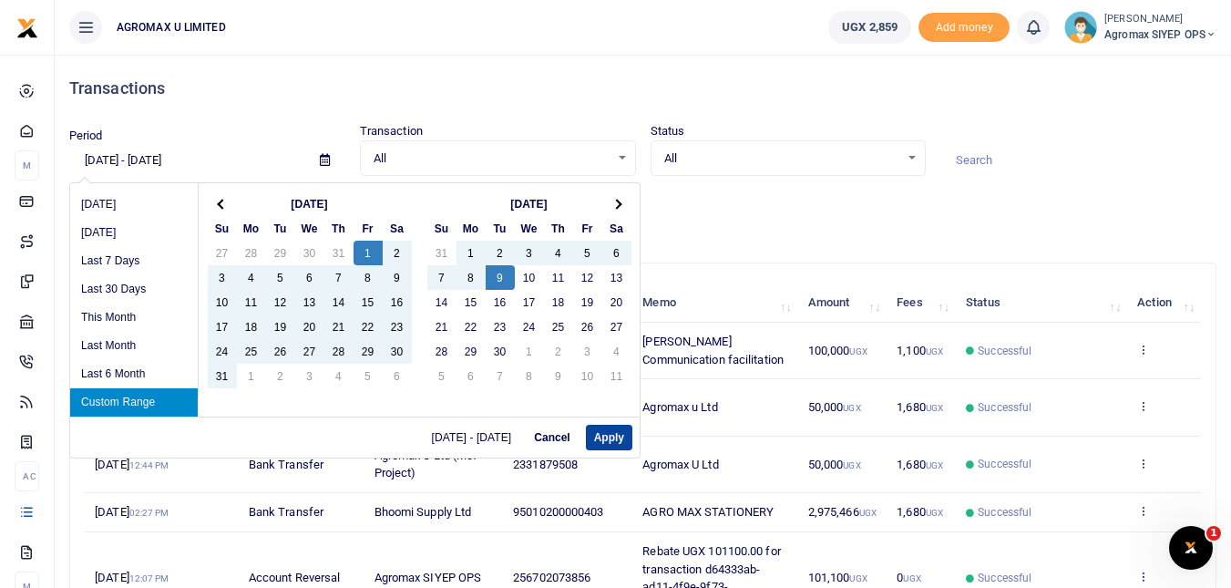
click at [605, 434] on button "Apply" at bounding box center [609, 438] width 46 height 26
type input "[DATE] - [DATE]"
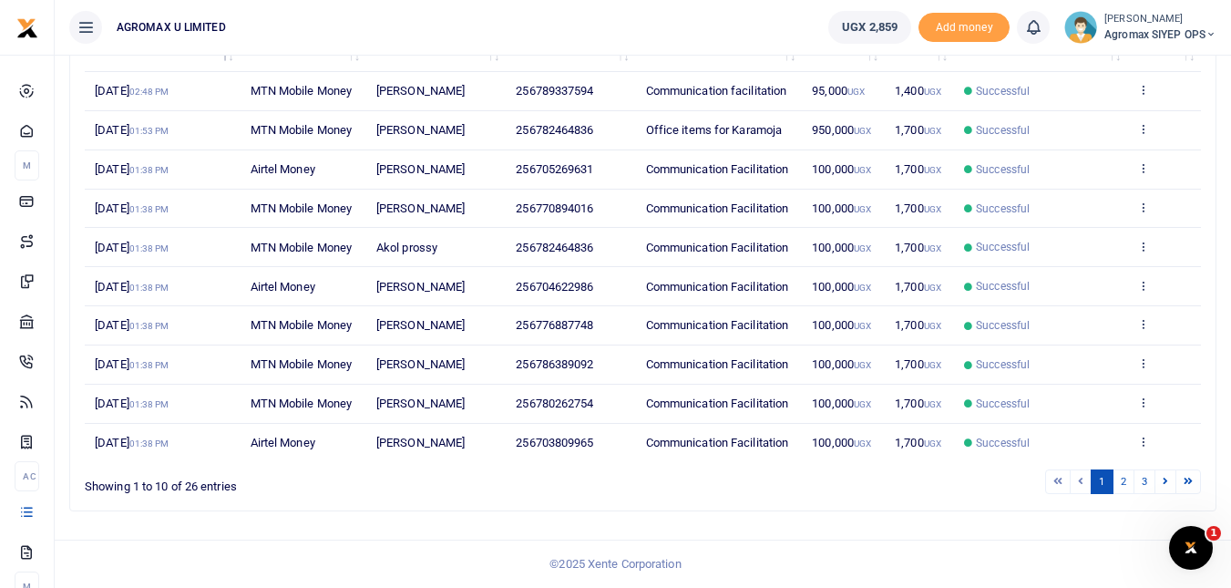
scroll to position [393, 0]
click at [1145, 479] on link "3" at bounding box center [1144, 481] width 22 height 25
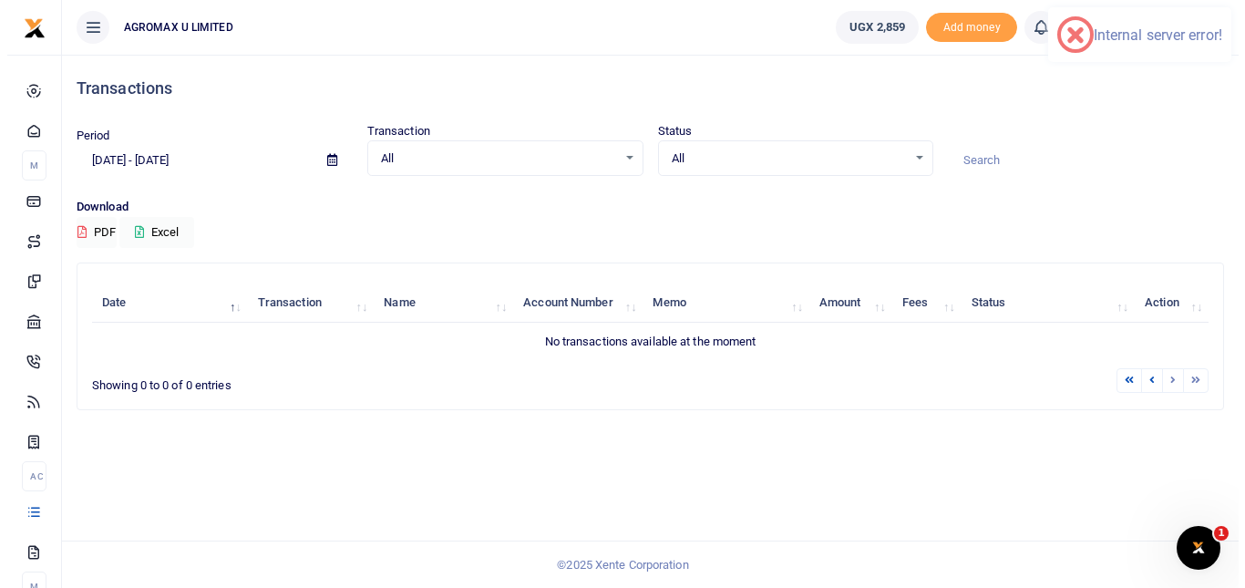
scroll to position [0, 0]
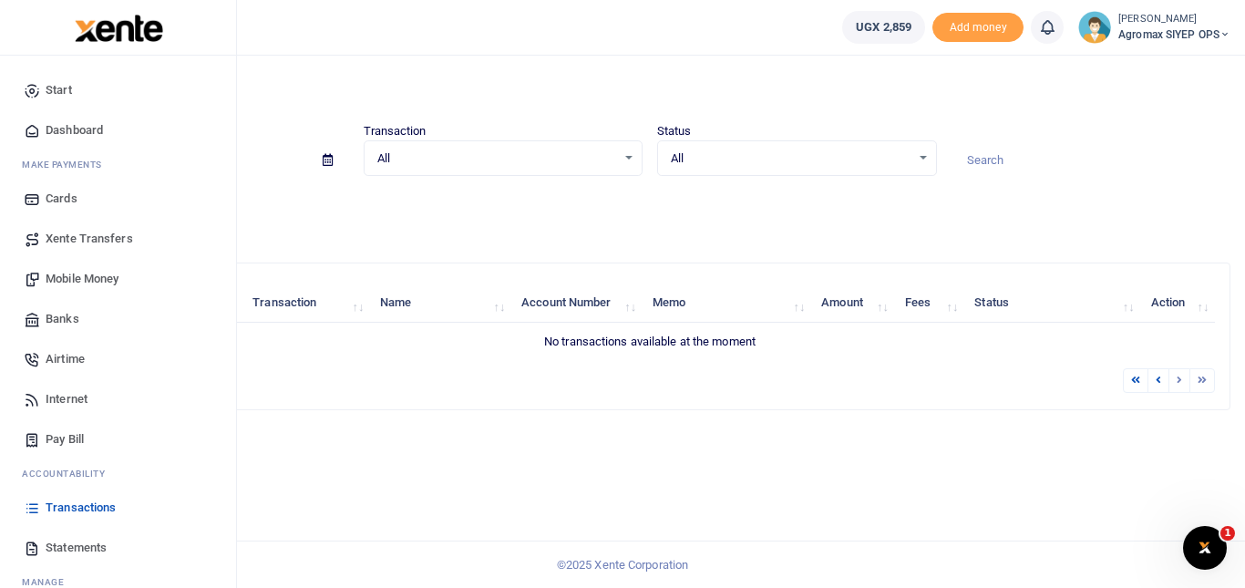
click at [75, 508] on span "Transactions" at bounding box center [81, 507] width 70 height 18
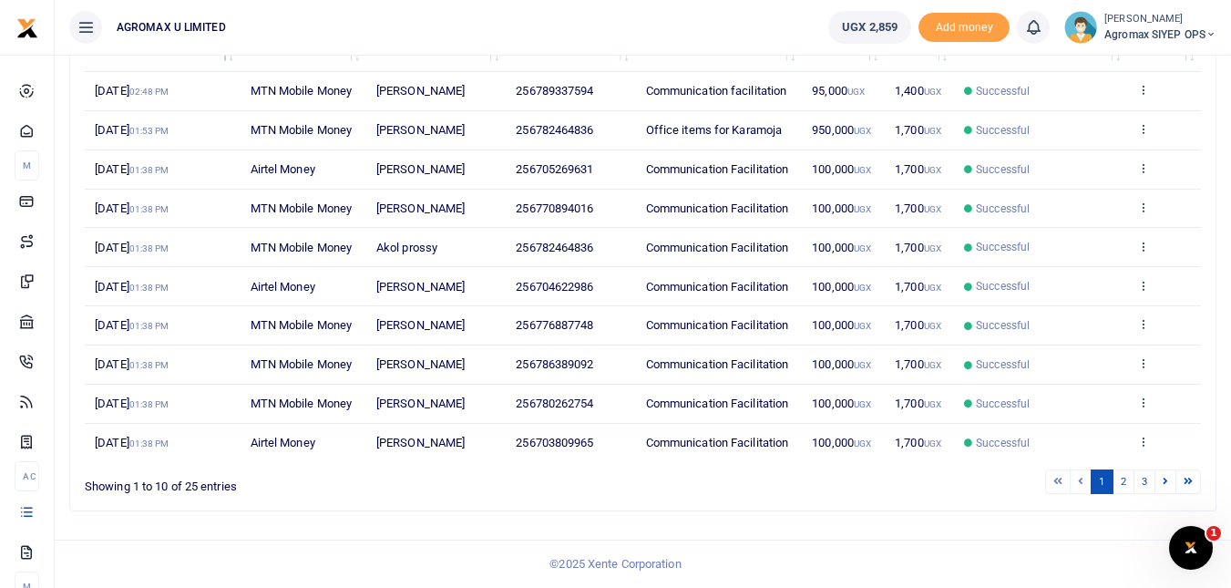
scroll to position [393, 0]
click at [1168, 483] on link at bounding box center [1165, 481] width 22 height 25
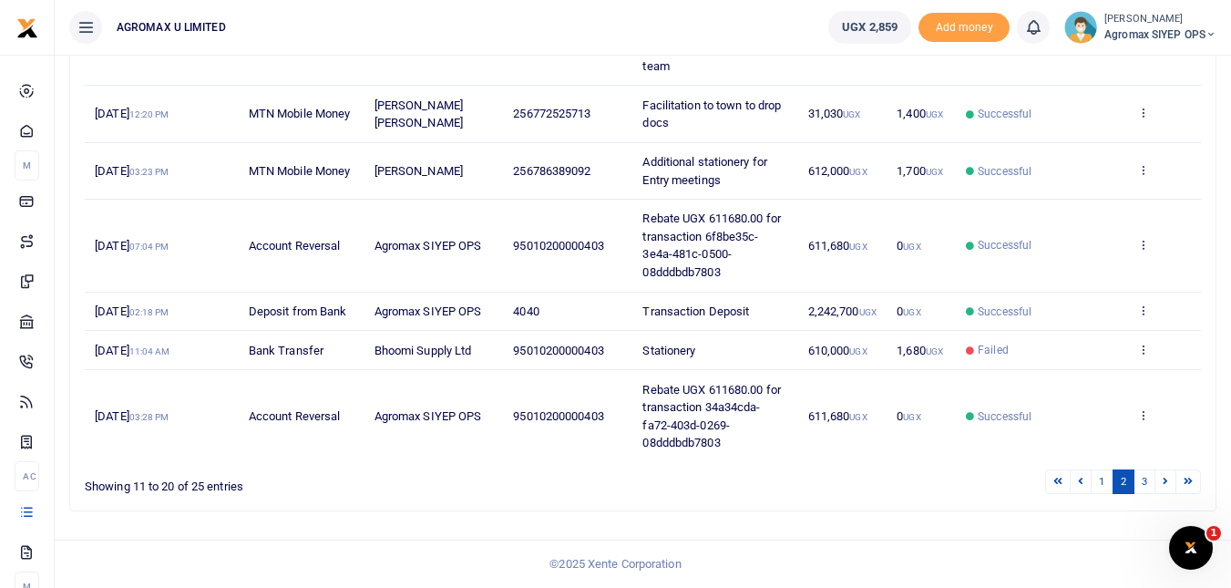
scroll to position [481, 0]
click at [1165, 481] on icon at bounding box center [1165, 481] width 5 height 10
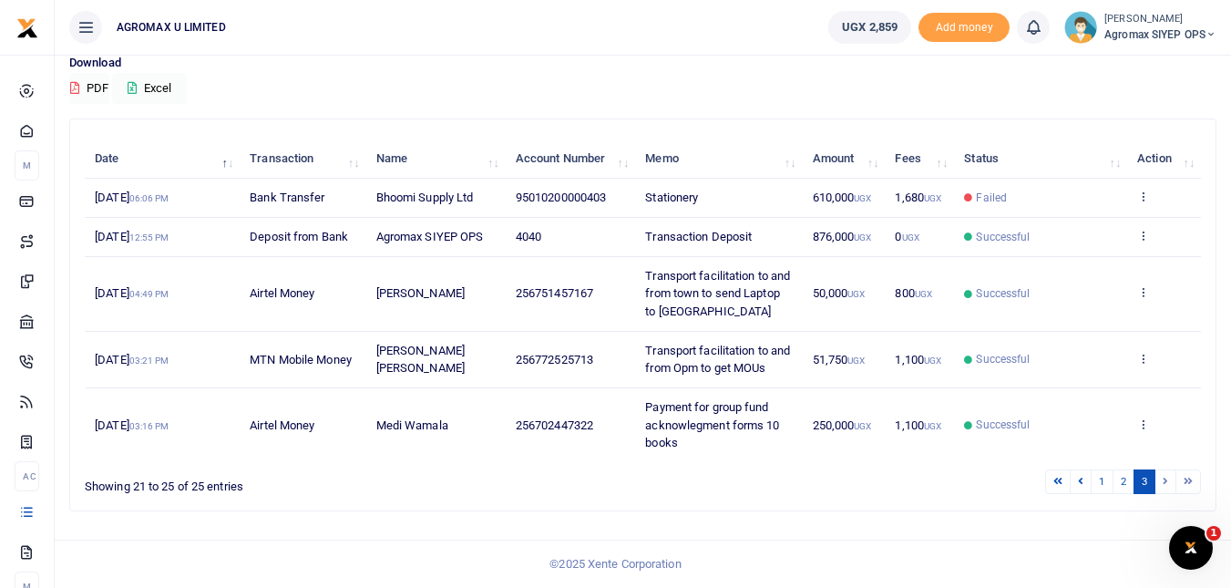
scroll to position [161, 0]
click at [1142, 422] on icon at bounding box center [1143, 423] width 12 height 13
click at [1052, 354] on link "View details" at bounding box center [1076, 356] width 144 height 26
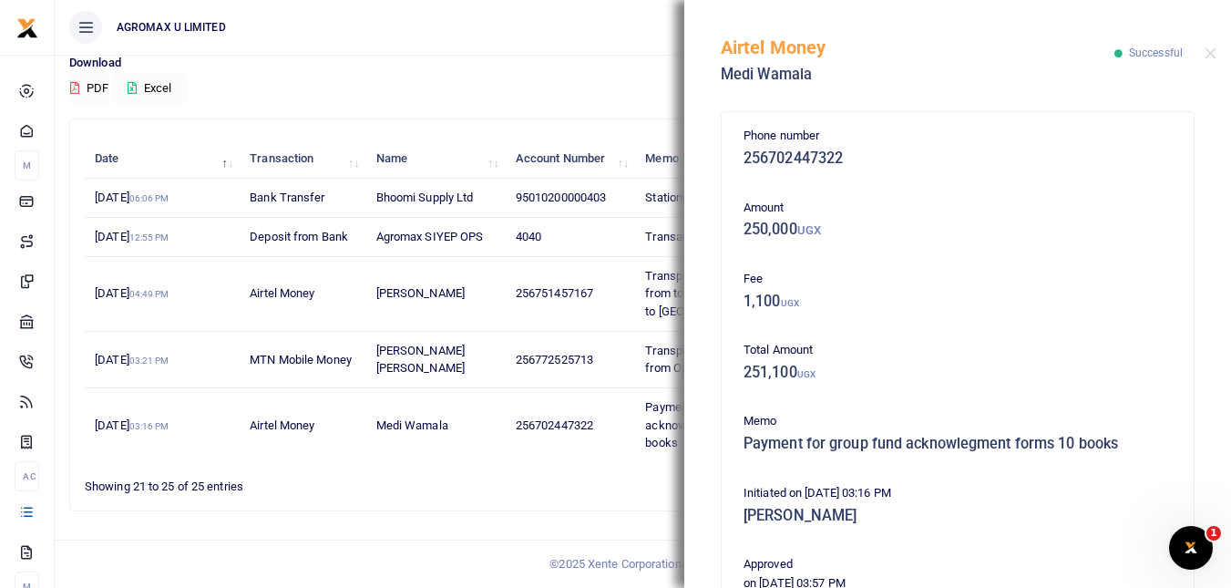
scroll to position [364, 0]
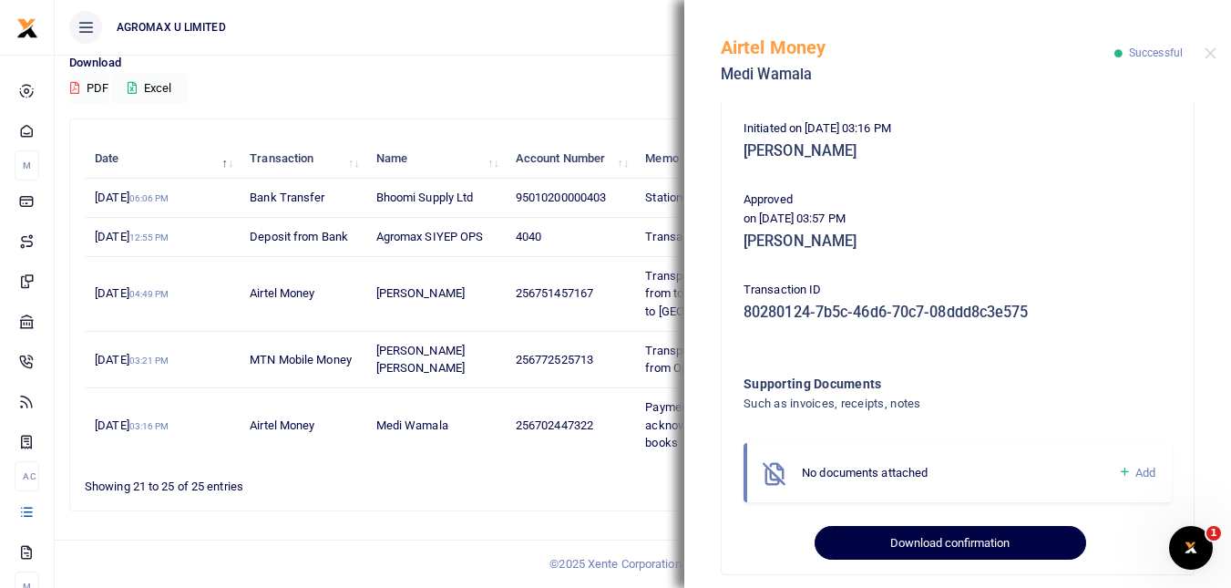
click at [943, 547] on button "Download confirmation" at bounding box center [950, 543] width 271 height 35
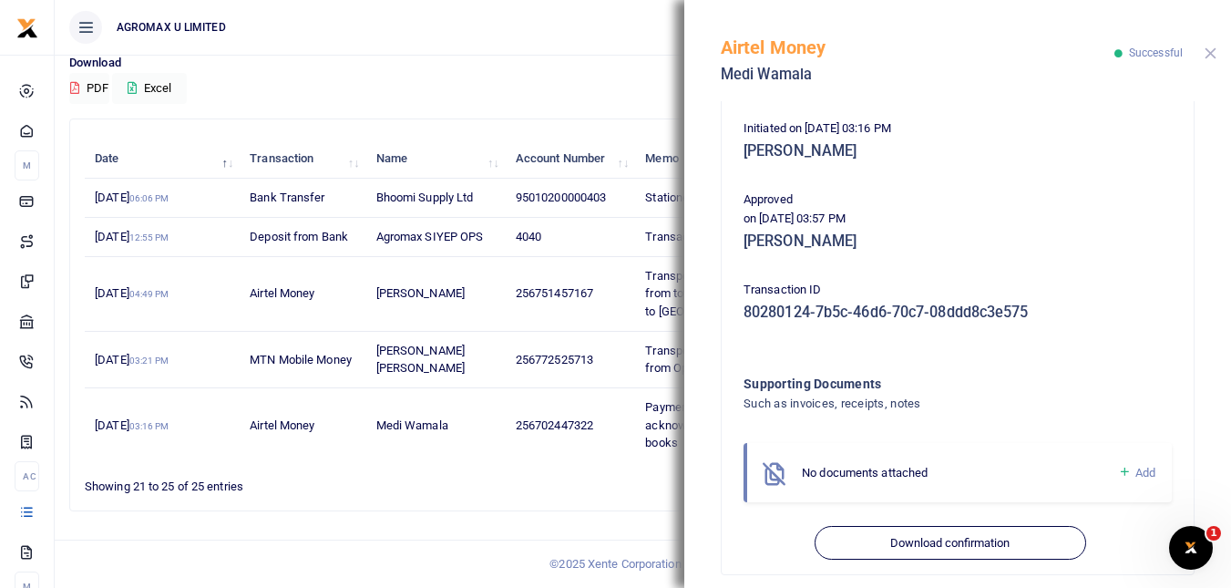
click at [1212, 53] on button "Close" at bounding box center [1211, 53] width 12 height 12
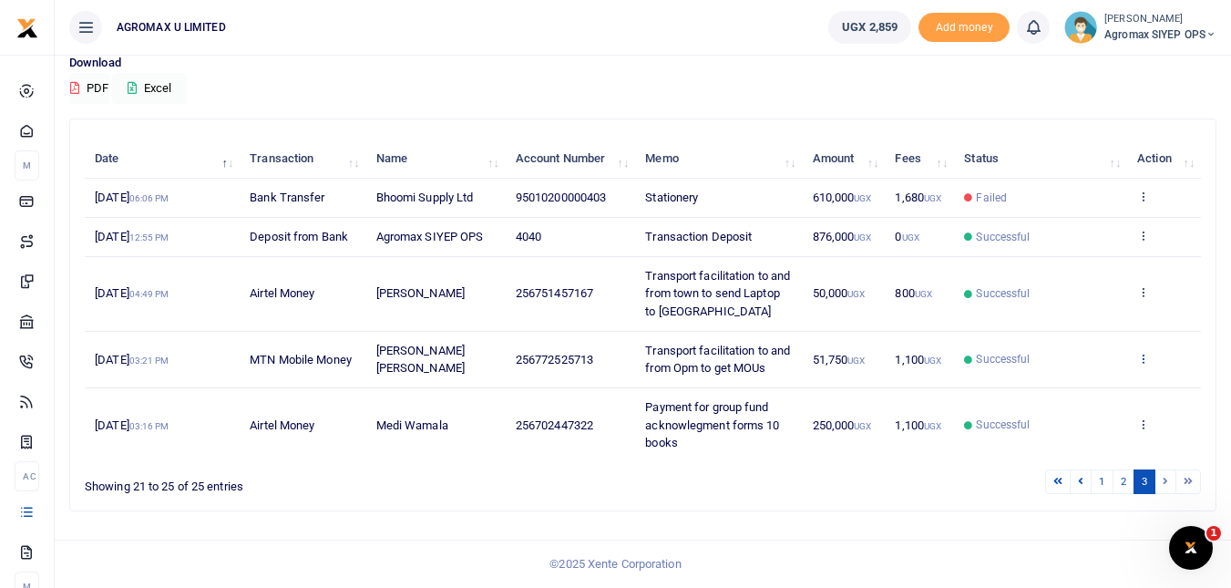
click at [1147, 352] on icon at bounding box center [1143, 358] width 12 height 13
click at [1071, 384] on link "View details" at bounding box center [1076, 397] width 144 height 26
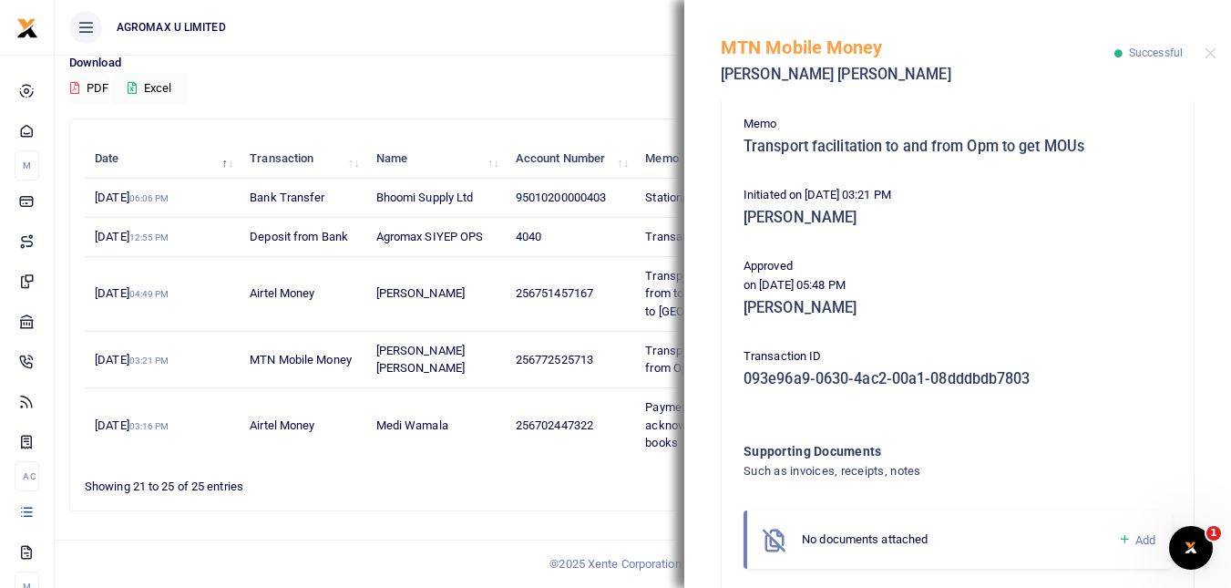
scroll to position [453, 0]
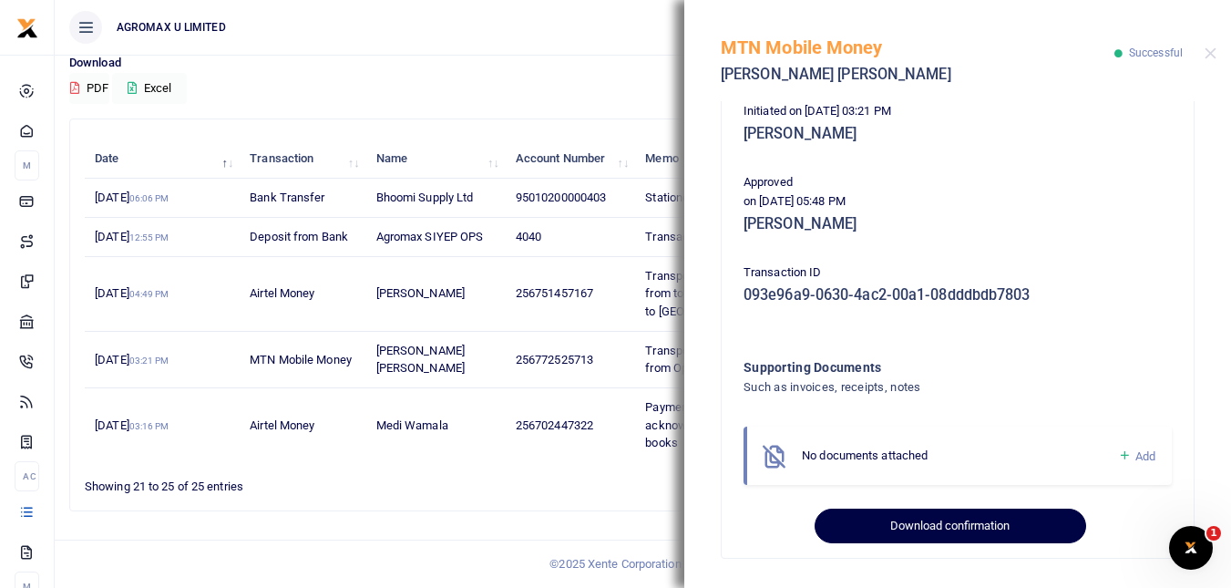
click at [950, 526] on button "Download confirmation" at bounding box center [950, 525] width 271 height 35
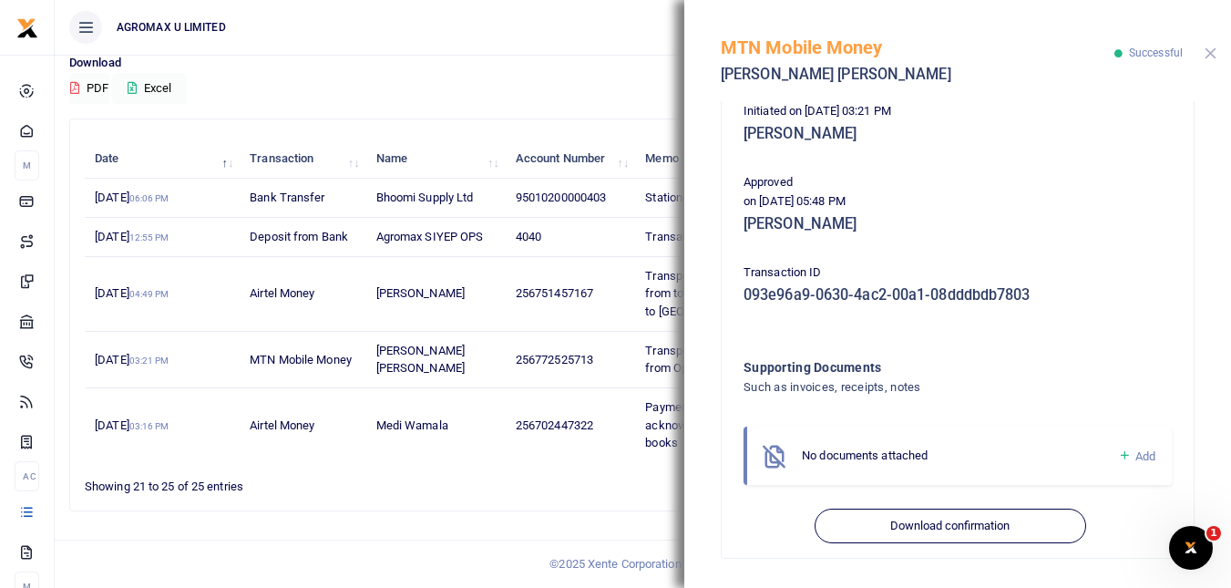
click at [1210, 52] on button "Close" at bounding box center [1211, 53] width 12 height 12
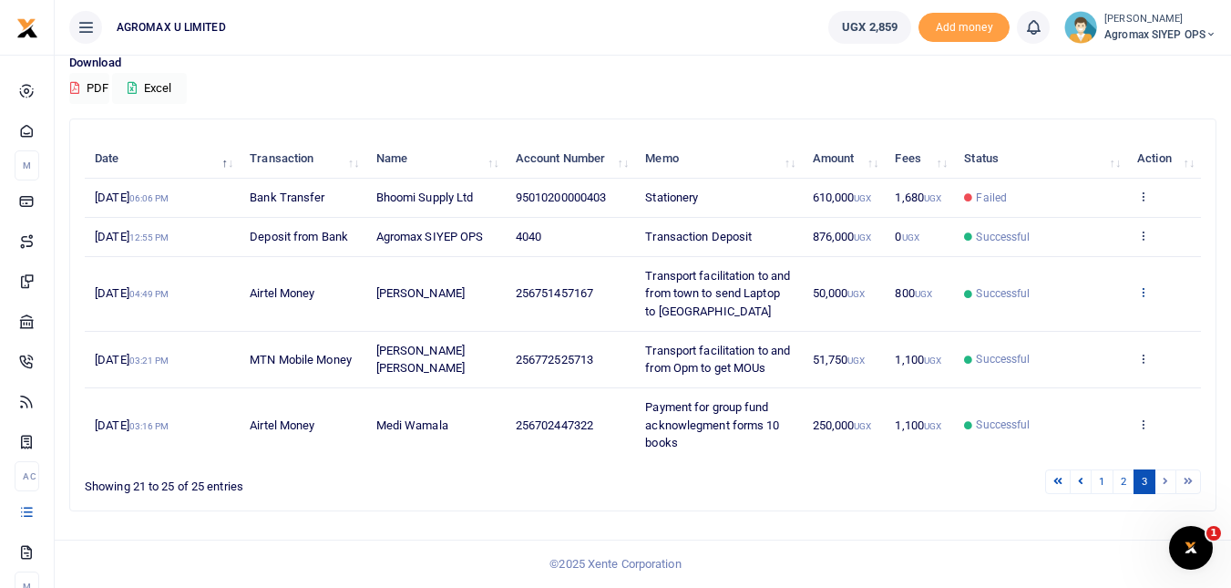
click at [1142, 285] on icon at bounding box center [1143, 291] width 12 height 13
click at [1071, 310] on link "View details" at bounding box center [1076, 323] width 144 height 26
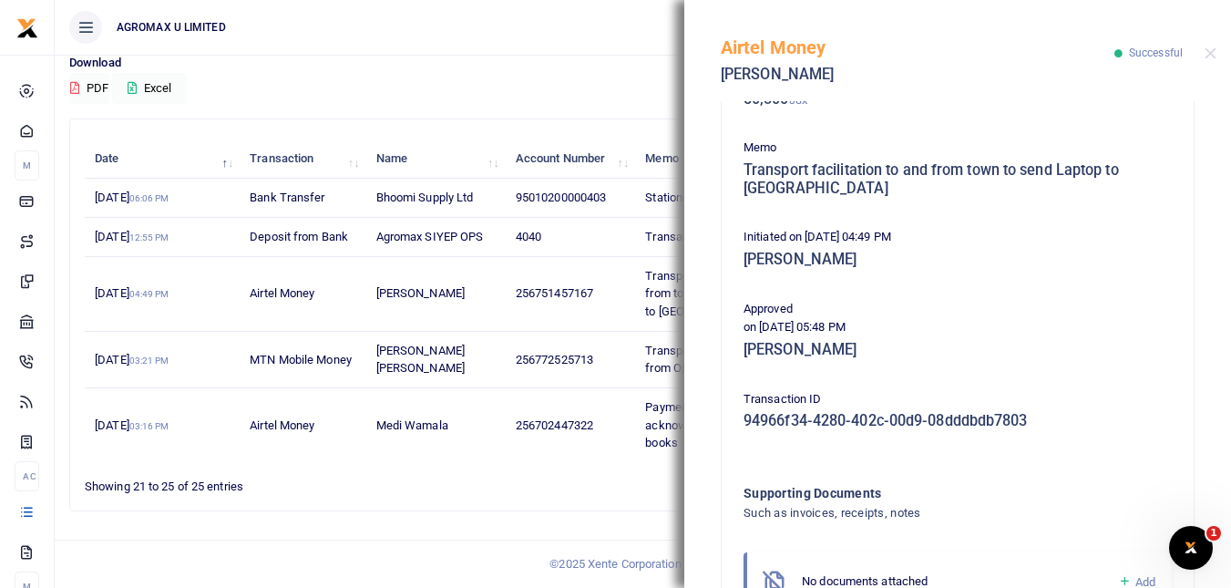
scroll to position [381, 0]
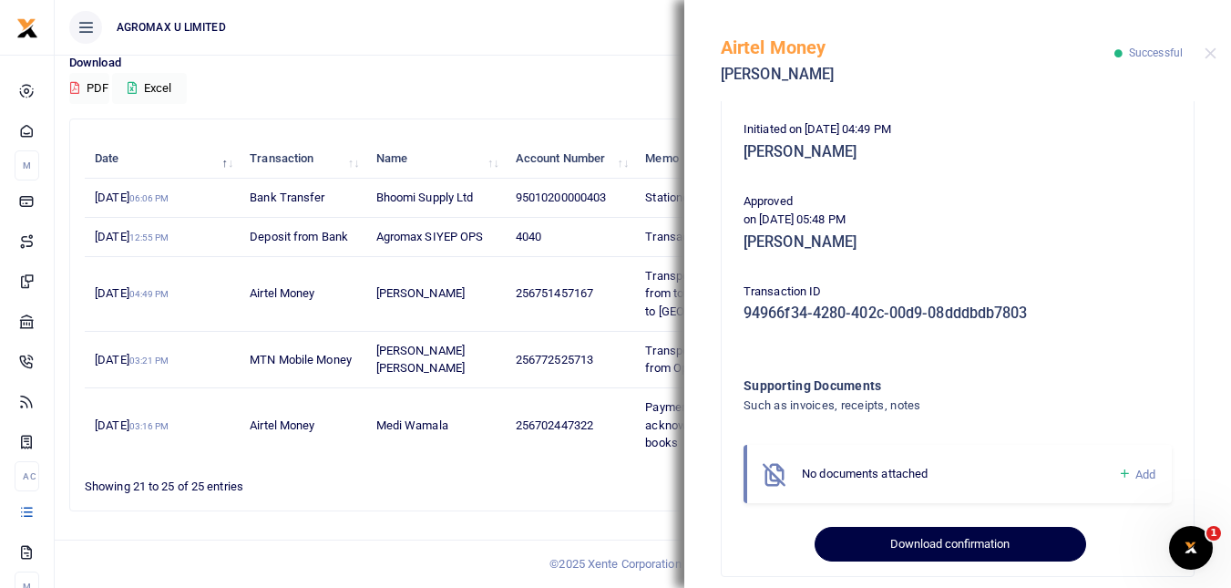
click at [929, 527] on button "Download confirmation" at bounding box center [950, 544] width 271 height 35
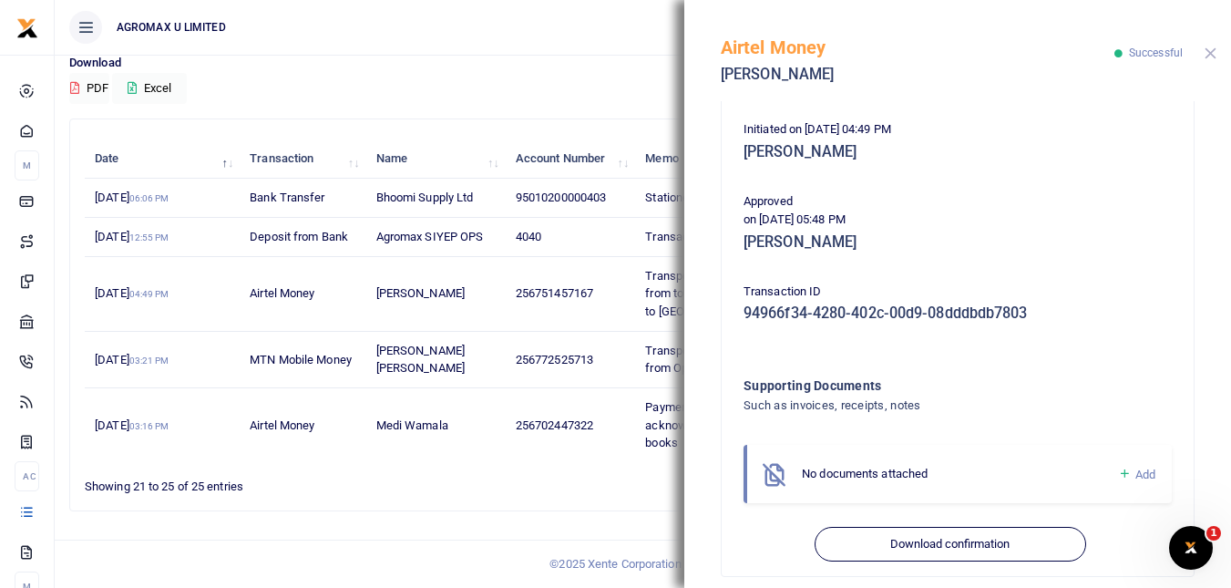
click at [1211, 55] on button "Close" at bounding box center [1211, 53] width 12 height 12
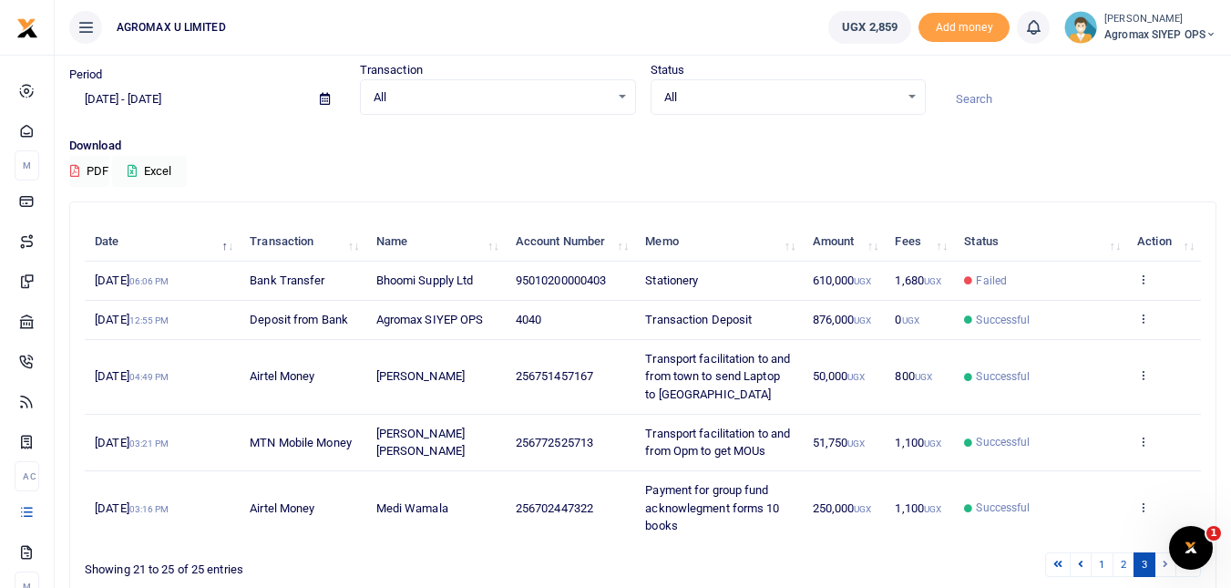
scroll to position [91, 0]
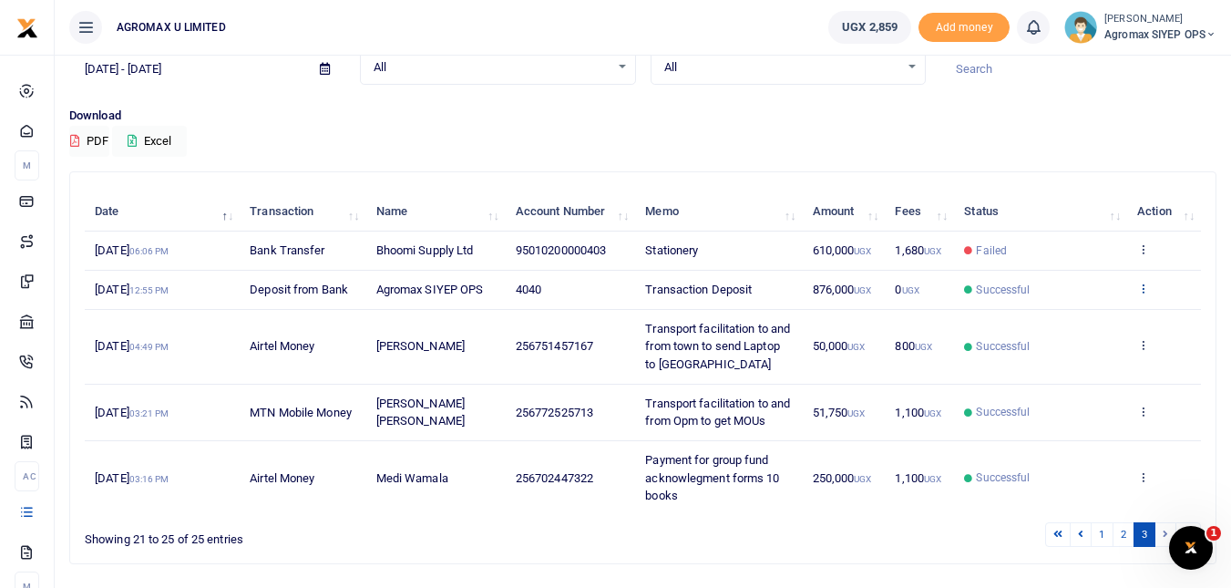
click at [1146, 290] on icon at bounding box center [1143, 288] width 12 height 13
click at [1079, 318] on link "View details" at bounding box center [1076, 319] width 144 height 26
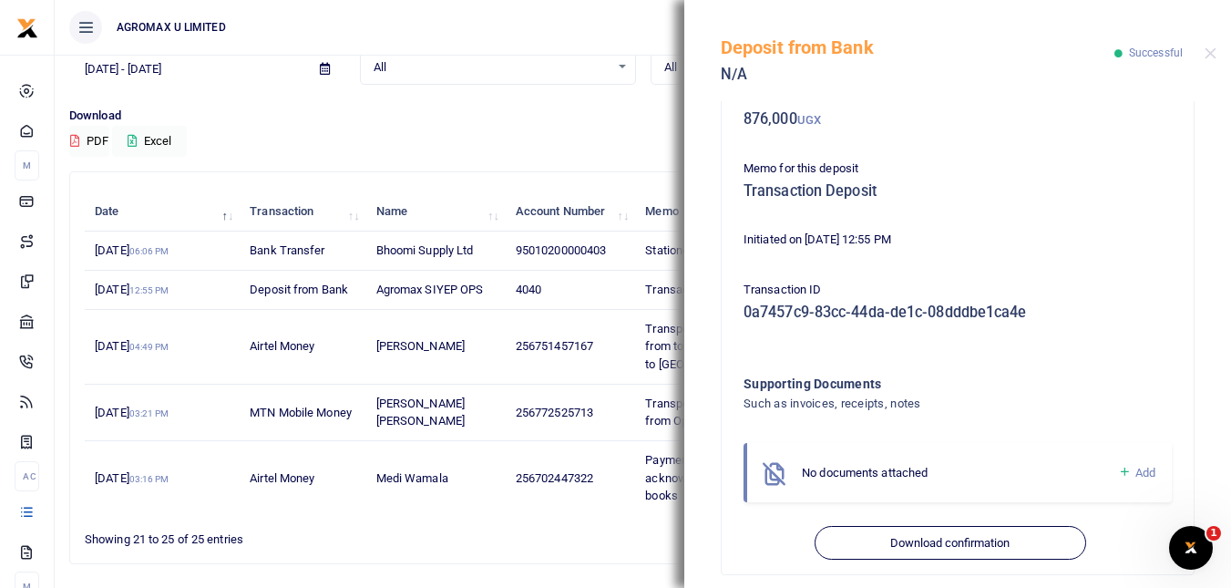
scroll to position [127, 0]
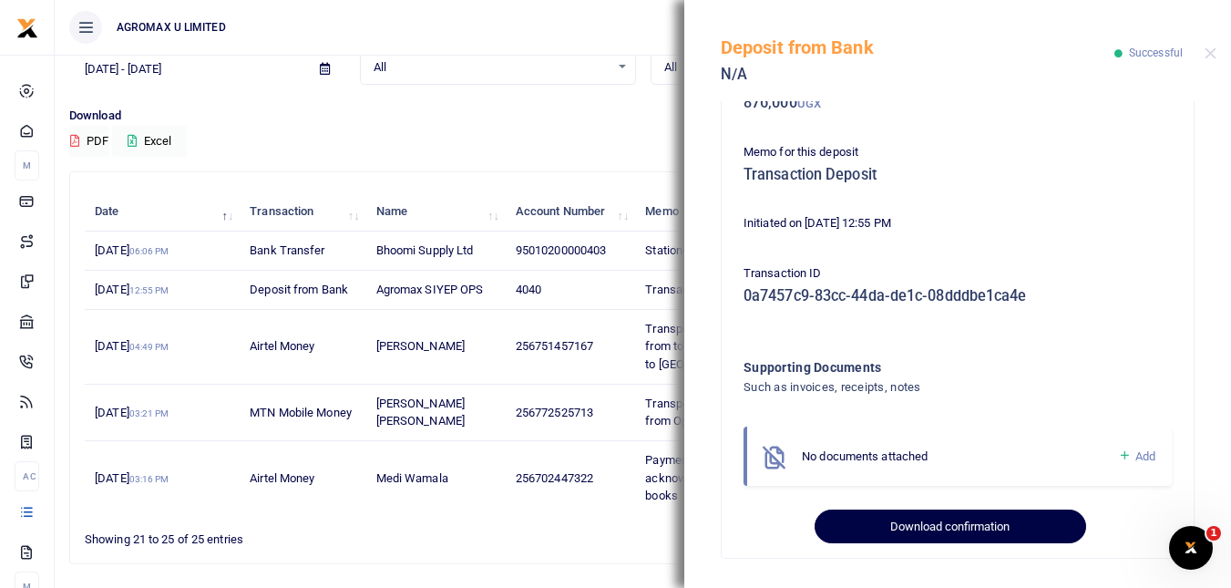
click at [946, 522] on button "Download confirmation" at bounding box center [950, 526] width 271 height 35
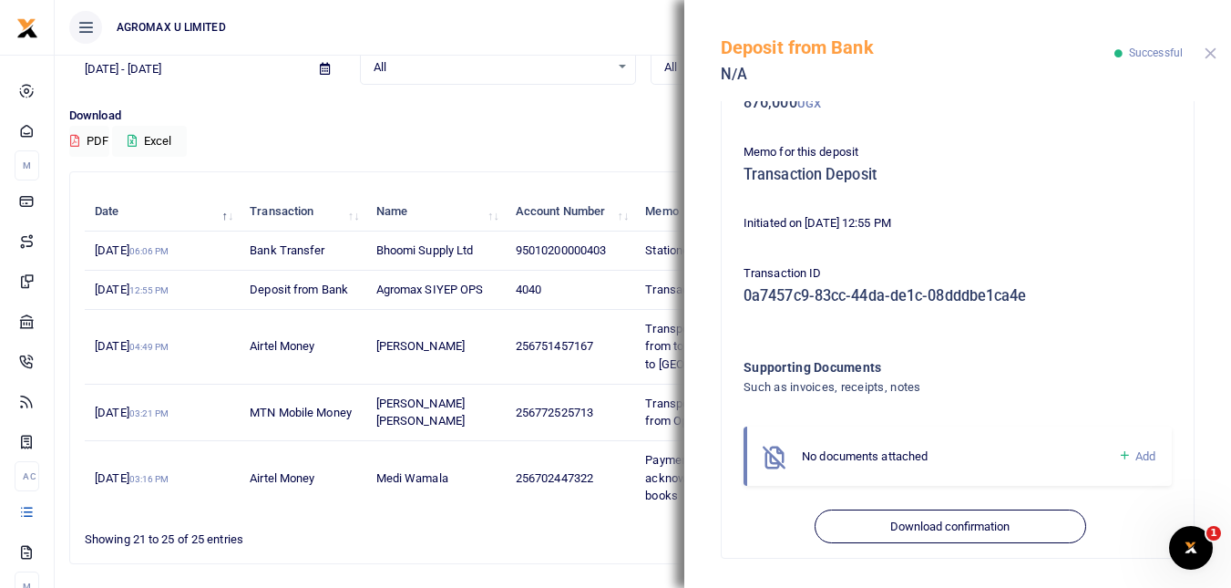
click at [1210, 53] on button "Close" at bounding box center [1211, 53] width 12 height 12
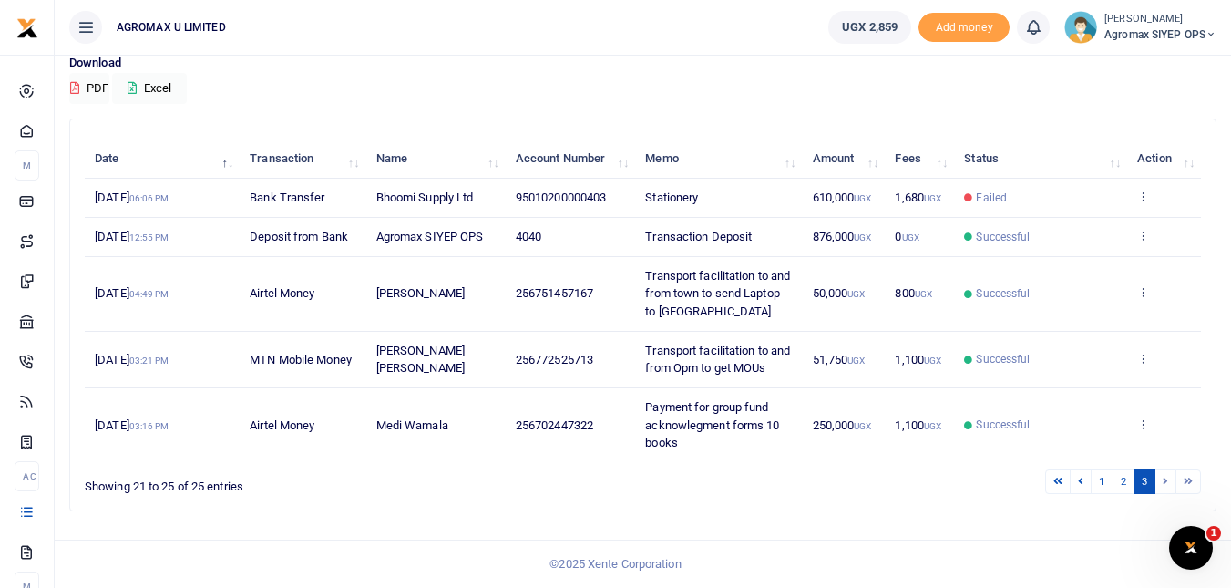
scroll to position [161, 0]
click at [1076, 482] on link at bounding box center [1081, 481] width 22 height 25
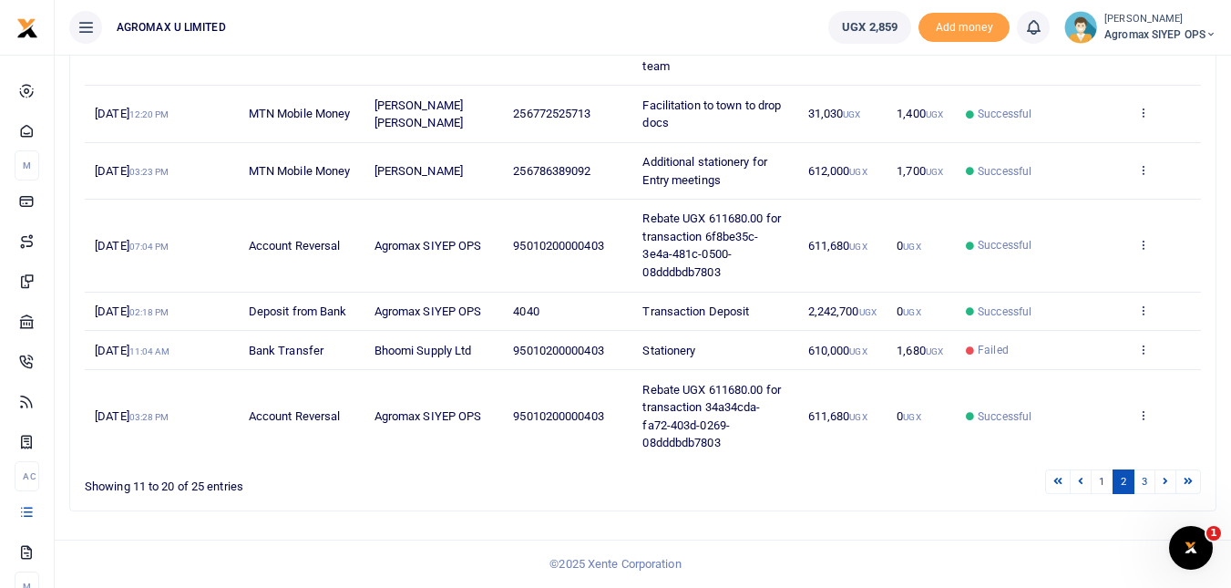
scroll to position [481, 0]
click at [1143, 418] on icon at bounding box center [1143, 414] width 12 height 13
click at [1074, 486] on link "View details" at bounding box center [1076, 499] width 144 height 26
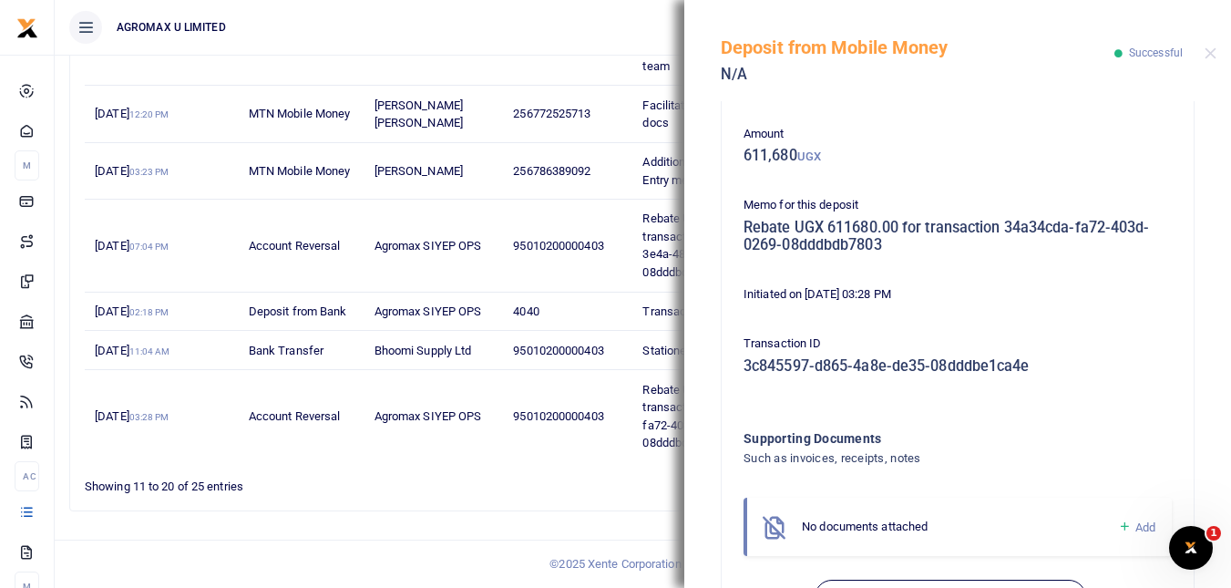
scroll to position [145, 0]
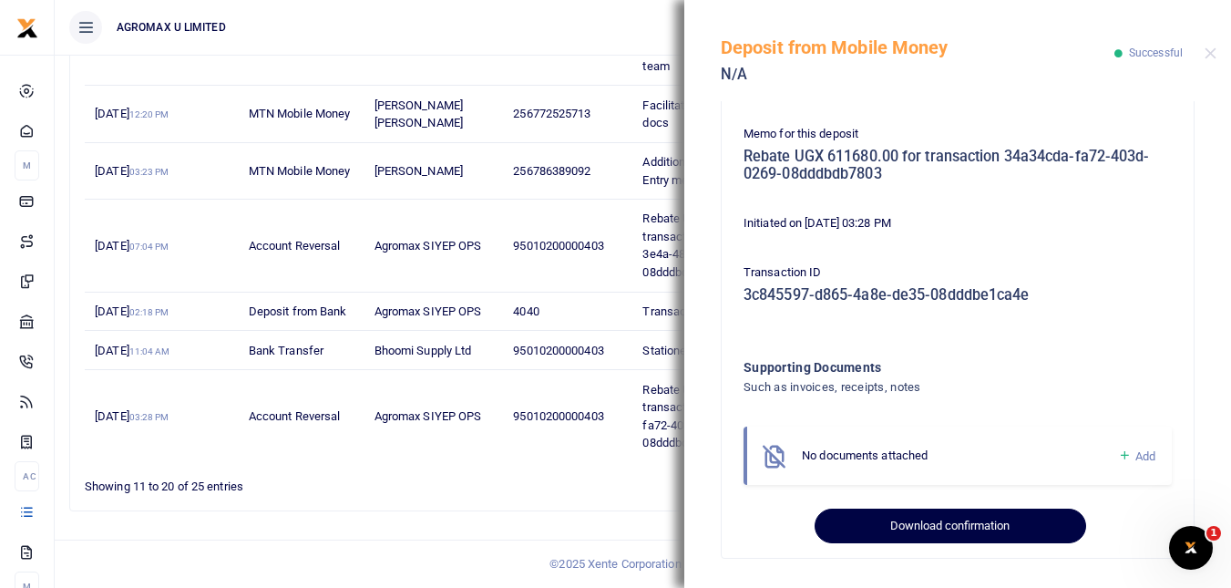
click at [954, 518] on button "Download confirmation" at bounding box center [950, 525] width 271 height 35
click at [947, 523] on button "Download confirmation" at bounding box center [950, 525] width 271 height 35
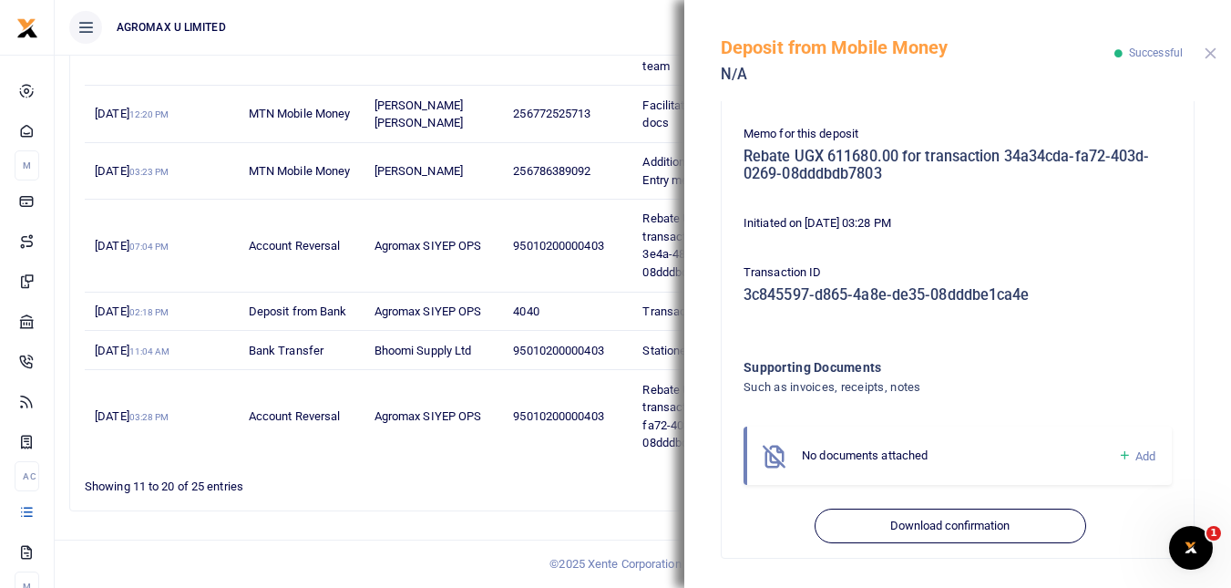
click at [1208, 53] on button "Close" at bounding box center [1211, 53] width 12 height 12
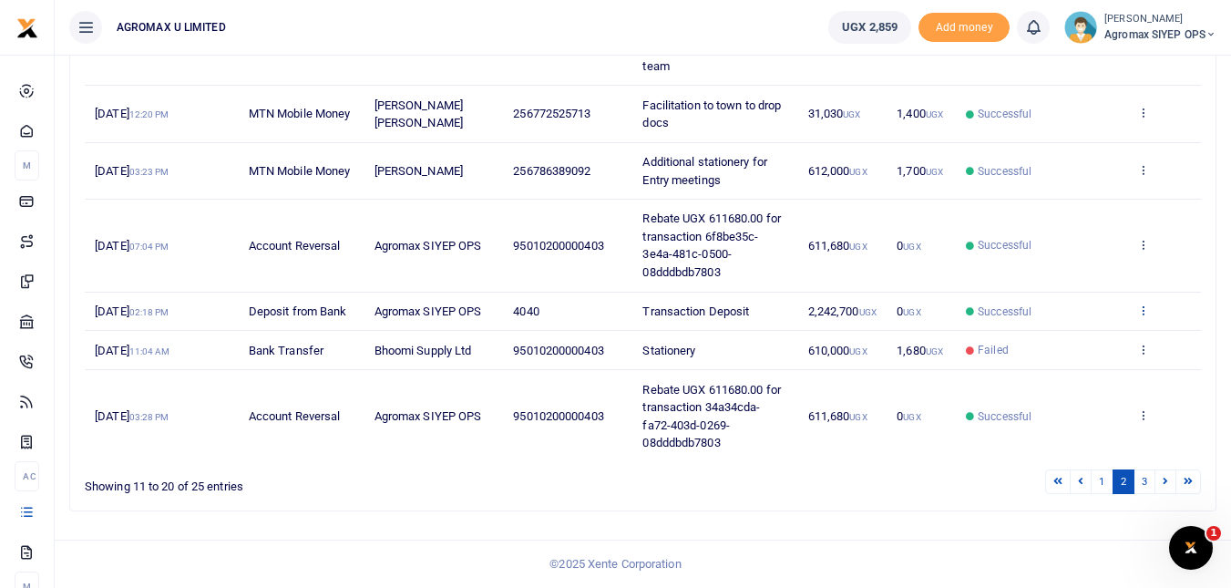
click at [1144, 309] on icon at bounding box center [1143, 309] width 12 height 13
click at [1079, 381] on link "View details" at bounding box center [1076, 394] width 144 height 26
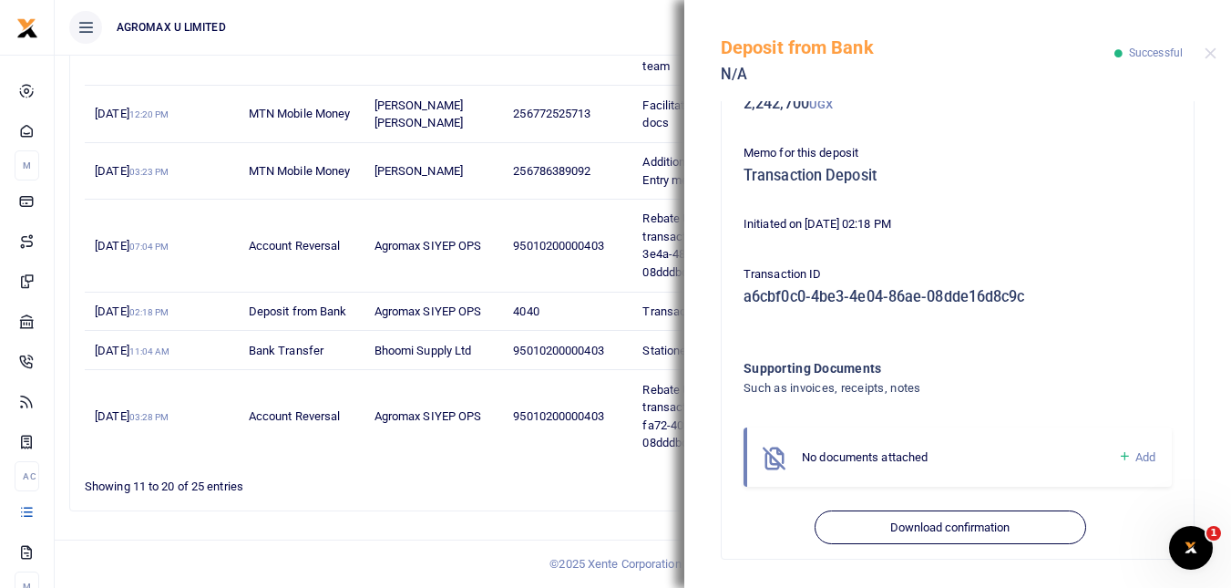
scroll to position [127, 0]
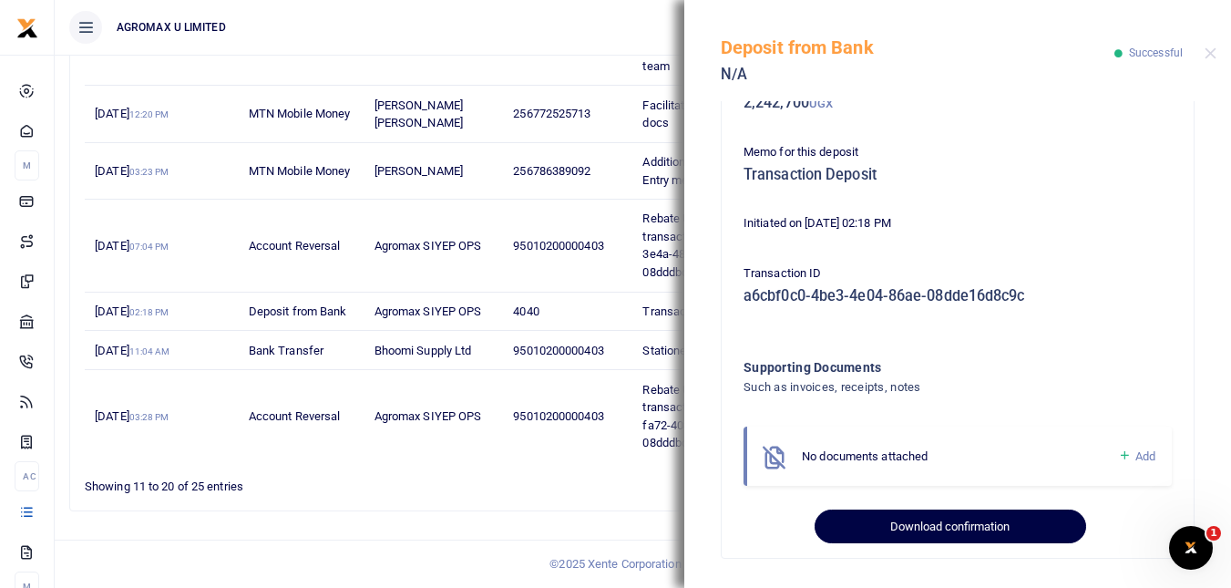
click at [929, 524] on button "Download confirmation" at bounding box center [950, 526] width 271 height 35
click at [941, 521] on button "Download confirmation" at bounding box center [950, 526] width 271 height 35
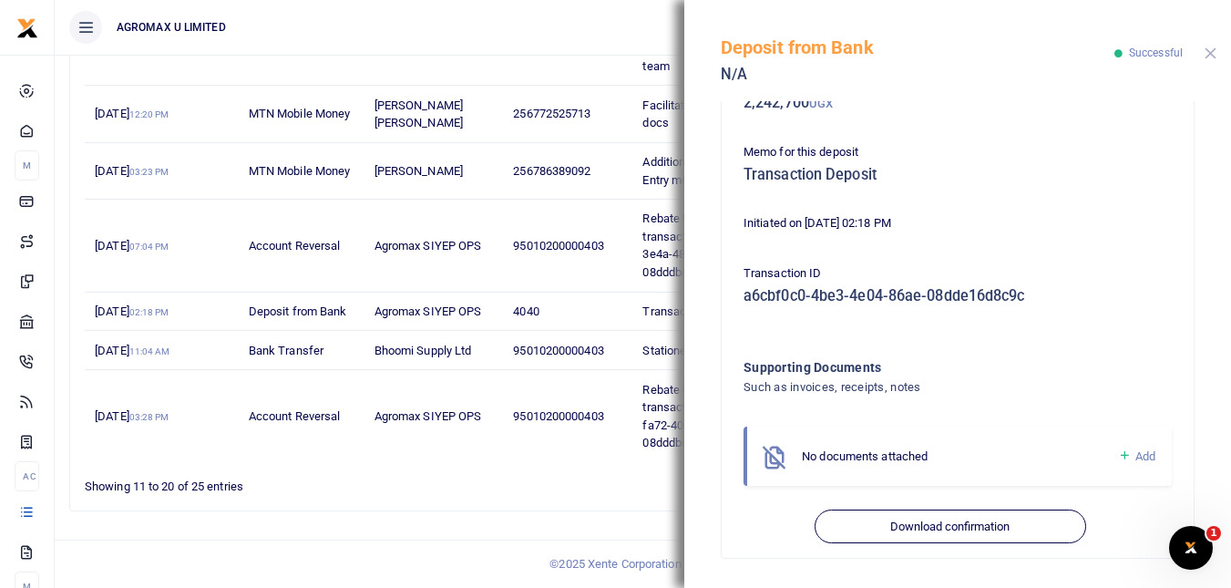
click at [1208, 54] on button "Close" at bounding box center [1211, 53] width 12 height 12
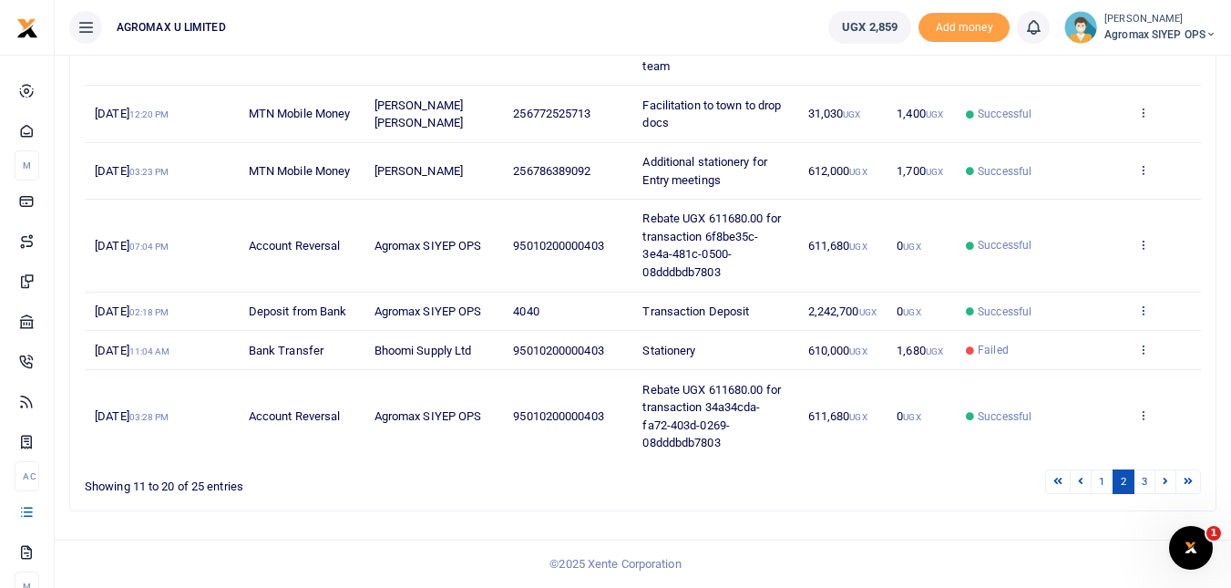
click at [1144, 309] on icon at bounding box center [1143, 309] width 12 height 13
click at [1068, 381] on link "View details" at bounding box center [1076, 394] width 144 height 26
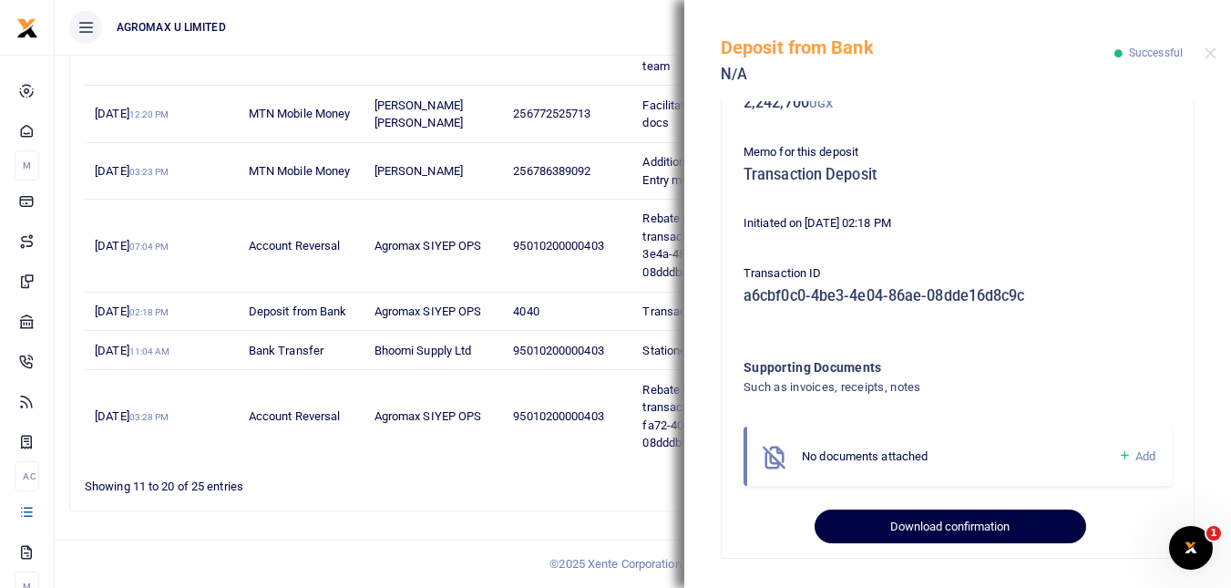
click at [923, 524] on button "Download confirmation" at bounding box center [950, 526] width 271 height 35
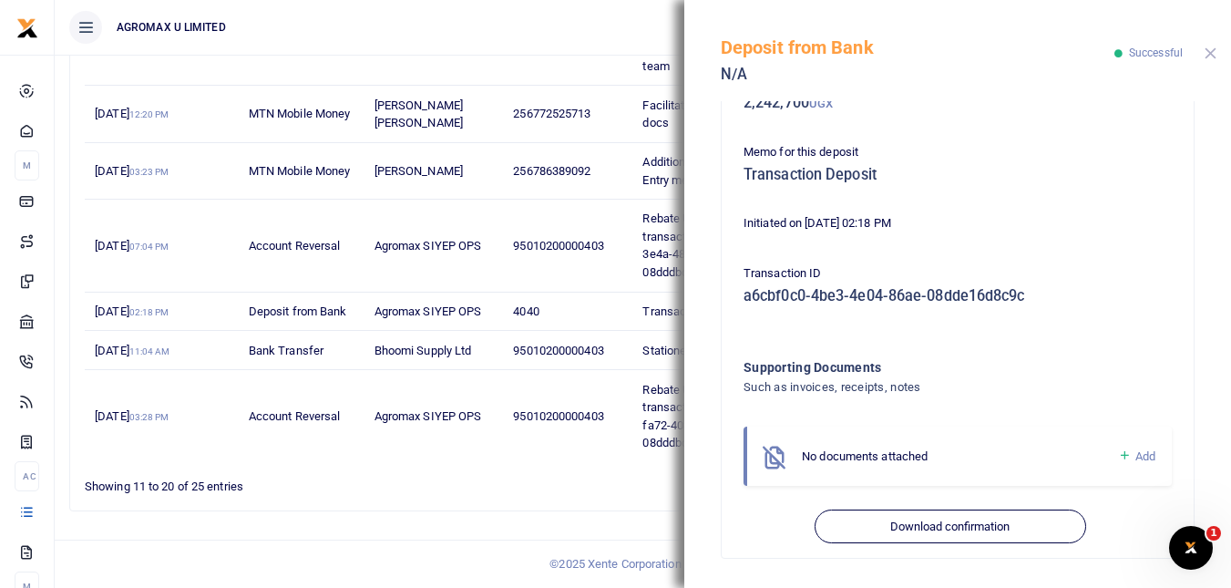
click at [1213, 53] on button "Close" at bounding box center [1211, 53] width 12 height 12
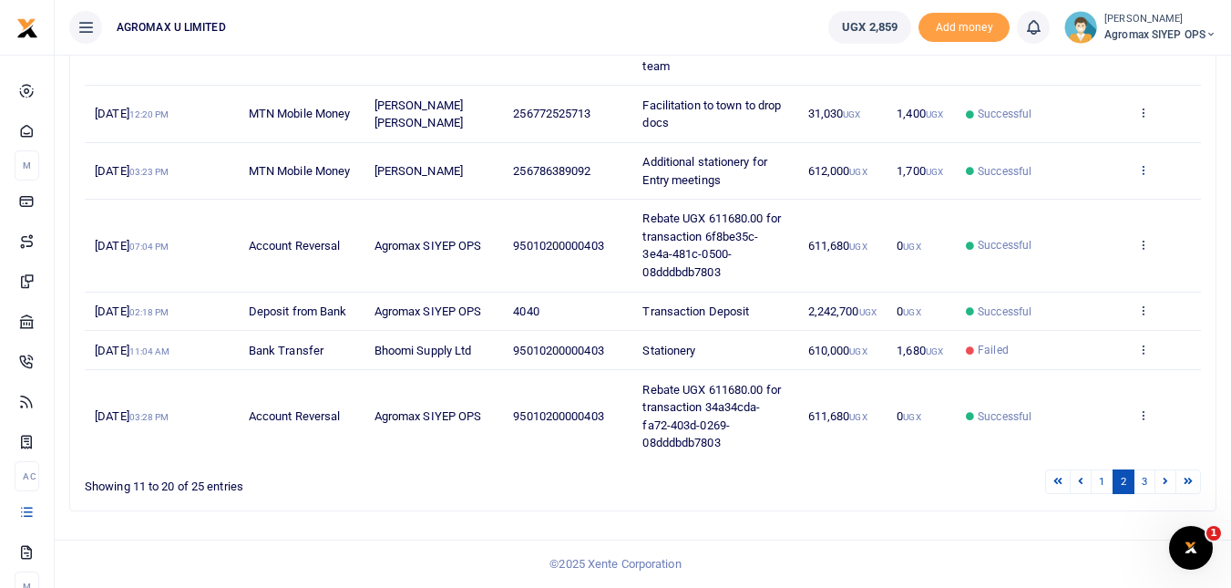
click at [1142, 168] on icon at bounding box center [1143, 169] width 12 height 13
click at [1140, 170] on icon at bounding box center [1143, 169] width 12 height 13
click at [1143, 172] on icon at bounding box center [1143, 169] width 12 height 13
click at [1094, 241] on link "View details" at bounding box center [1076, 254] width 144 height 26
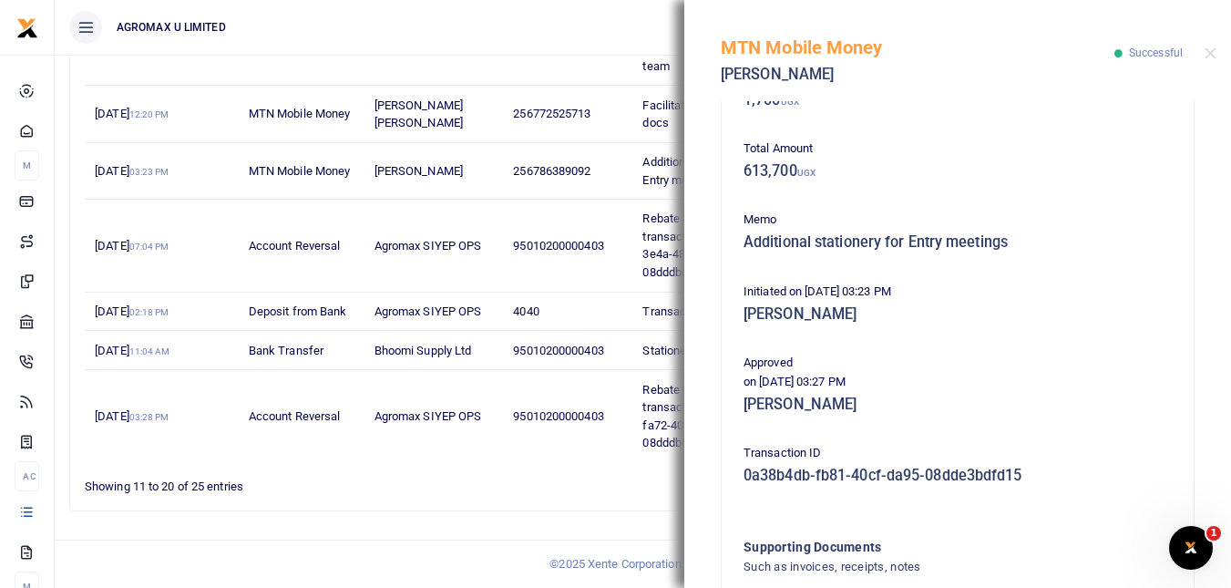
scroll to position [381, 0]
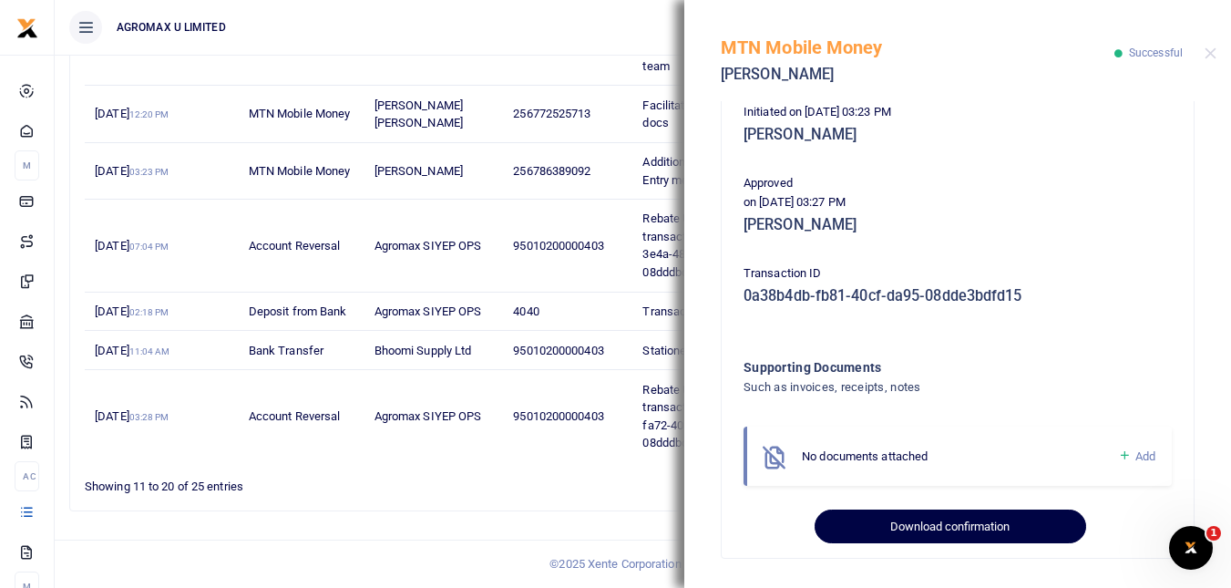
click at [934, 519] on button "Download confirmation" at bounding box center [950, 526] width 271 height 35
click at [947, 528] on button "Download confirmation" at bounding box center [950, 526] width 271 height 35
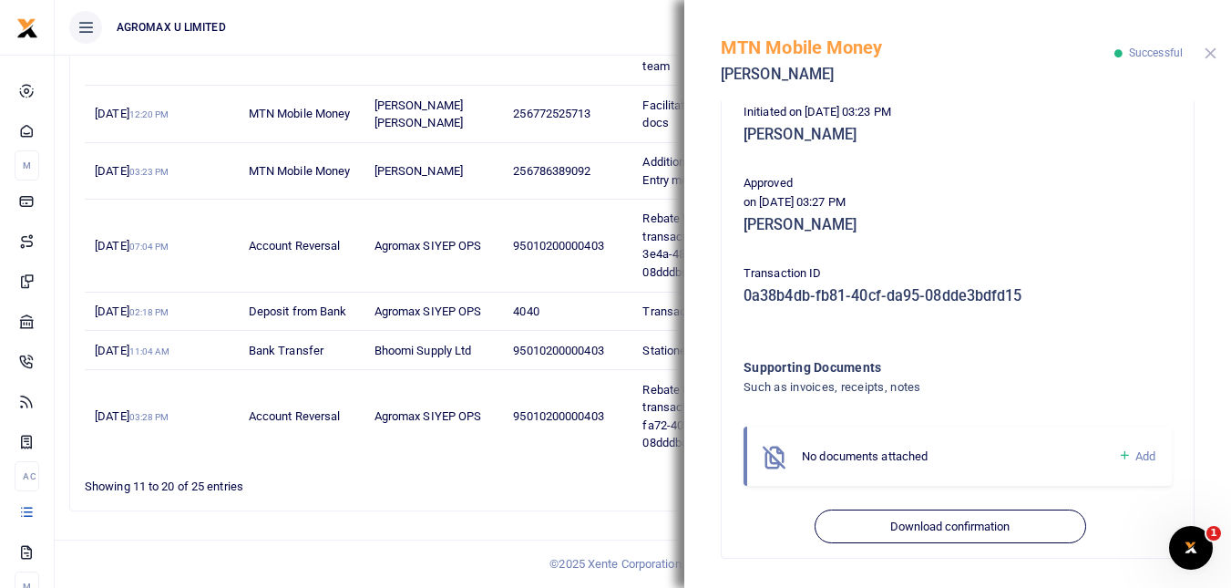
click at [1215, 52] on button "Close" at bounding box center [1211, 53] width 12 height 12
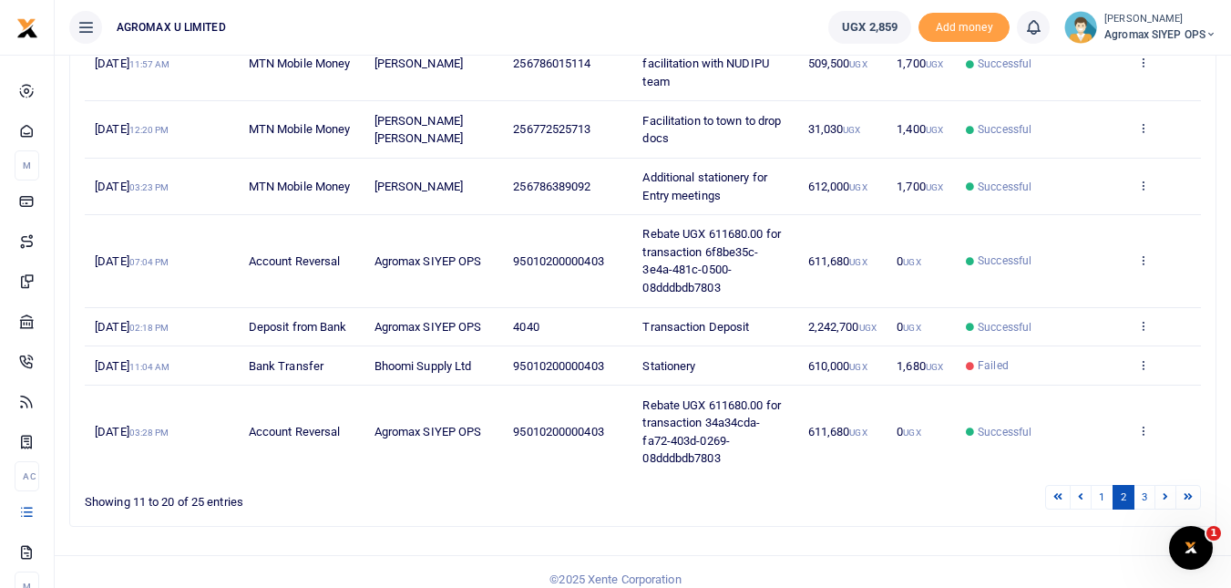
scroll to position [481, 0]
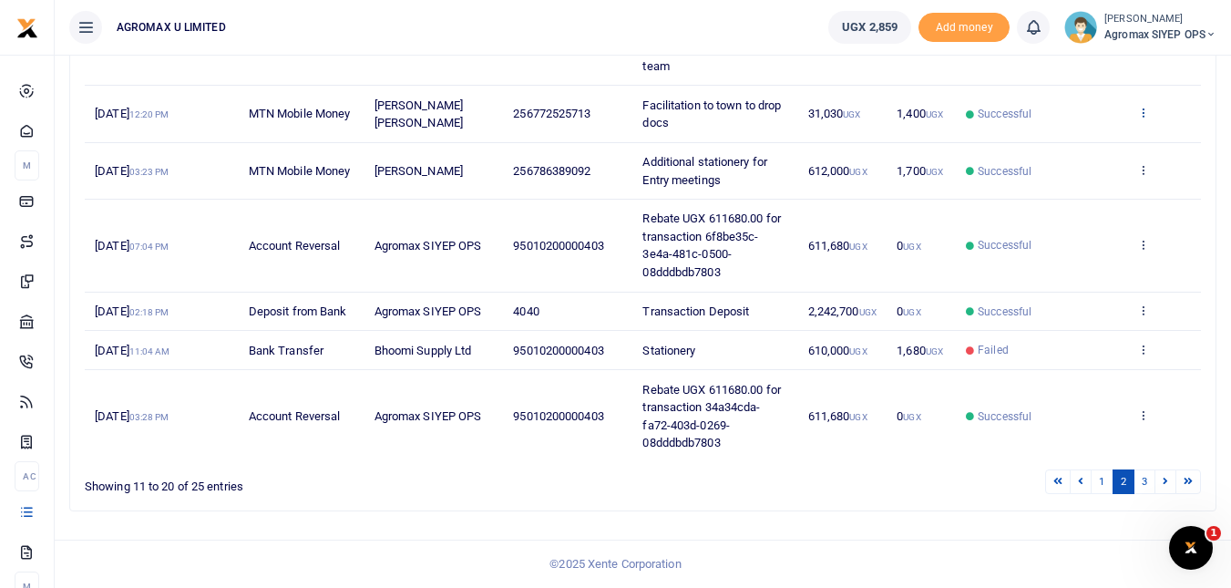
click at [1146, 115] on icon at bounding box center [1143, 112] width 12 height 13
click at [1070, 184] on link "View details" at bounding box center [1076, 197] width 144 height 26
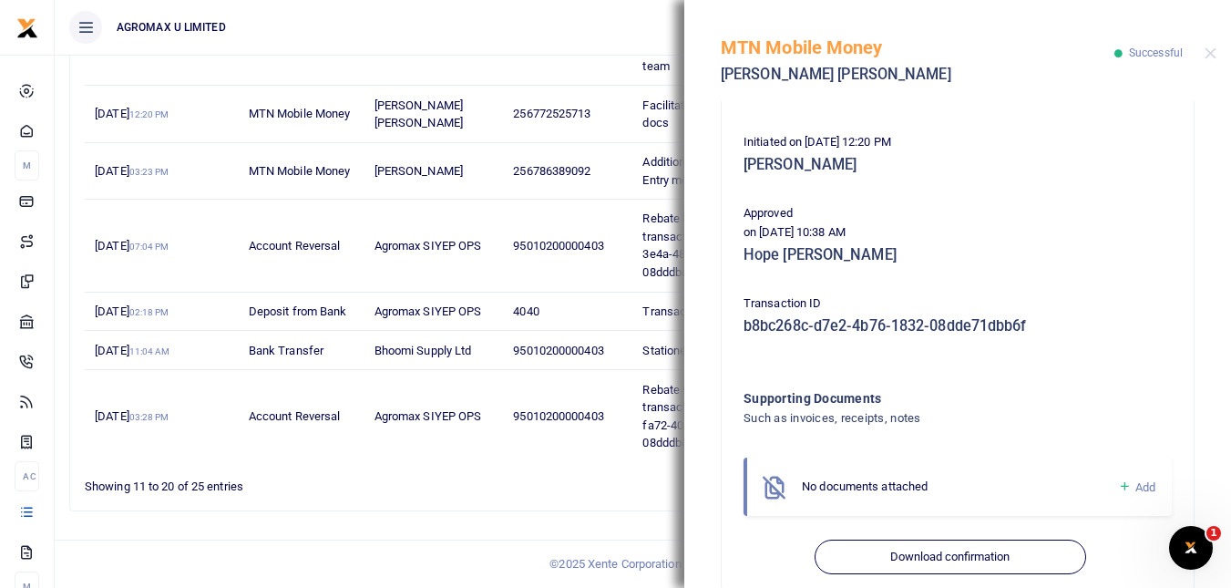
scroll to position [453, 0]
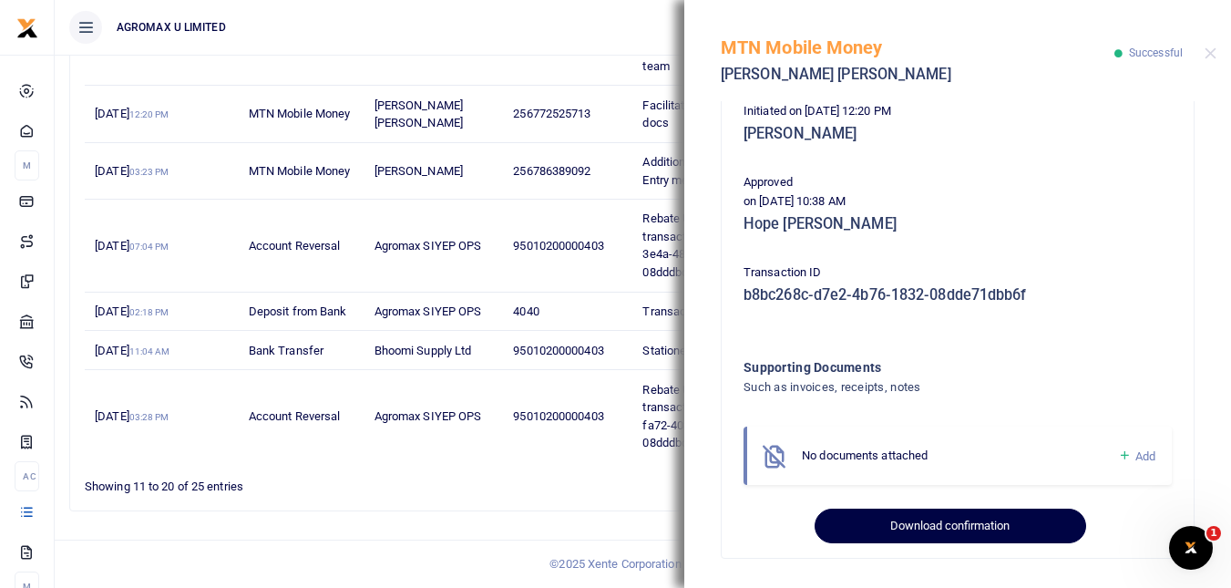
click at [961, 519] on button "Download confirmation" at bounding box center [950, 525] width 271 height 35
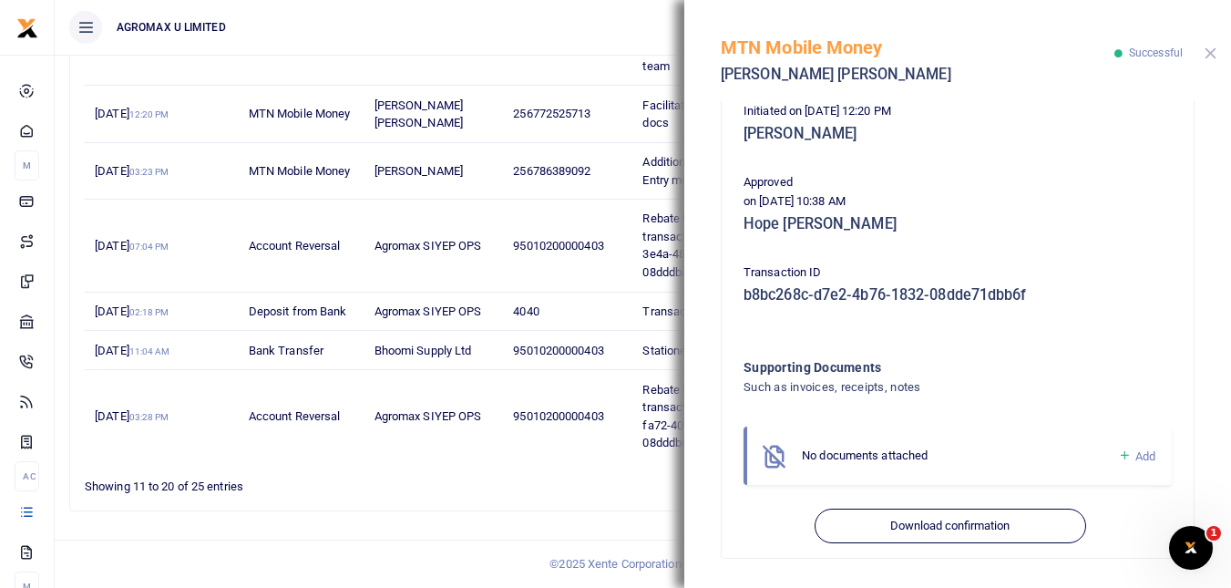
click at [1208, 57] on button "Close" at bounding box center [1211, 53] width 12 height 12
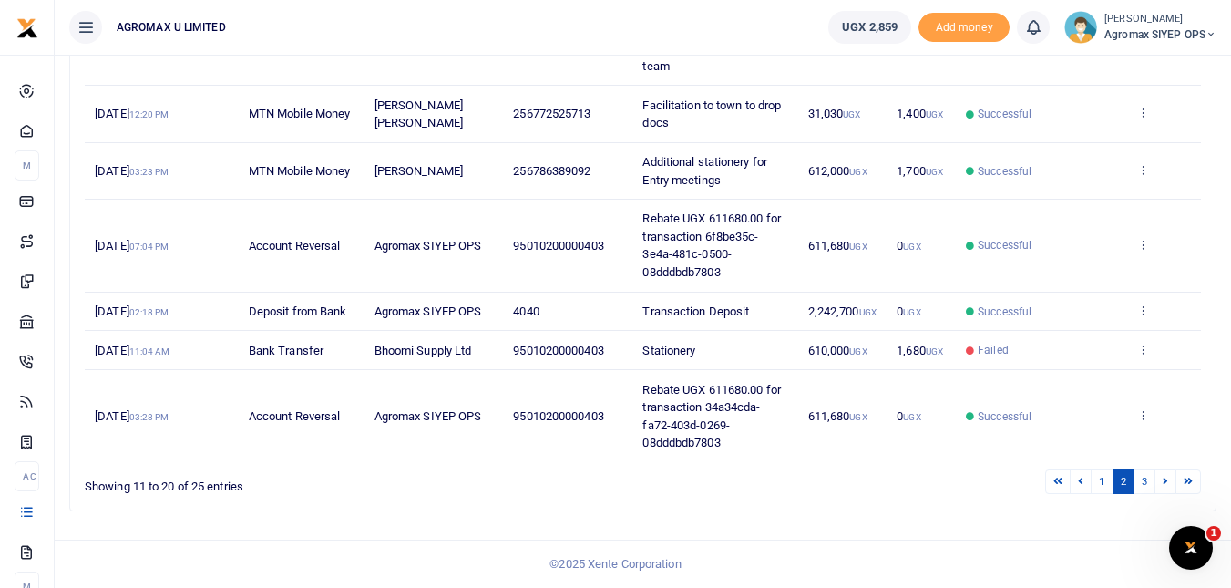
scroll to position [390, 0]
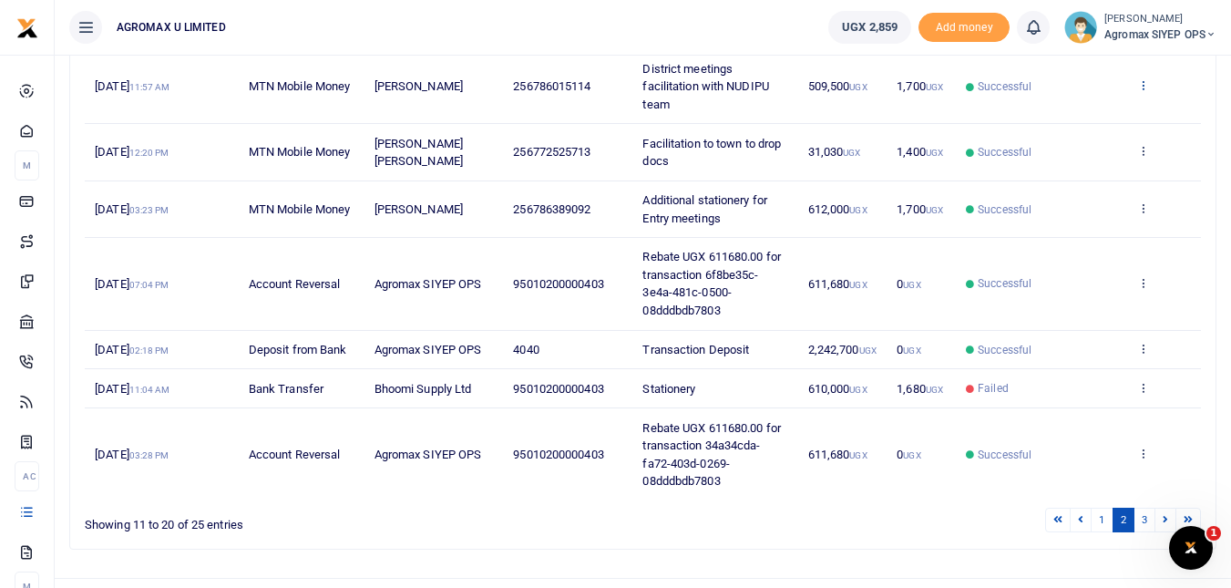
click at [1141, 91] on icon at bounding box center [1143, 84] width 12 height 13
click at [1080, 171] on link "View details" at bounding box center [1076, 170] width 144 height 26
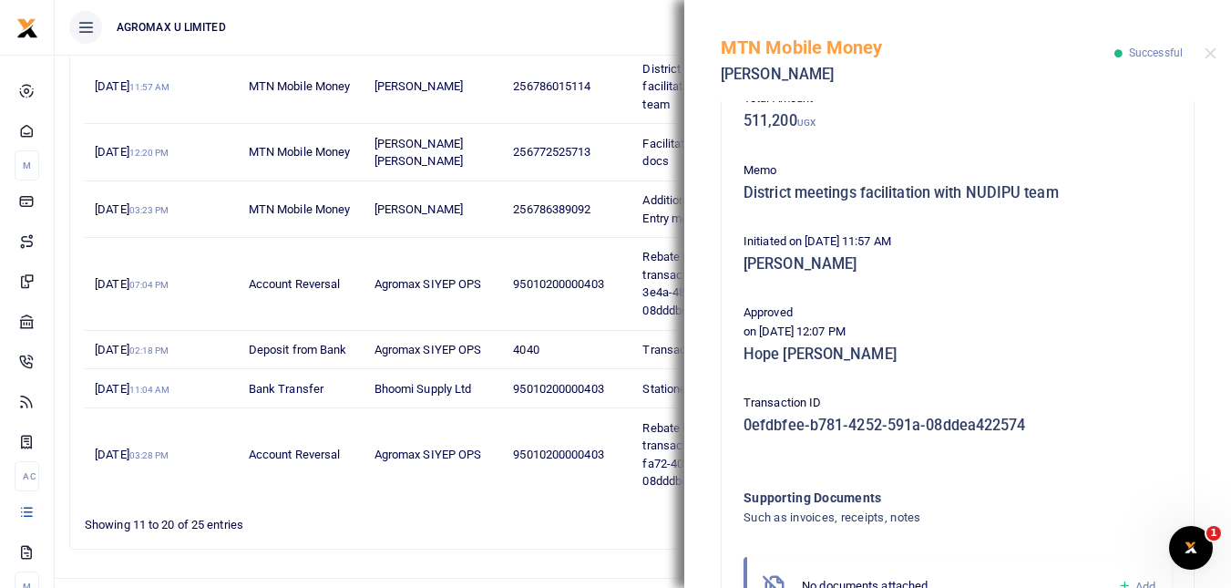
scroll to position [453, 0]
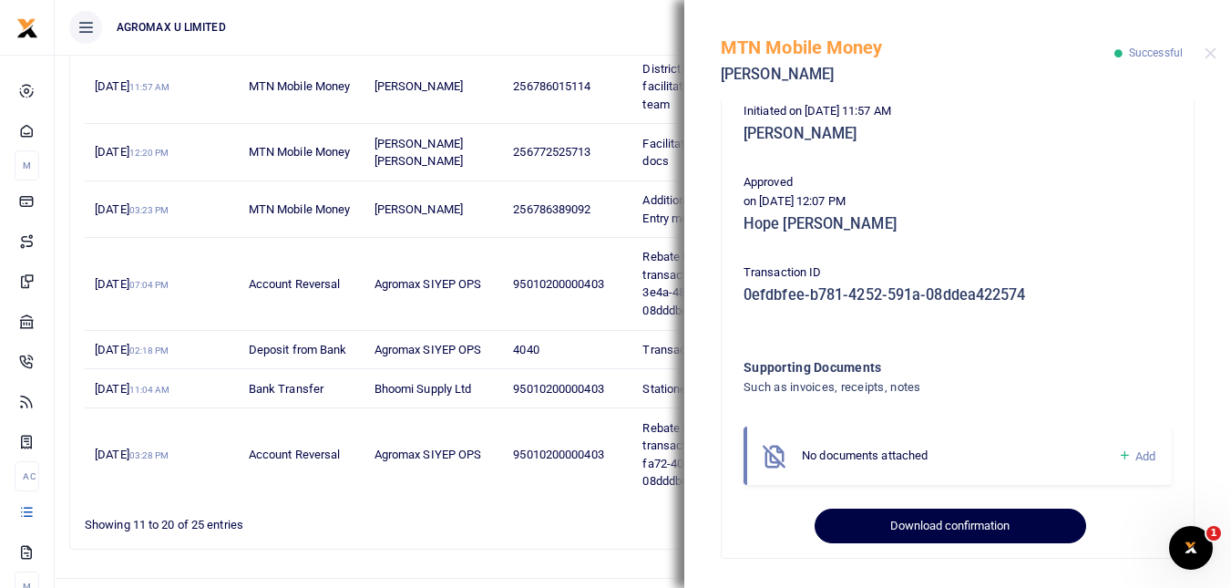
click at [959, 517] on button "Download confirmation" at bounding box center [950, 525] width 271 height 35
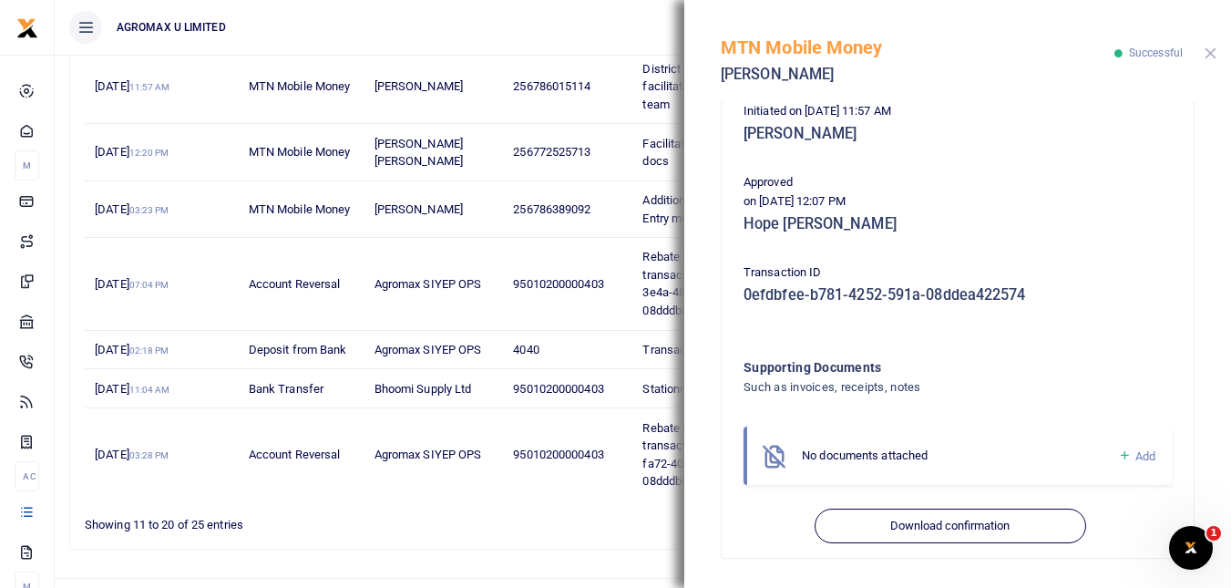
click at [1211, 54] on button "Close" at bounding box center [1211, 53] width 12 height 12
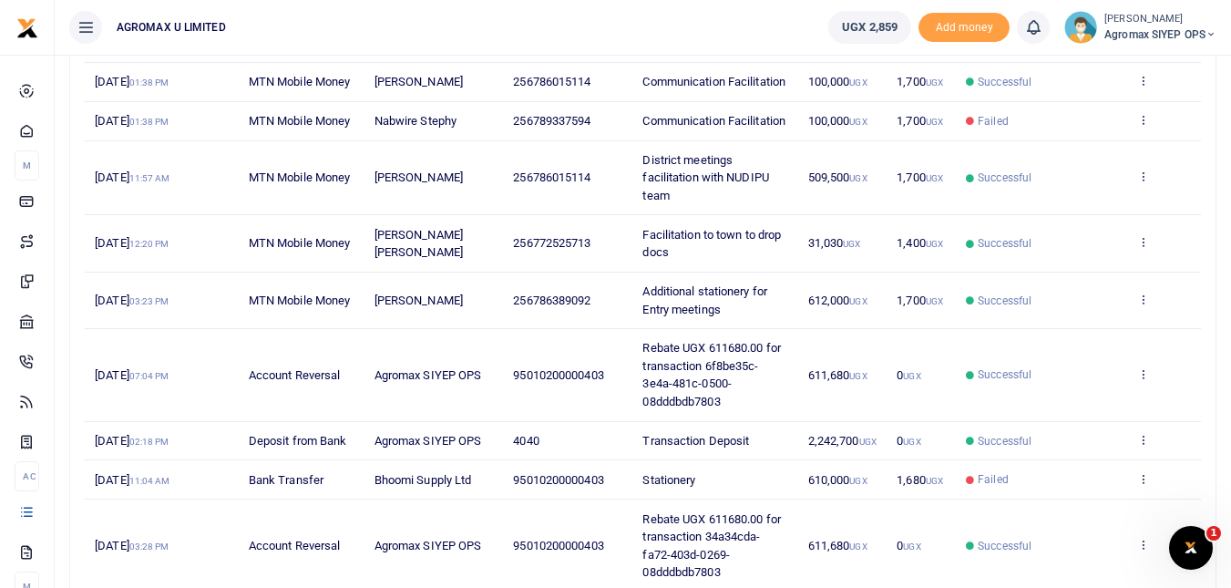
scroll to position [117, 0]
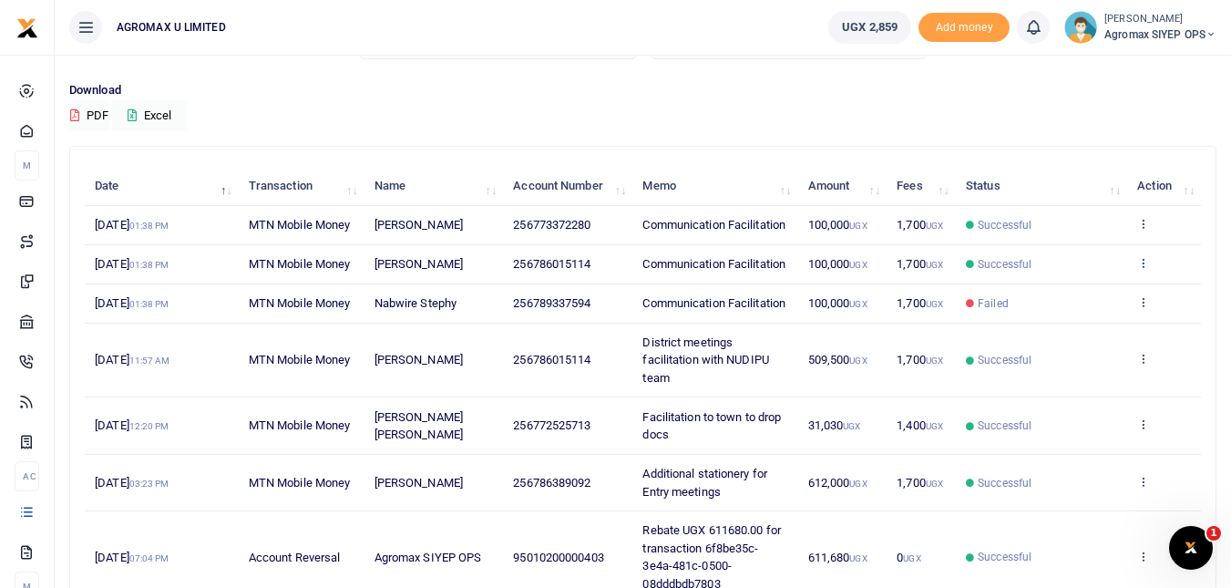
click at [1143, 269] on icon at bounding box center [1143, 262] width 12 height 13
click at [1067, 321] on link "View details" at bounding box center [1076, 320] width 144 height 26
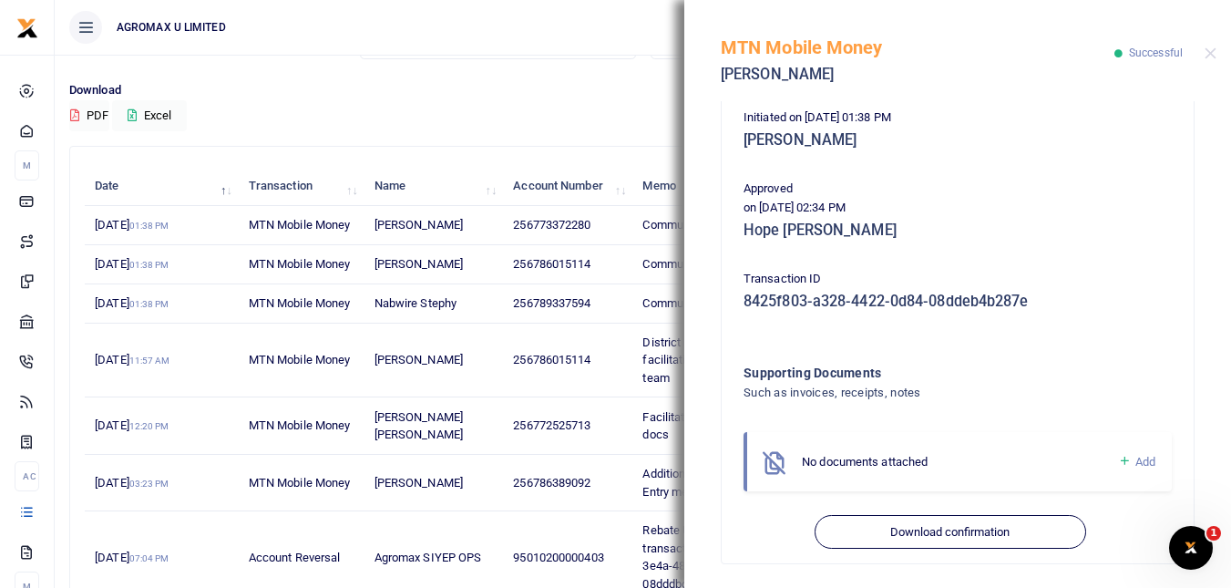
scroll to position [381, 0]
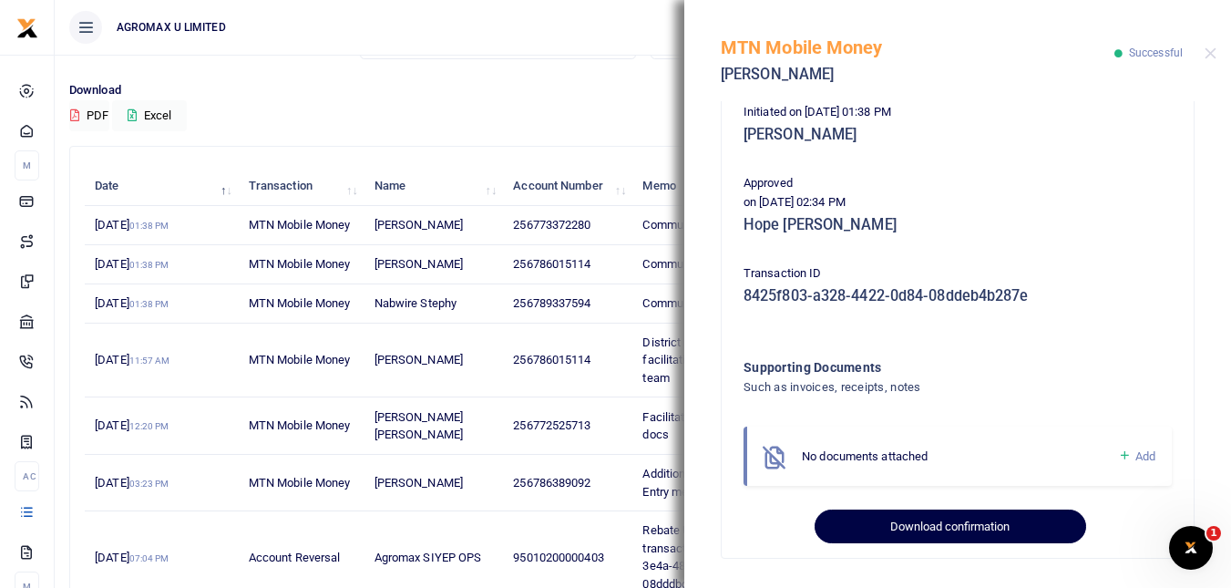
click at [974, 527] on button "Download confirmation" at bounding box center [950, 526] width 271 height 35
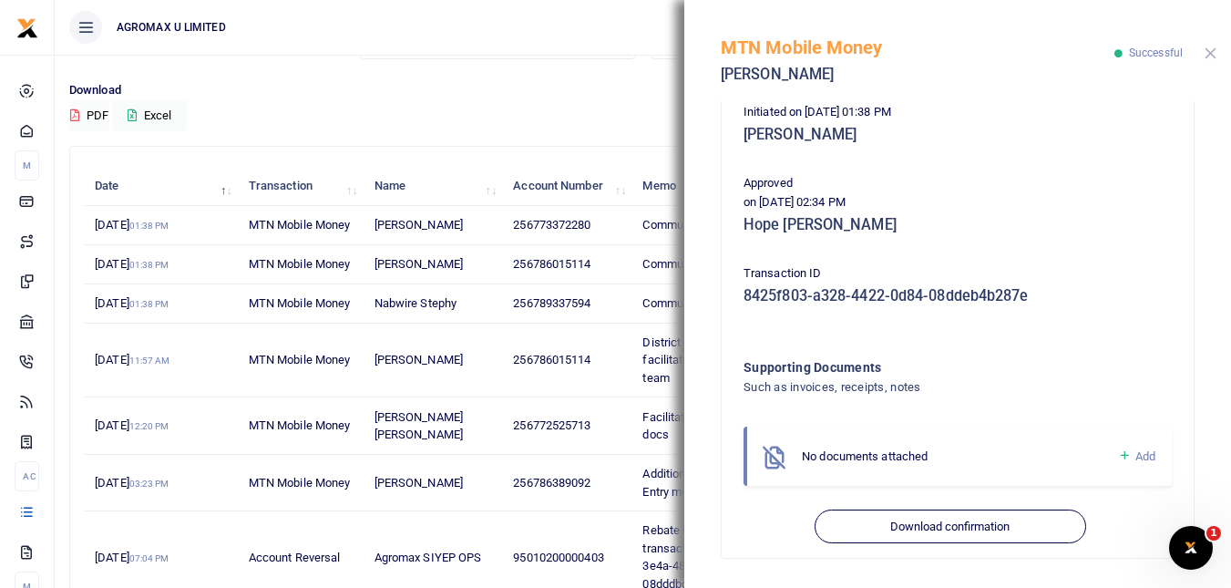
click at [1210, 55] on button "Close" at bounding box center [1211, 53] width 12 height 12
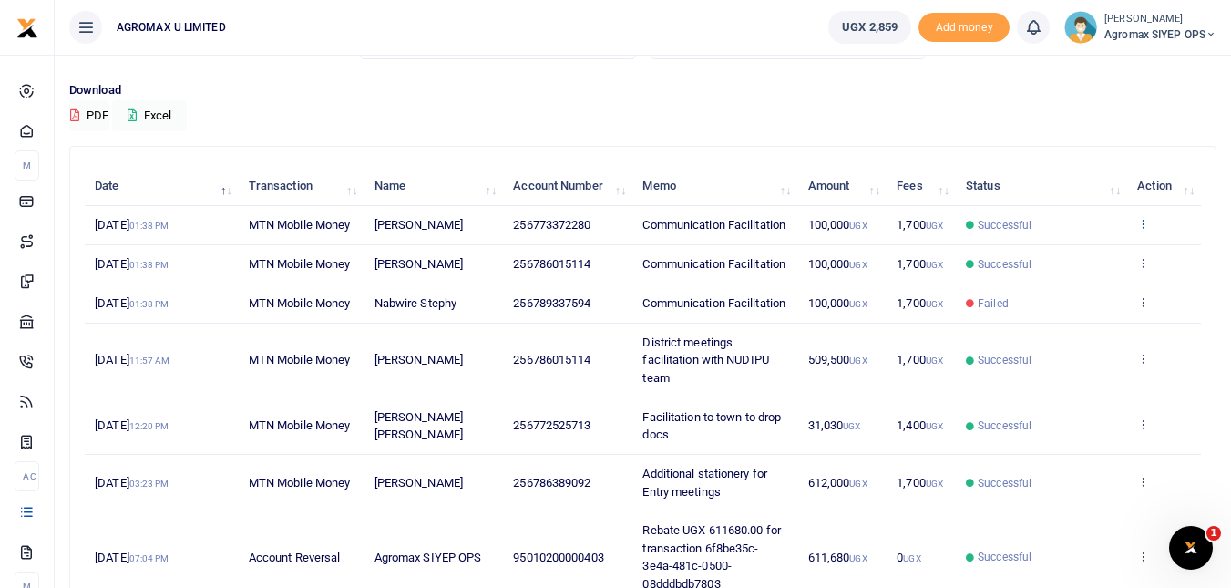
click at [1144, 230] on icon at bounding box center [1143, 223] width 12 height 13
click at [1088, 258] on link "View details" at bounding box center [1076, 264] width 144 height 26
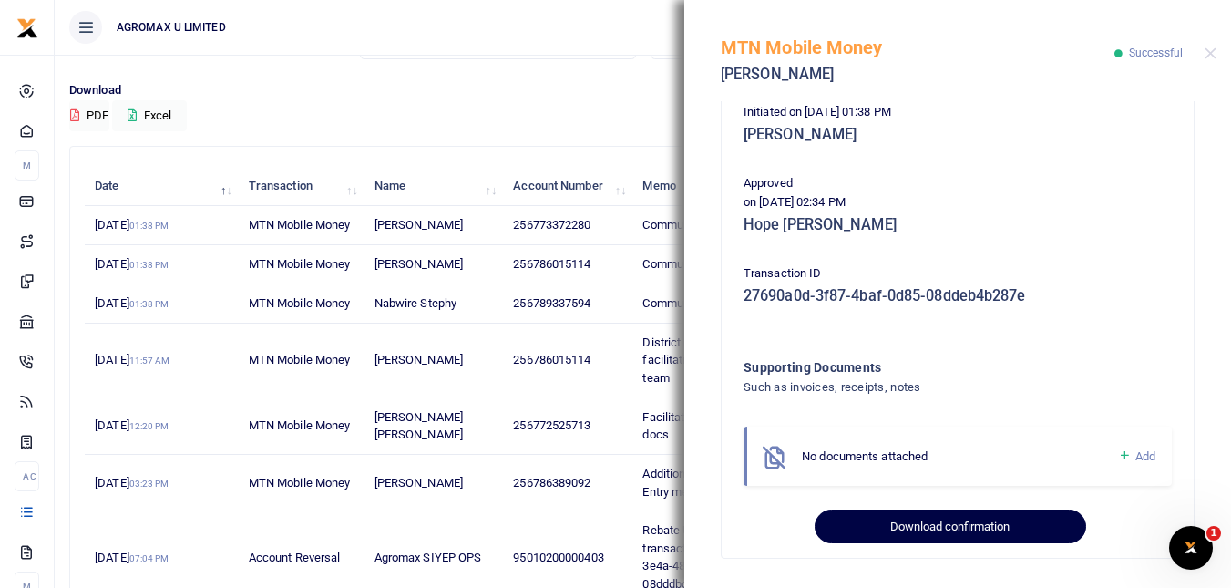
click at [925, 518] on button "Download confirmation" at bounding box center [950, 526] width 271 height 35
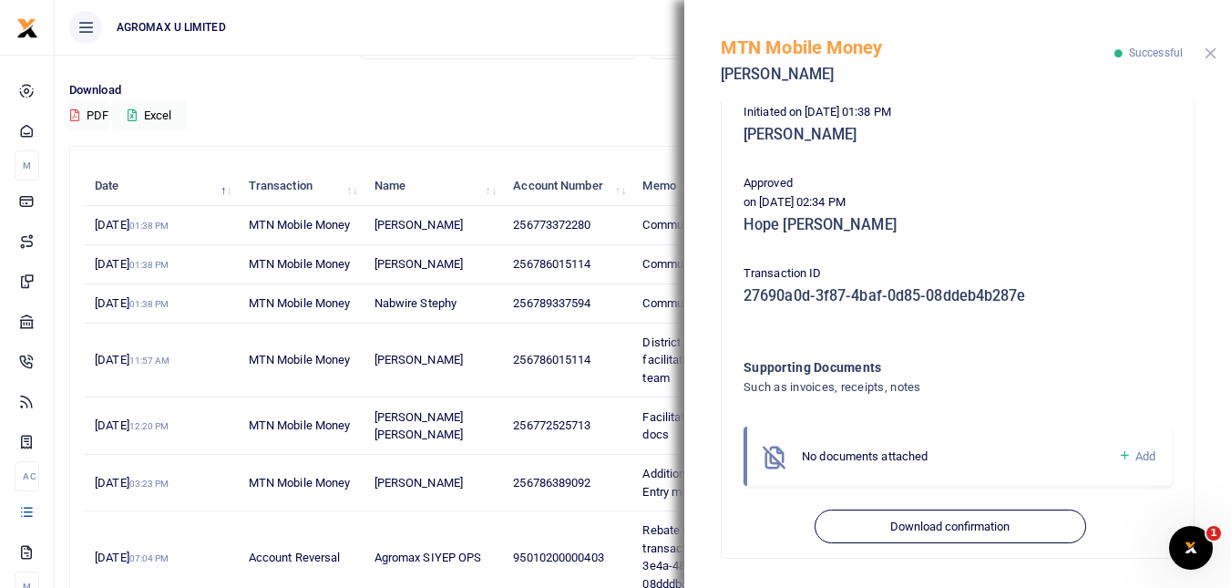
click at [1214, 55] on button "Close" at bounding box center [1211, 53] width 12 height 12
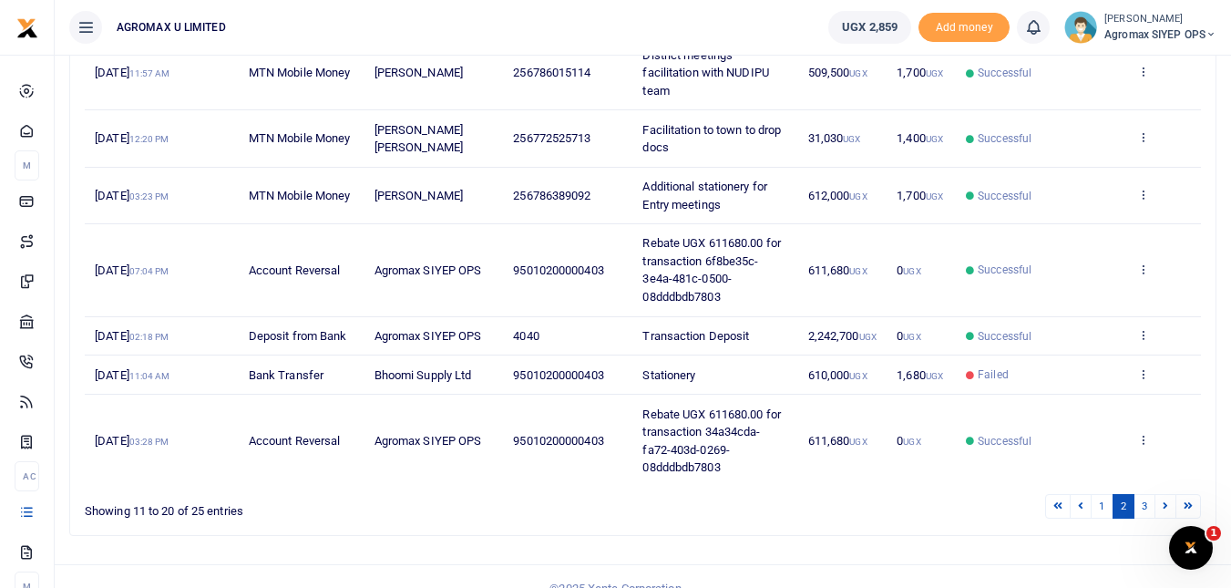
scroll to position [481, 0]
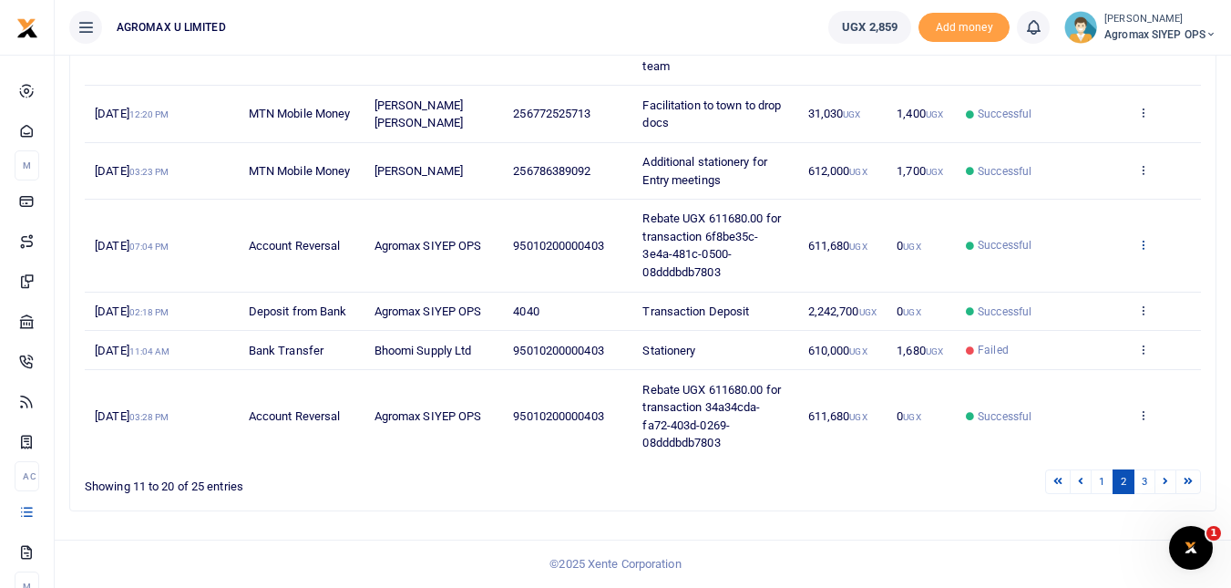
click at [1145, 245] on icon at bounding box center [1143, 244] width 12 height 13
click at [1078, 315] on link "View details" at bounding box center [1076, 328] width 144 height 26
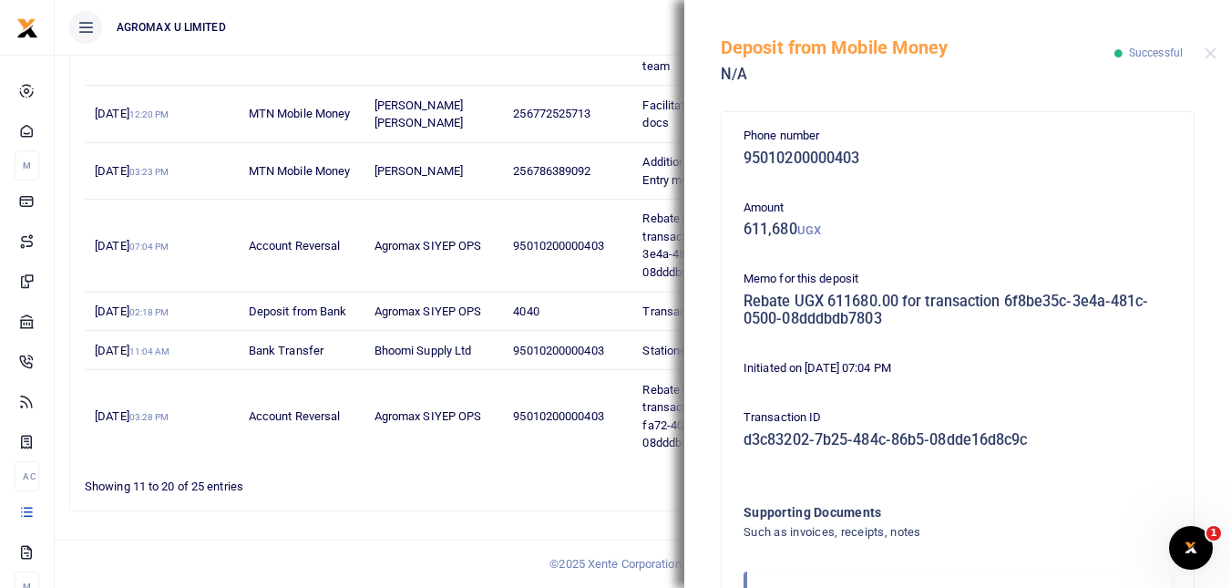
scroll to position [145, 0]
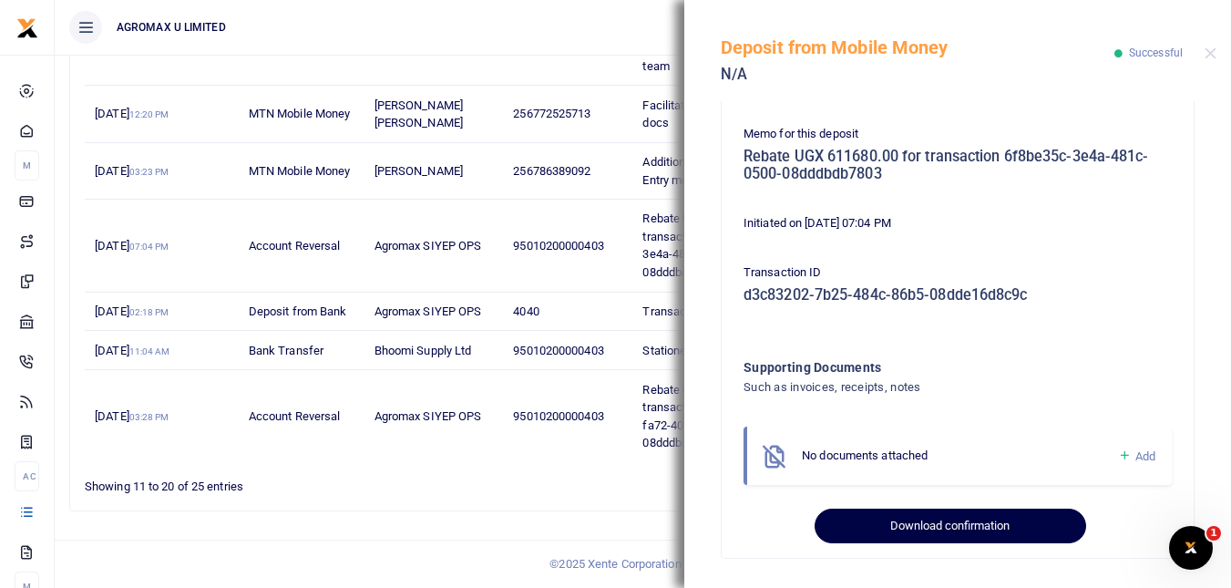
click at [969, 518] on button "Download confirmation" at bounding box center [950, 525] width 271 height 35
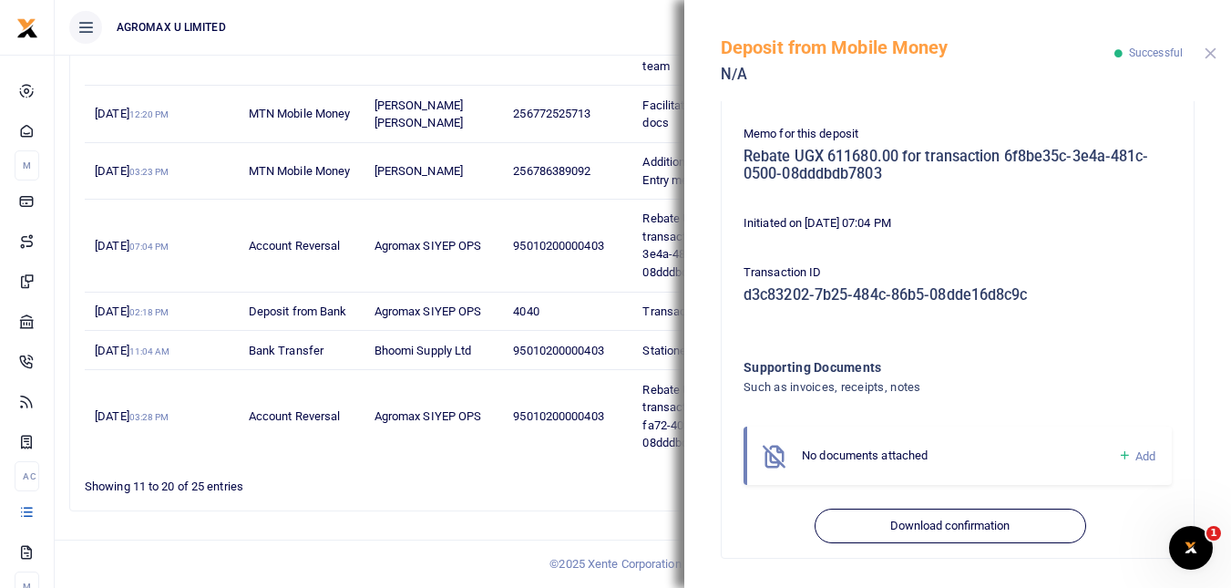
click at [1215, 49] on button "Close" at bounding box center [1211, 53] width 12 height 12
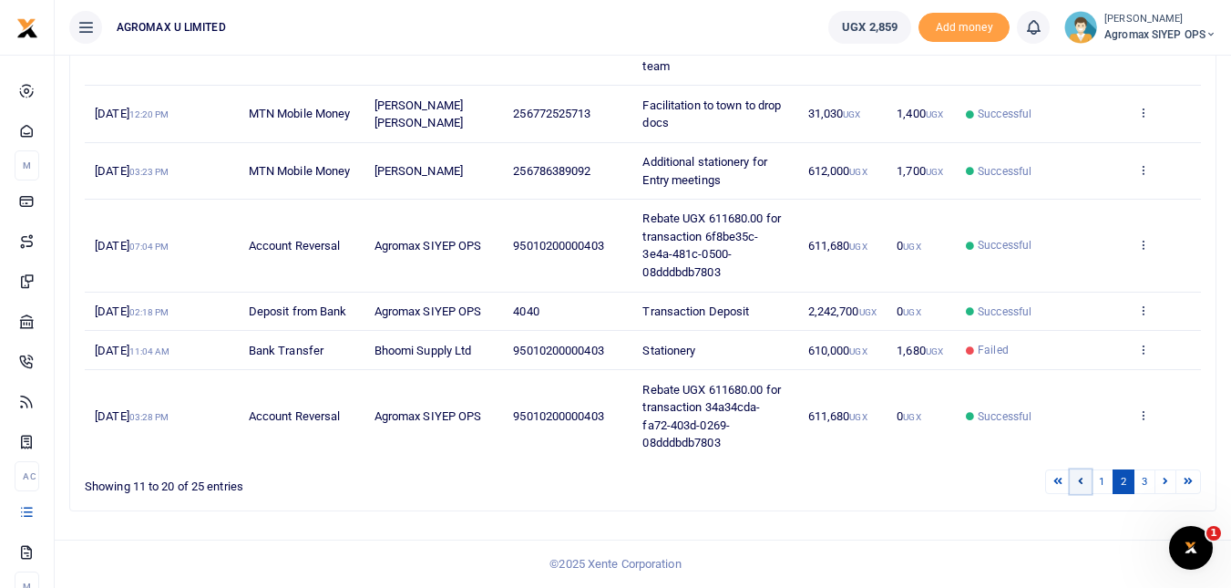
click at [1080, 480] on icon at bounding box center [1080, 481] width 5 height 10
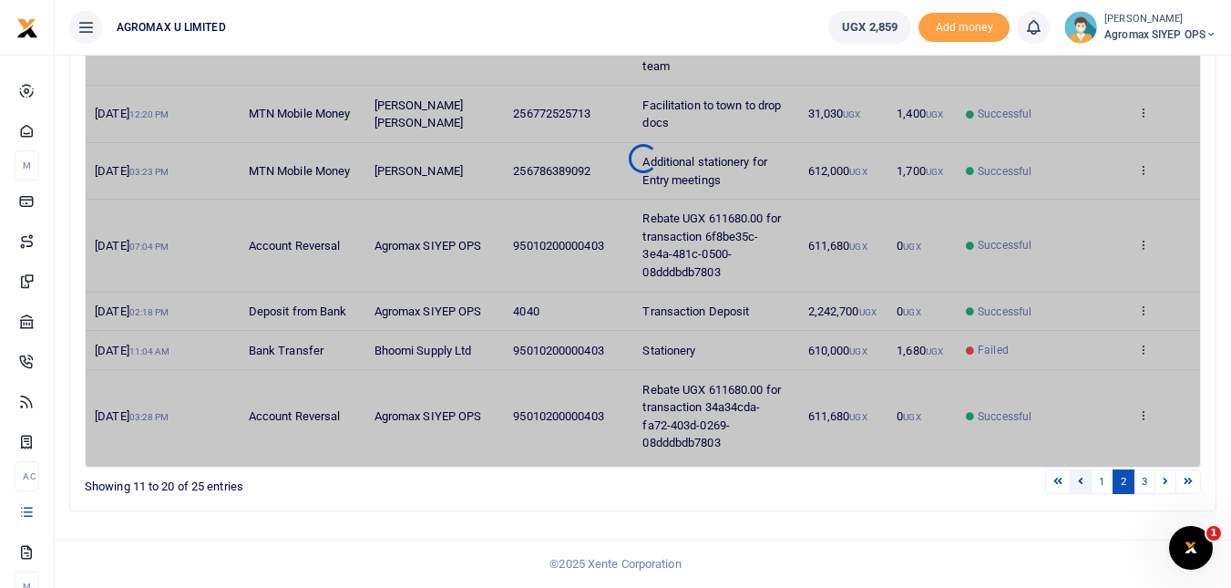
scroll to position [393, 0]
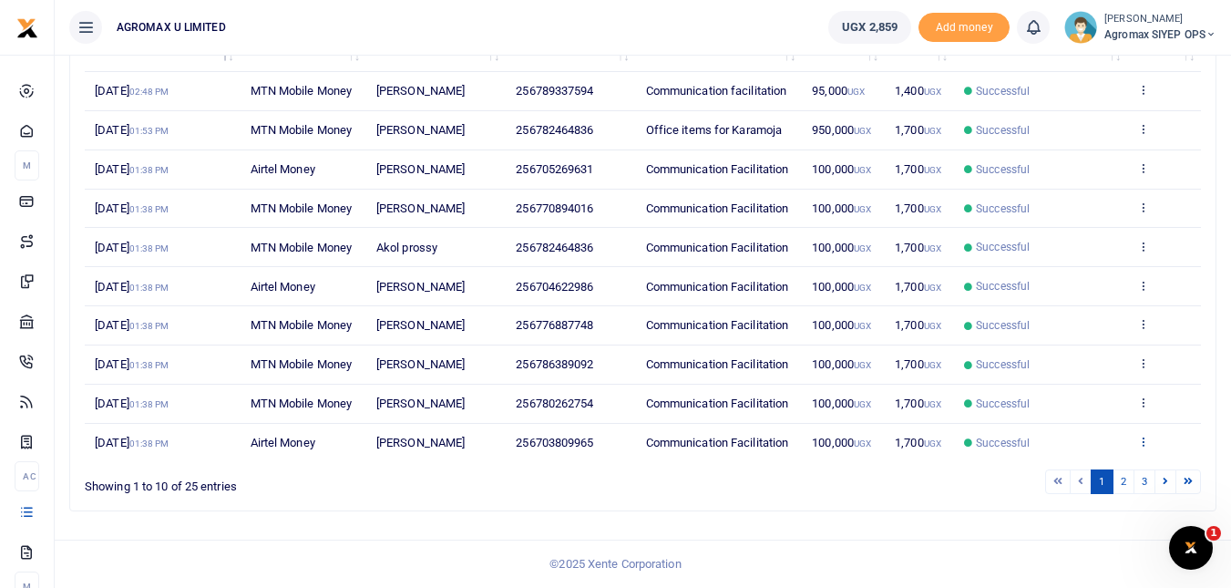
click at [1148, 435] on icon at bounding box center [1143, 441] width 12 height 13
click at [1081, 365] on link "View details" at bounding box center [1076, 364] width 144 height 26
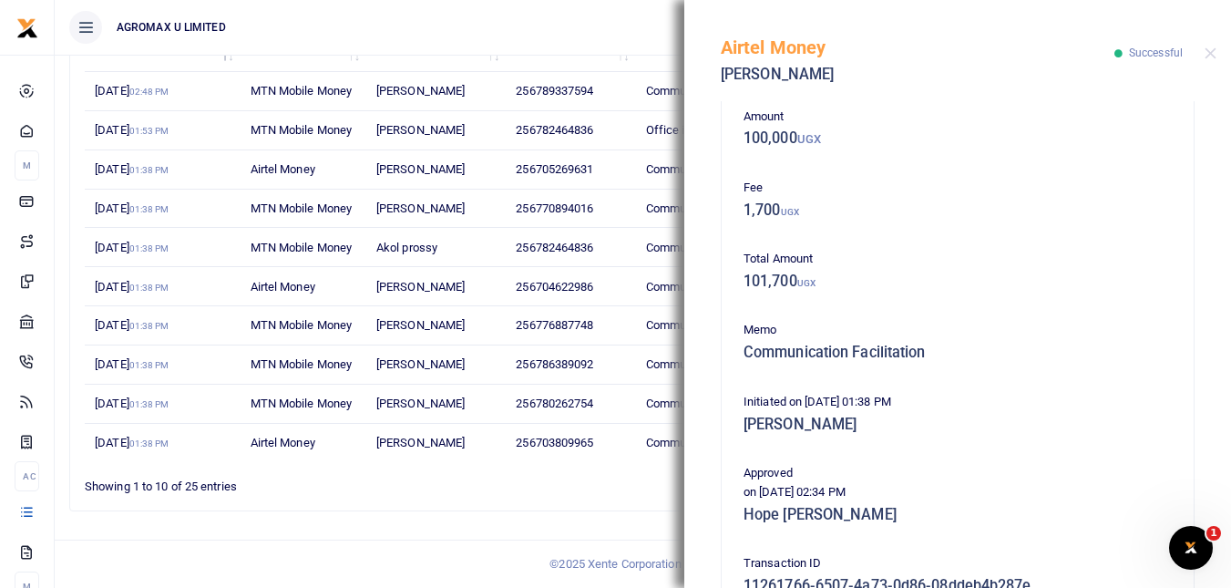
scroll to position [364, 0]
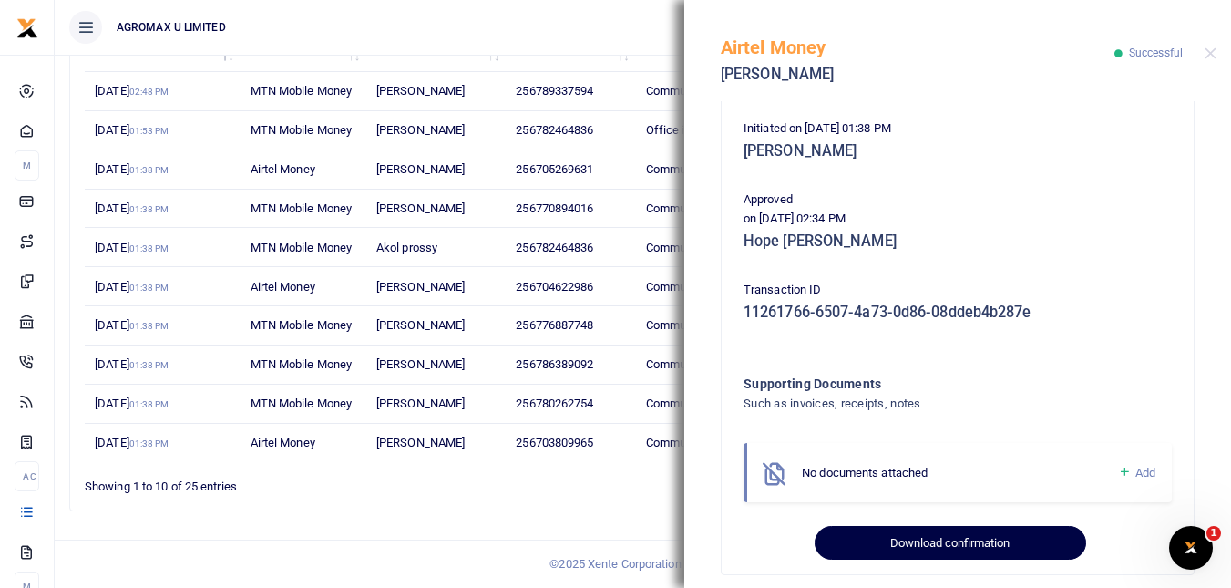
click at [960, 536] on button "Download confirmation" at bounding box center [950, 543] width 271 height 35
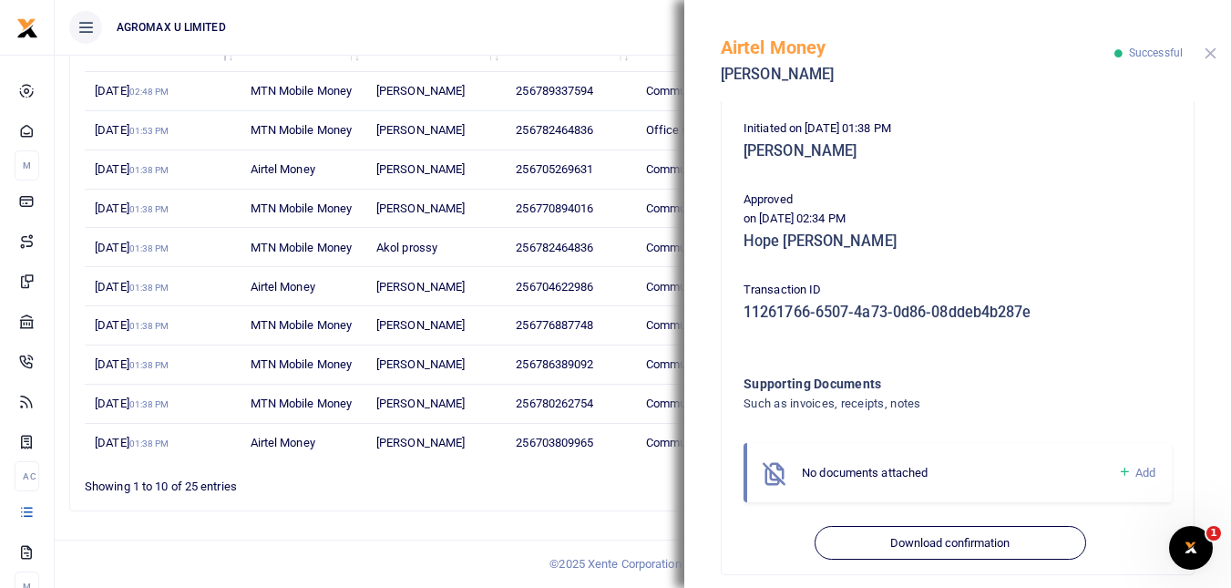
click at [1212, 48] on button "Close" at bounding box center [1211, 53] width 12 height 12
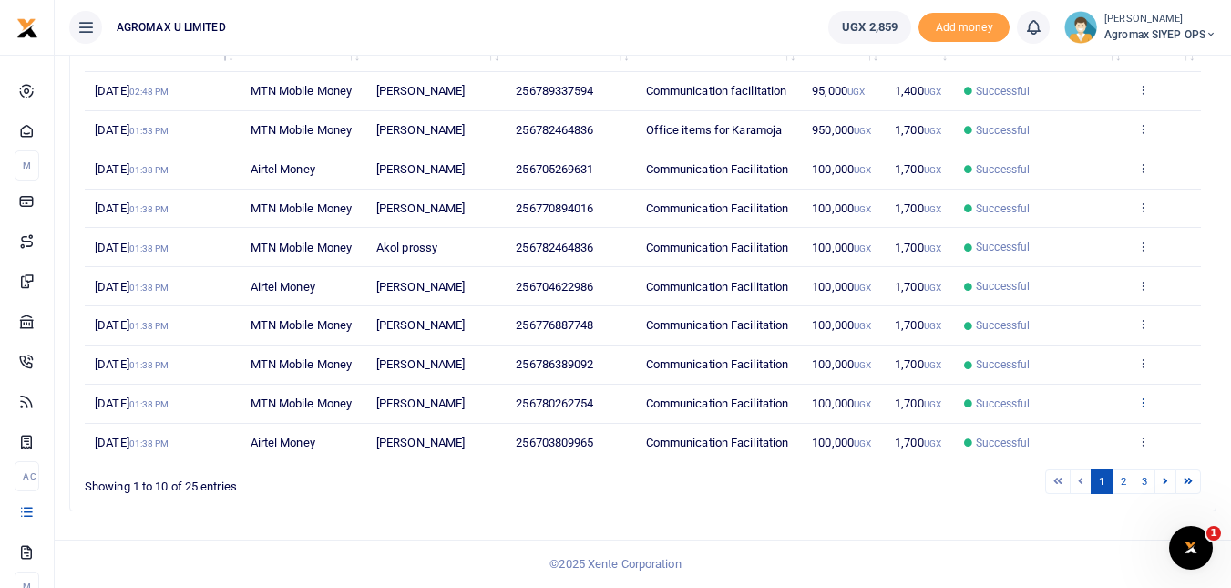
click at [1143, 395] on icon at bounding box center [1143, 401] width 12 height 13
click at [1065, 536] on link "View details" at bounding box center [1076, 549] width 144 height 26
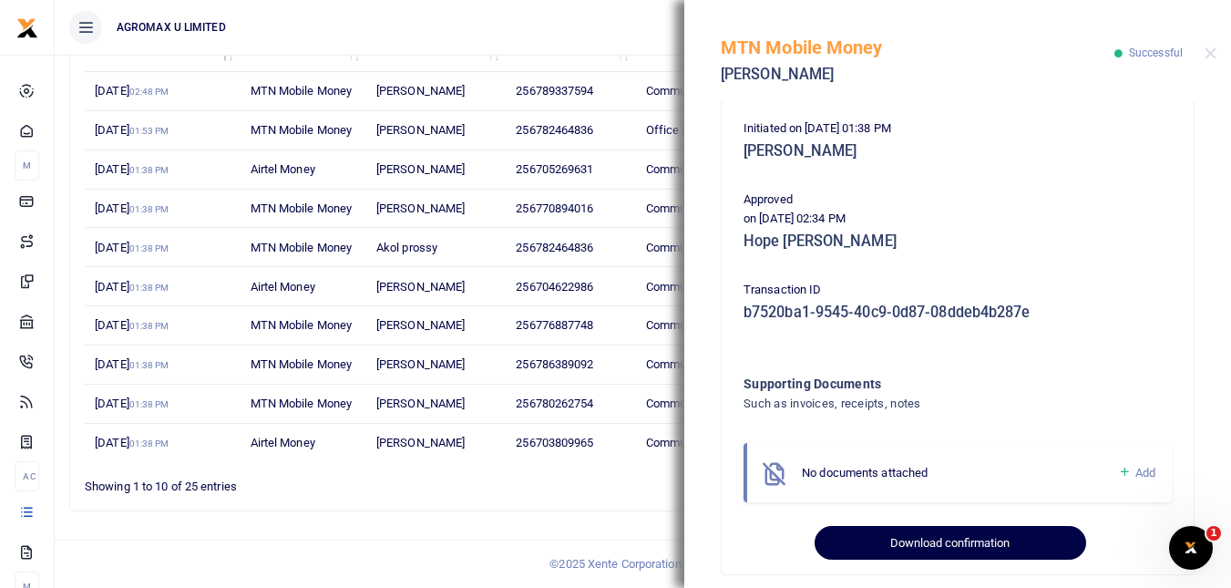
click at [959, 537] on button "Download confirmation" at bounding box center [950, 543] width 271 height 35
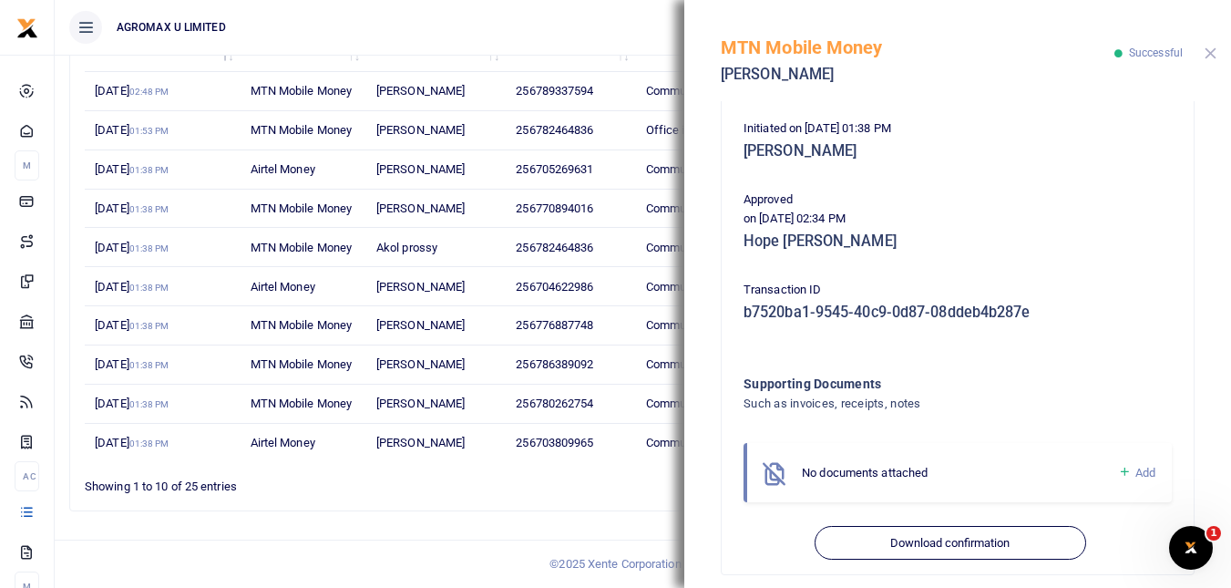
click at [1208, 54] on button "Close" at bounding box center [1211, 53] width 12 height 12
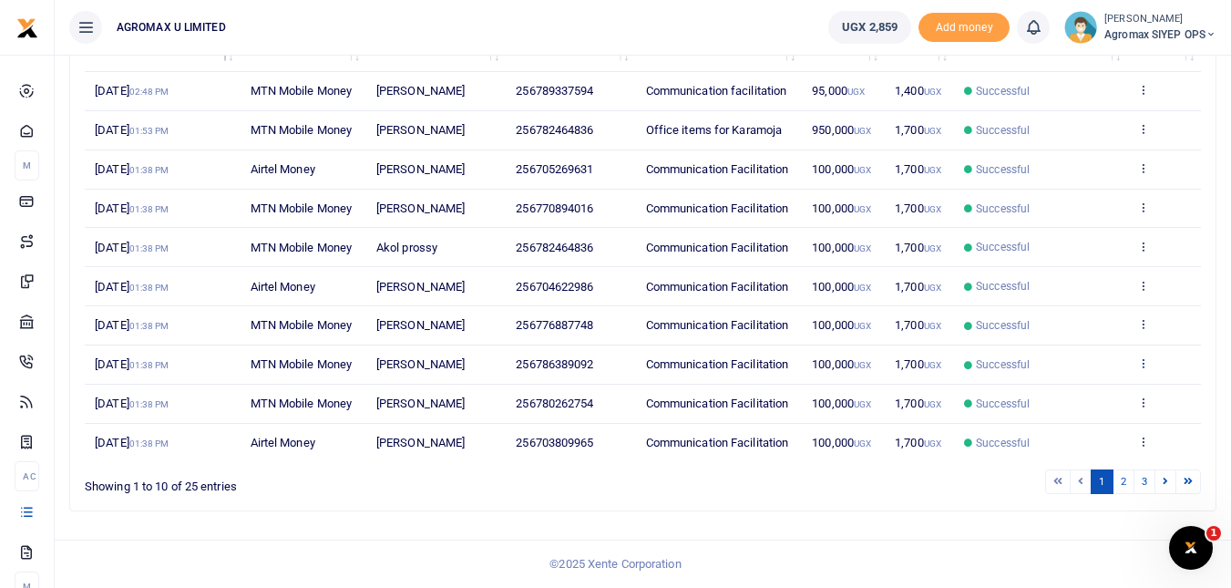
click at [1144, 356] on icon at bounding box center [1143, 362] width 12 height 13
click at [1077, 478] on link "View details" at bounding box center [1076, 491] width 144 height 26
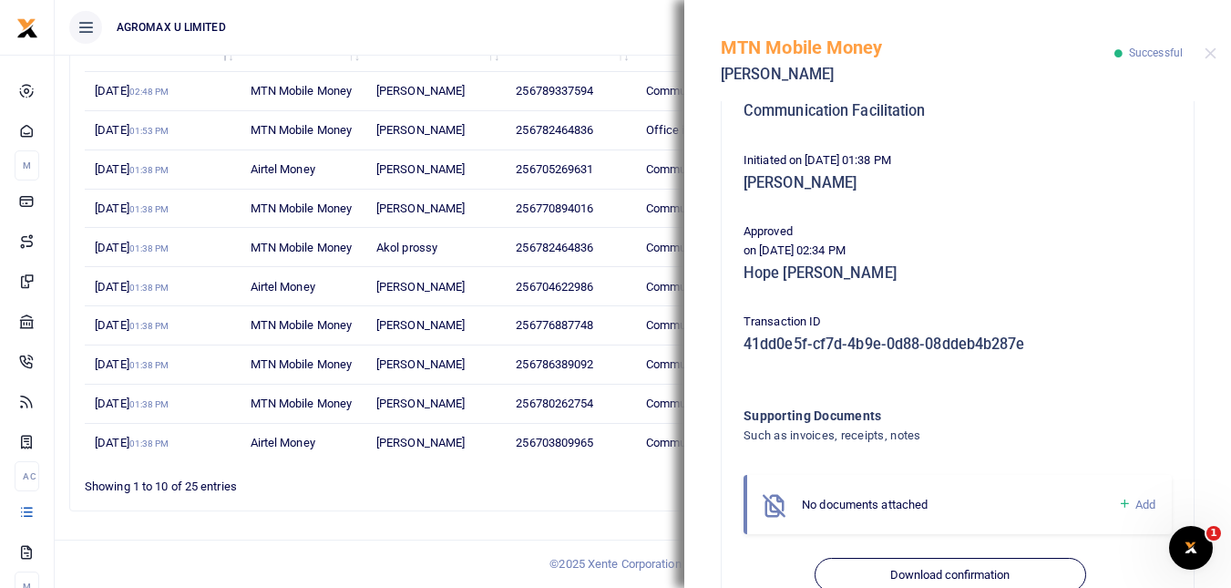
scroll to position [381, 0]
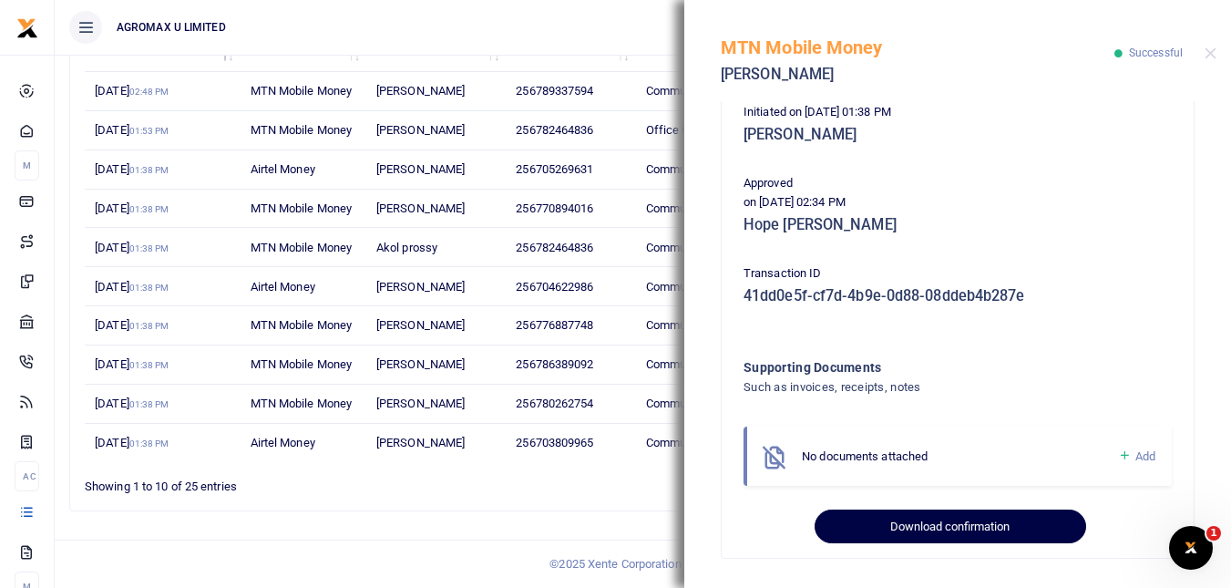
click at [1007, 525] on button "Download confirmation" at bounding box center [950, 526] width 271 height 35
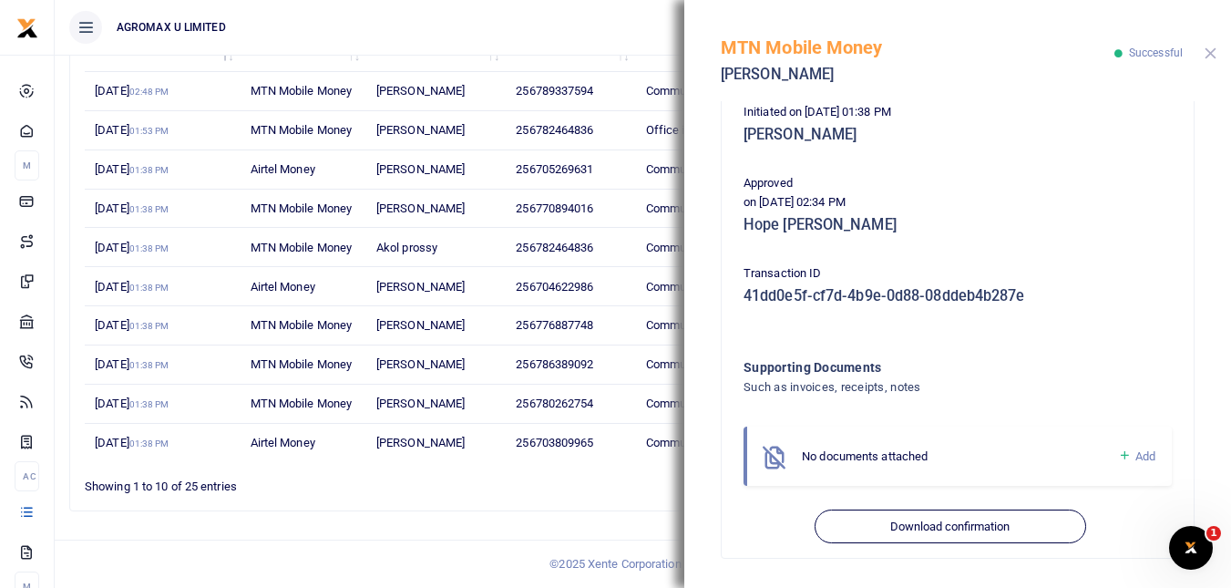
click at [1210, 52] on button "Close" at bounding box center [1211, 53] width 12 height 12
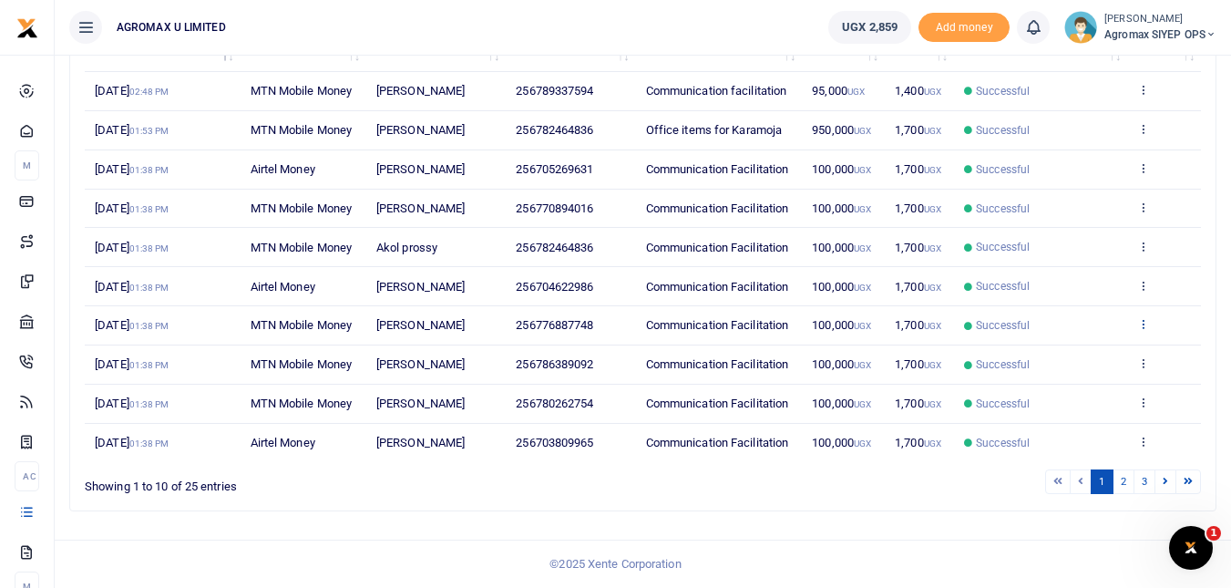
click at [1140, 317] on icon at bounding box center [1143, 323] width 12 height 13
click at [1076, 422] on link "View details" at bounding box center [1076, 435] width 144 height 26
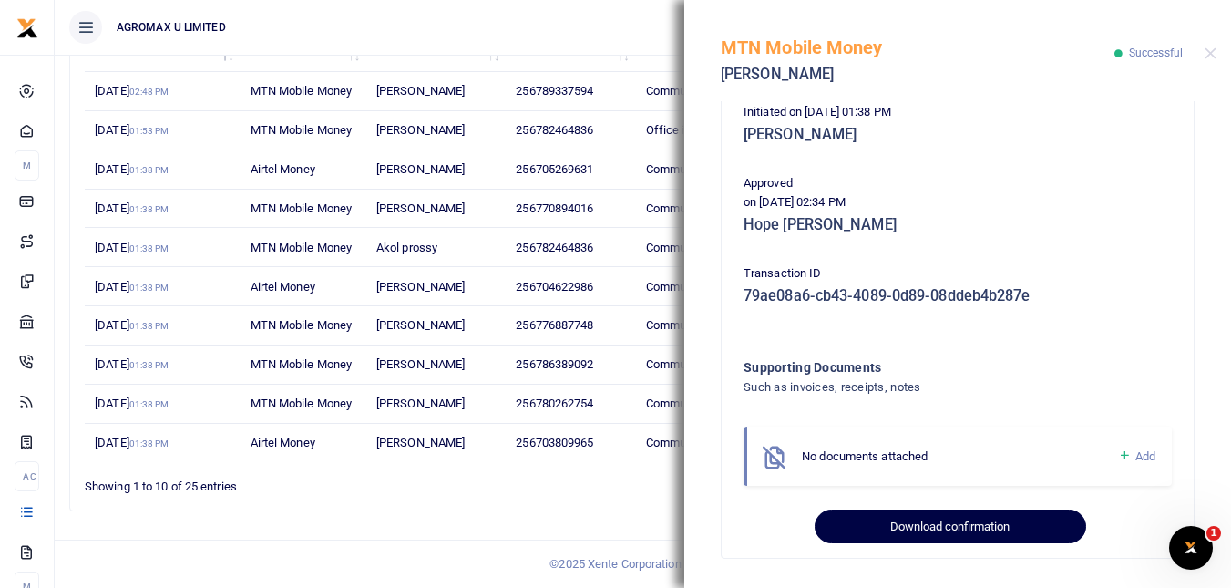
click at [974, 528] on button "Download confirmation" at bounding box center [950, 526] width 271 height 35
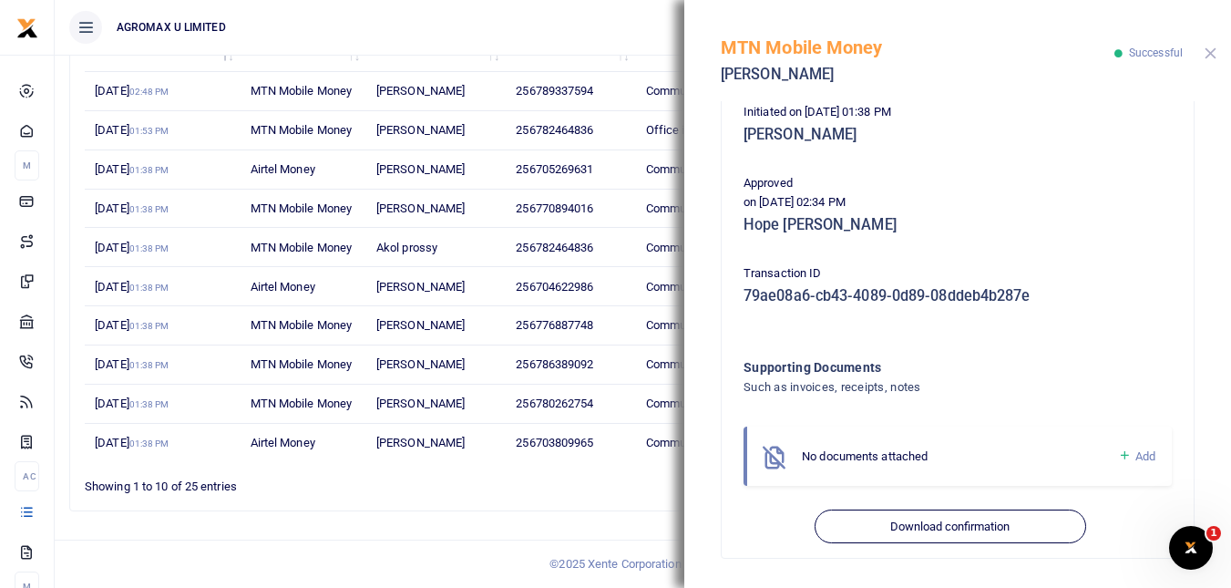
click at [1214, 55] on button "Close" at bounding box center [1211, 53] width 12 height 12
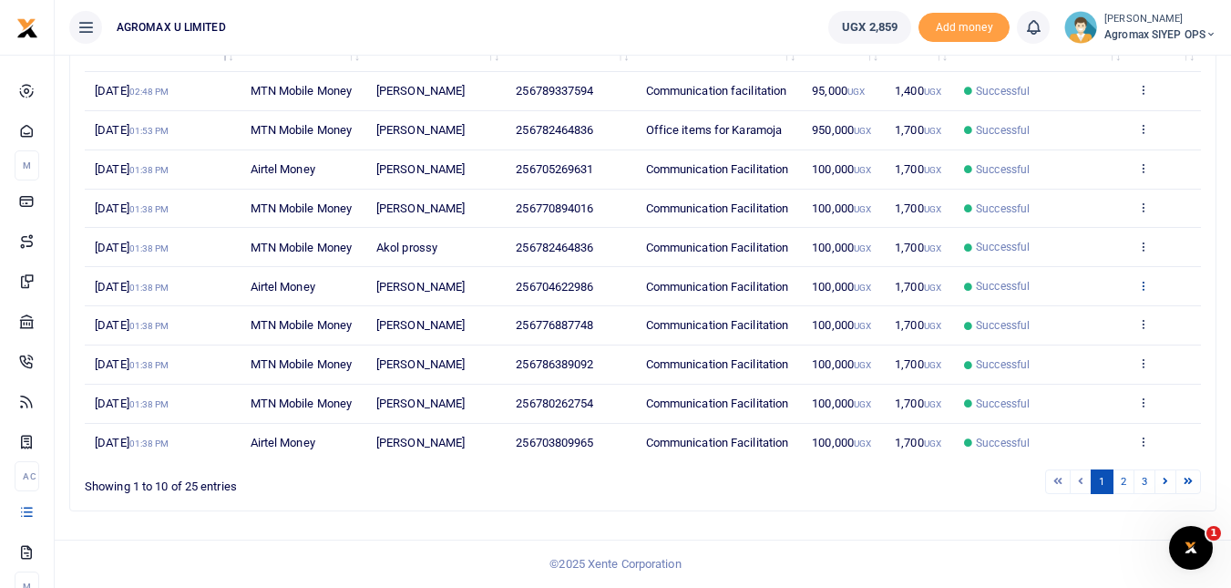
click at [1141, 279] on icon at bounding box center [1143, 285] width 12 height 13
click at [1084, 365] on link "View details" at bounding box center [1076, 378] width 144 height 26
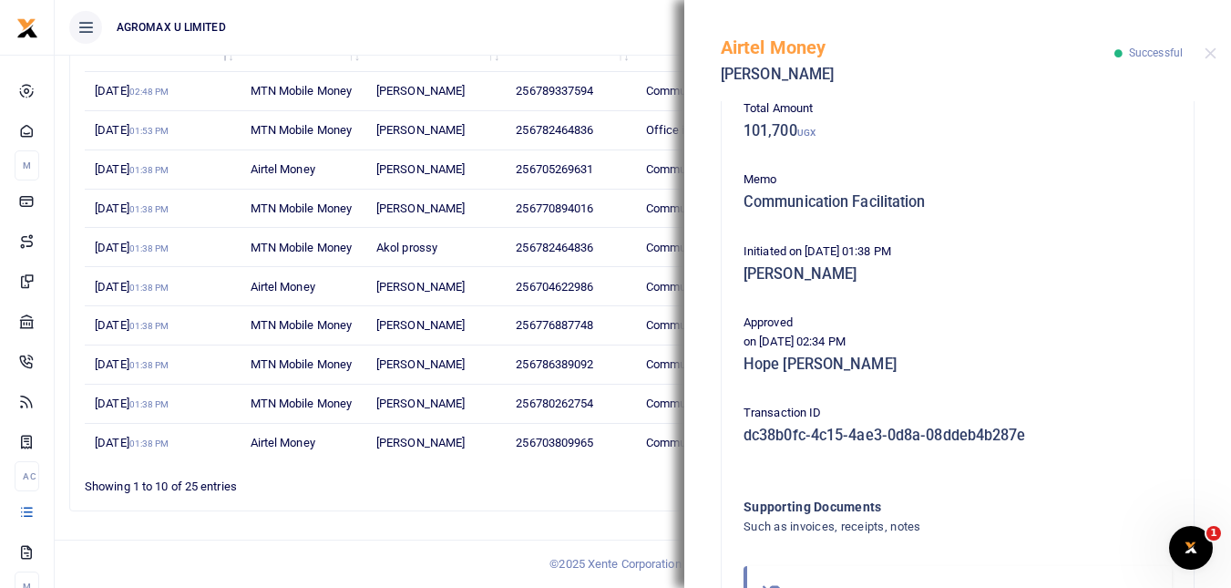
scroll to position [364, 0]
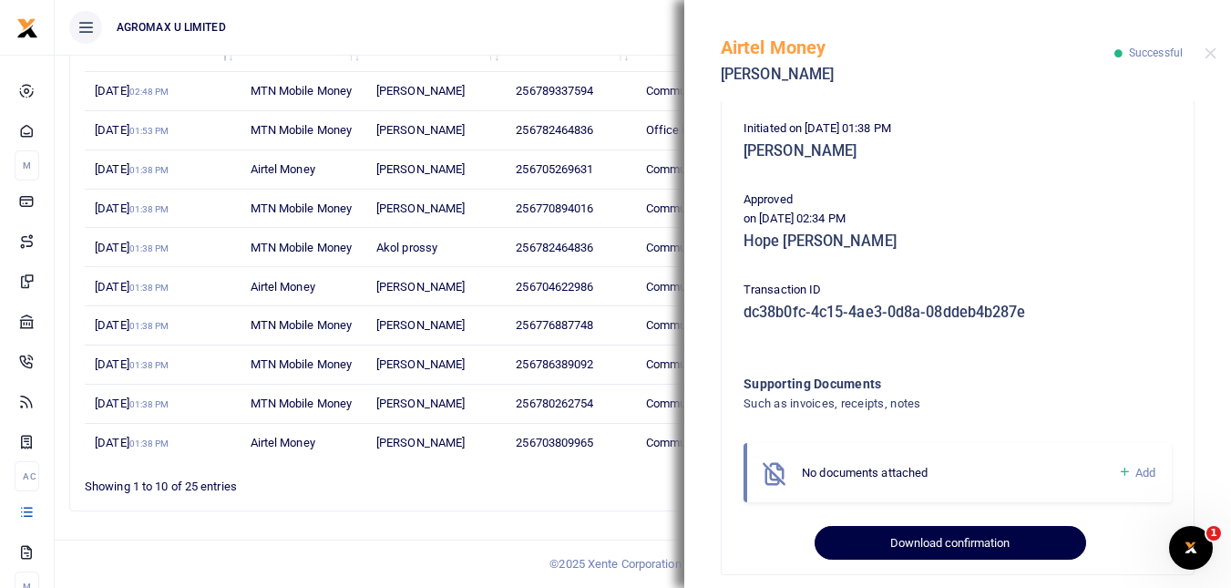
click at [981, 536] on button "Download confirmation" at bounding box center [950, 543] width 271 height 35
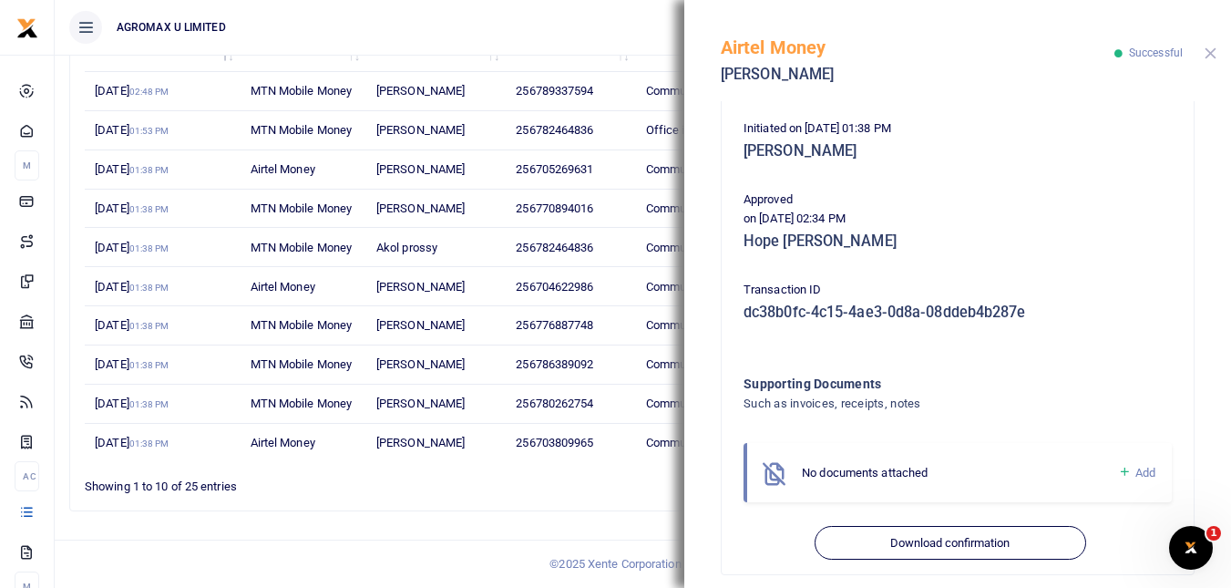
click at [1210, 51] on button "Close" at bounding box center [1211, 53] width 12 height 12
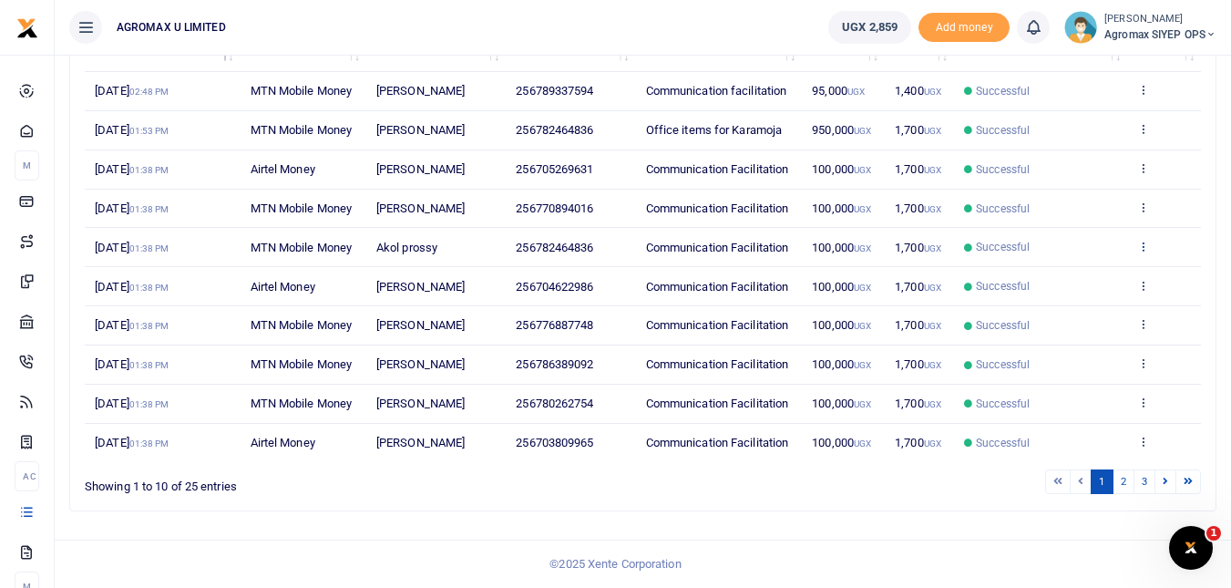
click at [1144, 240] on icon at bounding box center [1143, 246] width 12 height 13
click at [1109, 308] on link "View details" at bounding box center [1076, 321] width 144 height 26
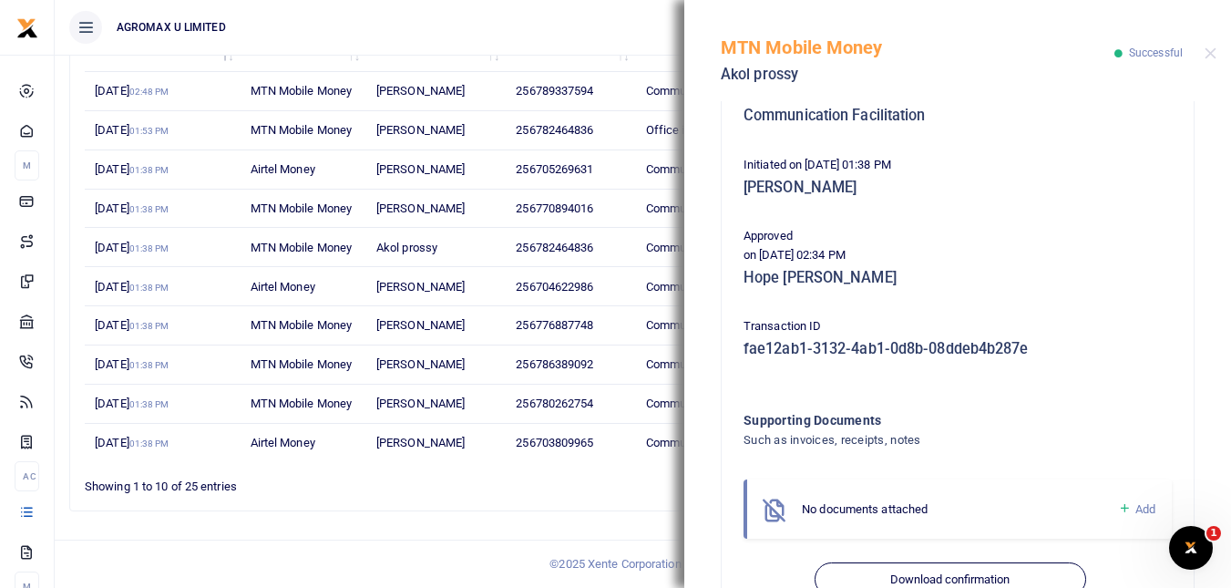
scroll to position [381, 0]
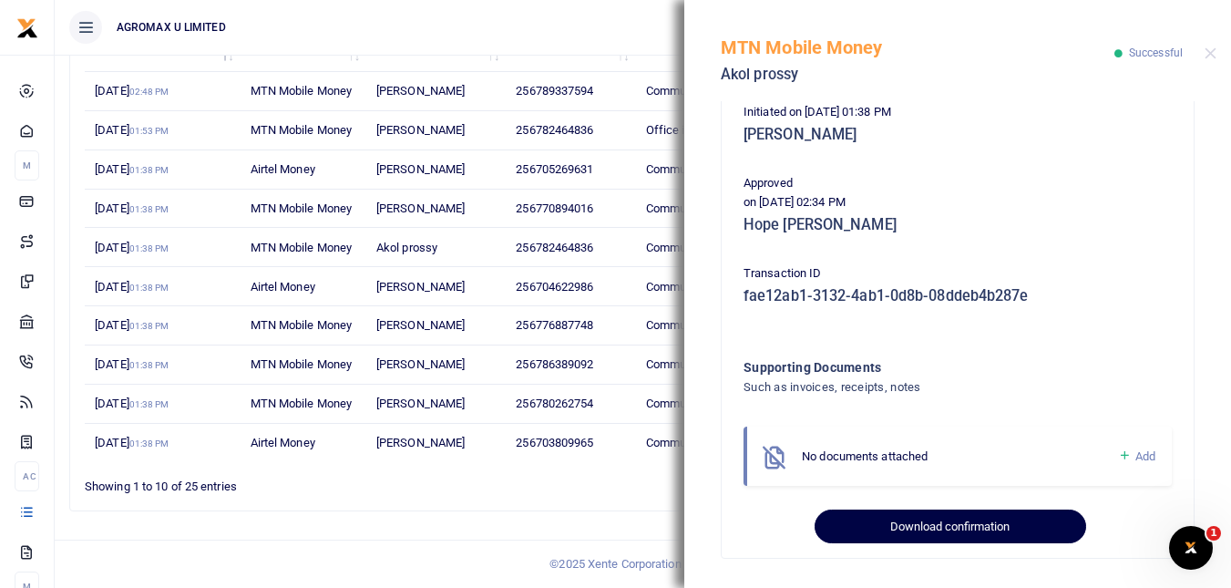
click at [958, 523] on button "Download confirmation" at bounding box center [950, 526] width 271 height 35
click at [979, 522] on button "Download confirmation" at bounding box center [950, 526] width 271 height 35
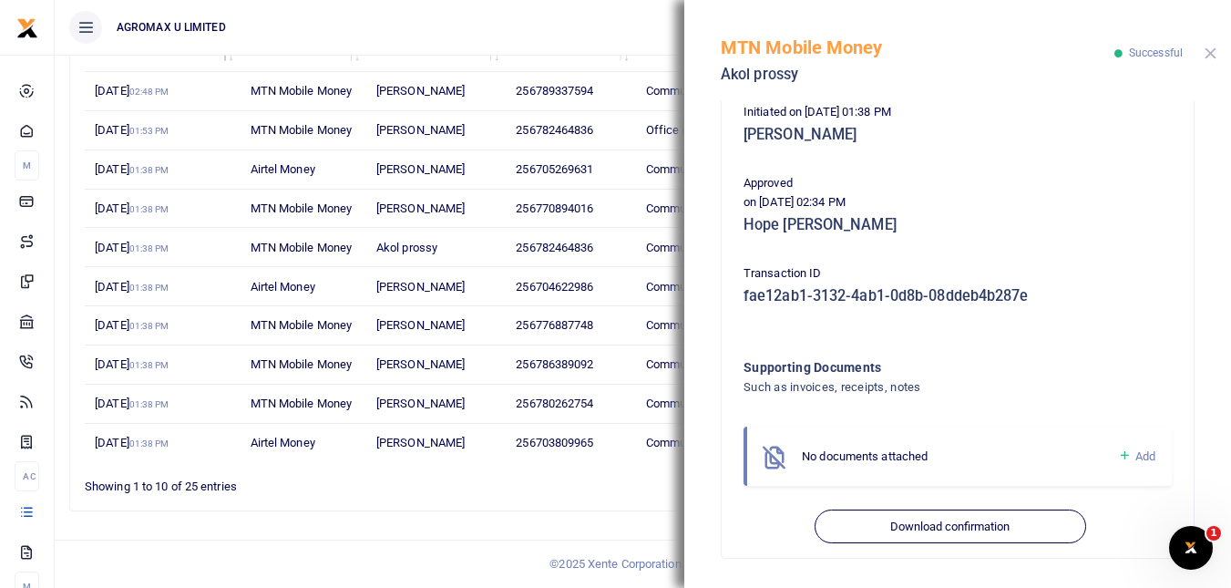
click at [1211, 54] on button "Close" at bounding box center [1211, 53] width 12 height 12
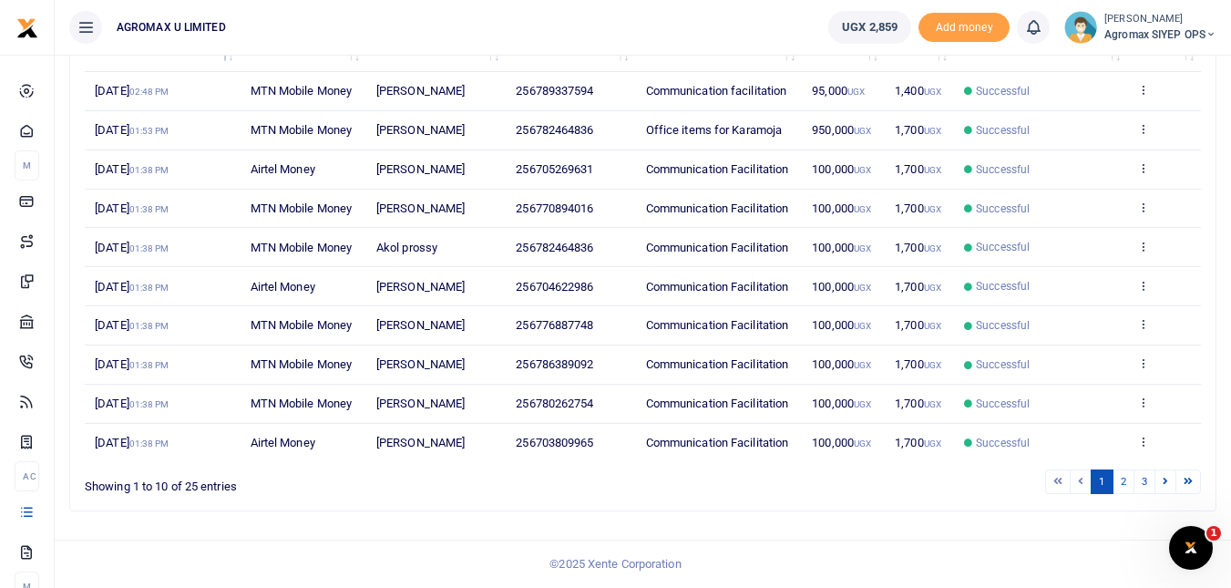
scroll to position [322, 0]
click at [1143, 200] on icon at bounding box center [1143, 206] width 12 height 13
click at [1092, 251] on link "View details" at bounding box center [1076, 264] width 144 height 26
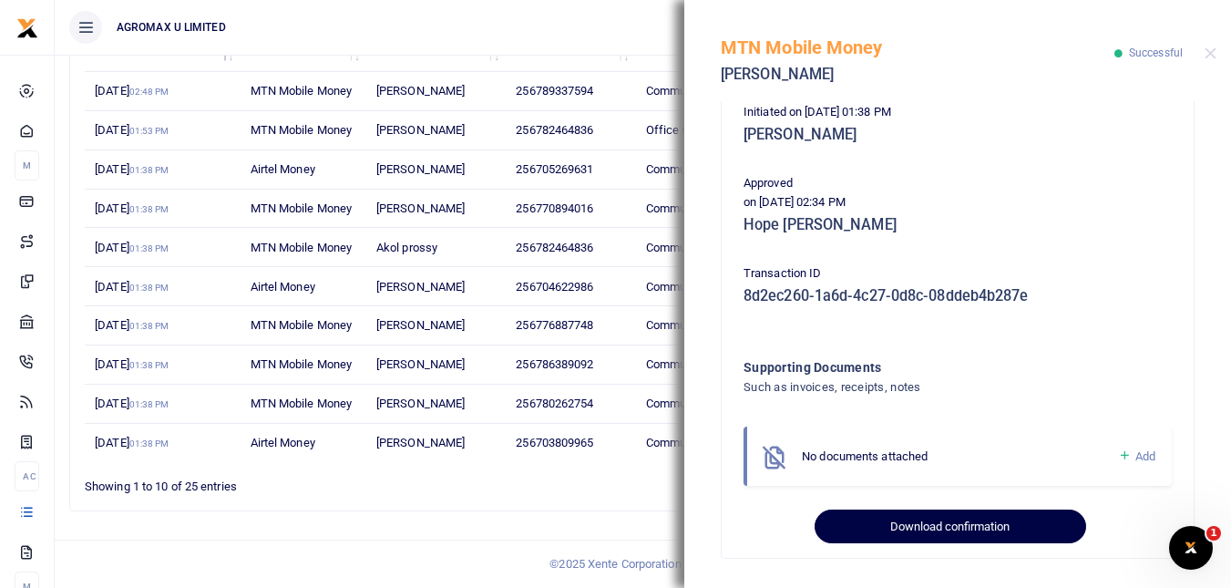
scroll to position [393, 0]
click at [953, 521] on button "Download confirmation" at bounding box center [950, 526] width 271 height 35
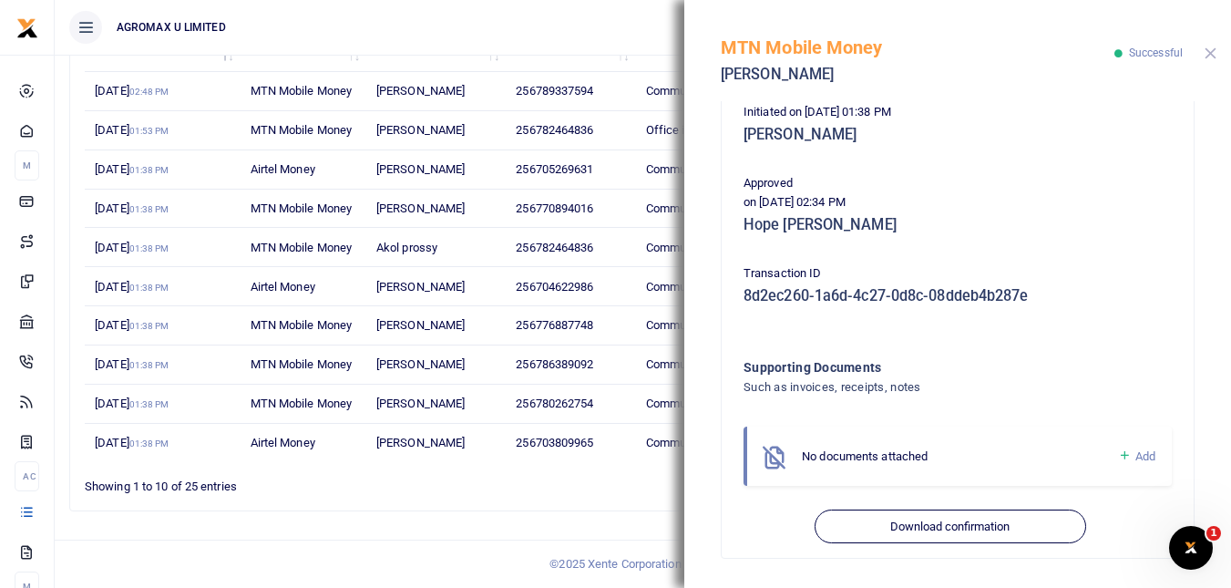
click at [1212, 53] on button "Close" at bounding box center [1211, 53] width 12 height 12
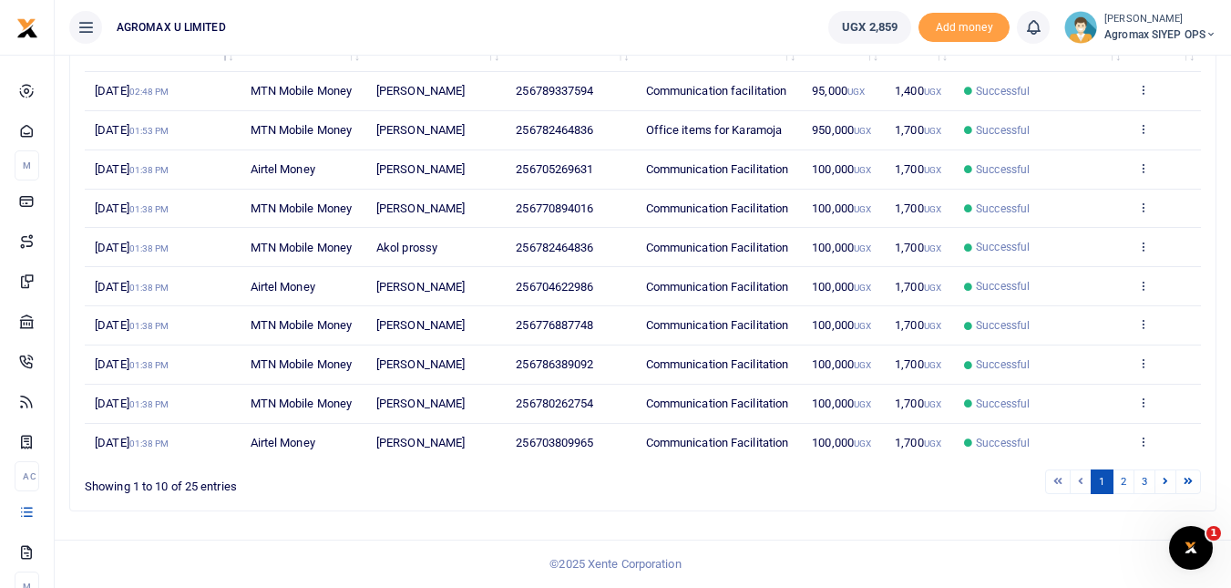
scroll to position [277, 0]
click at [1142, 161] on icon at bounding box center [1143, 167] width 12 height 13
click at [1093, 195] on link "View details" at bounding box center [1076, 208] width 144 height 26
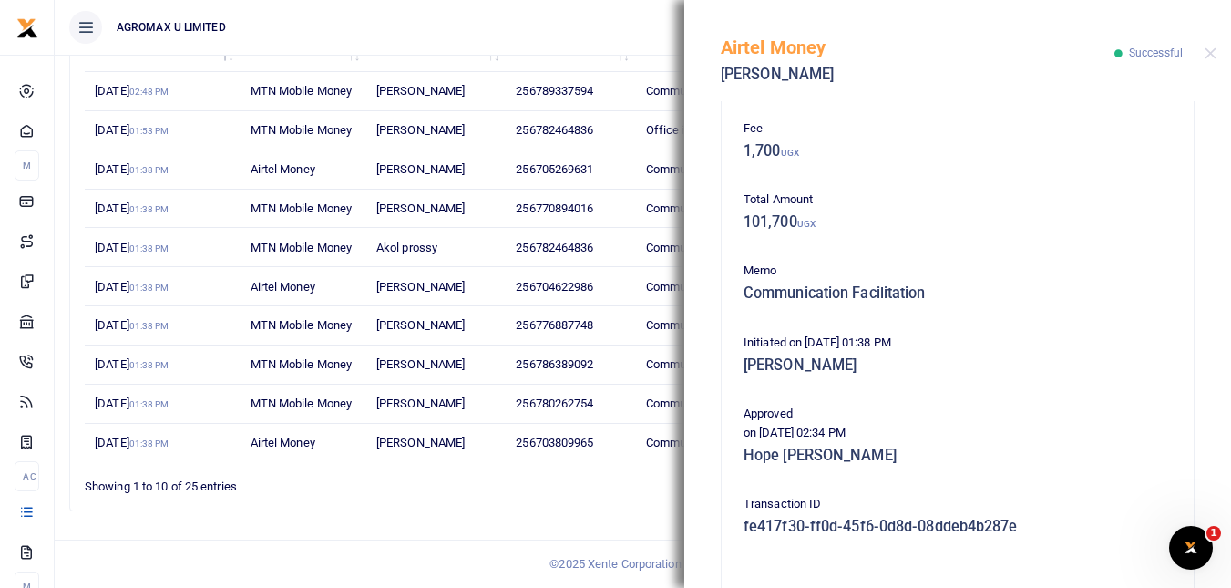
scroll to position [364, 0]
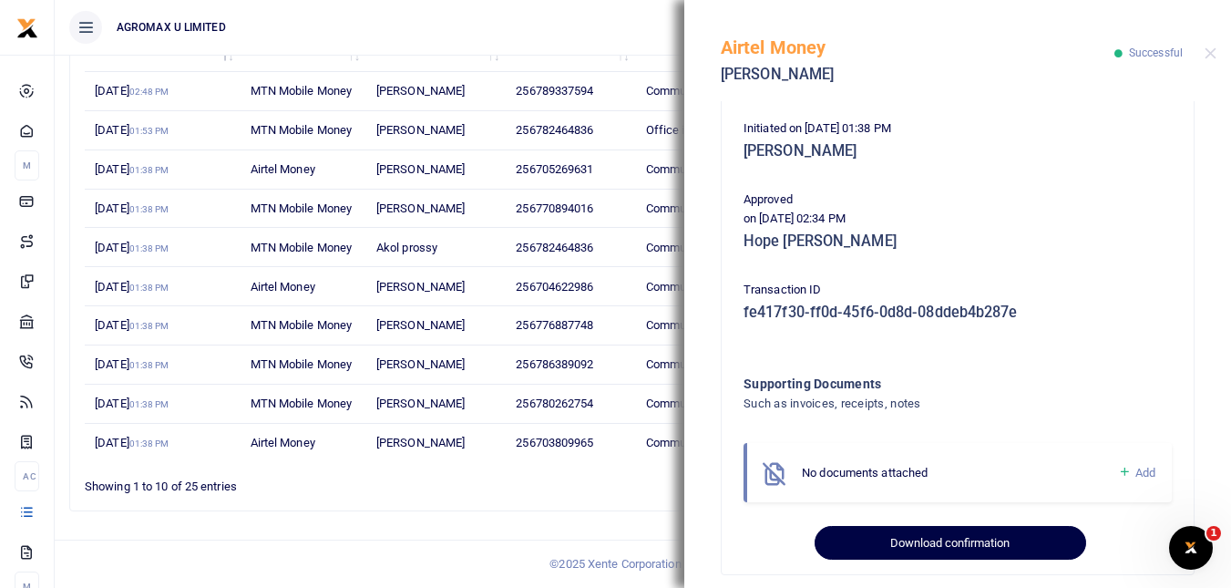
click at [979, 539] on button "Download confirmation" at bounding box center [950, 543] width 271 height 35
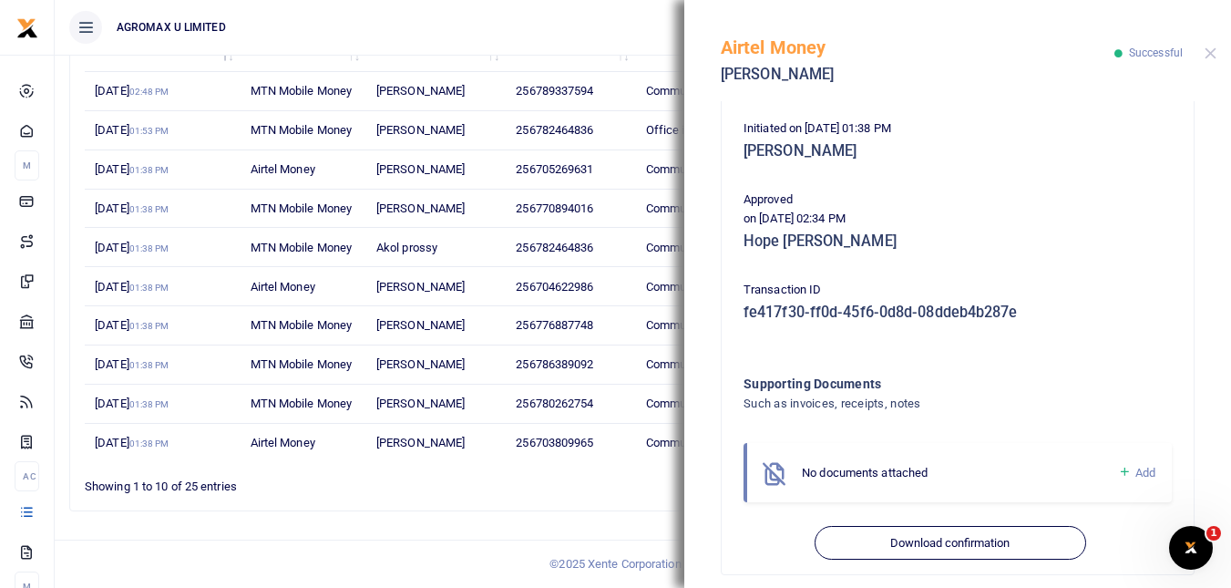
click at [1213, 56] on body "Start Dashboard M ake Payments Cards Xente Transfers Mobile Money Banks Airtime…" at bounding box center [615, 168] width 1231 height 838
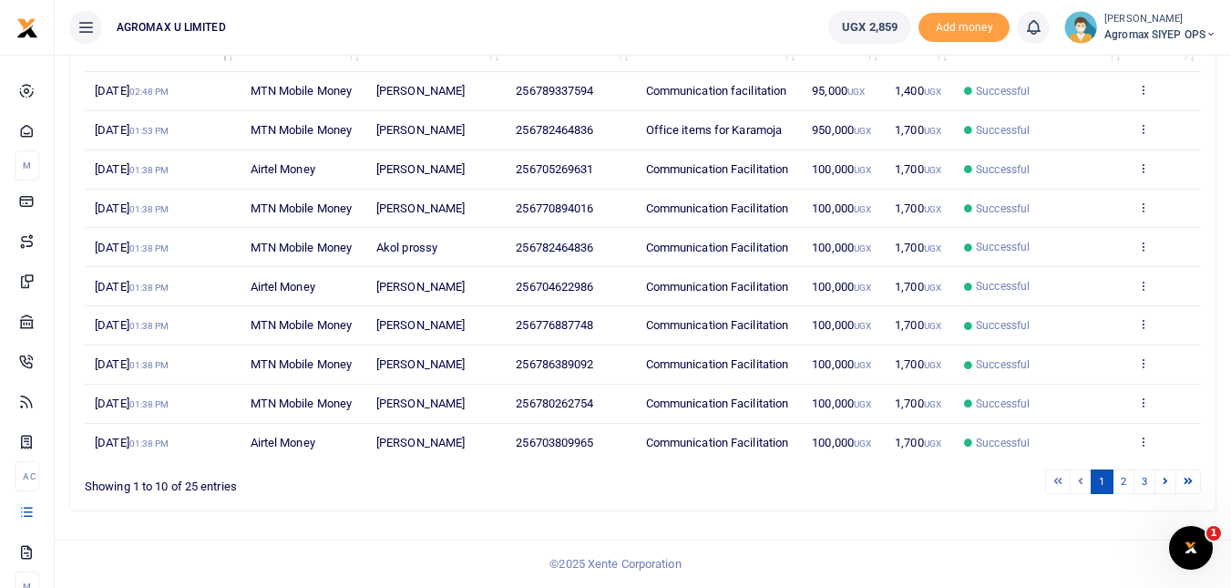
scroll to position [272, 0]
click at [1143, 122] on icon at bounding box center [1143, 128] width 12 height 13
click at [1091, 147] on link "View details" at bounding box center [1076, 160] width 144 height 26
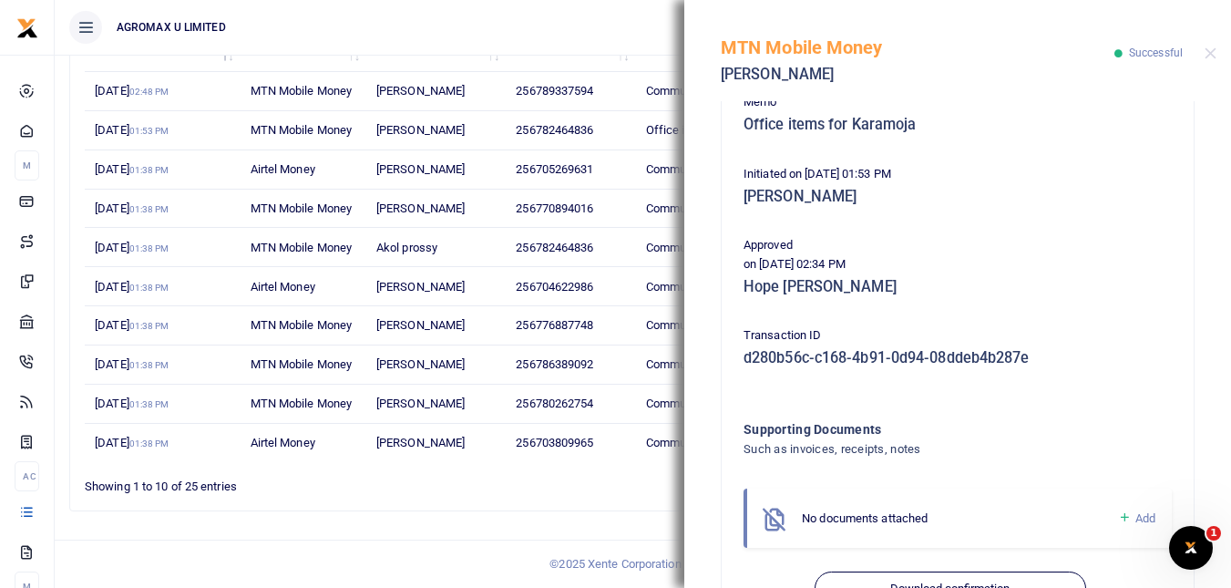
scroll to position [381, 0]
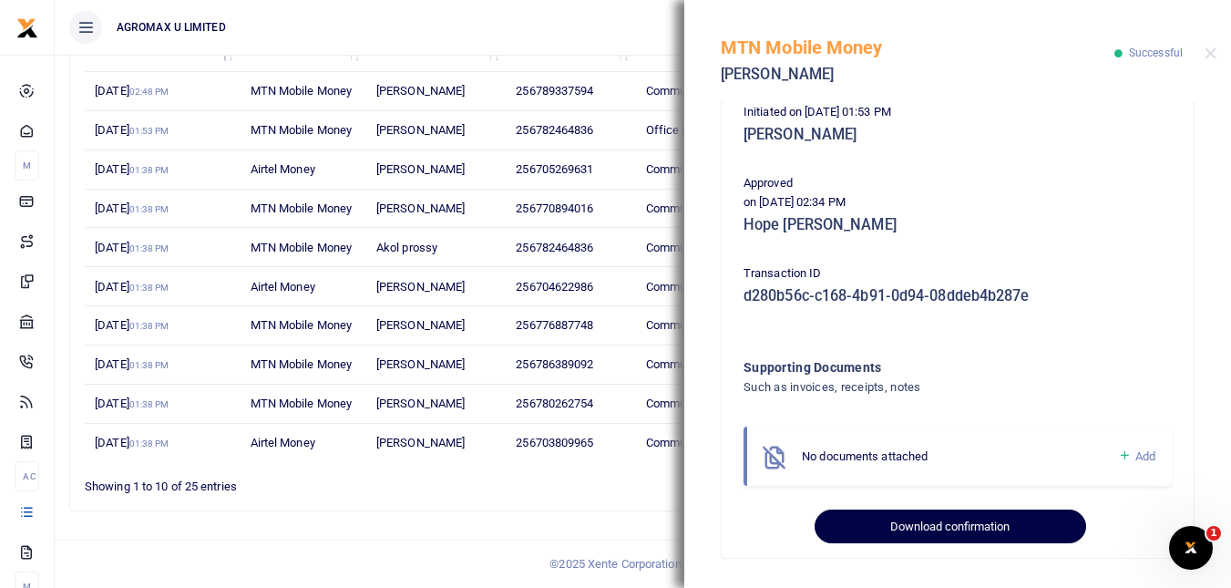
click at [977, 528] on button "Download confirmation" at bounding box center [950, 526] width 271 height 35
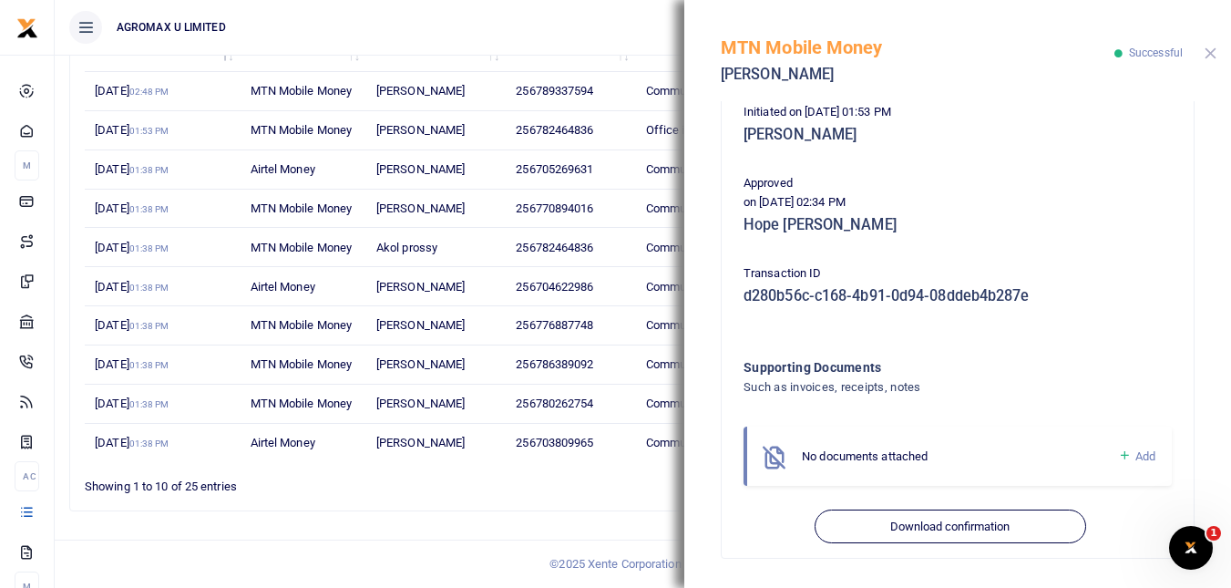
click at [1209, 53] on button "Close" at bounding box center [1211, 53] width 12 height 12
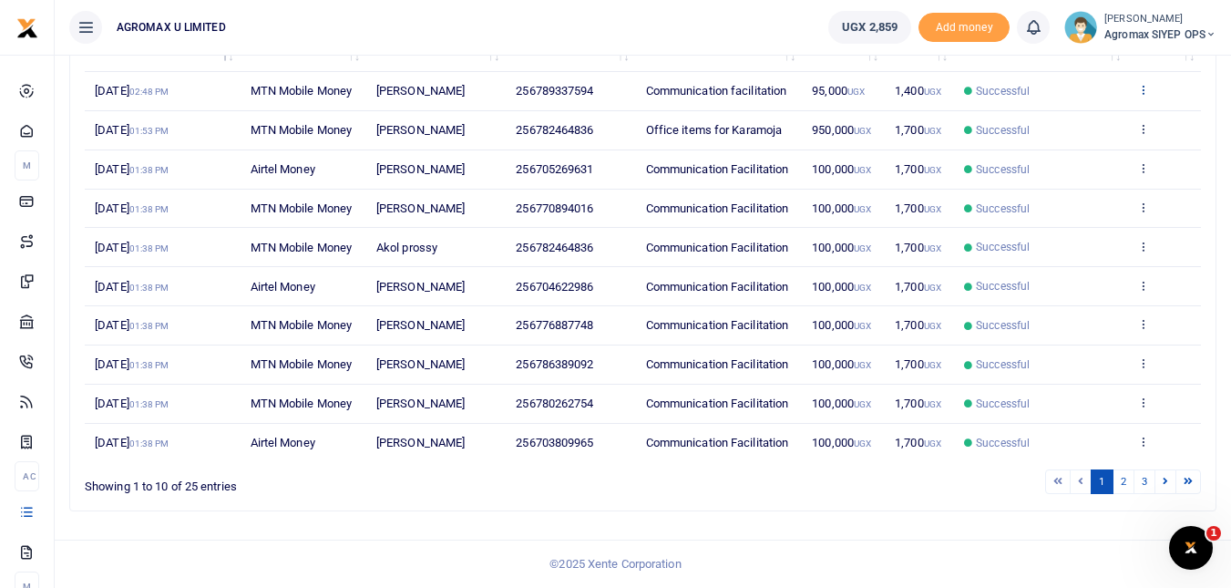
click at [1145, 83] on icon at bounding box center [1143, 89] width 12 height 13
click at [1073, 108] on link "View details" at bounding box center [1076, 121] width 144 height 26
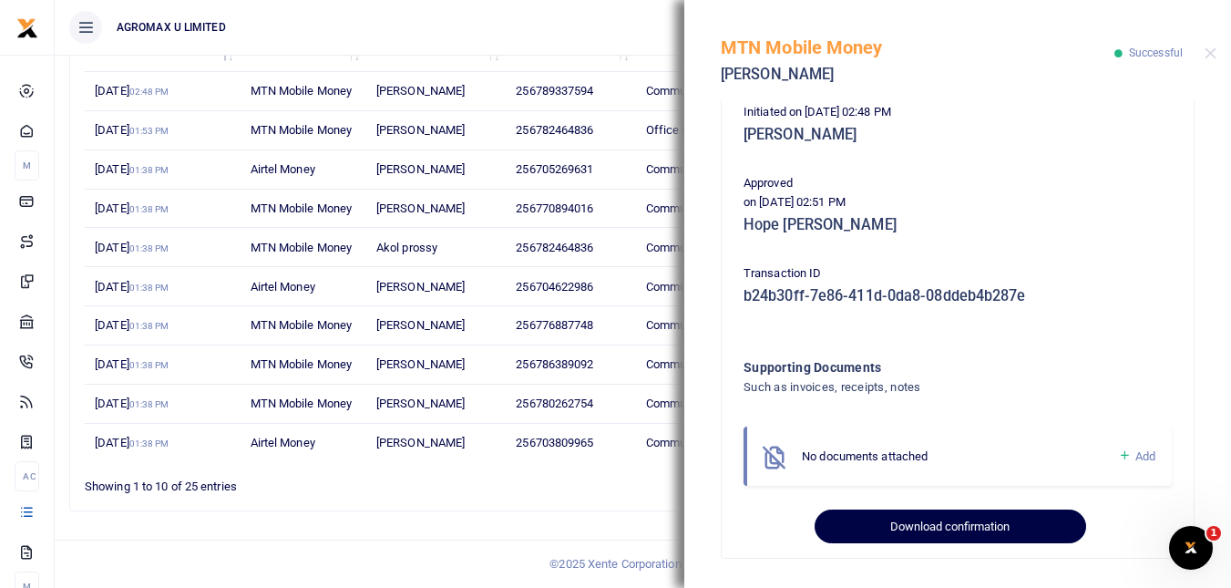
click at [973, 524] on button "Download confirmation" at bounding box center [950, 526] width 271 height 35
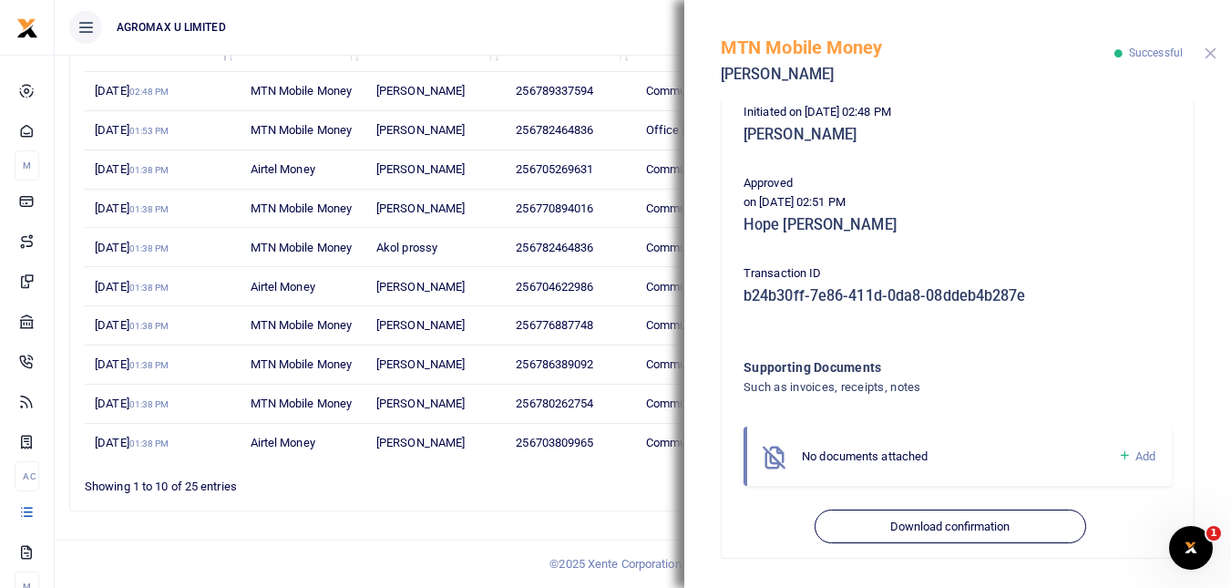
click at [1213, 56] on button "Close" at bounding box center [1211, 53] width 12 height 12
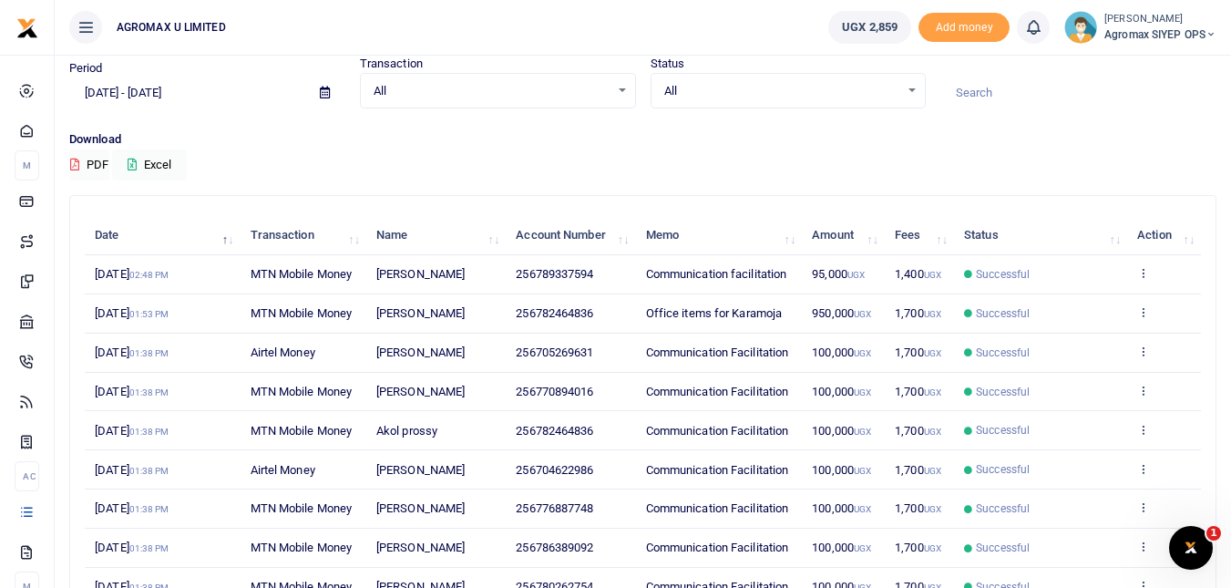
scroll to position [0, 0]
